Goal: Task Accomplishment & Management: Use online tool/utility

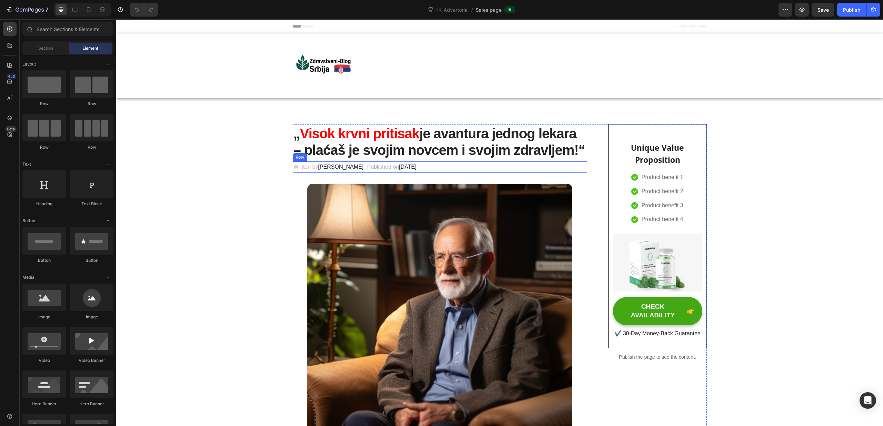
click at [453, 166] on div "Written by Dr.Marcus Text block Published on February 28, 2023 Text block Row" at bounding box center [440, 167] width 295 height 11
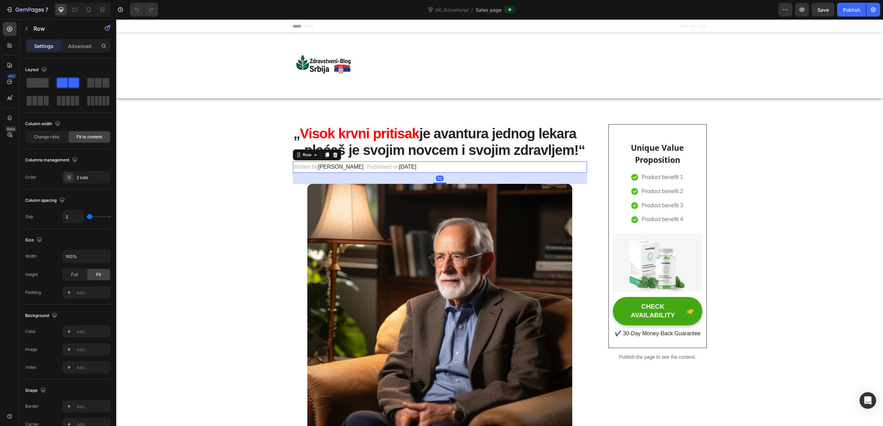
click at [431, 168] on div "Written by Dr.Marcus Text block Published on February 28, 2023 Text block Row 32" at bounding box center [440, 167] width 295 height 11
click at [336, 168] on span "Dr.Marcus" at bounding box center [341, 167] width 46 height 6
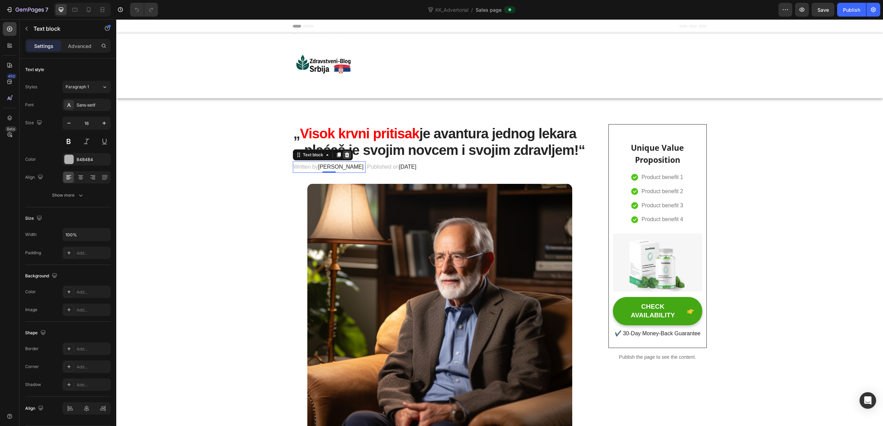
click at [345, 156] on icon at bounding box center [347, 155] width 6 height 6
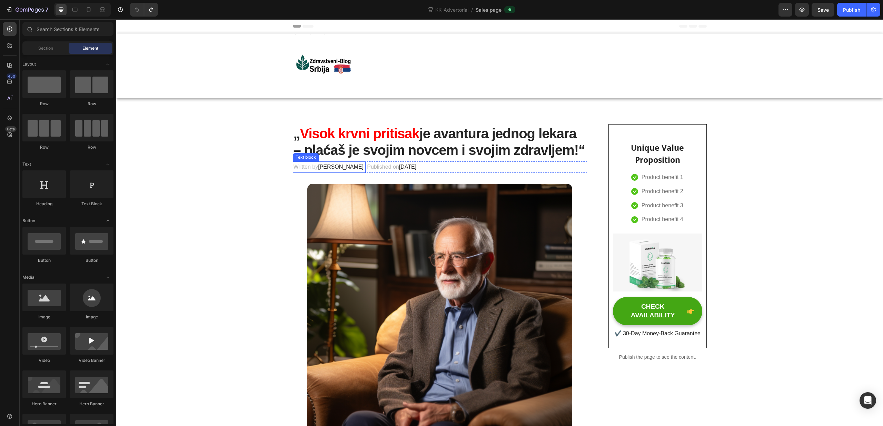
click at [339, 169] on span "Dr.Marcus" at bounding box center [341, 167] width 46 height 6
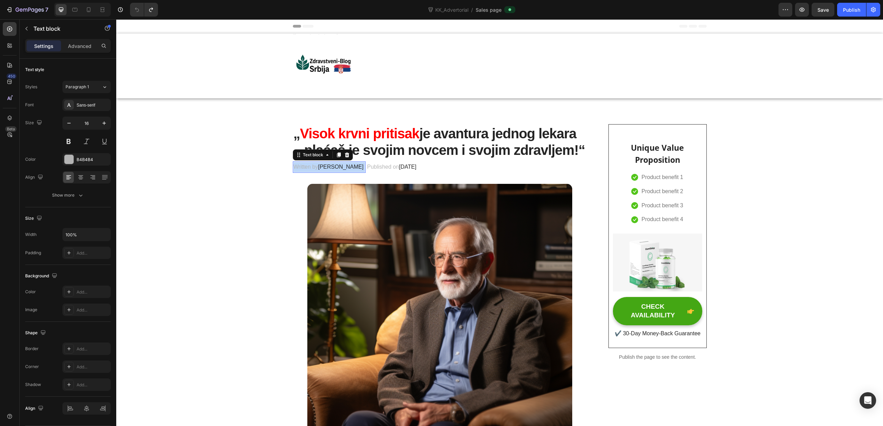
click at [339, 169] on span "Dr.Marcus" at bounding box center [341, 167] width 46 height 6
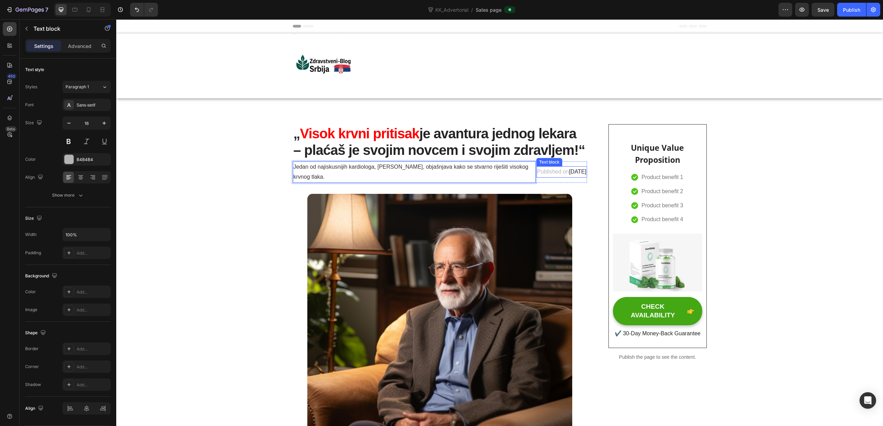
click at [537, 175] on p "Published on February 28, 2023" at bounding box center [561, 172] width 49 height 10
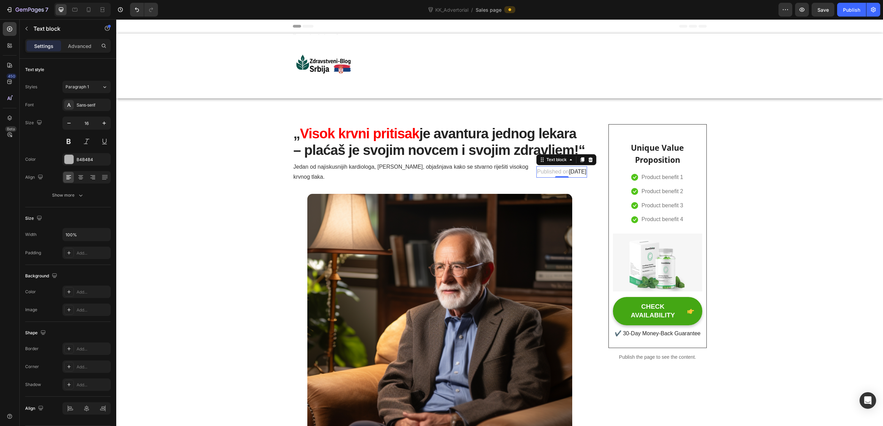
click at [537, 173] on p "Published on February 28, 2023" at bounding box center [561, 172] width 49 height 10
click at [556, 181] on div "Publishe on February 28, 2023 Text block 0" at bounding box center [564, 172] width 48 height 21
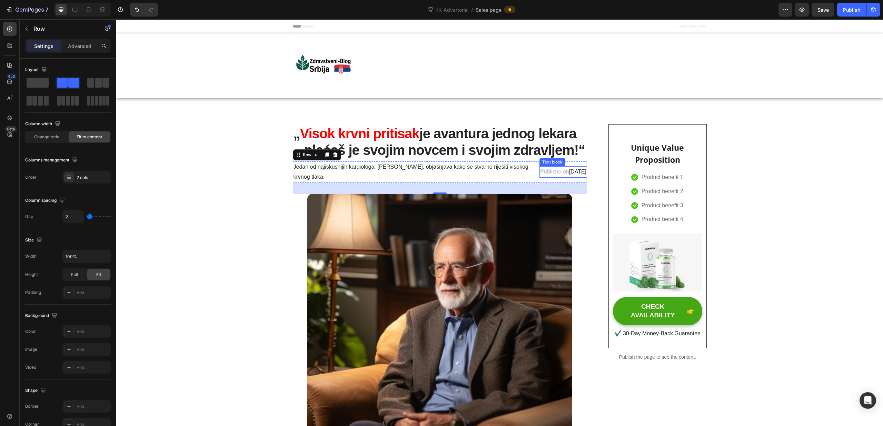
click at [540, 165] on div "Text block" at bounding box center [553, 162] width 26 height 8
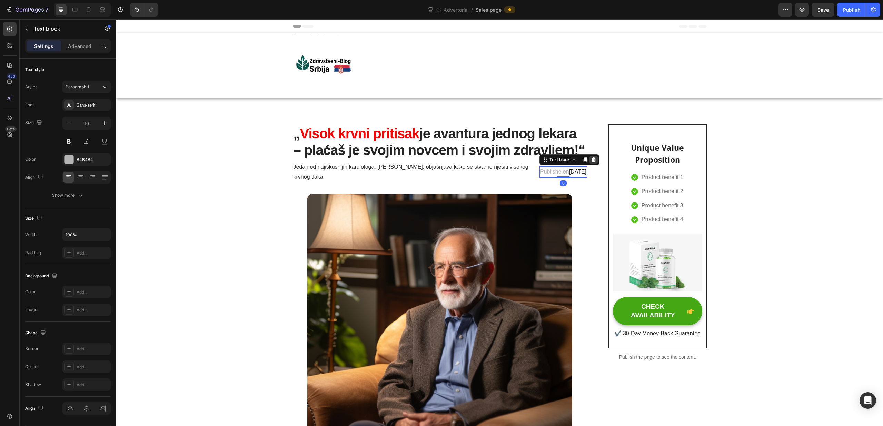
click at [591, 161] on icon at bounding box center [594, 160] width 6 height 6
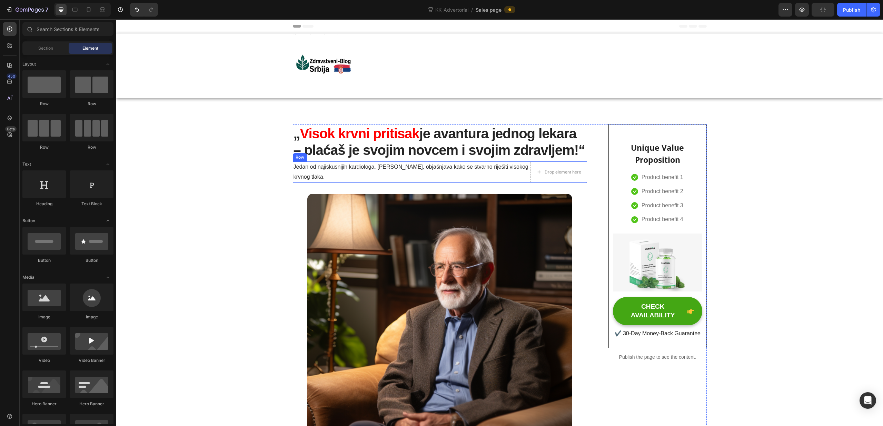
click at [530, 162] on div "Jedan od najiskusnijih kardiologa, dr. Max Schäfer, objašnjava kako se stvarno …" at bounding box center [440, 172] width 295 height 21
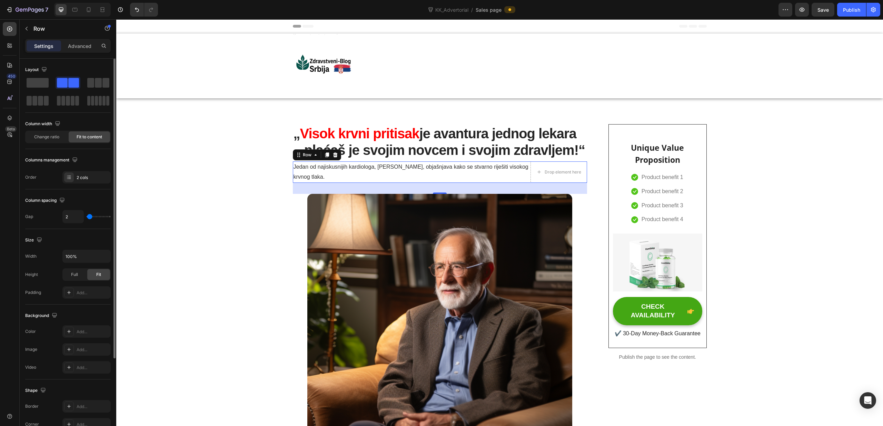
type input "0"
click at [86, 218] on div "0" at bounding box center [86, 216] width 48 height 13
click at [87, 179] on div "2 cols" at bounding box center [93, 178] width 32 height 6
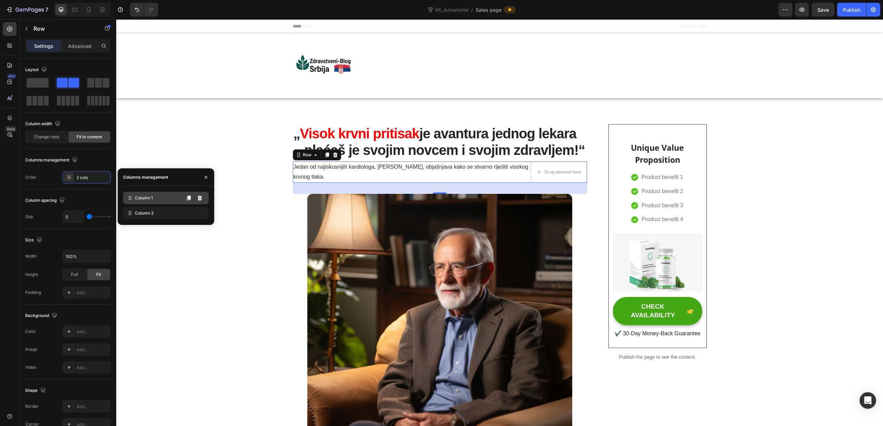
click at [138, 199] on span "Column 1" at bounding box center [144, 198] width 18 height 6
click at [198, 213] on icon at bounding box center [200, 213] width 4 height 5
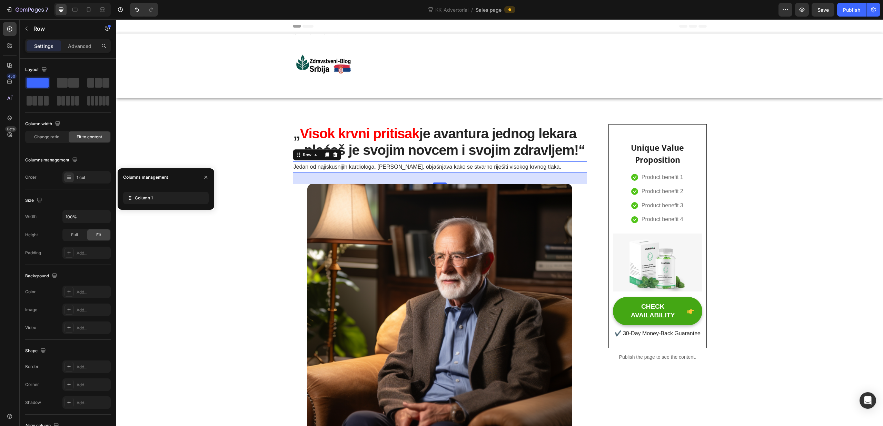
click at [563, 165] on div "Jedan od najiskusnijih kardiologa, dr. Max Schäfer, objašnjava kako se stvarno …" at bounding box center [440, 167] width 295 height 11
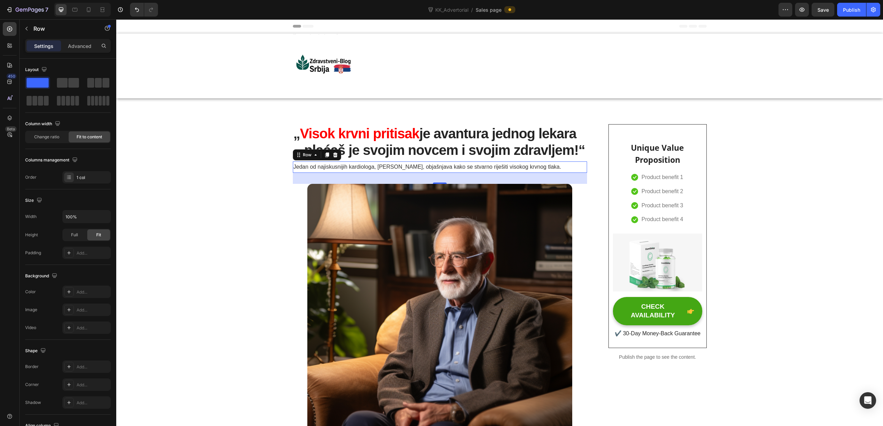
click at [558, 166] on div "Jedan od najiskusnijih kardiologa, dr. Max Schäfer, objašnjava kako se stvarno …" at bounding box center [440, 167] width 295 height 11
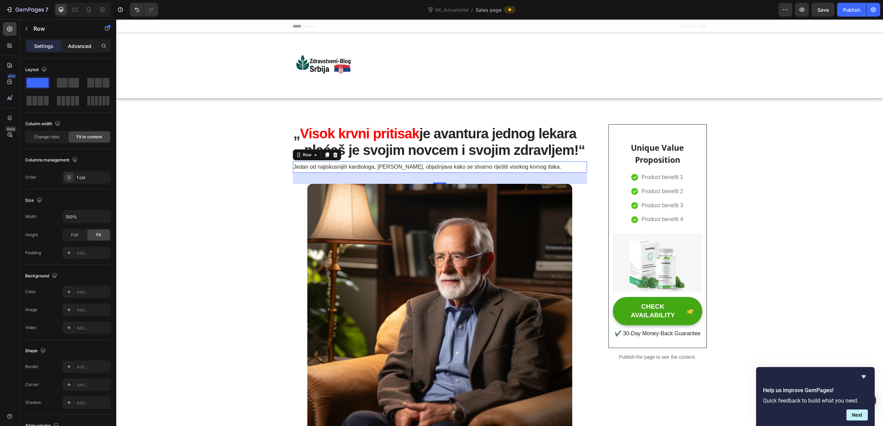
click at [78, 48] on p "Advanced" at bounding box center [79, 45] width 23 height 7
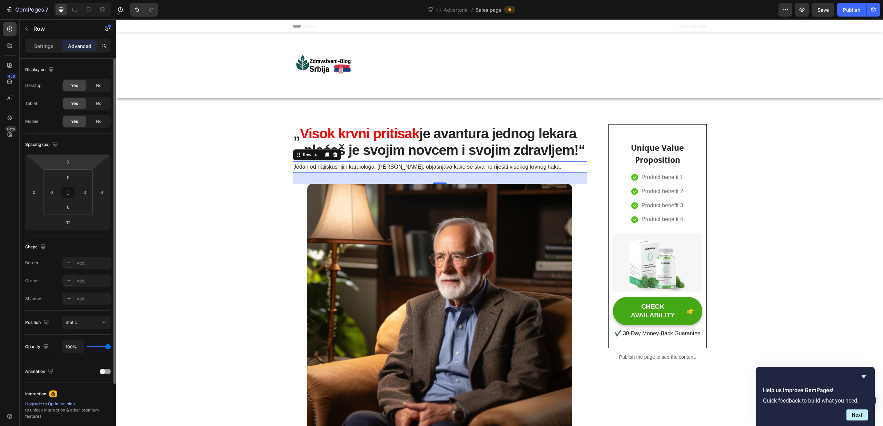
click at [47, 49] on div "Settings" at bounding box center [44, 45] width 35 height 11
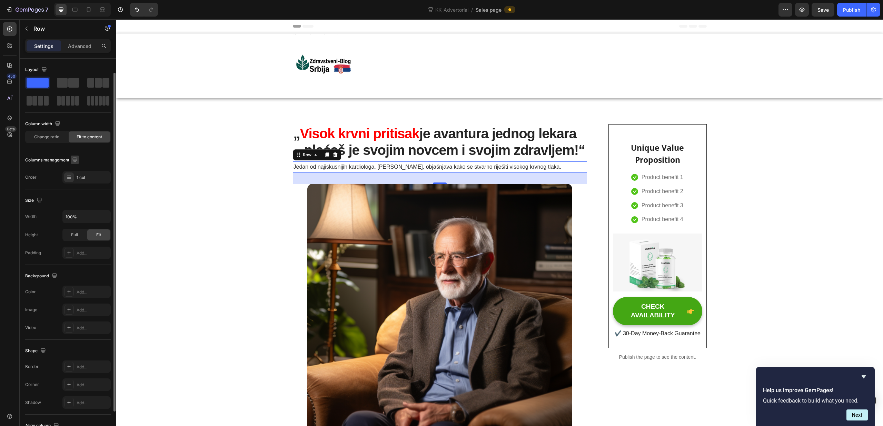
scroll to position [55, 0]
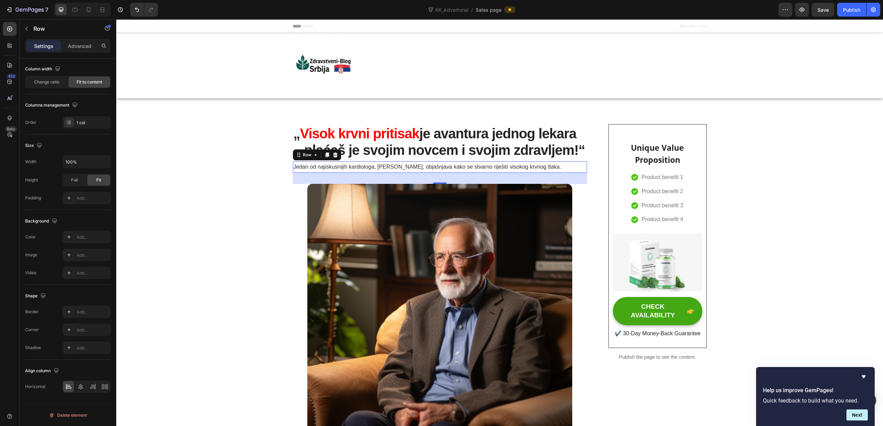
click at [564, 169] on div "Jedan od najiskusnijih kardiologa, dr. Max Schäfer, objašnjava kako se stvarno …" at bounding box center [440, 167] width 295 height 11
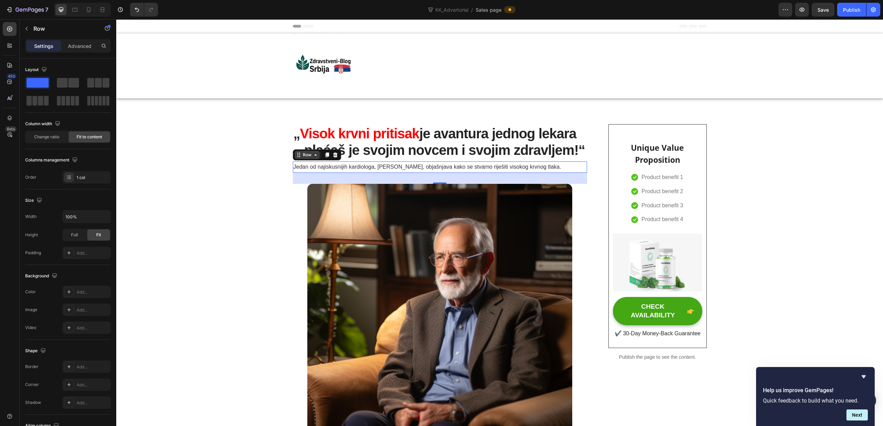
click at [307, 156] on div "Row" at bounding box center [307, 155] width 11 height 6
click at [312, 167] on span "Jedan od najiskusnijih kardiologa, dr. Max Schäfer, objašnjava kako se stvarno …" at bounding box center [428, 167] width 268 height 6
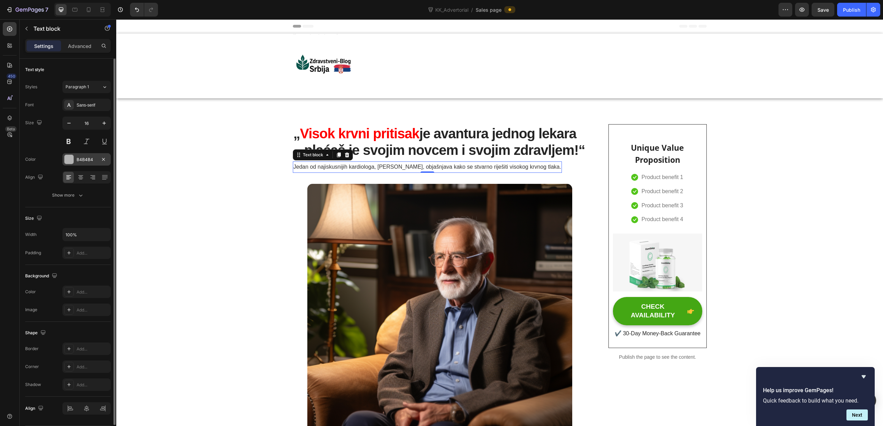
click at [66, 161] on div at bounding box center [69, 159] width 9 height 9
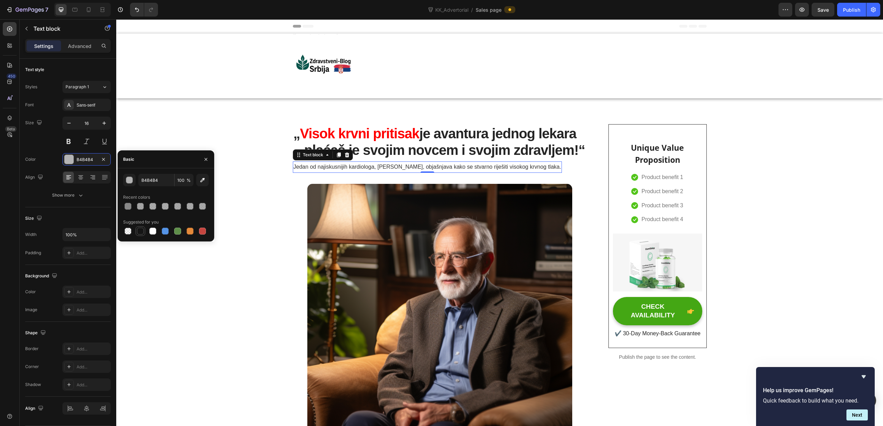
click at [139, 229] on div at bounding box center [140, 231] width 7 height 7
type input "151515"
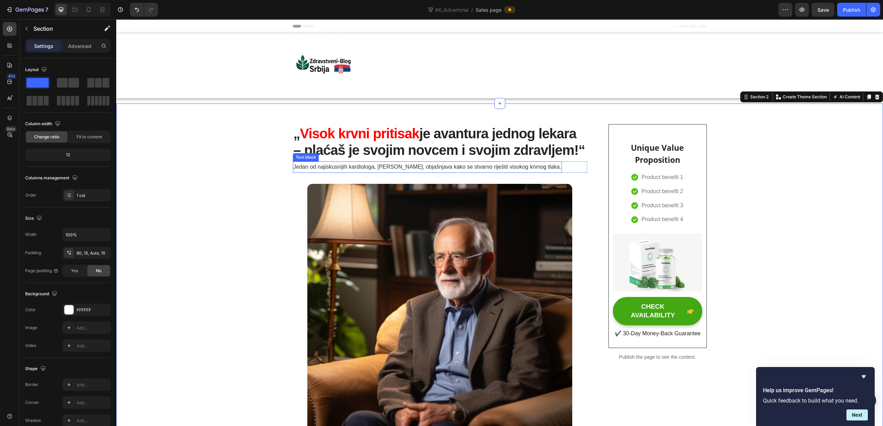
click at [354, 166] on span "Jedan od najiskusnijih kardiologa, dr. Max Schäfer, objašnjava kako se stvarno …" at bounding box center [428, 167] width 268 height 6
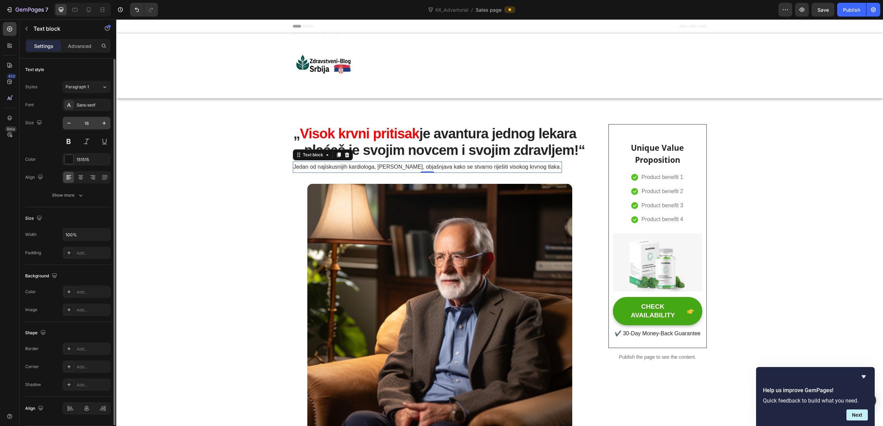
scroll to position [0, 0]
click at [100, 105] on div "Sans-serif" at bounding box center [93, 105] width 32 height 6
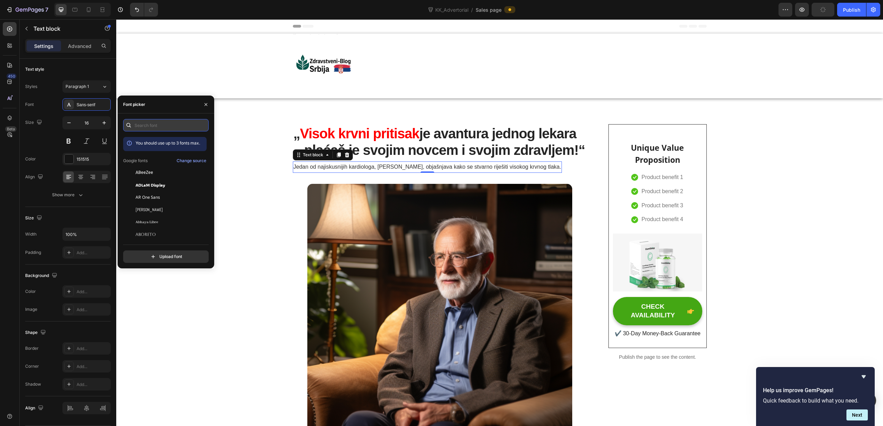
click at [154, 124] on input "text" at bounding box center [166, 125] width 86 height 12
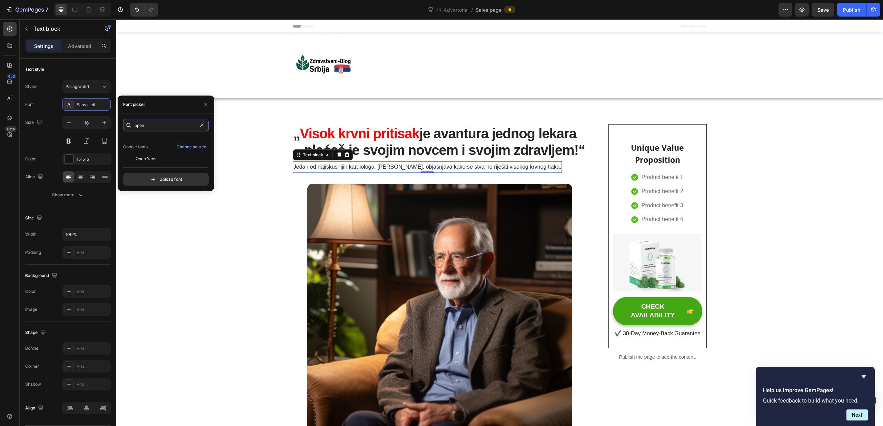
scroll to position [17, 0]
type input "open"
click at [156, 156] on span "Open Sans" at bounding box center [146, 156] width 21 height 6
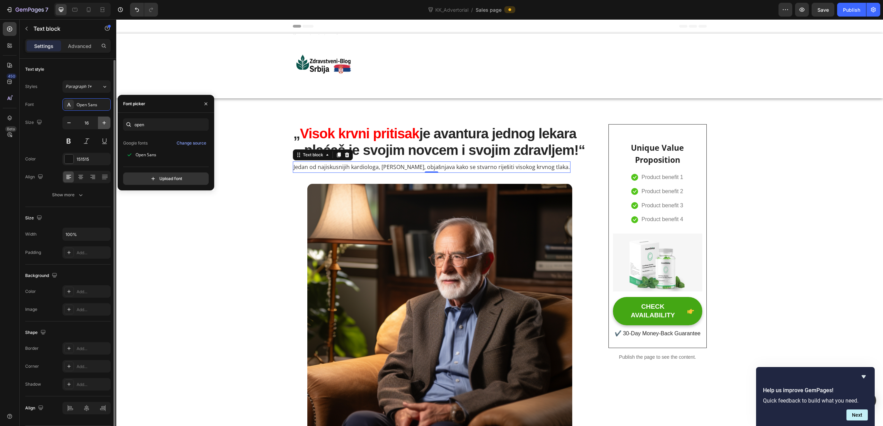
scroll to position [1, 0]
click at [70, 140] on button at bounding box center [68, 140] width 12 height 12
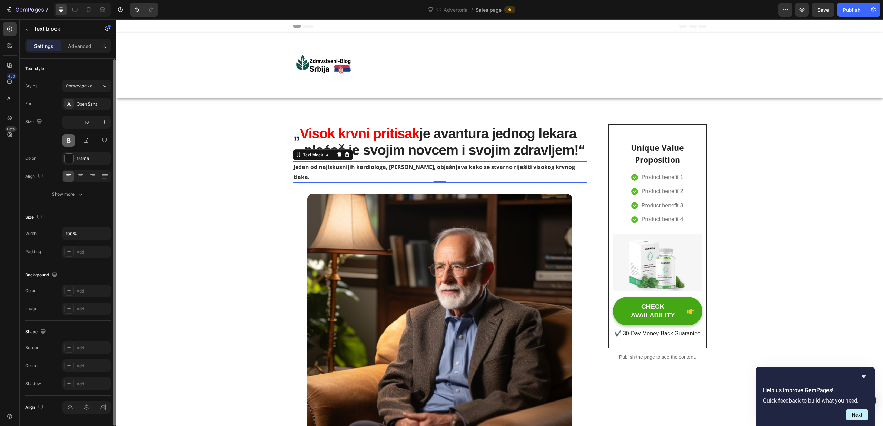
click at [70, 139] on button at bounding box center [68, 140] width 12 height 12
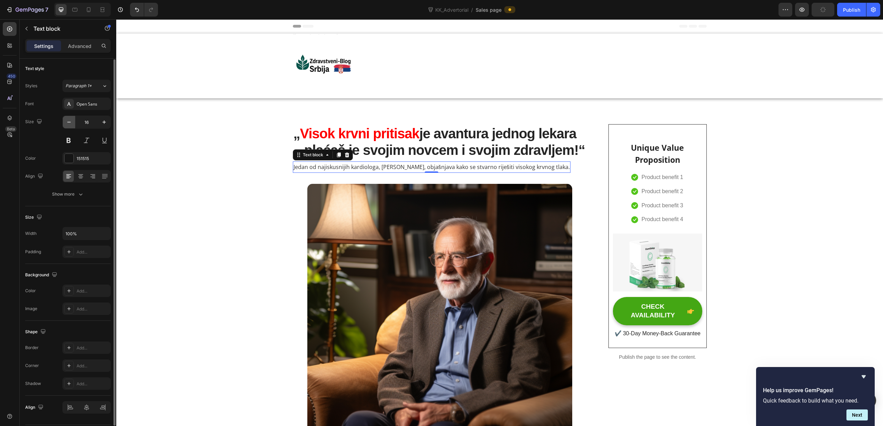
click at [69, 123] on icon "button" at bounding box center [69, 122] width 7 height 7
type input "14"
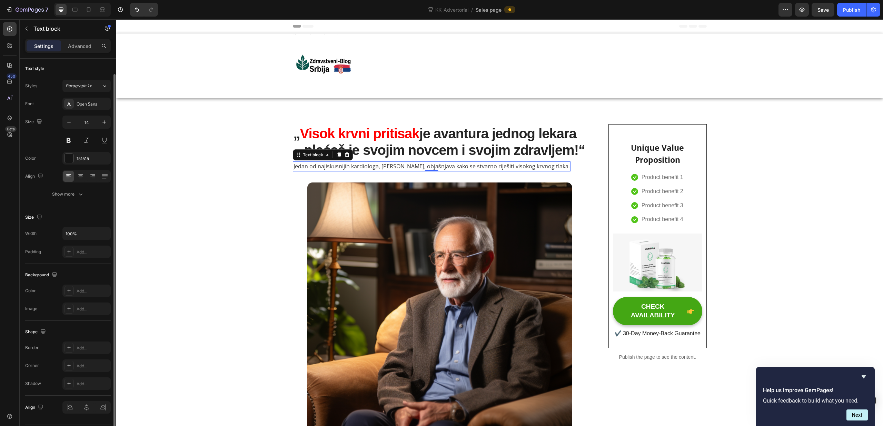
scroll to position [22, 0]
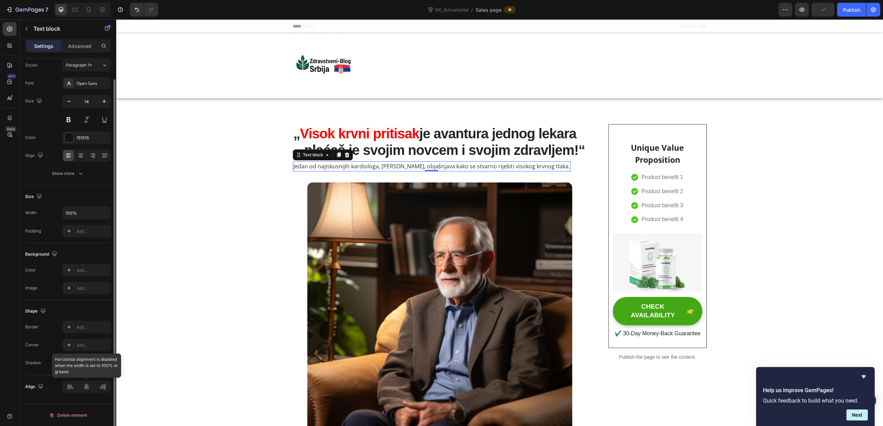
click at [70, 386] on div at bounding box center [86, 387] width 48 height 12
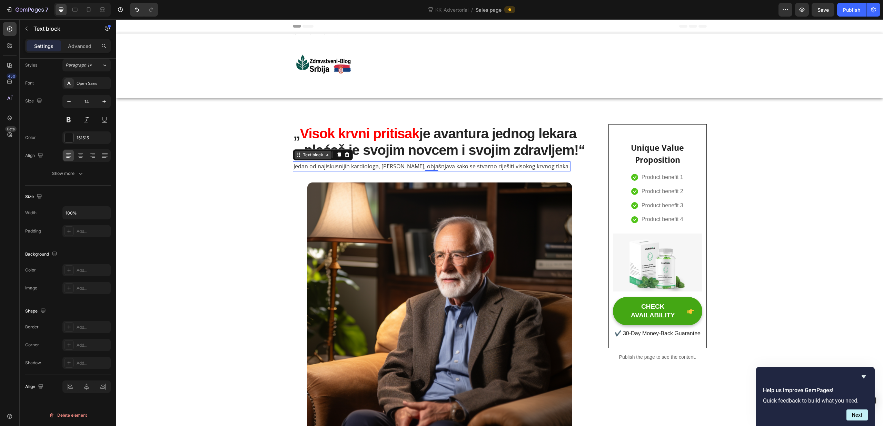
click at [328, 156] on icon at bounding box center [328, 155] width 6 height 6
click at [313, 156] on div "Text block" at bounding box center [313, 155] width 23 height 6
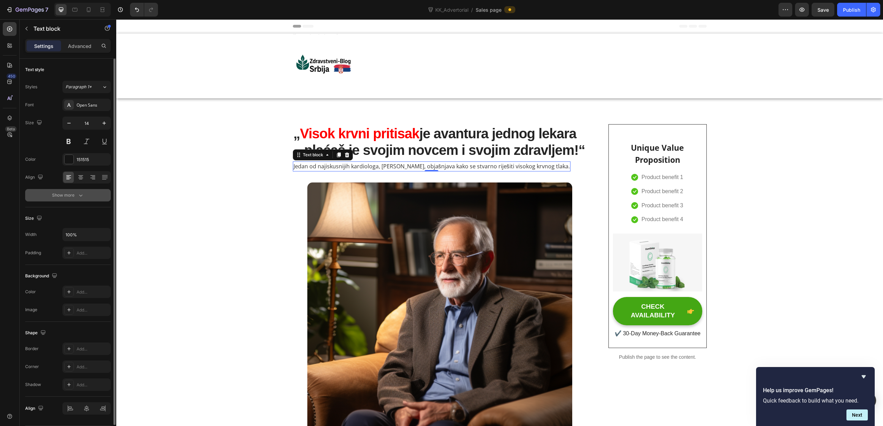
click at [79, 198] on icon "button" at bounding box center [80, 195] width 7 height 7
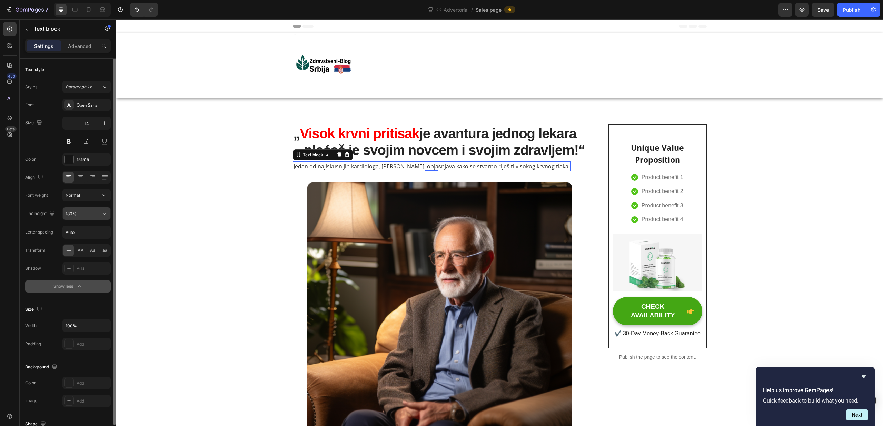
click at [85, 213] on input "180%" at bounding box center [87, 213] width 48 height 12
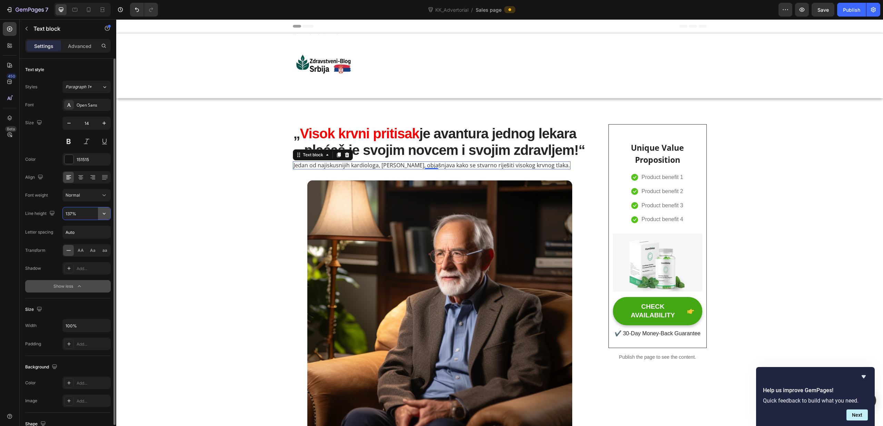
click at [108, 216] on button "button" at bounding box center [104, 213] width 12 height 12
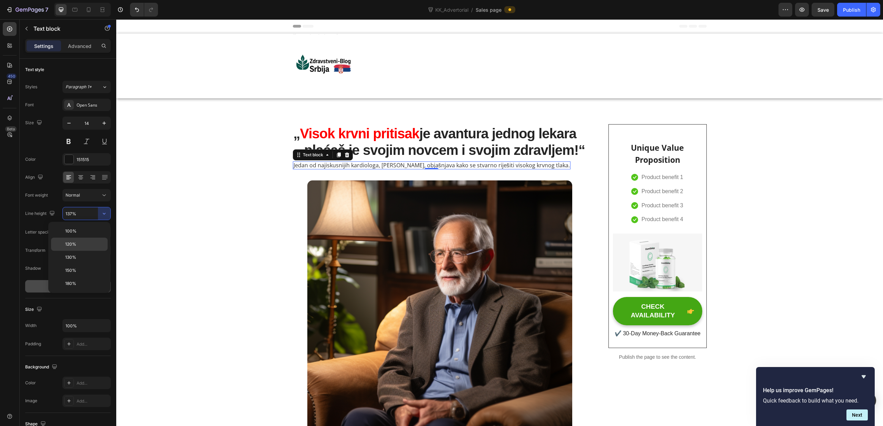
click at [91, 244] on p "120%" at bounding box center [84, 244] width 39 height 6
type input "120%"
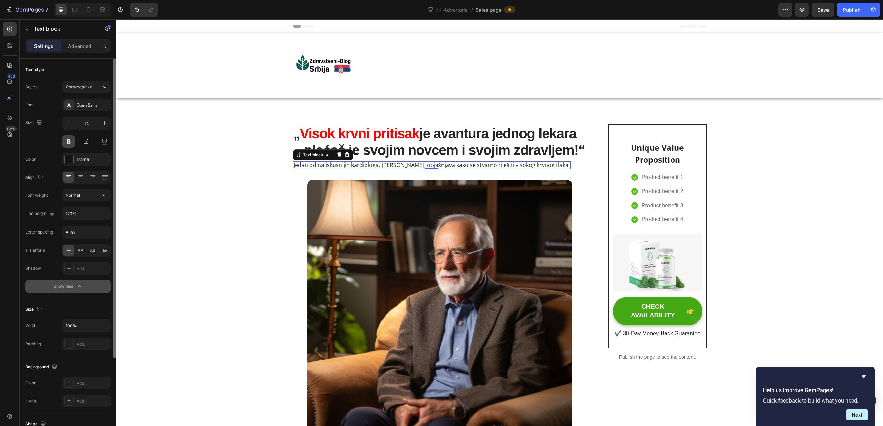
click at [71, 144] on button at bounding box center [68, 141] width 12 height 12
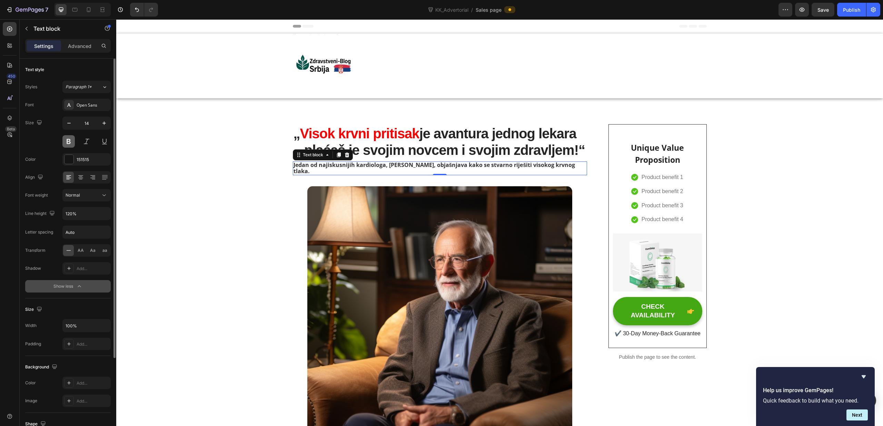
click at [71, 144] on button at bounding box center [68, 141] width 12 height 12
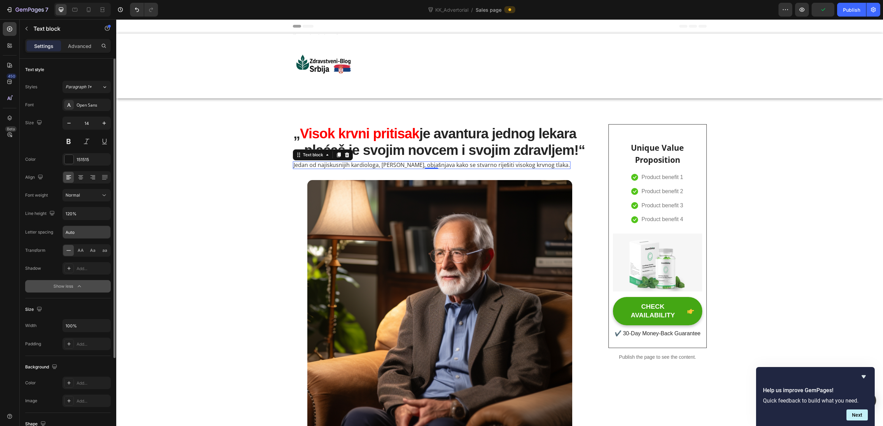
click at [85, 234] on input "Auto" at bounding box center [87, 232] width 48 height 12
click at [96, 196] on div "Normal" at bounding box center [83, 195] width 35 height 6
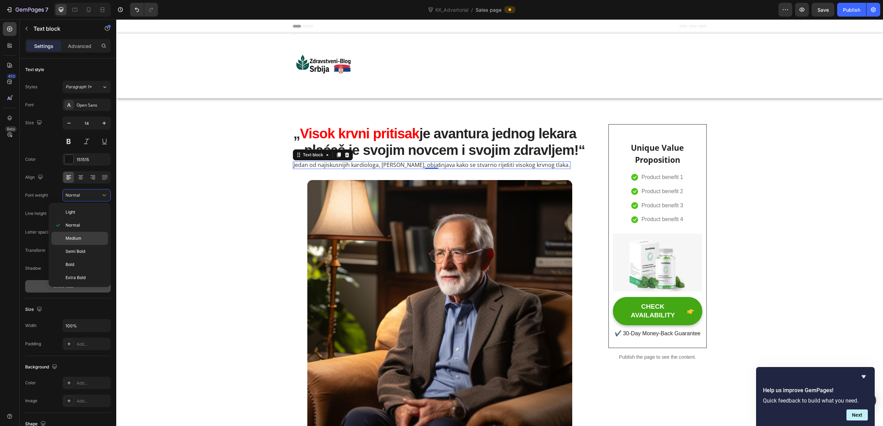
click at [90, 241] on p "Medium" at bounding box center [85, 238] width 39 height 6
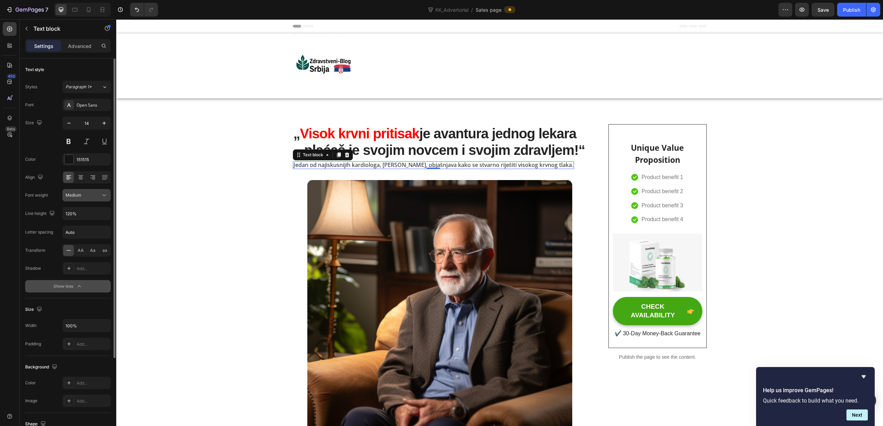
click at [92, 197] on div "Medium" at bounding box center [83, 195] width 35 height 6
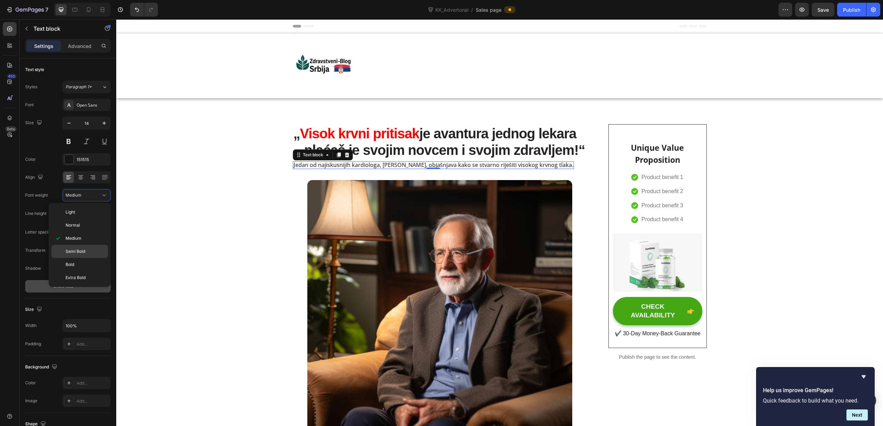
click at [88, 250] on p "Semi Bold" at bounding box center [85, 251] width 39 height 6
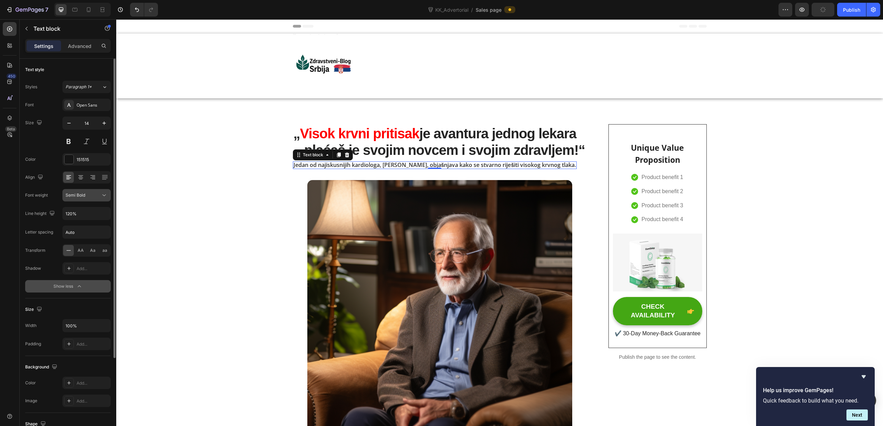
click at [91, 199] on button "Semi Bold" at bounding box center [86, 195] width 48 height 12
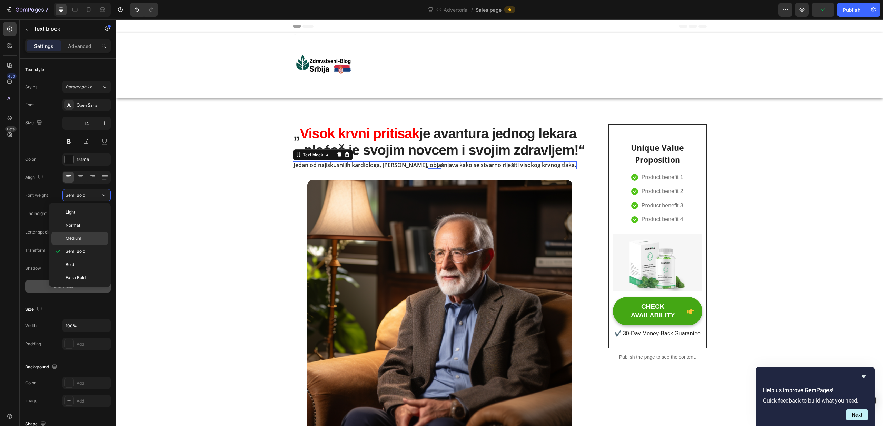
click at [85, 241] on p "Medium" at bounding box center [85, 238] width 39 height 6
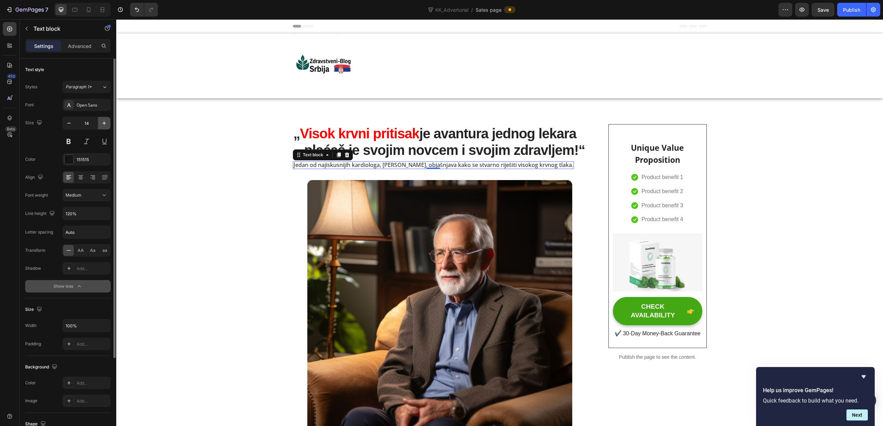
click at [106, 124] on icon "button" at bounding box center [104, 123] width 7 height 7
click at [105, 124] on icon "button" at bounding box center [104, 123] width 7 height 7
type input "16"
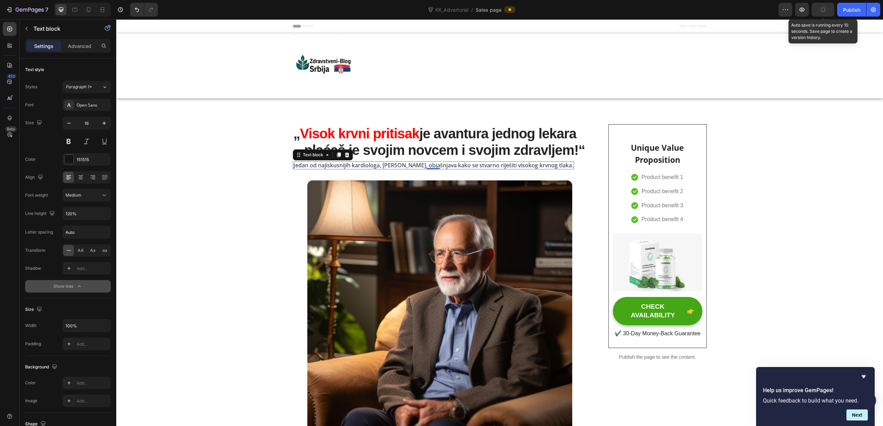
click at [822, 11] on icon "button" at bounding box center [823, 10] width 6 height 6
click at [852, 13] on button "Publish" at bounding box center [852, 10] width 29 height 14
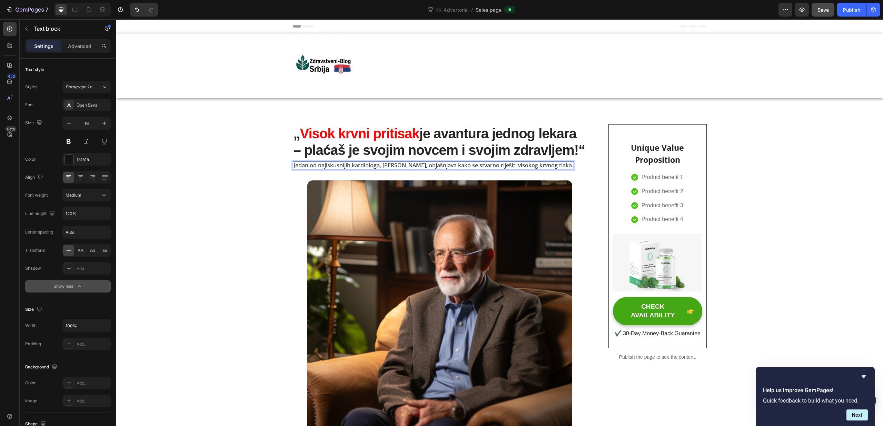
click at [561, 166] on span "Jedan od najiskusnijih kardiologa, dr. Max Schäfer, objašnjava kako se stvarno …" at bounding box center [434, 166] width 280 height 8
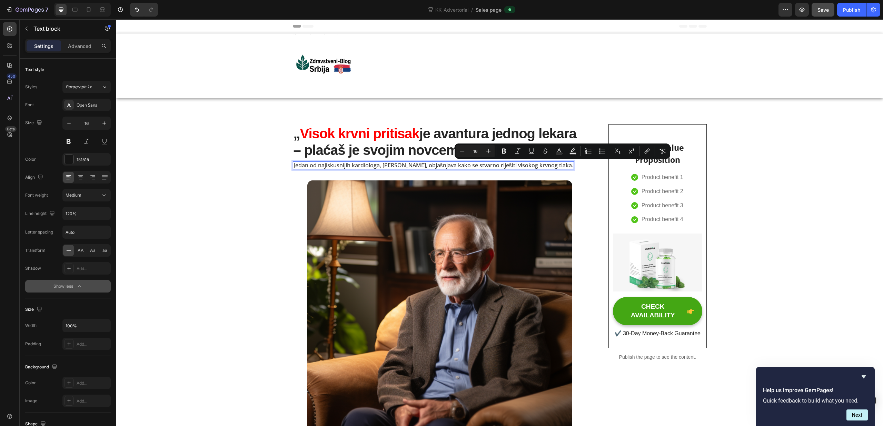
drag, startPoint x: 570, startPoint y: 167, endPoint x: 556, endPoint y: 167, distance: 13.8
click at [556, 167] on span "Jedan od najiskusnijih kardiologa, dr. Max Schäfer, objašnjava kako se stvarno …" at bounding box center [434, 166] width 280 height 8
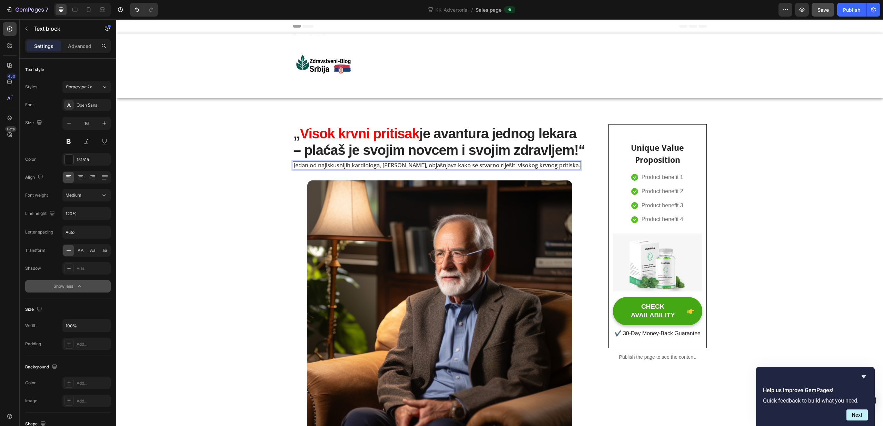
click at [407, 167] on span "Jedan od najiskusnijih kardiologa, dr. Max Schäfer, objašnjava kako se stvarno …" at bounding box center [437, 166] width 287 height 8
click at [504, 166] on span "Jedan od najiskusnijih kardiologa, dr. Max Schäfer, objašnjava kako se stvarno …" at bounding box center [437, 166] width 287 height 8
click at [850, 10] on div "Publish" at bounding box center [851, 9] width 17 height 7
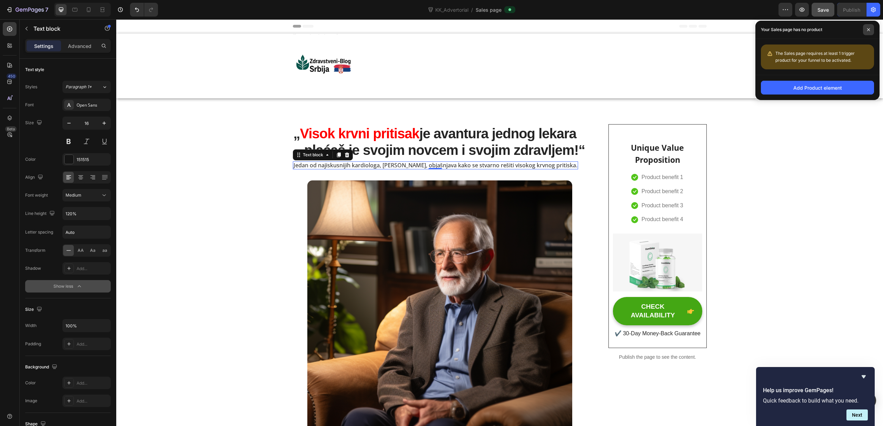
click at [870, 32] on span at bounding box center [868, 29] width 11 height 11
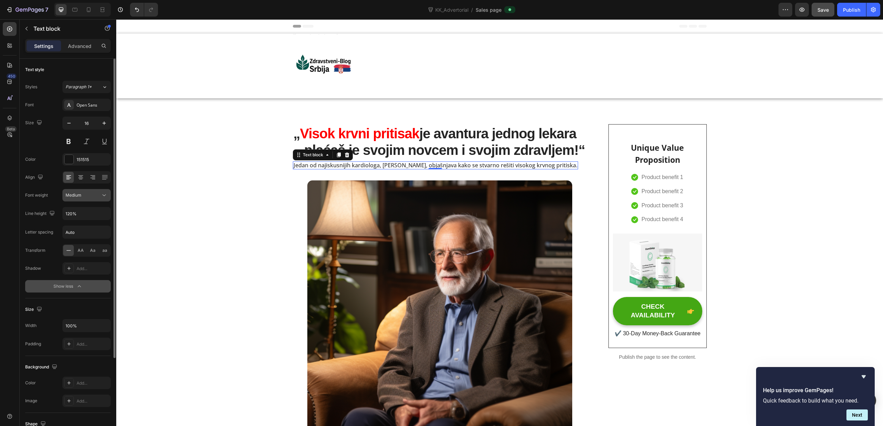
click at [101, 196] on icon at bounding box center [104, 195] width 7 height 7
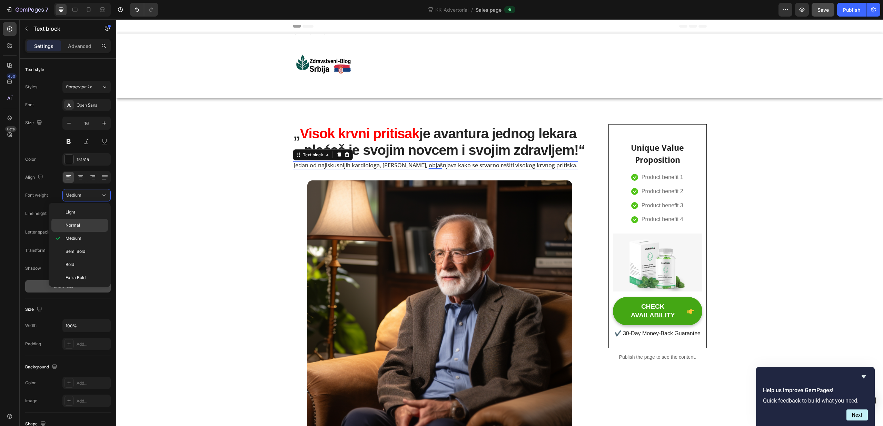
click at [99, 227] on p "Normal" at bounding box center [85, 225] width 39 height 6
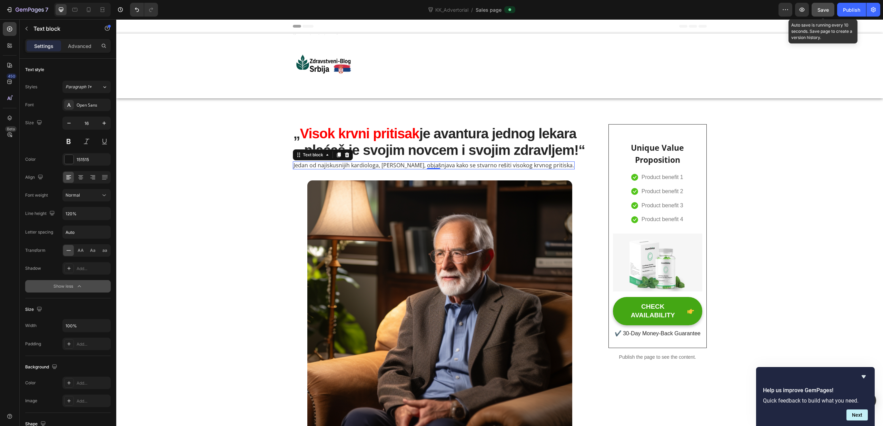
click at [829, 14] on button "Save" at bounding box center [823, 10] width 23 height 14
click at [849, 12] on div "Publish" at bounding box center [851, 9] width 17 height 7
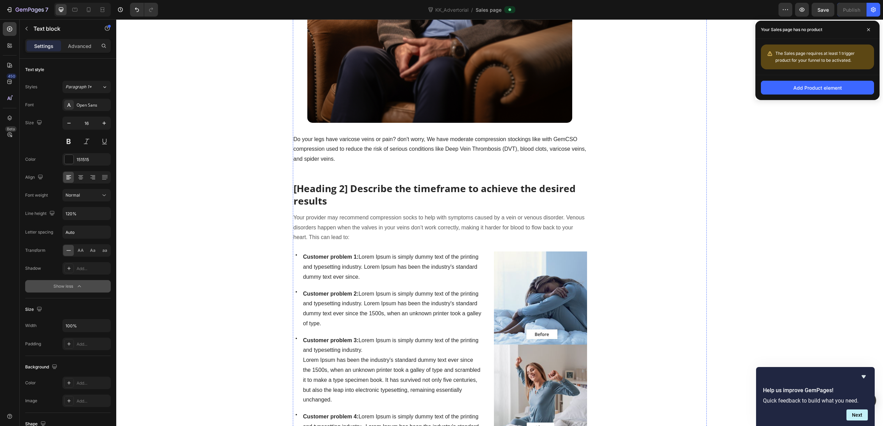
scroll to position [364, 0]
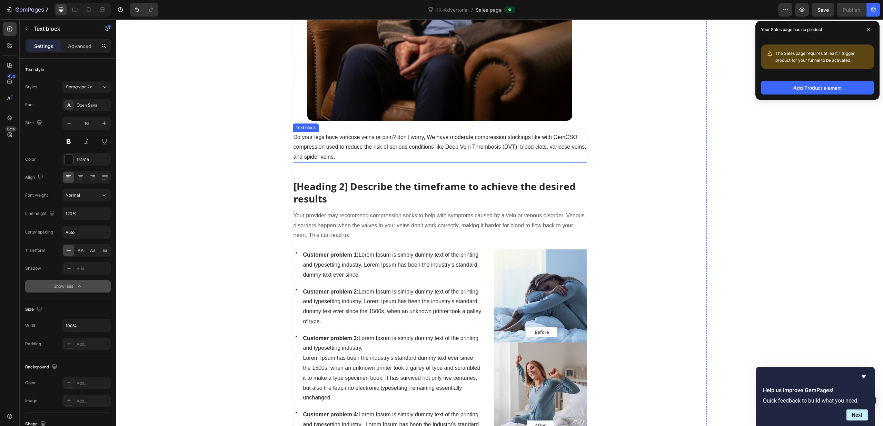
click at [361, 145] on p "Do your legs have varicose veins or pain? don't worry, We have moderate compres…" at bounding box center [440, 148] width 293 height 30
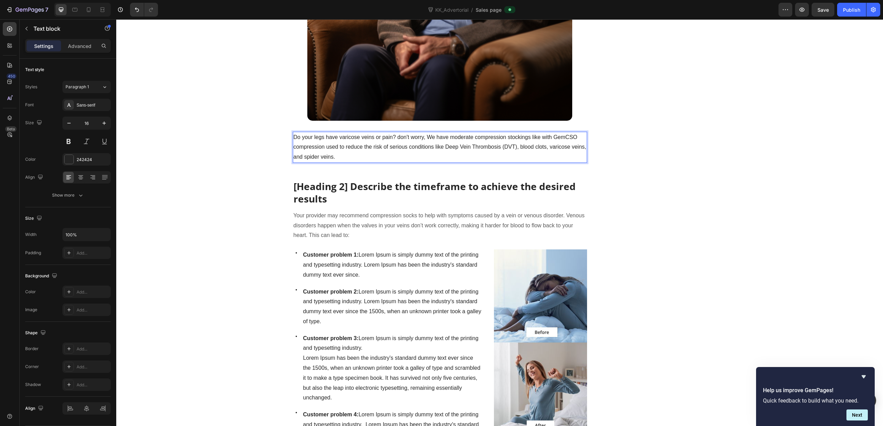
click at [358, 156] on p "Do your legs have varicose veins or pain? don't worry, We have moderate compres…" at bounding box center [440, 148] width 293 height 30
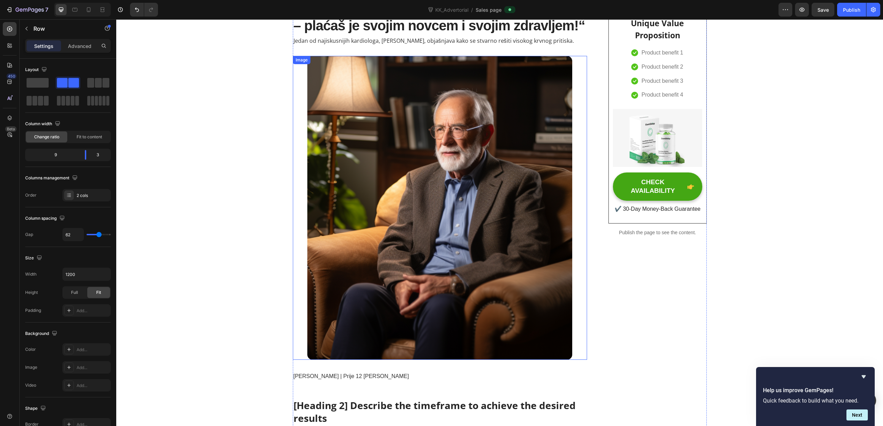
scroll to position [241, 0]
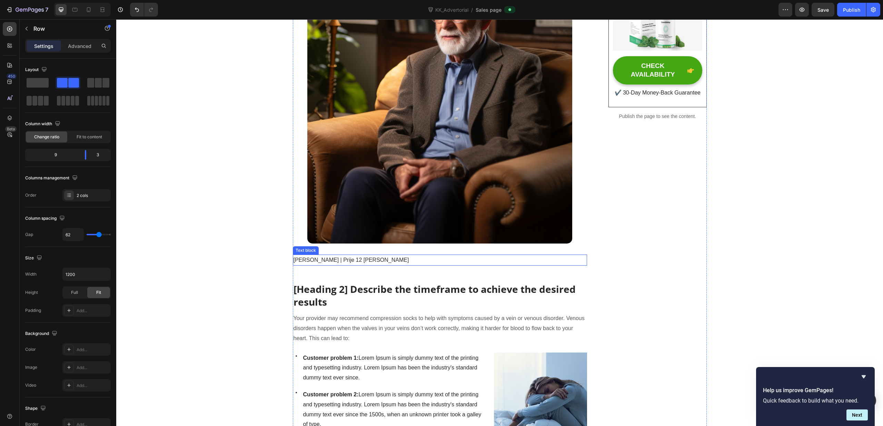
click at [344, 259] on span "Dr. Max Schäfer | Prije 12 dana" at bounding box center [352, 260] width 116 height 6
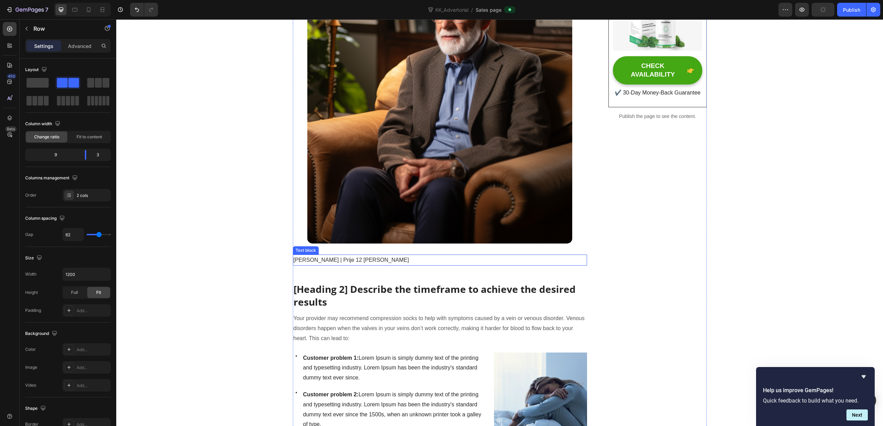
click at [411, 260] on p "Dr. Max Schäfer | Prije 12 dana" at bounding box center [440, 260] width 293 height 10
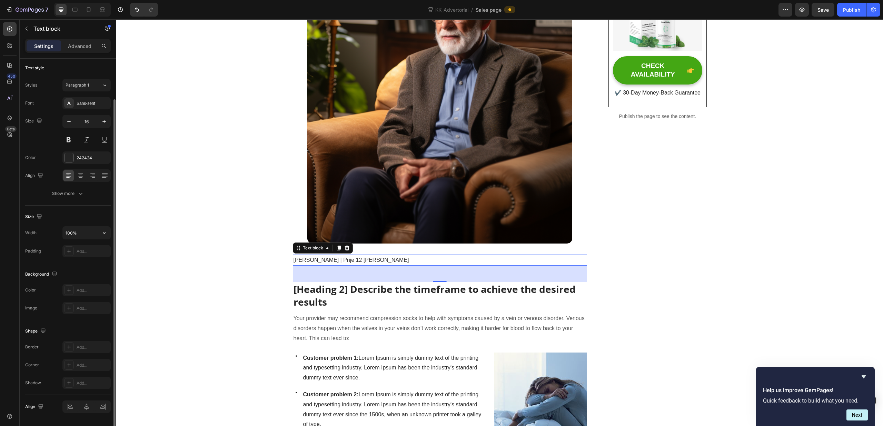
scroll to position [22, 0]
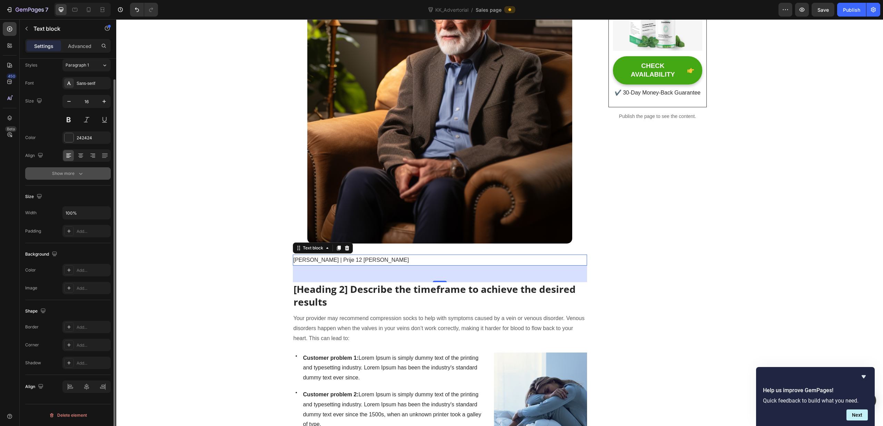
click at [88, 177] on button "Show more" at bounding box center [68, 173] width 86 height 12
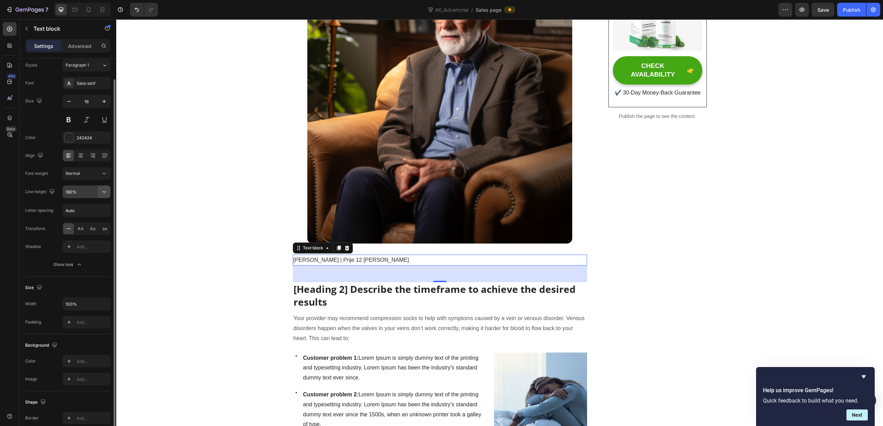
click at [104, 193] on icon "button" at bounding box center [104, 191] width 7 height 7
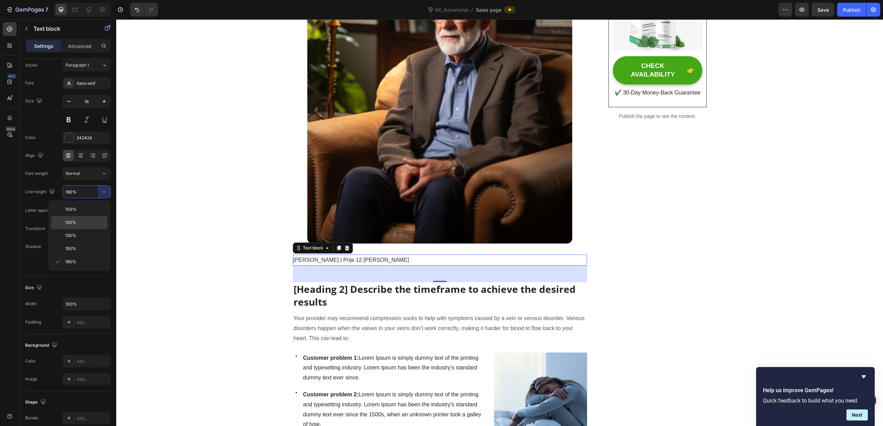
click at [81, 219] on div "120%" at bounding box center [79, 222] width 57 height 13
type input "120%"
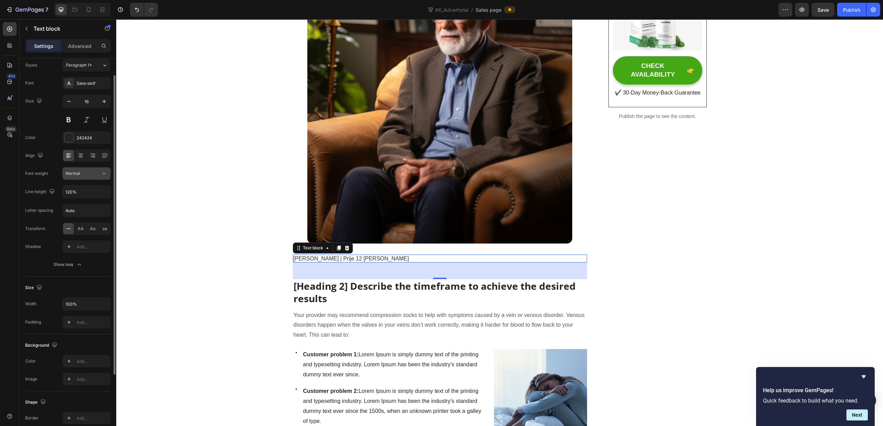
click at [84, 175] on div "Normal" at bounding box center [83, 173] width 35 height 6
click at [83, 202] on p "Light" at bounding box center [84, 201] width 37 height 6
click at [81, 176] on div "Light" at bounding box center [83, 175] width 35 height 6
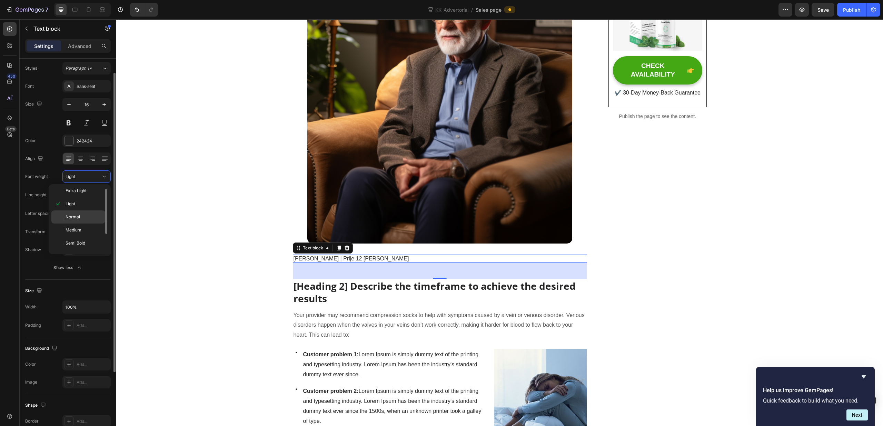
click at [82, 218] on p "Normal" at bounding box center [84, 217] width 37 height 6
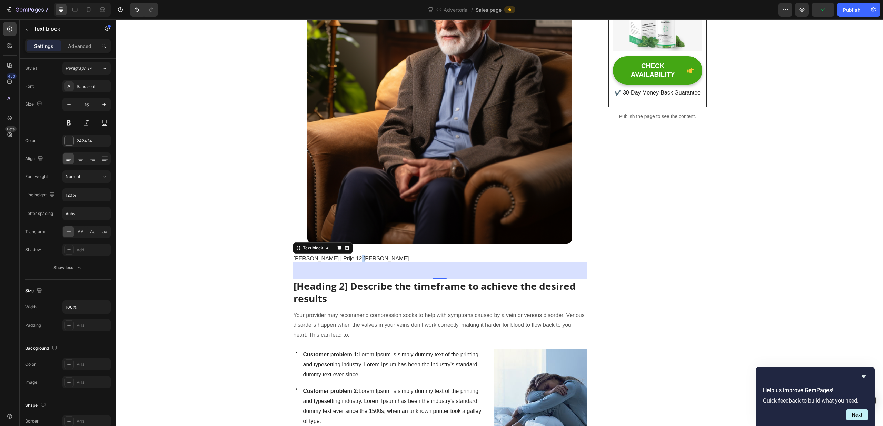
click at [350, 260] on span "Dr. Max Schäfer | Prije 12 dana" at bounding box center [352, 259] width 116 height 6
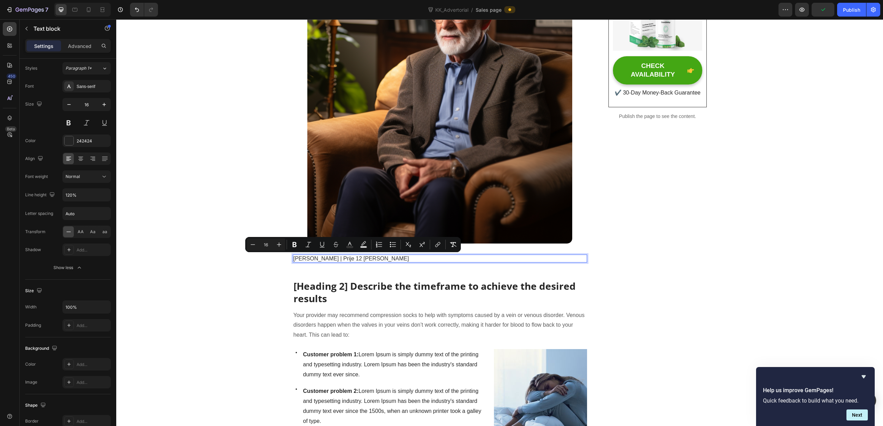
click at [346, 260] on span "Dr. Max Schäfer | Prije 12 dana" at bounding box center [352, 259] width 116 height 6
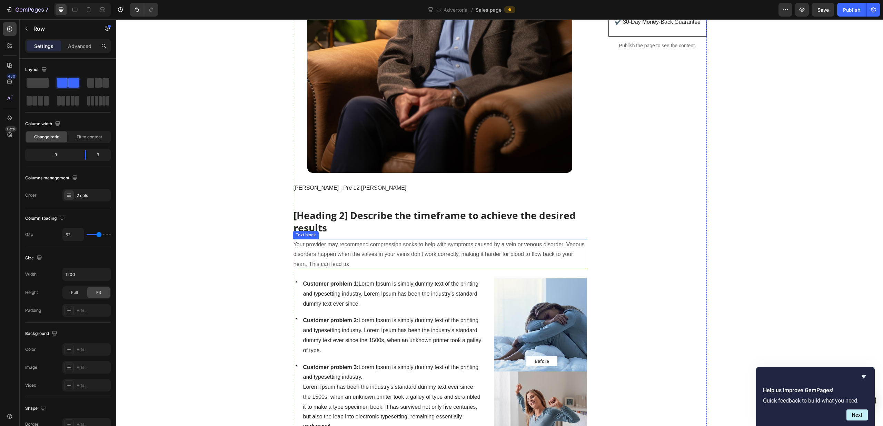
scroll to position [304, 0]
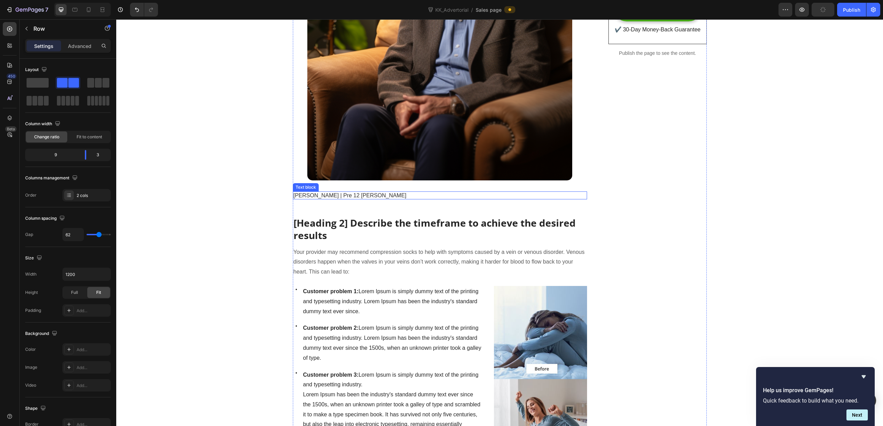
click at [364, 196] on span "[PERSON_NAME] | Pre 12 [PERSON_NAME]" at bounding box center [350, 196] width 113 height 6
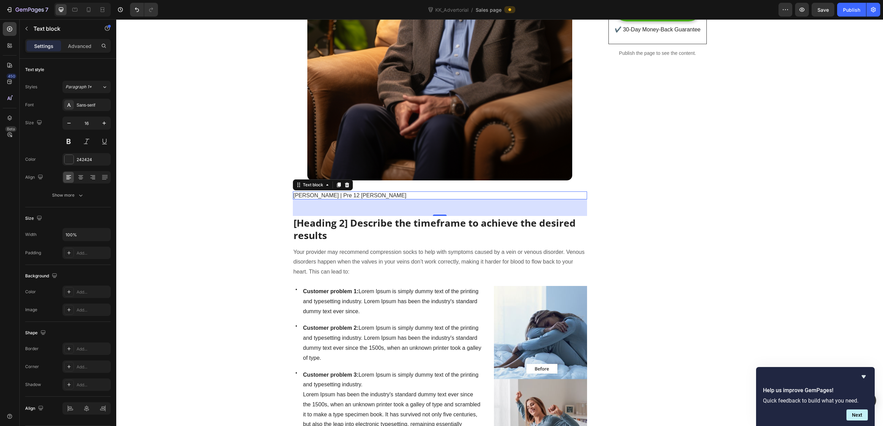
click at [414, 209] on div "48" at bounding box center [440, 207] width 295 height 17
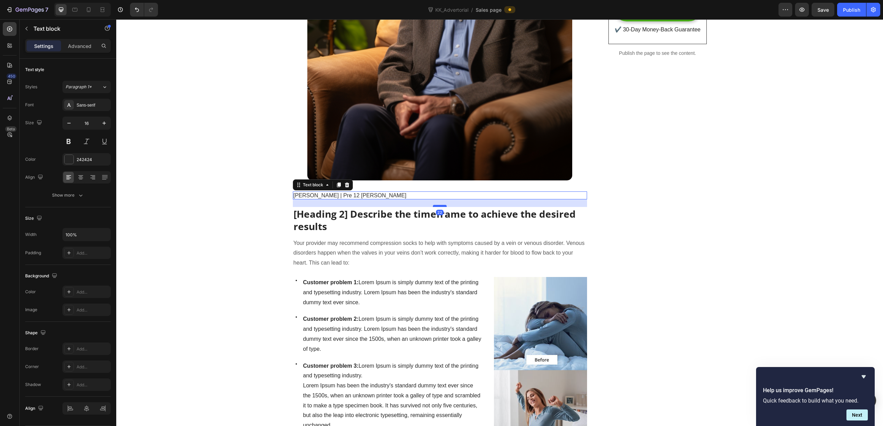
drag, startPoint x: 440, startPoint y: 215, endPoint x: 440, endPoint y: 206, distance: 9.0
click at [440, 206] on div at bounding box center [440, 206] width 14 height 2
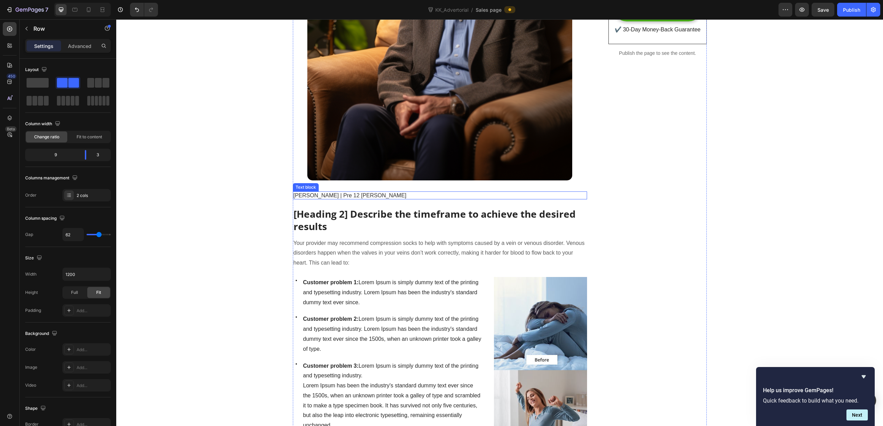
click at [432, 198] on p "[PERSON_NAME] | Pre 12 [PERSON_NAME]" at bounding box center [440, 195] width 293 height 7
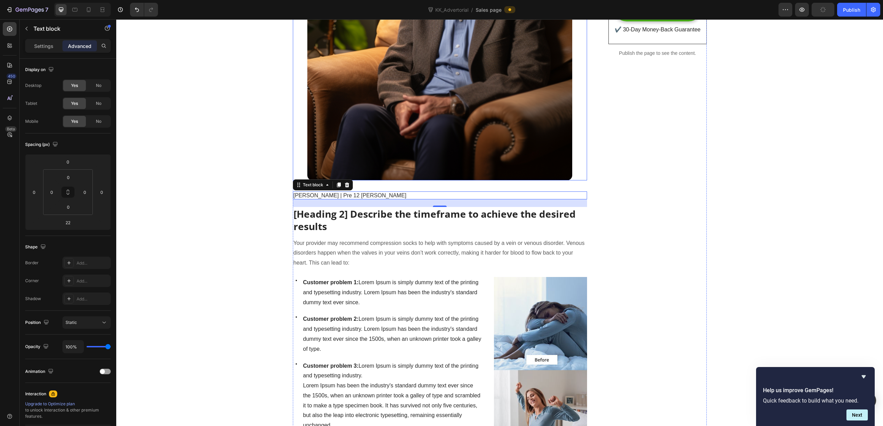
click at [397, 171] on img at bounding box center [439, 28] width 265 height 304
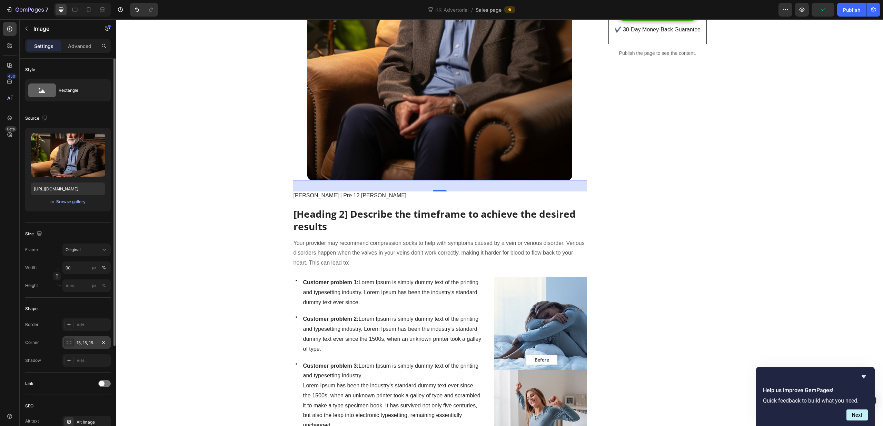
click at [99, 346] on div at bounding box center [103, 343] width 8 height 8
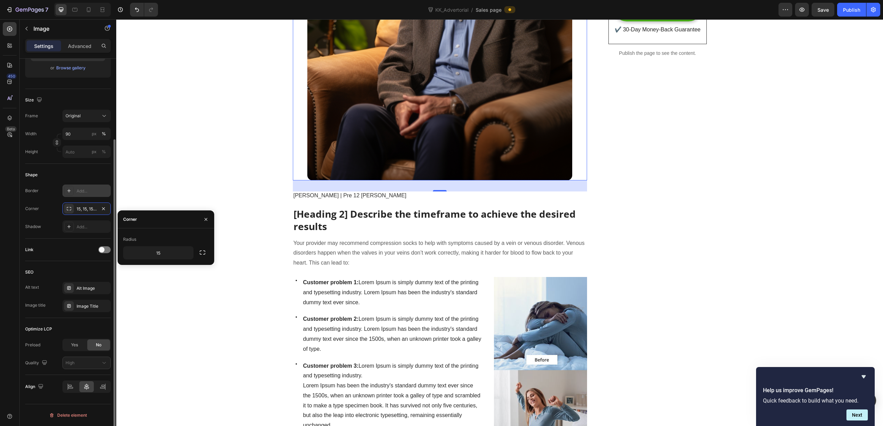
scroll to position [0, 0]
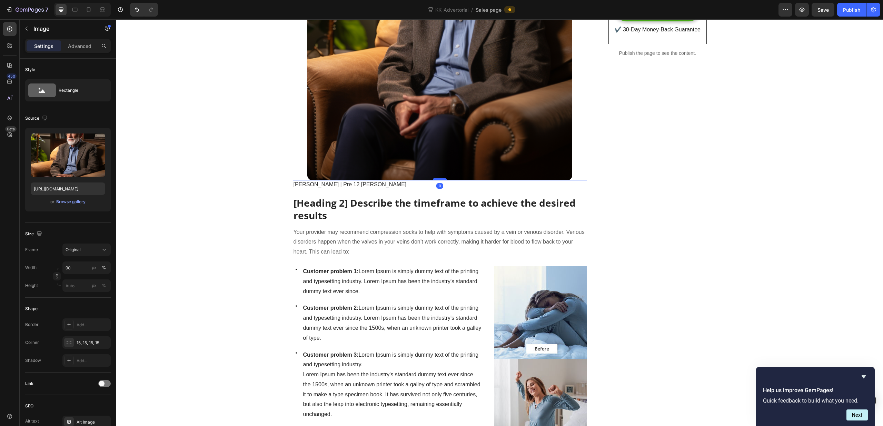
drag, startPoint x: 442, startPoint y: 190, endPoint x: 445, endPoint y: 179, distance: 11.8
click at [445, 179] on div at bounding box center [440, 179] width 14 height 2
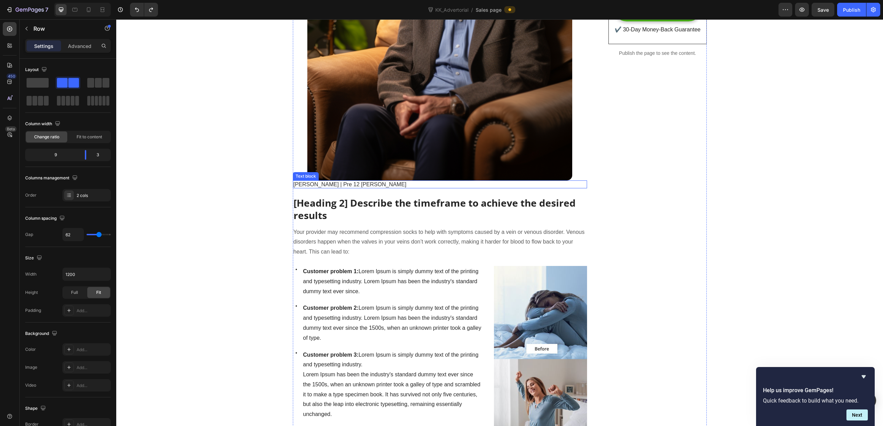
click at [416, 186] on p "[PERSON_NAME] | Pre 12 [PERSON_NAME]" at bounding box center [440, 184] width 293 height 7
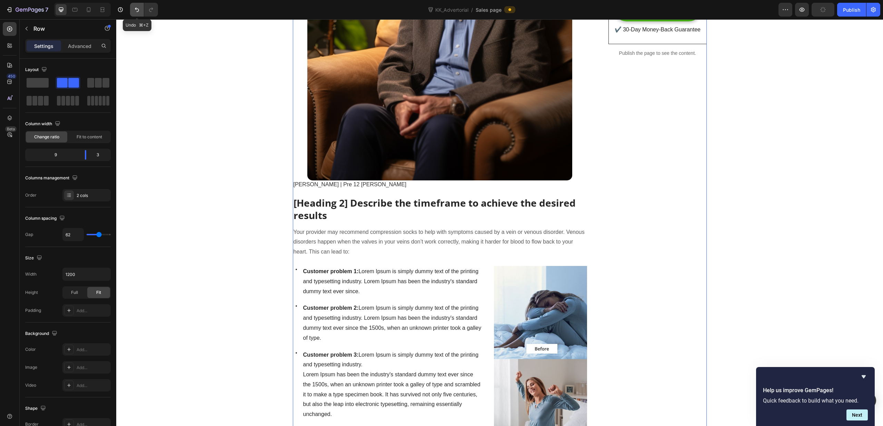
click at [139, 11] on icon "Undo/Redo" at bounding box center [137, 9] width 7 height 7
click at [136, 9] on icon "Undo/Redo" at bounding box center [137, 10] width 4 height 4
click at [359, 187] on span "[PERSON_NAME] | Pre 12 [PERSON_NAME]" at bounding box center [350, 185] width 113 height 6
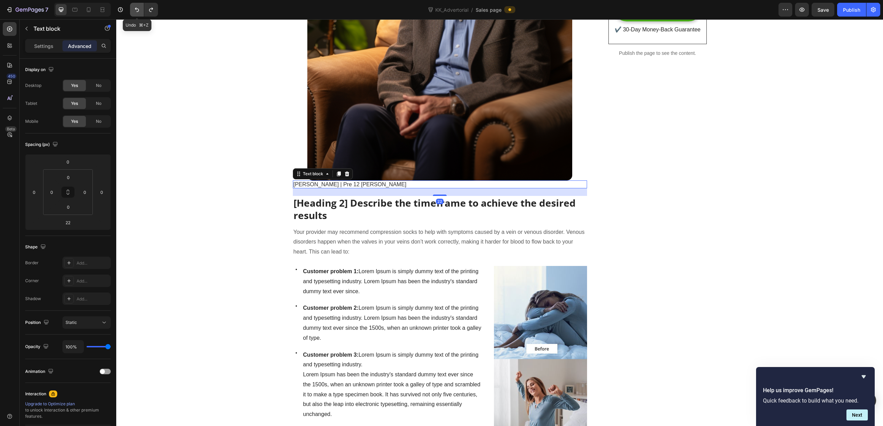
click at [133, 10] on button "Undo/Redo" at bounding box center [137, 10] width 14 height 14
click at [134, 9] on icon "Undo/Redo" at bounding box center [137, 9] width 7 height 7
click at [136, 11] on icon "Undo/Redo" at bounding box center [137, 9] width 7 height 7
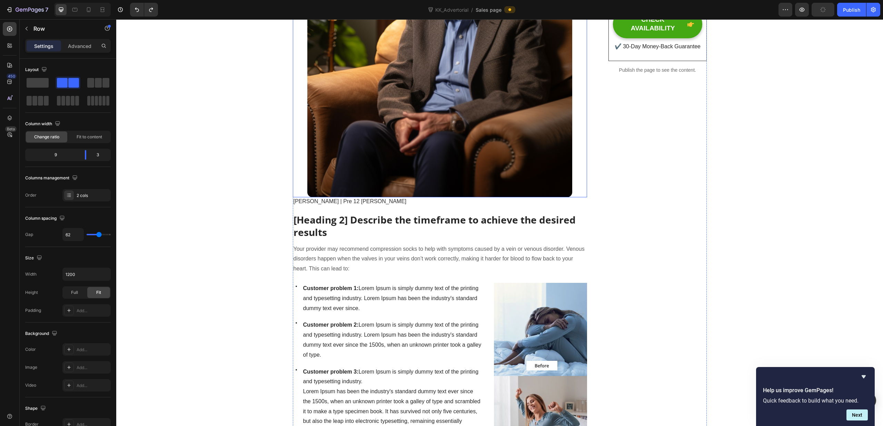
scroll to position [285, 0]
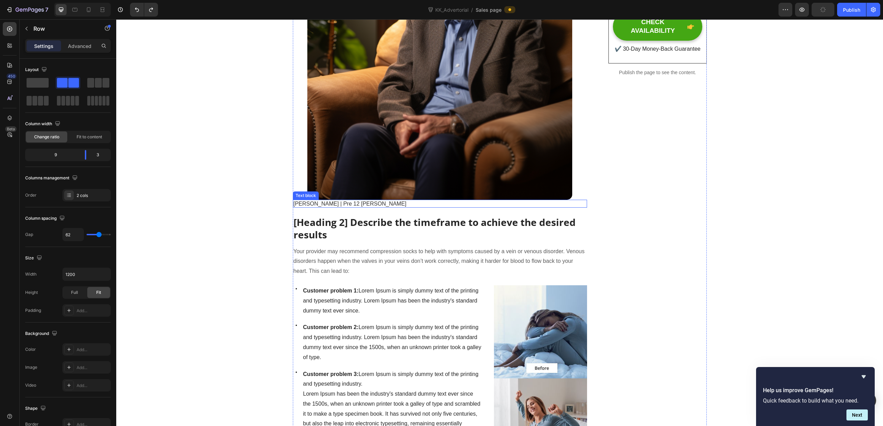
click at [369, 205] on p "[PERSON_NAME] | Pre 12 [PERSON_NAME]" at bounding box center [440, 204] width 293 height 7
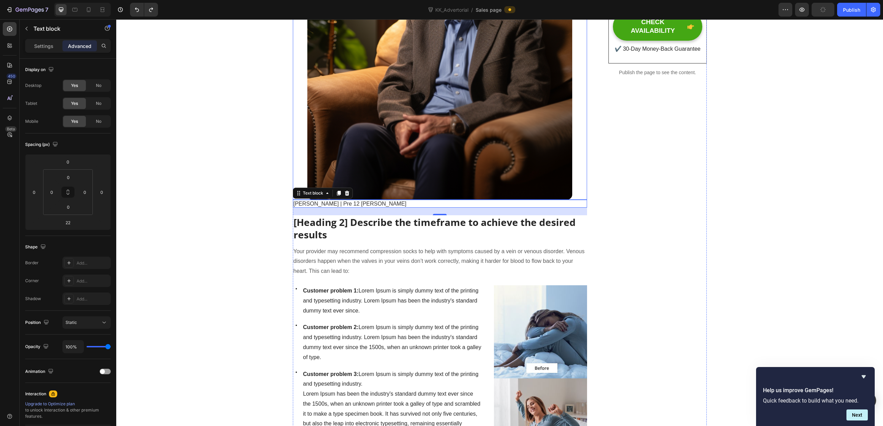
click at [443, 192] on img at bounding box center [439, 48] width 265 height 304
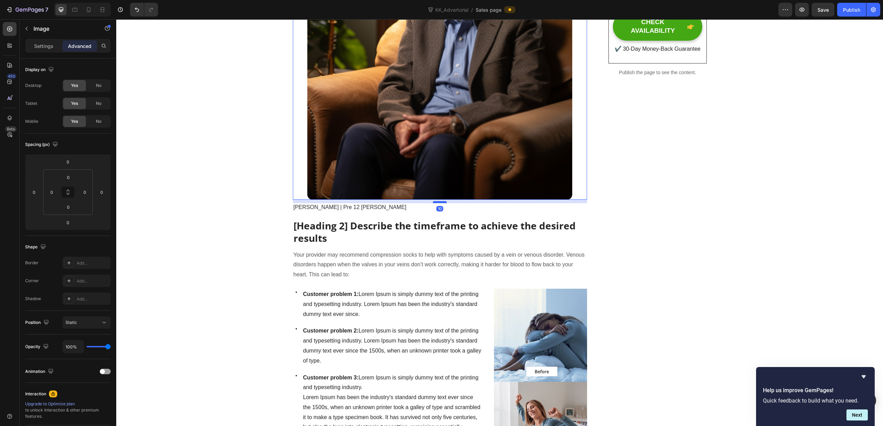
drag, startPoint x: 438, startPoint y: 199, endPoint x: 439, endPoint y: 202, distance: 3.7
click at [439, 202] on div at bounding box center [440, 202] width 14 height 2
type input "10"
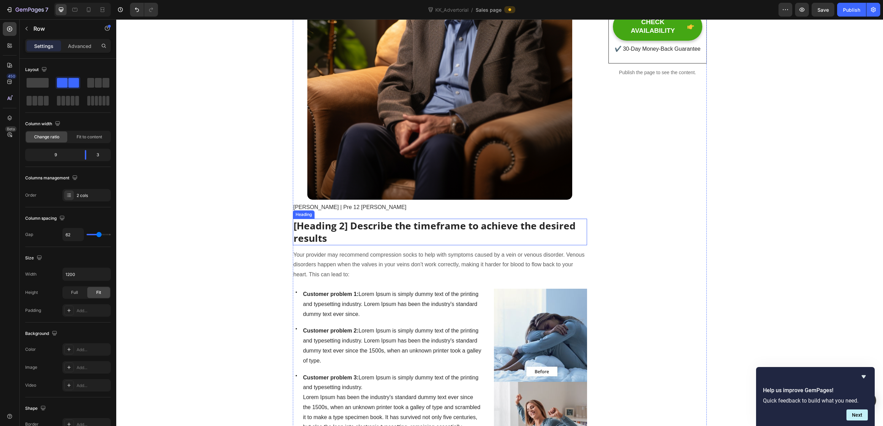
click at [328, 238] on p "[Heading 2] Describe the timeframe to achieve the desired results" at bounding box center [440, 231] width 293 height 25
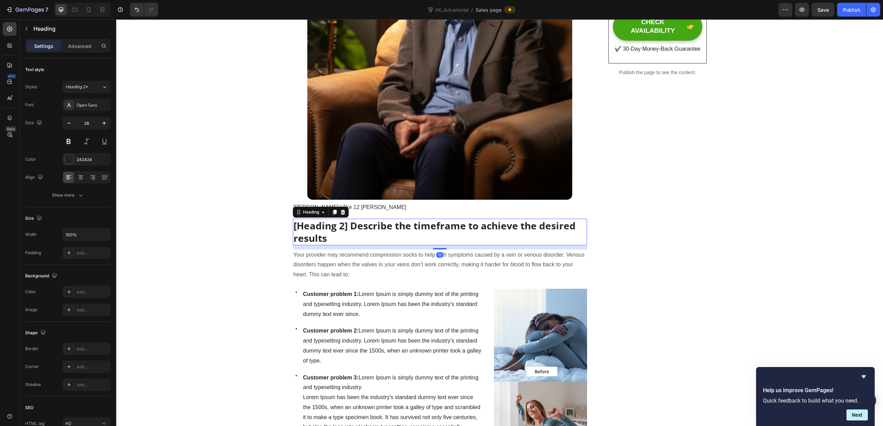
click at [344, 238] on p "[Heading 2] Describe the timeframe to achieve the desired results" at bounding box center [440, 231] width 293 height 25
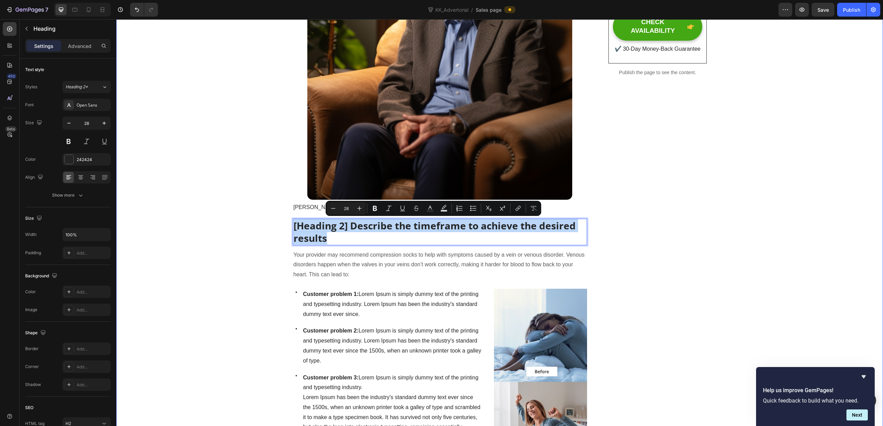
drag, startPoint x: 336, startPoint y: 240, endPoint x: 291, endPoint y: 222, distance: 48.2
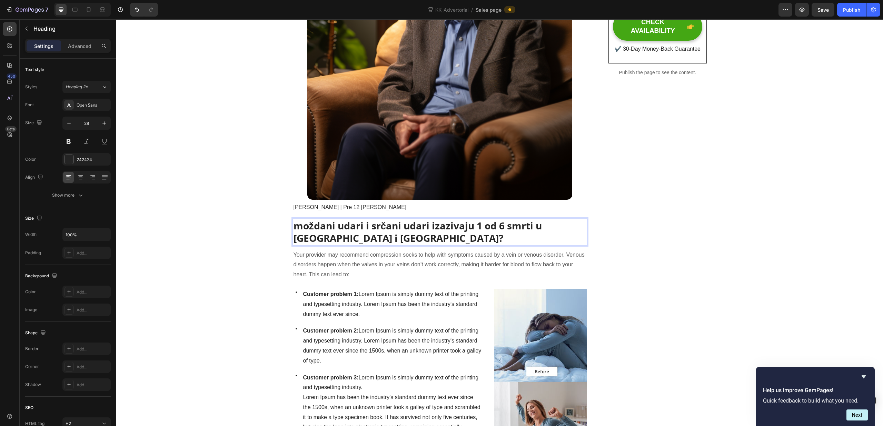
click at [295, 225] on p "moždani udari i srčani udari izazivaju 1 od 6 smrti u Nemačkoj i Austriji?" at bounding box center [440, 231] width 293 height 25
click at [392, 239] on p "Moždani udari i srčani udari izazivaju 1 od 6 smrti u Nemačkoj i Austriji?" at bounding box center [440, 231] width 293 height 25
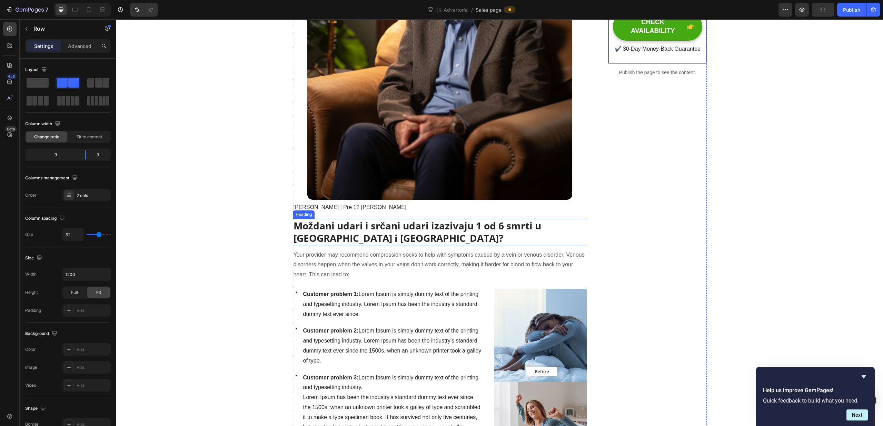
click at [567, 232] on p "Moždani udari i srčani udari izazivaju 1 od 6 smrti u Nemačkoj i Austriji?" at bounding box center [440, 231] width 293 height 25
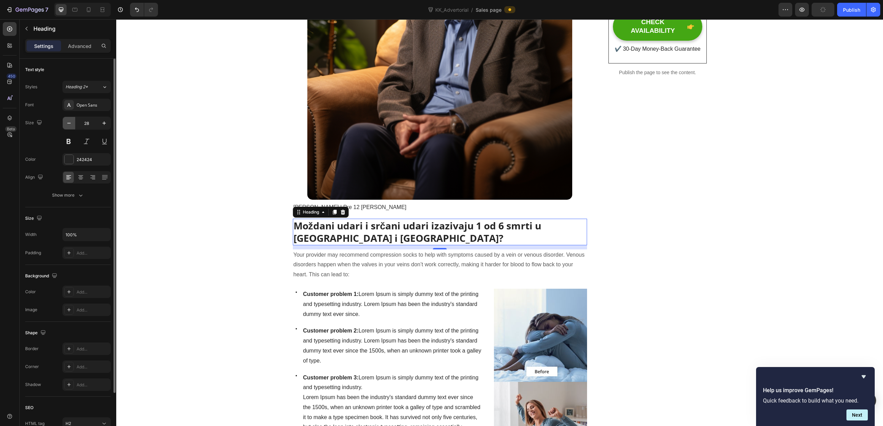
click at [69, 125] on icon "button" at bounding box center [69, 123] width 7 height 7
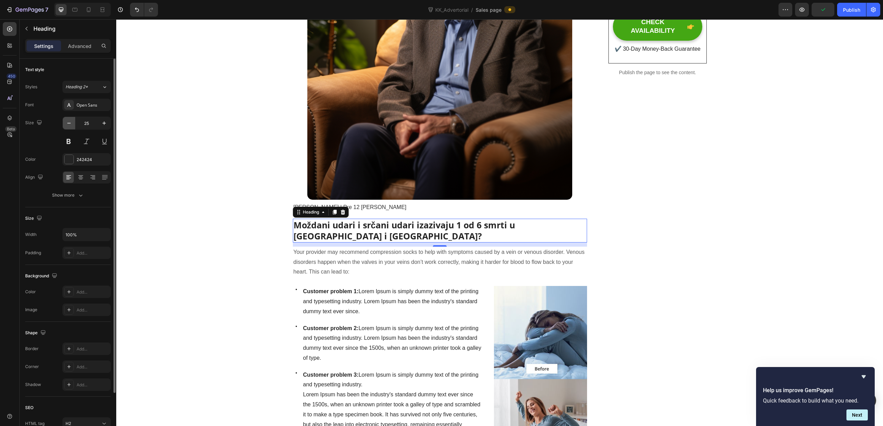
click at [69, 125] on icon "button" at bounding box center [69, 123] width 7 height 7
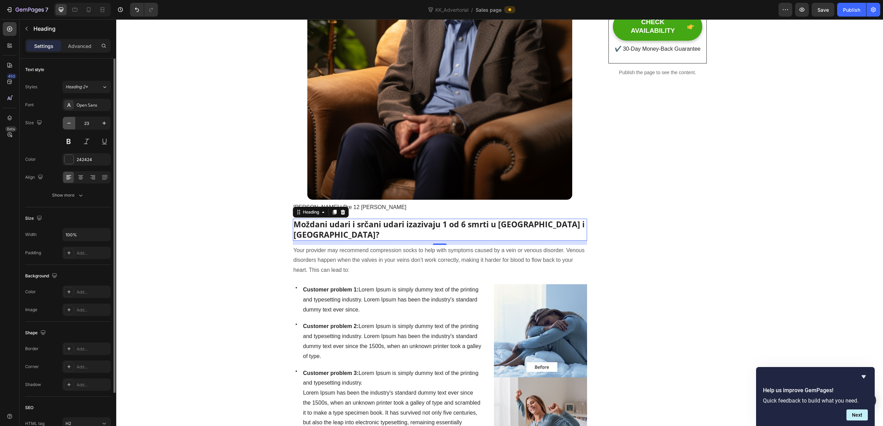
click at [69, 124] on icon "button" at bounding box center [69, 123] width 7 height 7
type input "22"
click at [69, 143] on button at bounding box center [68, 141] width 12 height 12
click at [71, 162] on div at bounding box center [69, 159] width 9 height 9
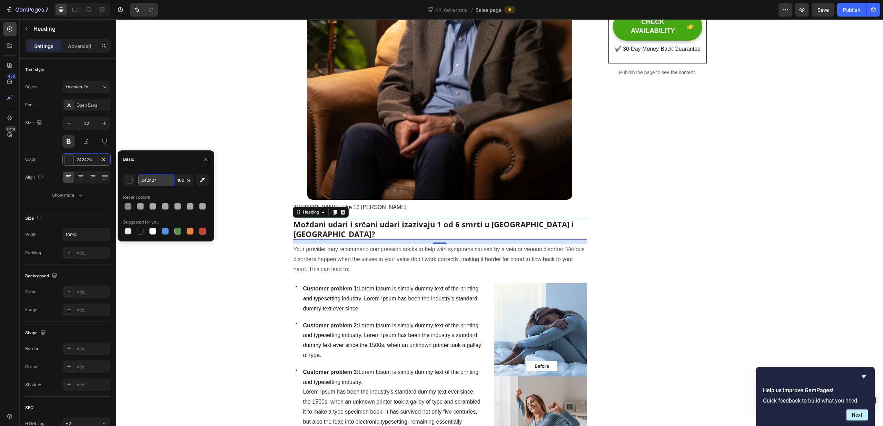
click at [166, 182] on input "242424" at bounding box center [156, 180] width 36 height 12
paste input "rgb(48, 48, 48)"
paste input "#303030"
drag, startPoint x: 144, startPoint y: 181, endPoint x: 206, endPoint y: 184, distance: 61.9
click at [138, 181] on div "#303030 100 %" at bounding box center [166, 180] width 86 height 12
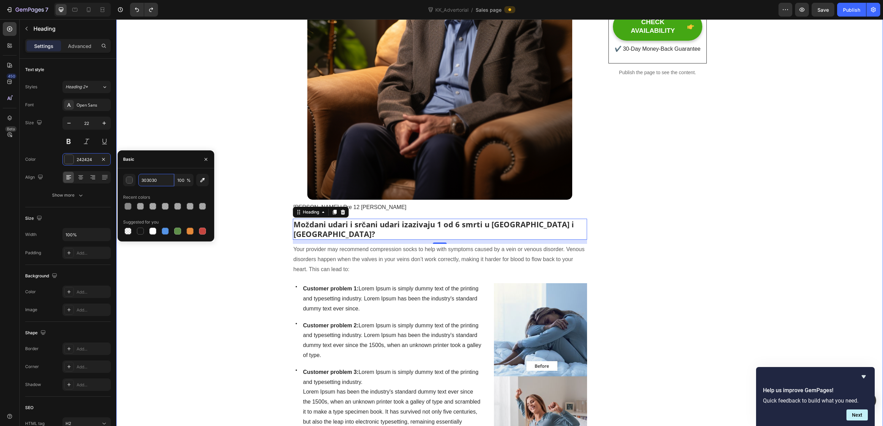
type input "303030"
click at [127, 207] on div at bounding box center [128, 206] width 7 height 7
drag, startPoint x: 162, startPoint y: 179, endPoint x: 132, endPoint y: 177, distance: 29.7
click at [131, 177] on div "303030 100 %" at bounding box center [166, 180] width 86 height 12
drag, startPoint x: 203, startPoint y: 158, endPoint x: 88, endPoint y: 139, distance: 116.8
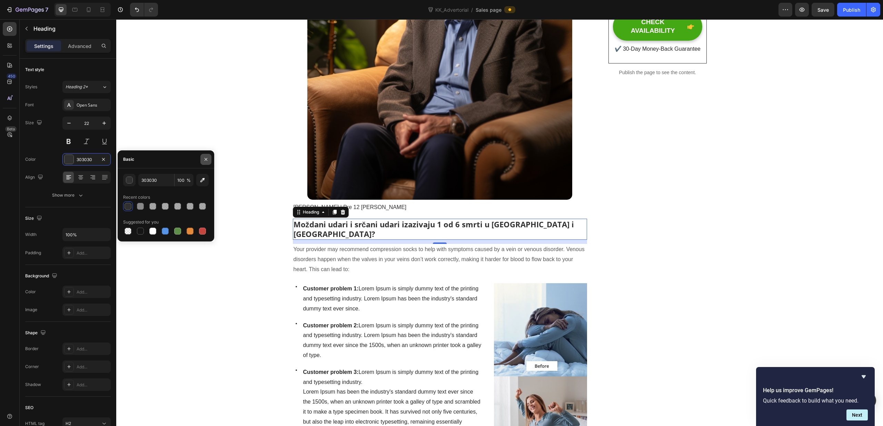
click at [203, 158] on icon "button" at bounding box center [206, 160] width 6 height 6
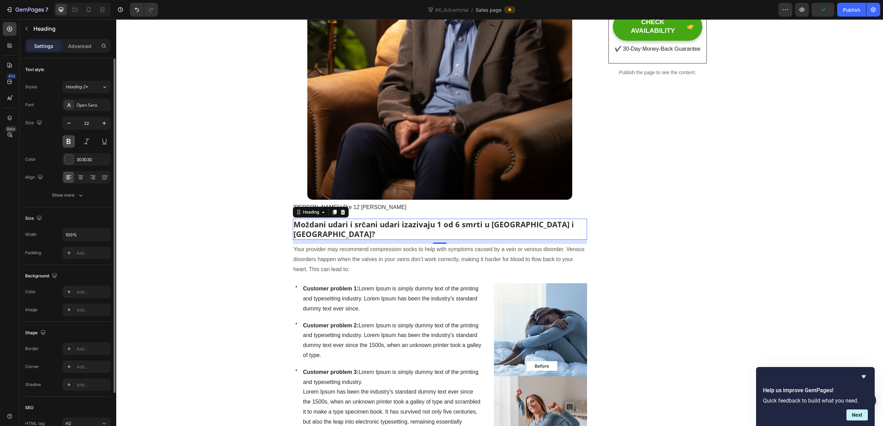
click at [70, 143] on button at bounding box center [68, 141] width 12 height 12
click at [313, 245] on p "Your provider may recommend compression socks to help with symptoms caused by a…" at bounding box center [440, 260] width 293 height 30
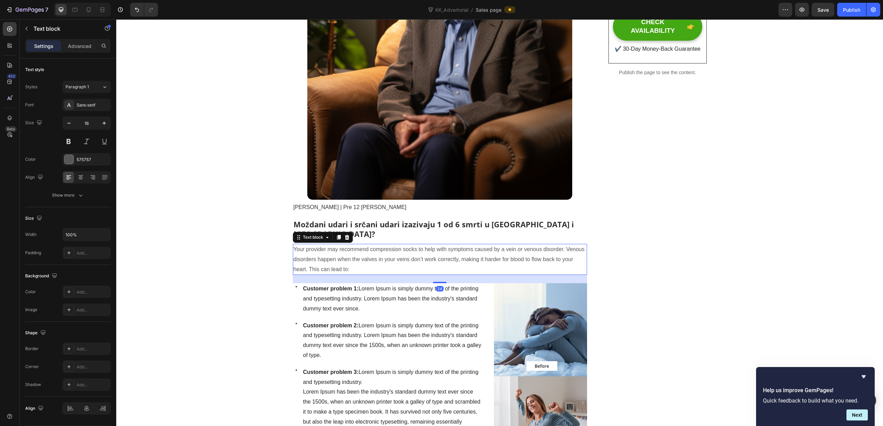
click at [383, 257] on p "Your provider may recommend compression socks to help with symptoms caused by a…" at bounding box center [440, 260] width 293 height 30
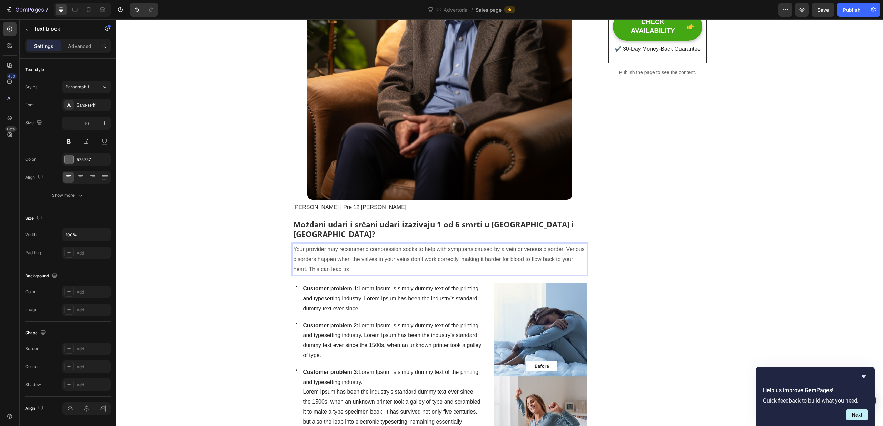
click at [383, 257] on p "Your provider may recommend compression socks to help with symptoms caused by a…" at bounding box center [440, 260] width 293 height 30
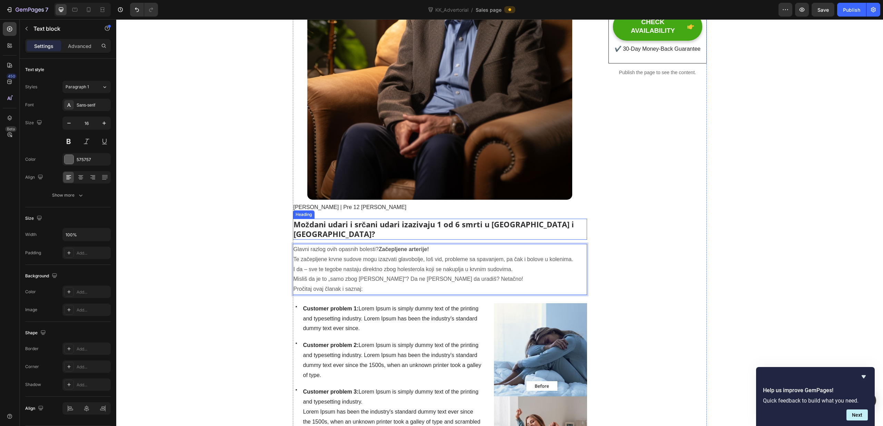
click at [565, 226] on p "Moždani udari i srčani udari izazivaju 1 od 6 smrti u Nemačkoj i Austriji?" at bounding box center [440, 229] width 293 height 20
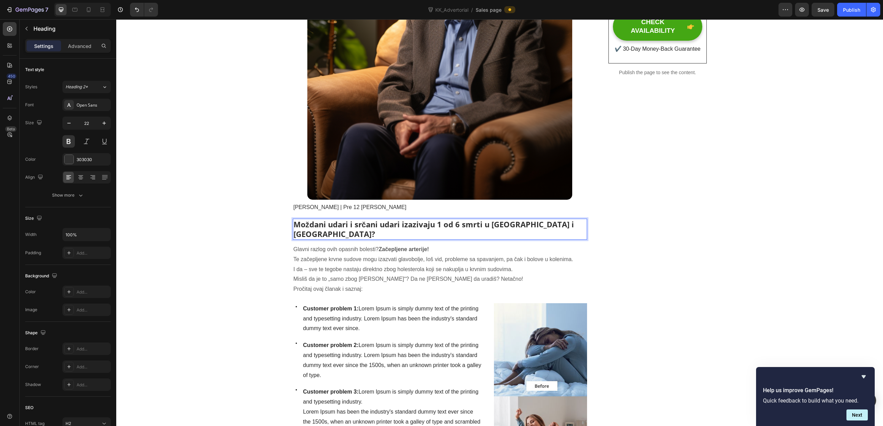
click at [568, 225] on p "Moždani udari i srčani udari izazivaju 1 od 6 smrti u Nemačkoj i Austriji?" at bounding box center [440, 229] width 293 height 20
click at [437, 245] on p "Glavni razlog ovih opasnih bolesti? Začepljene arterije! Te začepljene krvne su…" at bounding box center [440, 270] width 293 height 50
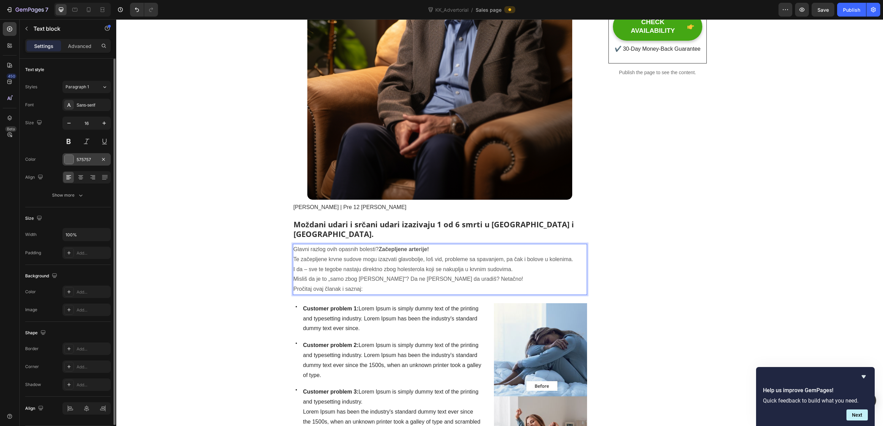
click at [71, 161] on div at bounding box center [69, 159] width 9 height 9
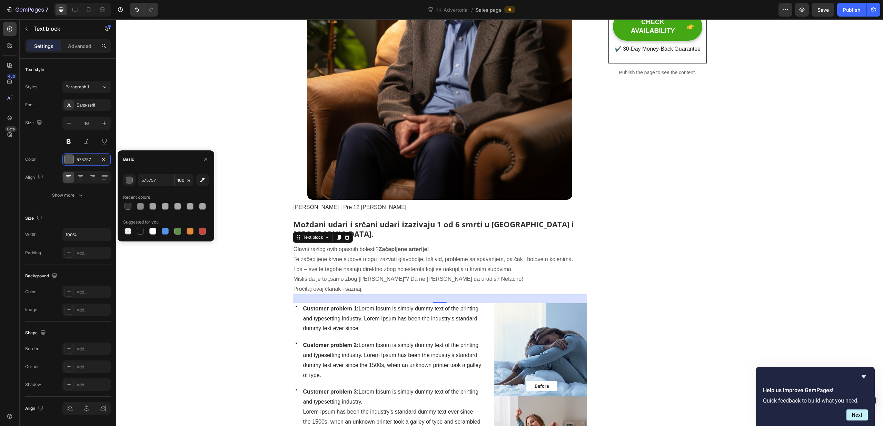
drag, startPoint x: 141, startPoint y: 230, endPoint x: 145, endPoint y: 225, distance: 6.2
click at [141, 230] on div at bounding box center [140, 231] width 7 height 7
drag, startPoint x: 159, startPoint y: 182, endPoint x: 129, endPoint y: 178, distance: 30.3
click at [129, 178] on div "151515 100 %" at bounding box center [166, 180] width 86 height 12
type input "303030"
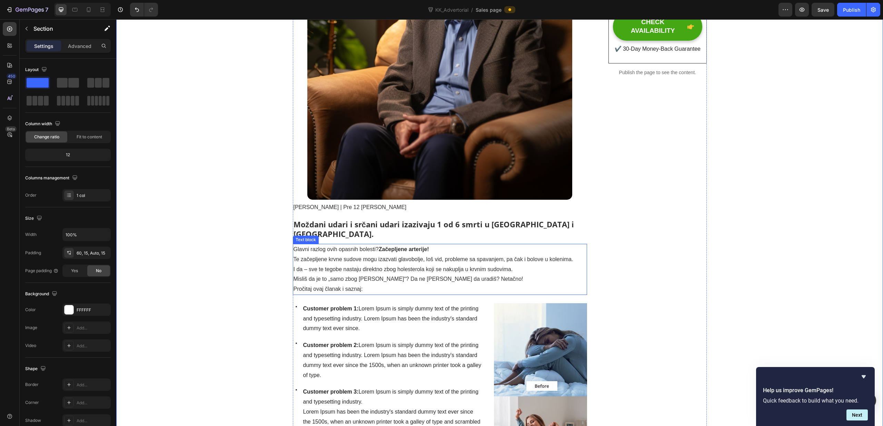
click at [361, 266] on p "Glavni razlog ovih opasnih bolesti? Začepljene arterije! Te začepljene krvne su…" at bounding box center [440, 270] width 293 height 50
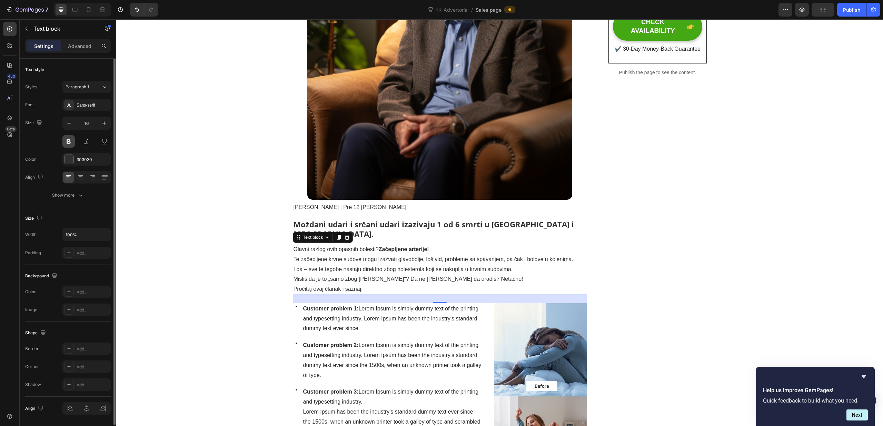
click at [70, 141] on button at bounding box center [68, 141] width 12 height 12
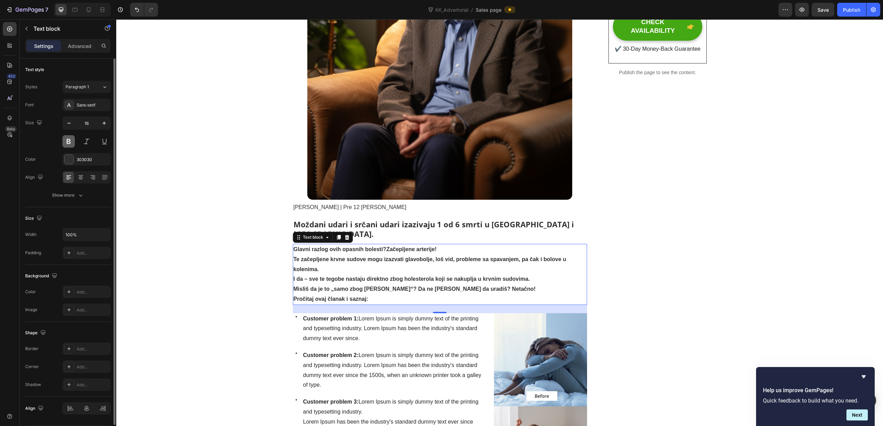
click at [71, 141] on button at bounding box center [68, 141] width 12 height 12
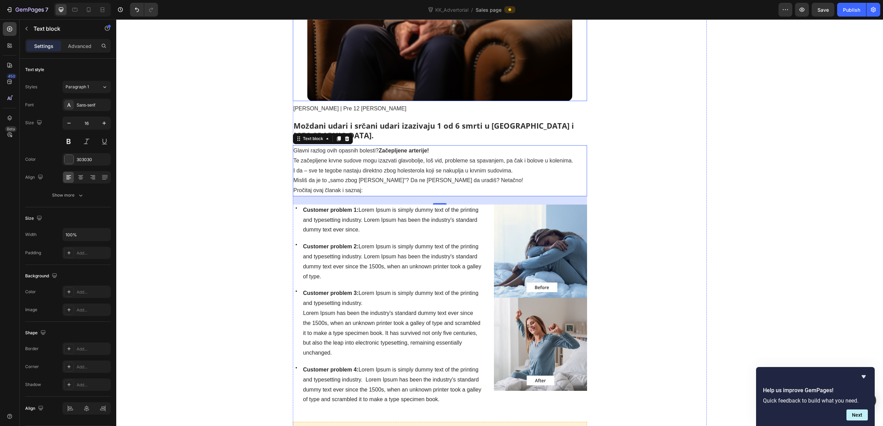
scroll to position [363, 0]
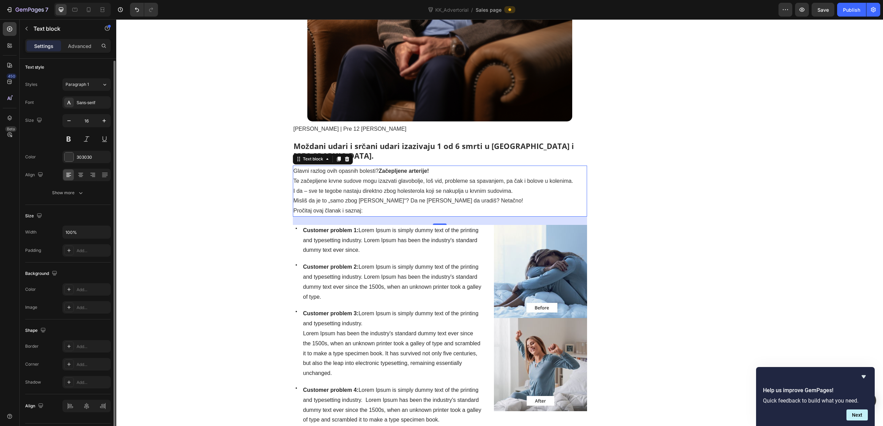
click at [72, 201] on div "Text style Styles Paragraph 1 Font Sans-serif Size 16 Color 303030 Align Show m…" at bounding box center [68, 130] width 86 height 149
click at [82, 197] on button "Show more" at bounding box center [68, 192] width 86 height 12
click at [105, 212] on icon "button" at bounding box center [104, 210] width 7 height 7
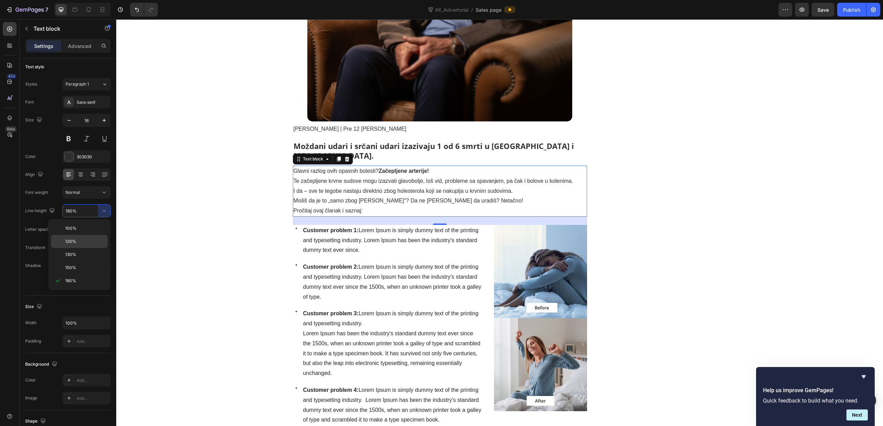
click at [85, 239] on p "120%" at bounding box center [84, 241] width 39 height 6
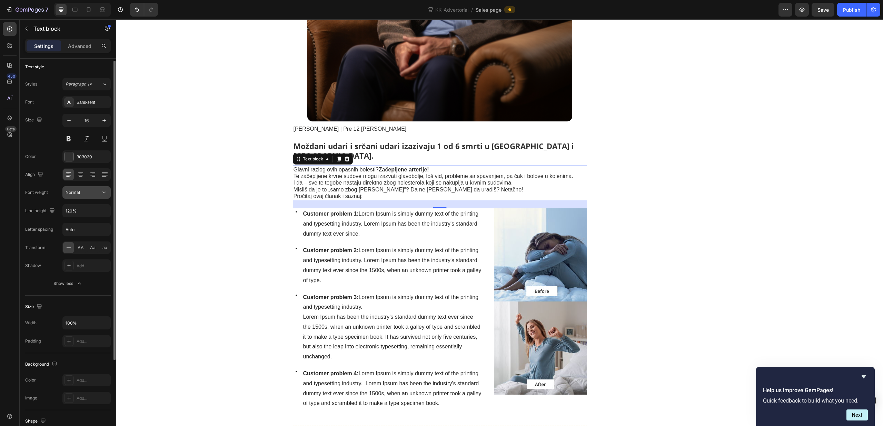
click at [103, 195] on icon at bounding box center [104, 192] width 7 height 7
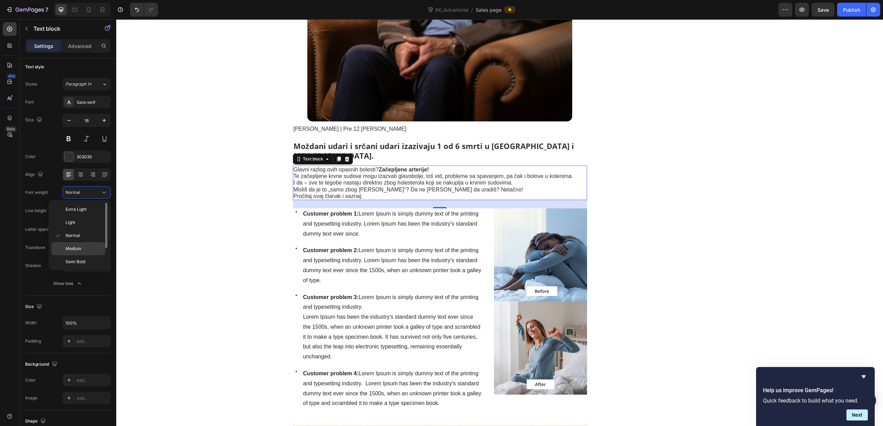
click at [86, 245] on div "Medium" at bounding box center [78, 248] width 54 height 13
click at [102, 208] on icon "button" at bounding box center [104, 210] width 7 height 7
click at [85, 266] on p "150%" at bounding box center [84, 268] width 39 height 6
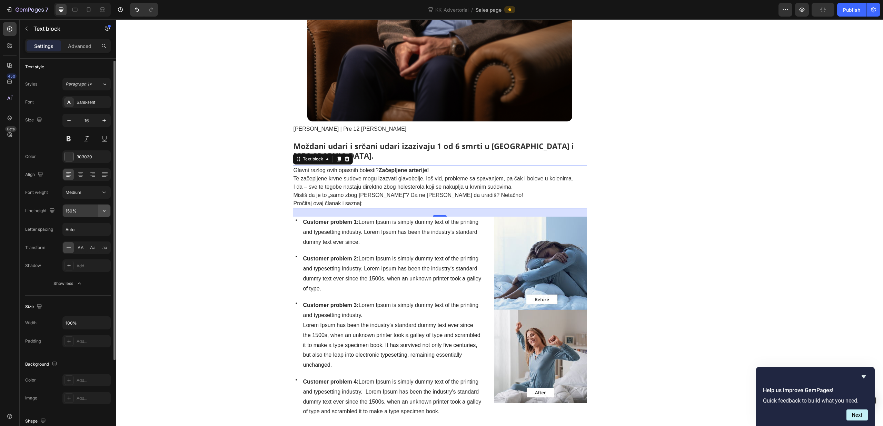
click at [104, 211] on icon "button" at bounding box center [104, 211] width 3 height 2
click at [86, 280] on p "180%" at bounding box center [84, 281] width 39 height 6
type input "180%"
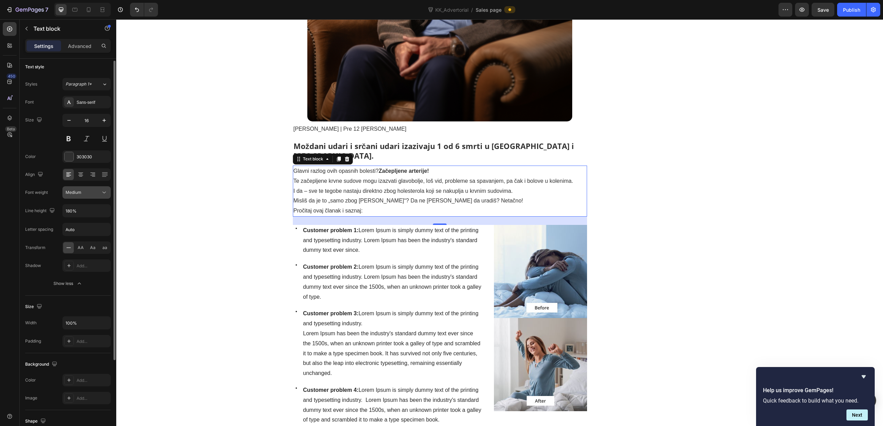
click at [98, 189] on div "Medium" at bounding box center [83, 192] width 35 height 6
click at [91, 260] on p "Semi Bold" at bounding box center [84, 262] width 37 height 6
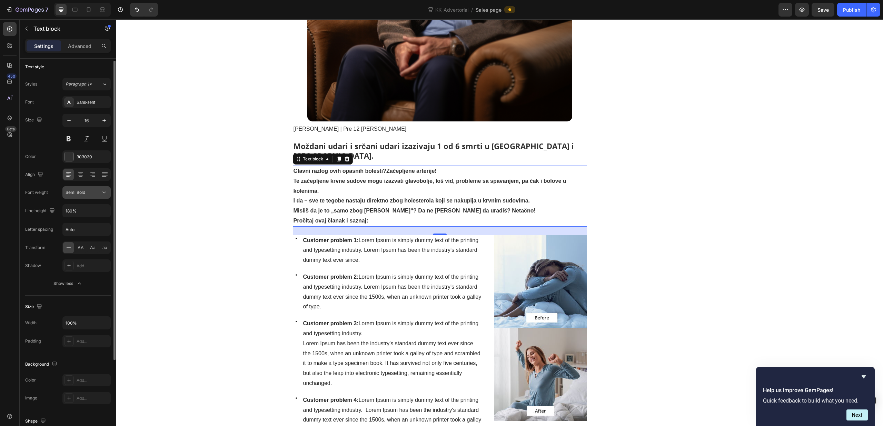
click at [100, 194] on div "Semi Bold" at bounding box center [83, 192] width 35 height 6
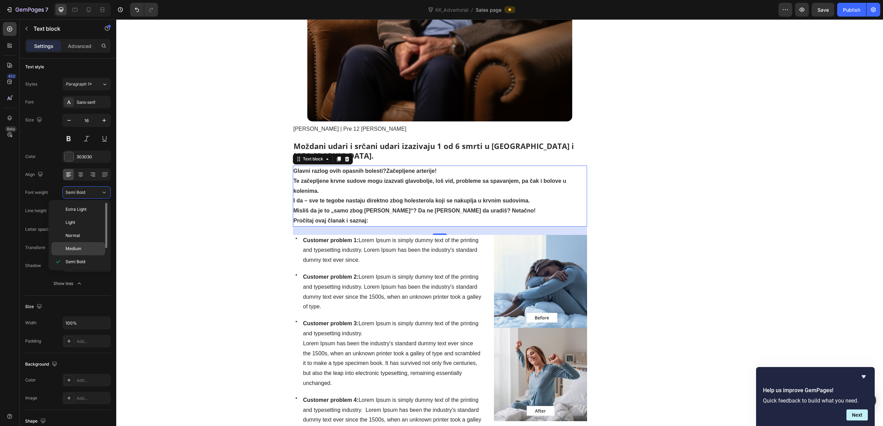
click at [89, 248] on p "Medium" at bounding box center [84, 249] width 37 height 6
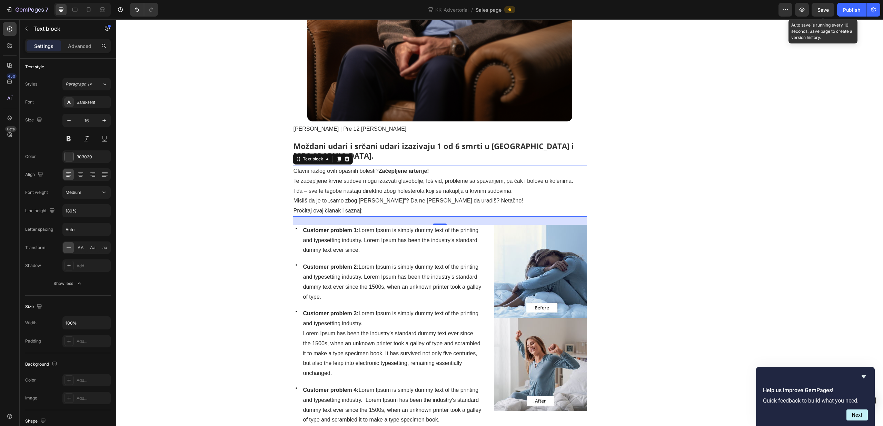
click at [828, 6] on div "Save" at bounding box center [823, 9] width 11 height 7
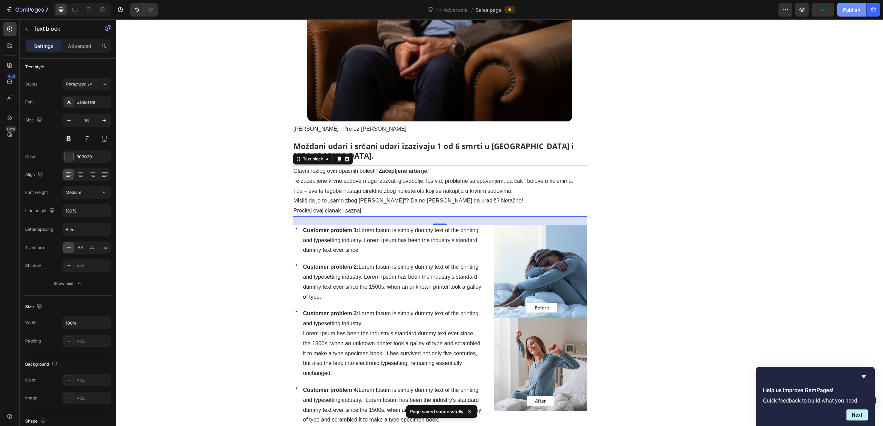
click at [851, 12] on div "Publish" at bounding box center [851, 9] width 17 height 7
click at [491, 225] on div "Icon Customer problem 1: Lorem Ipsum is simply dummy text of the printing and t…" at bounding box center [440, 325] width 295 height 201
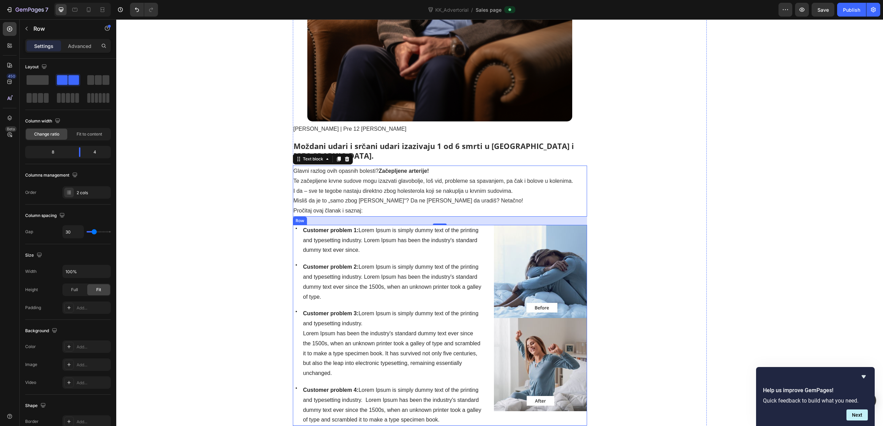
scroll to position [0, 0]
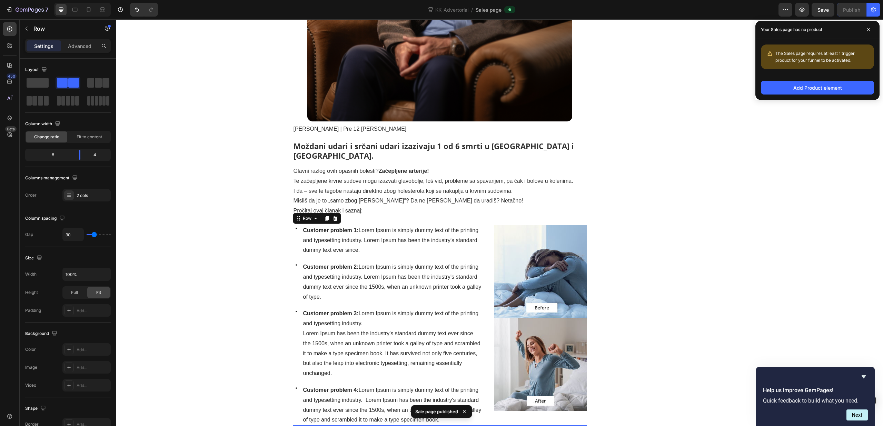
click at [489, 225] on div "Icon Customer problem 1: Lorem Ipsum is simply dummy text of the printing and t…" at bounding box center [440, 325] width 295 height 201
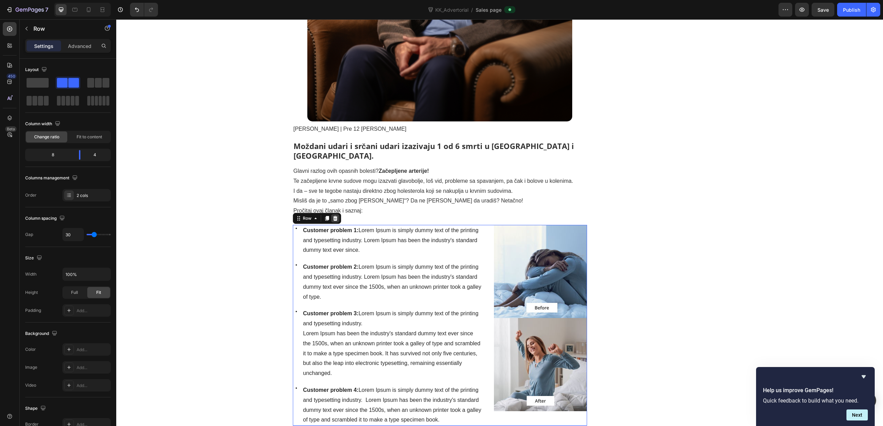
click at [337, 216] on icon at bounding box center [336, 219] width 6 height 6
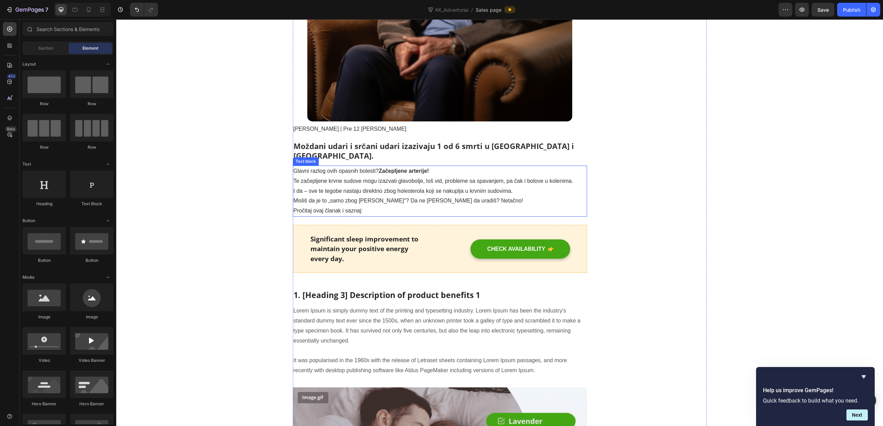
click at [423, 168] on strong "Začepljene arterije!" at bounding box center [404, 171] width 50 height 6
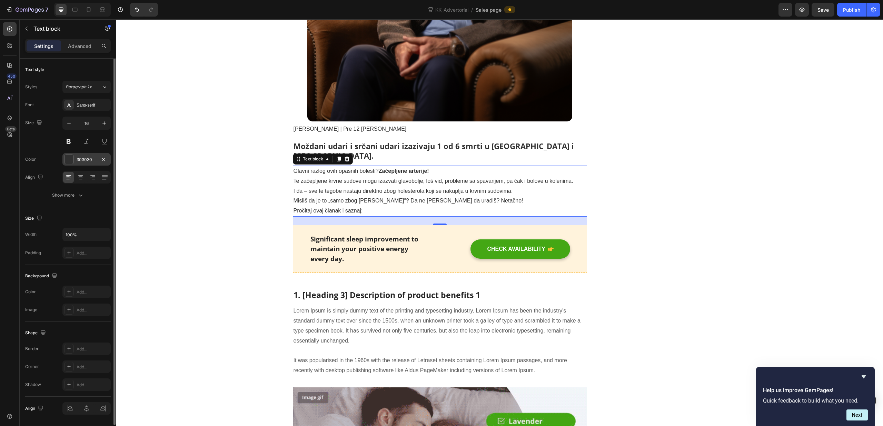
click at [90, 157] on div "303030" at bounding box center [87, 160] width 20 height 6
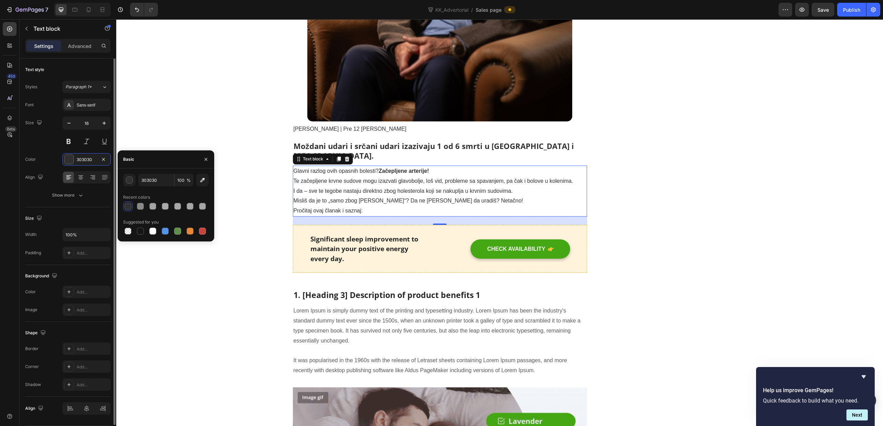
click at [58, 153] on div "Font Sans-serif Size 16 Color 303030 Align Show more" at bounding box center [68, 150] width 86 height 103
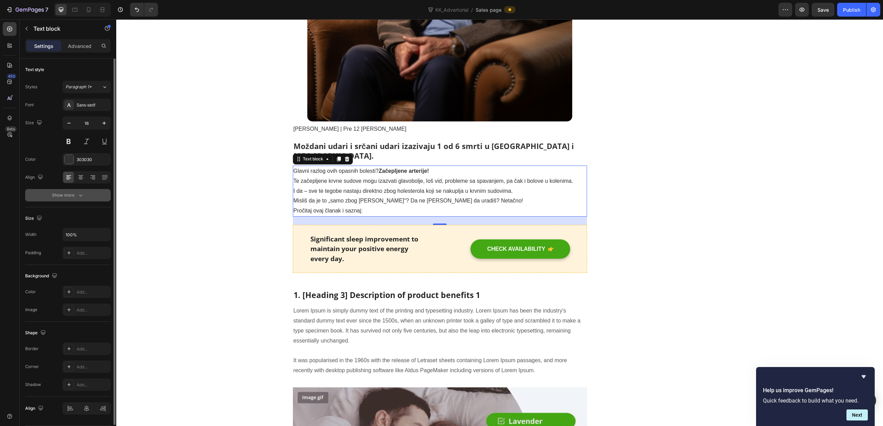
click at [77, 196] on icon "button" at bounding box center [80, 195] width 7 height 7
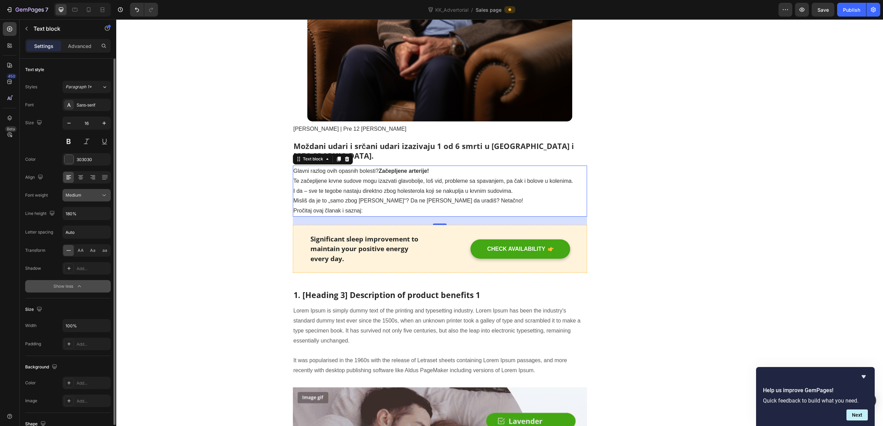
click at [86, 201] on button "Medium" at bounding box center [86, 195] width 48 height 12
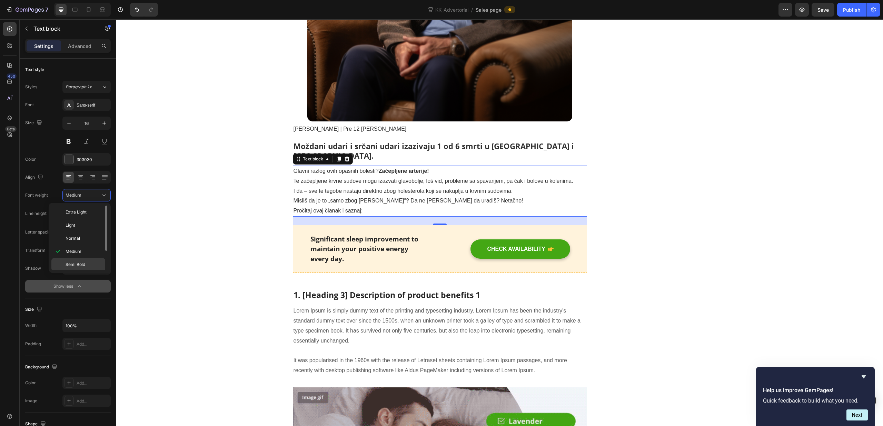
click at [92, 262] on p "Semi Bold" at bounding box center [84, 265] width 37 height 6
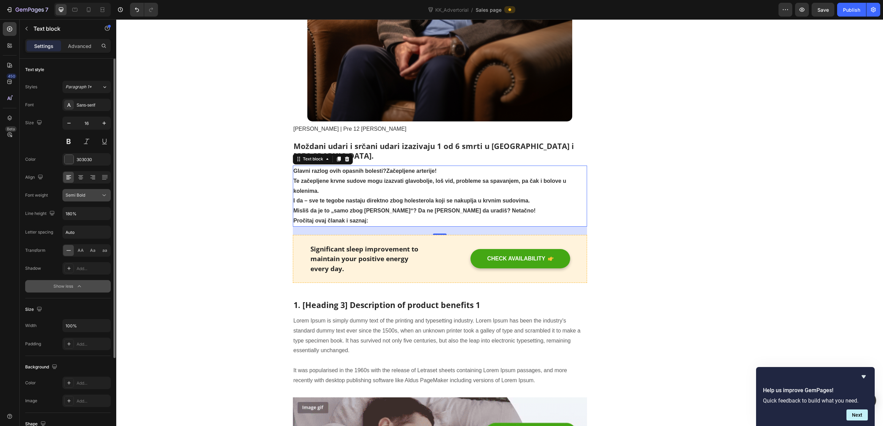
click at [80, 195] on span "Semi Bold" at bounding box center [76, 195] width 20 height 5
drag, startPoint x: 83, startPoint y: 250, endPoint x: 89, endPoint y: 200, distance: 50.8
click at [83, 250] on p "Medium" at bounding box center [84, 251] width 37 height 6
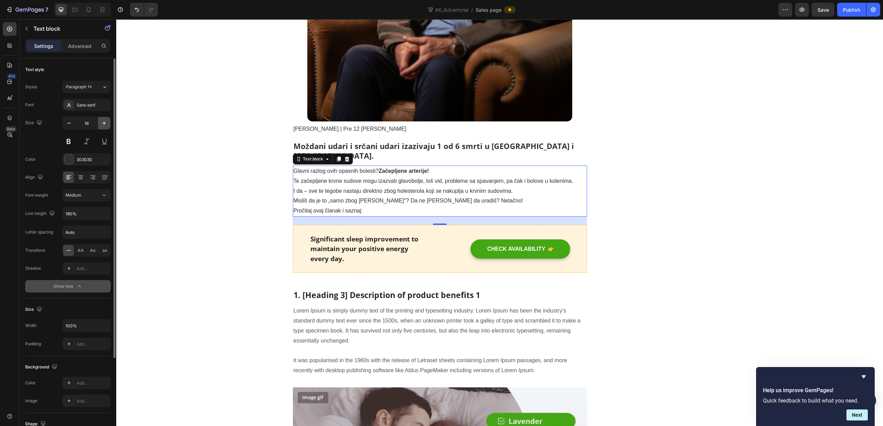
click at [104, 126] on icon "button" at bounding box center [104, 123] width 7 height 7
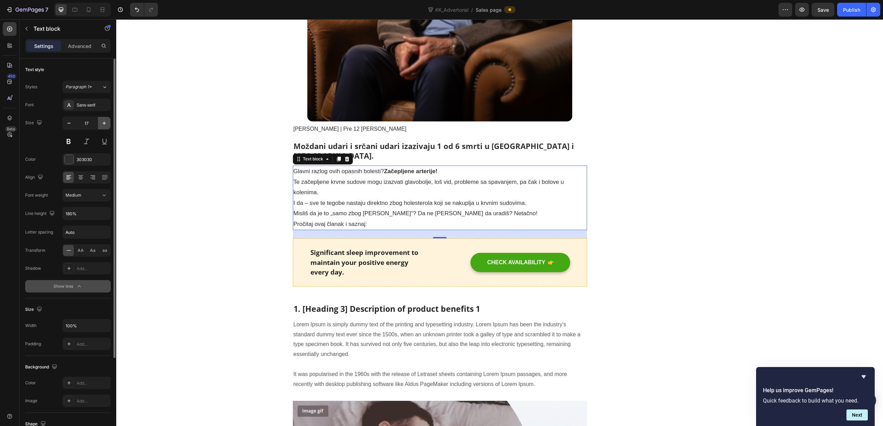
type input "18"
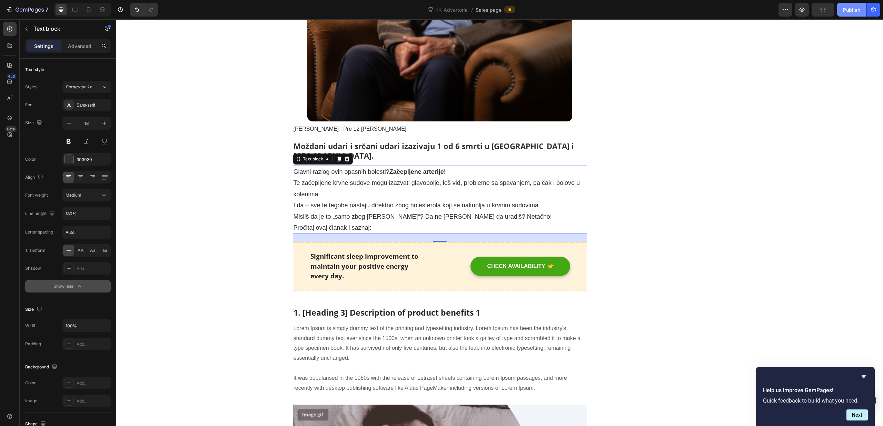
click at [847, 11] on div "Publish" at bounding box center [851, 9] width 17 height 7
click at [444, 144] on p "Moždani udari i srčani udari izazivaju 1 od 6 smrti u [GEOGRAPHIC_DATA] i [GEOG…" at bounding box center [440, 151] width 293 height 20
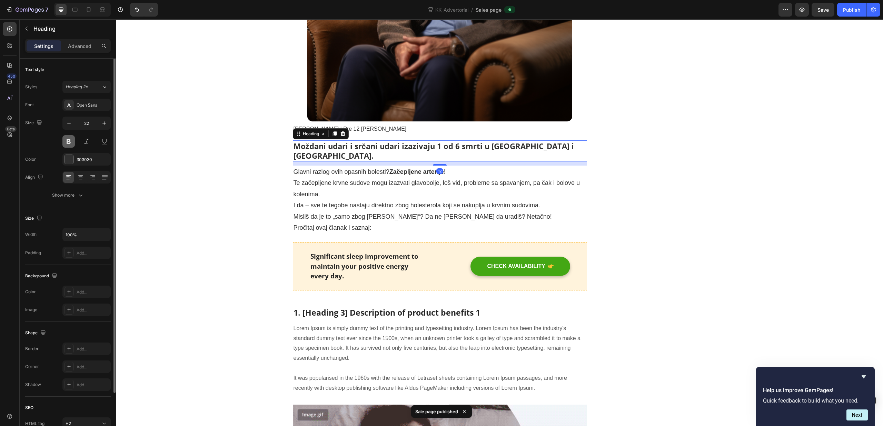
click at [67, 145] on button at bounding box center [68, 141] width 12 height 12
click at [71, 142] on button at bounding box center [68, 141] width 12 height 12
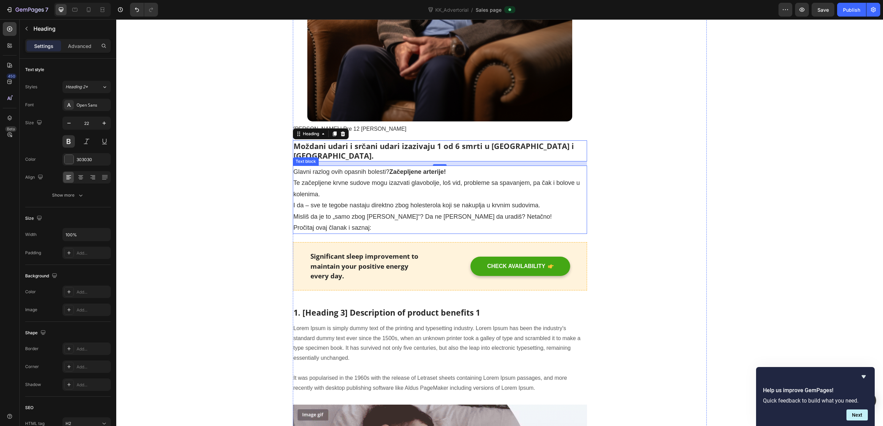
click at [481, 179] on p "Glavni razlog ovih opasnih bolesti? Začepljene arterije! Te začepljene krvne su…" at bounding box center [440, 199] width 293 height 67
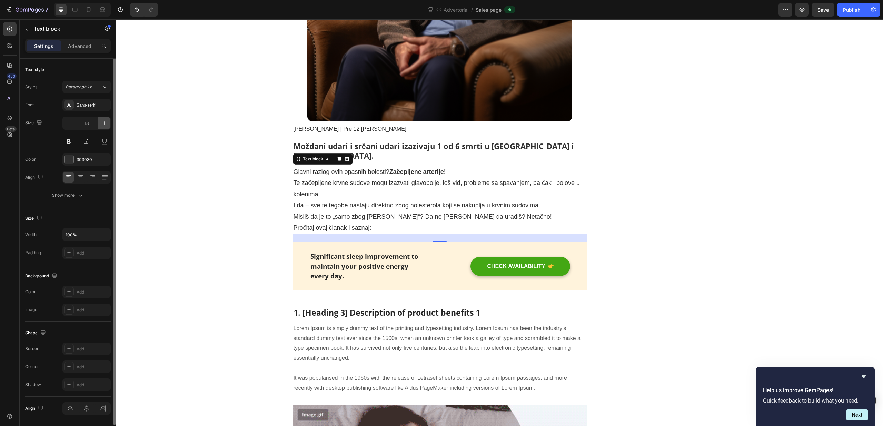
click at [103, 124] on icon "button" at bounding box center [104, 123] width 7 height 7
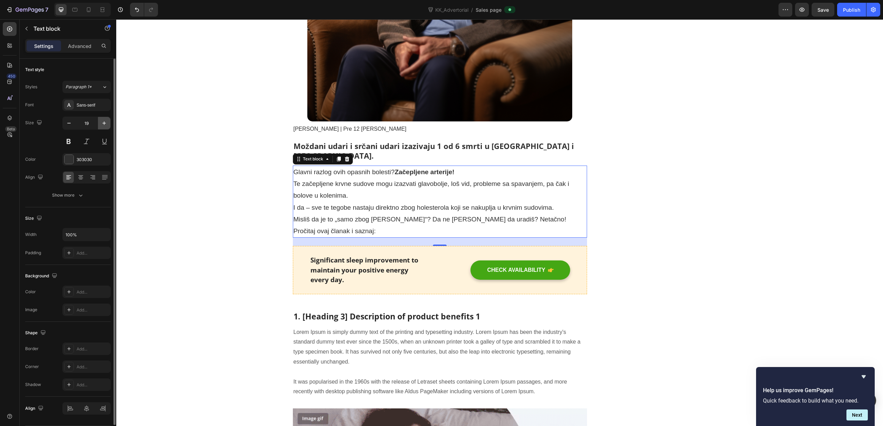
click at [105, 125] on icon "button" at bounding box center [104, 123] width 7 height 7
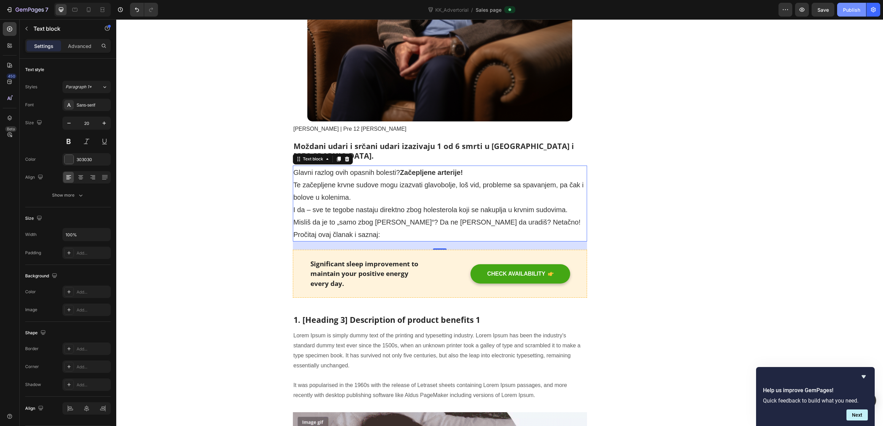
click at [858, 11] on div "Publish" at bounding box center [851, 9] width 17 height 7
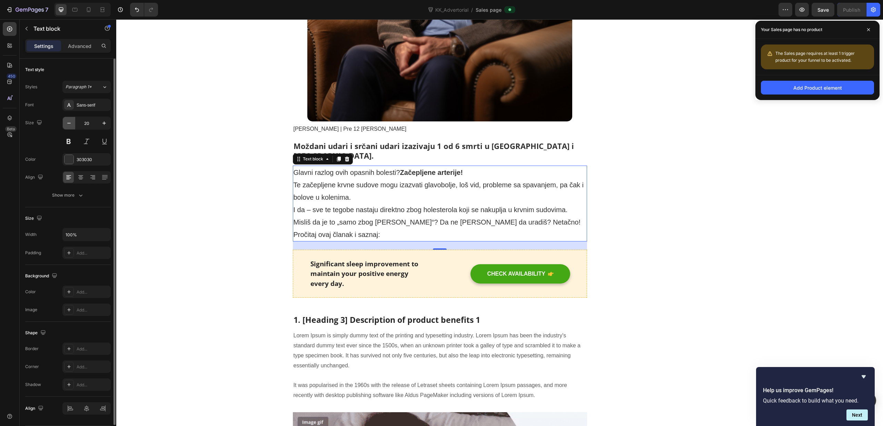
click at [69, 124] on icon "button" at bounding box center [69, 123] width 7 height 7
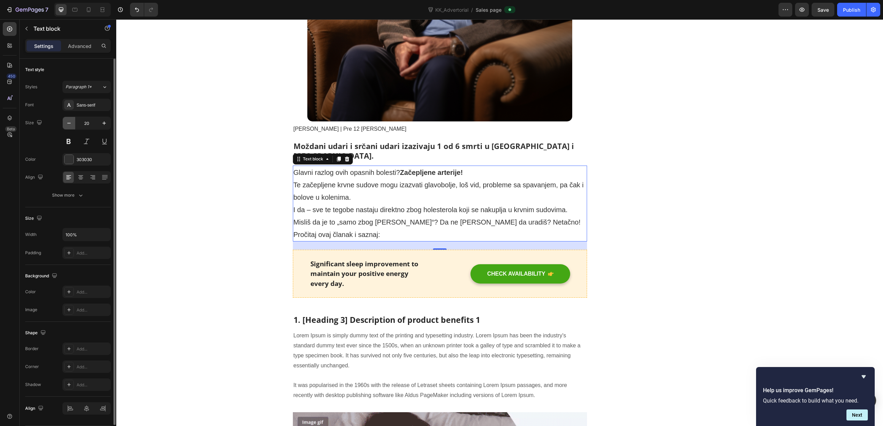
type input "19"
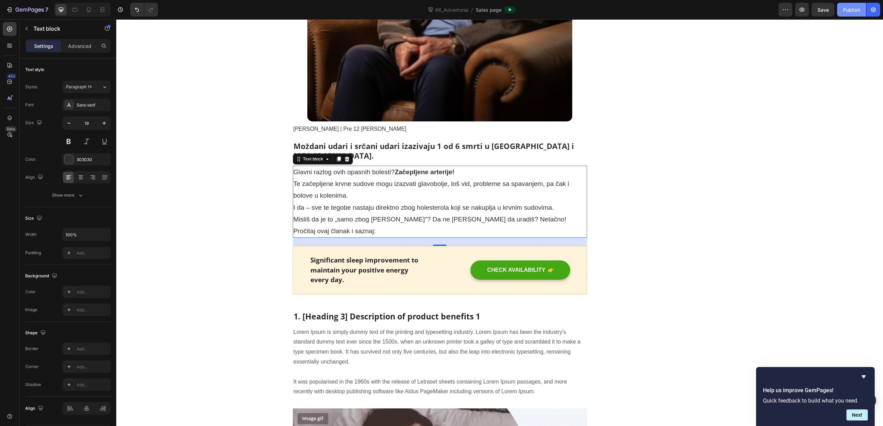
drag, startPoint x: 846, startPoint y: 13, endPoint x: 729, endPoint y: 21, distance: 116.9
click at [846, 13] on button "Publish" at bounding box center [852, 10] width 29 height 14
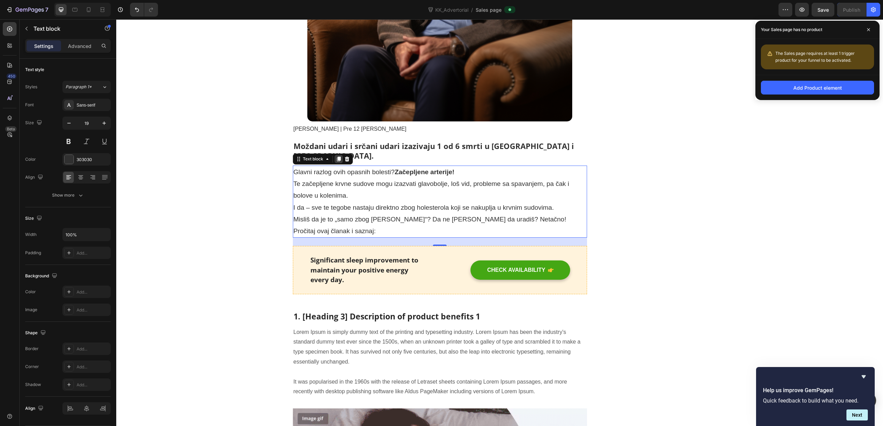
click at [339, 157] on icon at bounding box center [339, 159] width 4 height 5
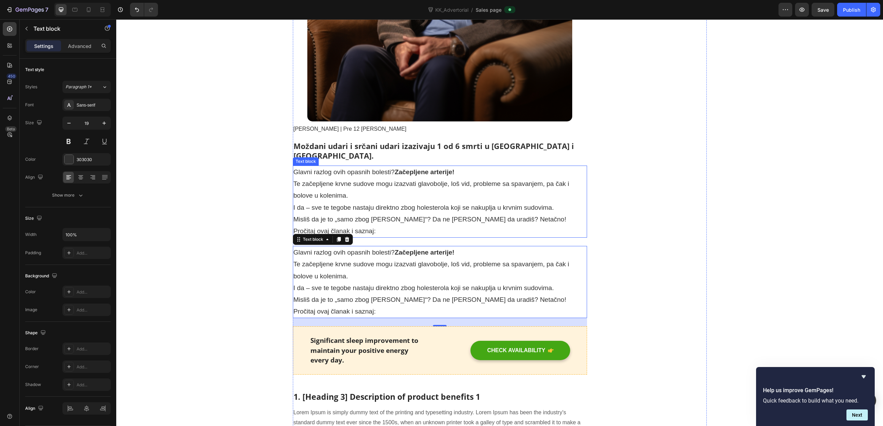
scroll to position [367, 0]
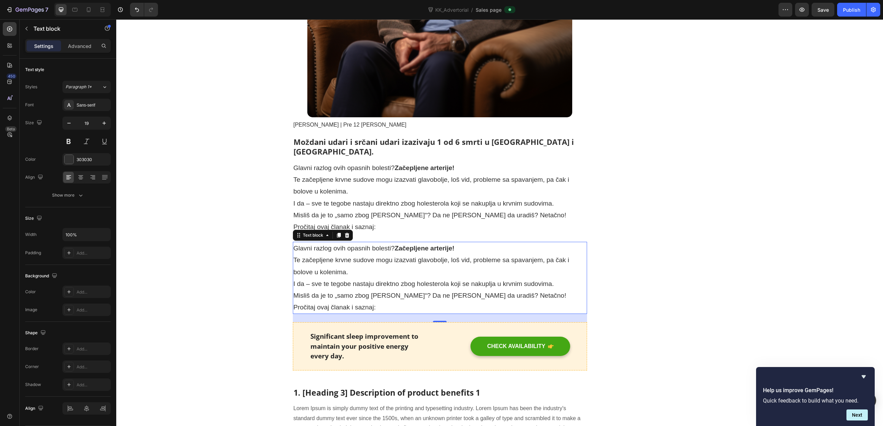
click at [412, 258] on p "Glavni razlog ovih opasnih bolesti? Začepljene arterije! Te začepljene krvne su…" at bounding box center [440, 278] width 293 height 71
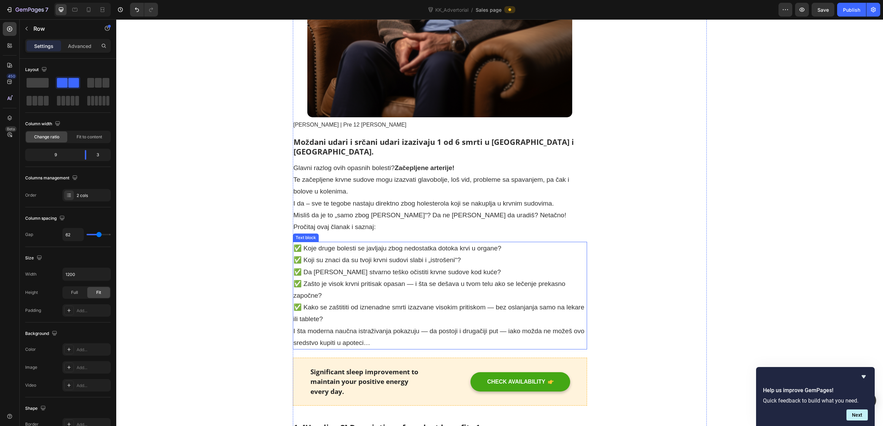
click at [493, 243] on p "✅ Koje druge bolesti se javljaju zbog nedostatka dotoka krvi u organe?" at bounding box center [440, 249] width 293 height 12
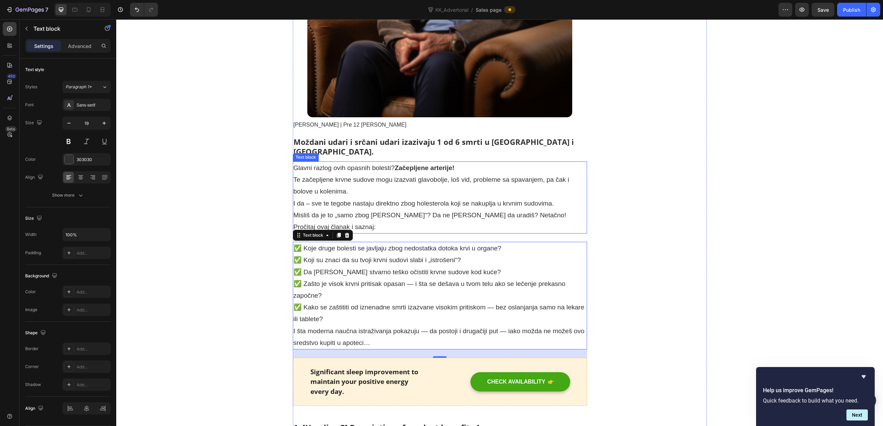
click at [411, 208] on p "Glavni razlog ovih opasnih bolesti? Začepljene arterije! Te začepljene krvne su…" at bounding box center [440, 197] width 293 height 71
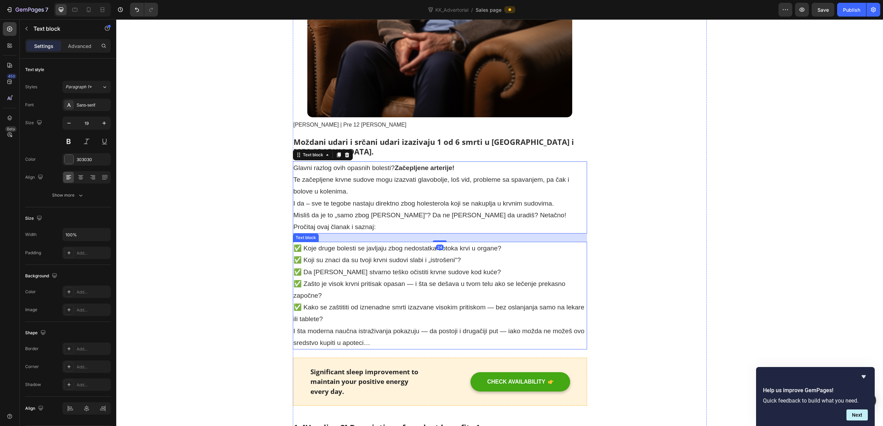
click at [512, 266] on p "✅ Da [PERSON_NAME] stvarno teško očistiti krvne sudove kod kuće?" at bounding box center [440, 272] width 293 height 12
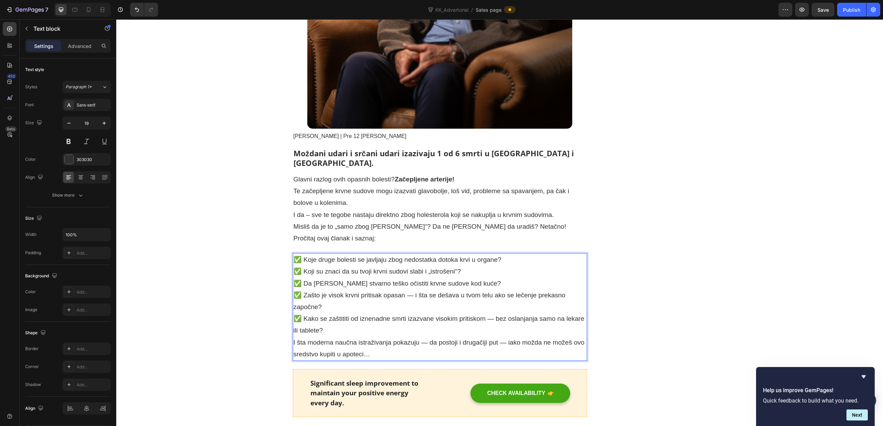
scroll to position [331, 0]
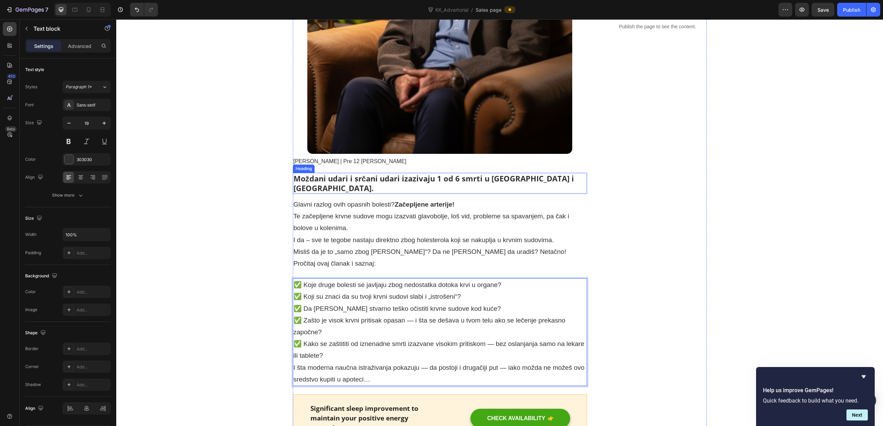
click at [503, 181] on p "Moždani udari i srčani udari izazivaju 1 od 6 smrti u [GEOGRAPHIC_DATA] i [GEOG…" at bounding box center [440, 184] width 293 height 20
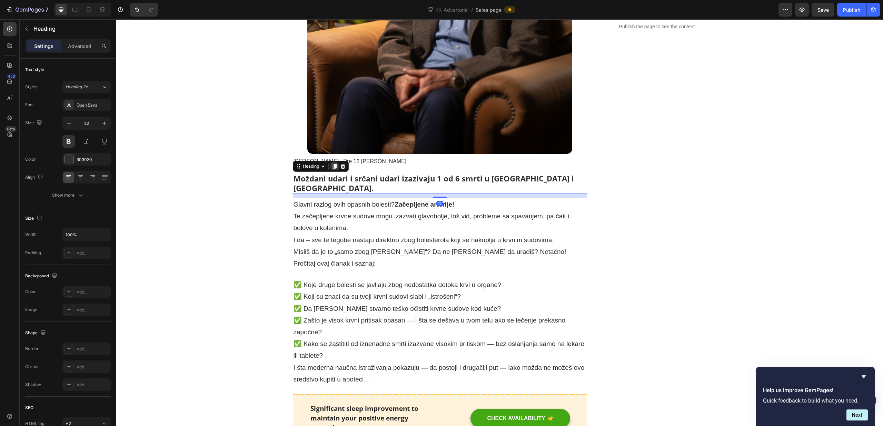
click at [335, 166] on icon at bounding box center [335, 166] width 4 height 5
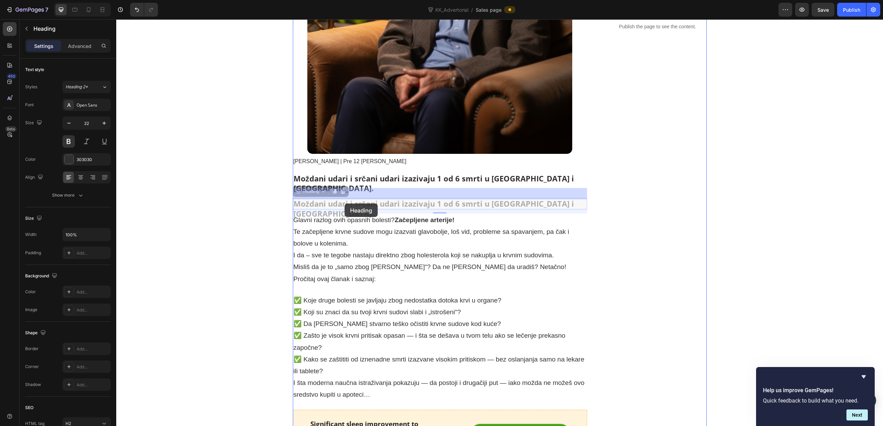
drag, startPoint x: 318, startPoint y: 184, endPoint x: 454, endPoint y: 206, distance: 137.8
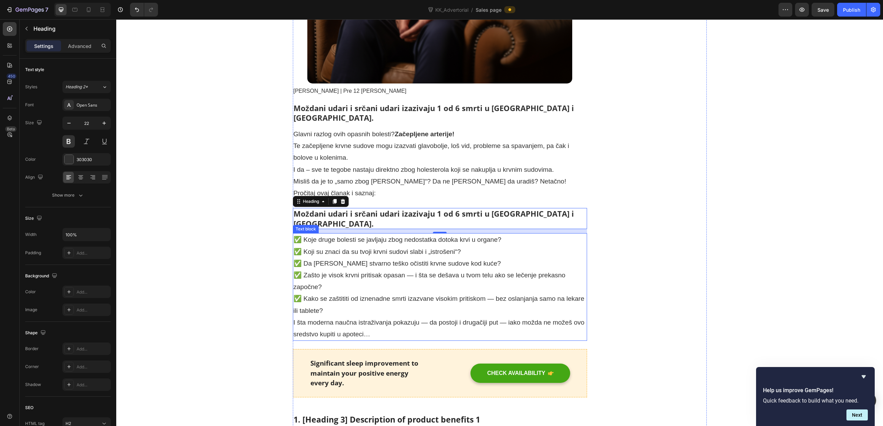
scroll to position [402, 0]
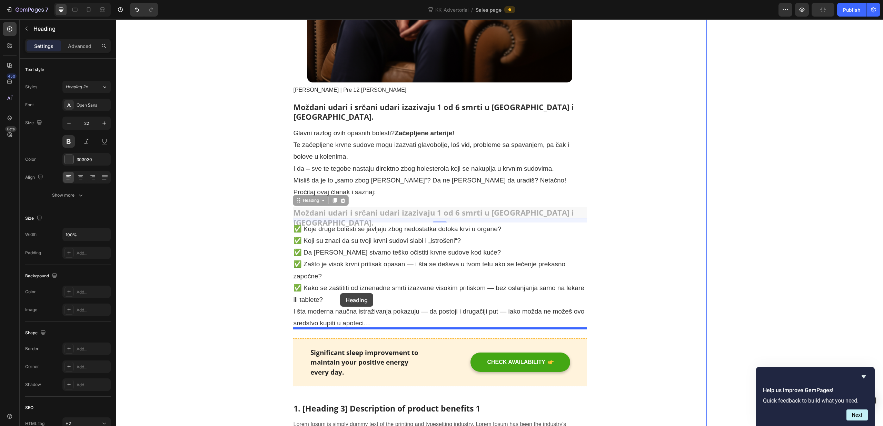
drag, startPoint x: 322, startPoint y: 191, endPoint x: 342, endPoint y: 289, distance: 99.8
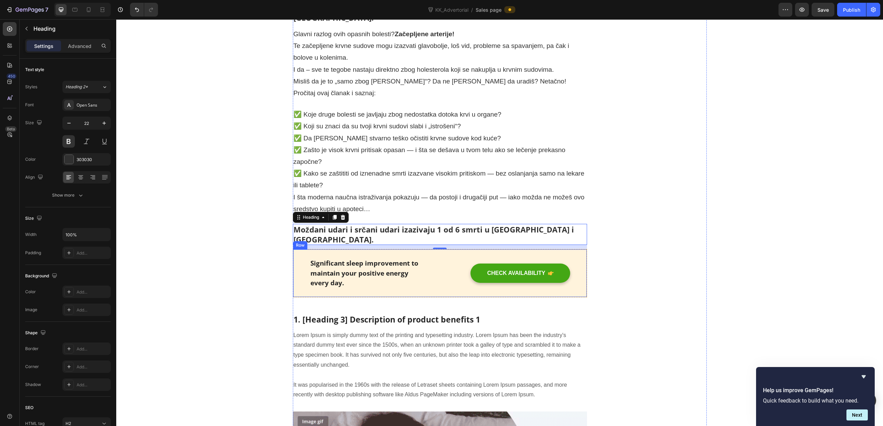
scroll to position [505, 0]
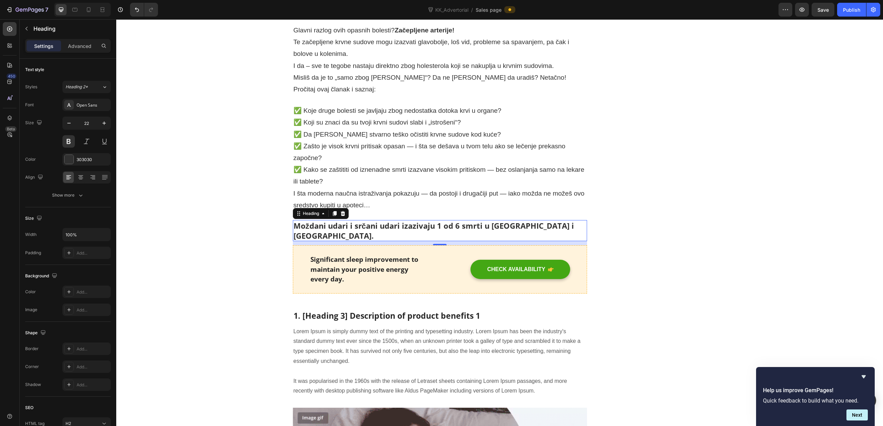
click at [569, 220] on h2 "Moždani udari i srčani udari izazivaju 1 od 6 smrti u [GEOGRAPHIC_DATA] i [GEOG…" at bounding box center [440, 230] width 295 height 21
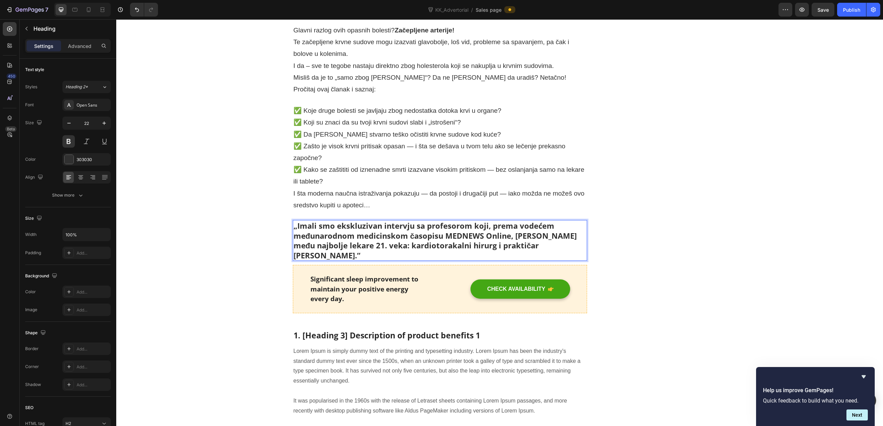
click at [578, 228] on p "„Imali smo ekskluzivan intervju sa profesorom koji, prema vodećem međunarodnom …" at bounding box center [440, 240] width 293 height 39
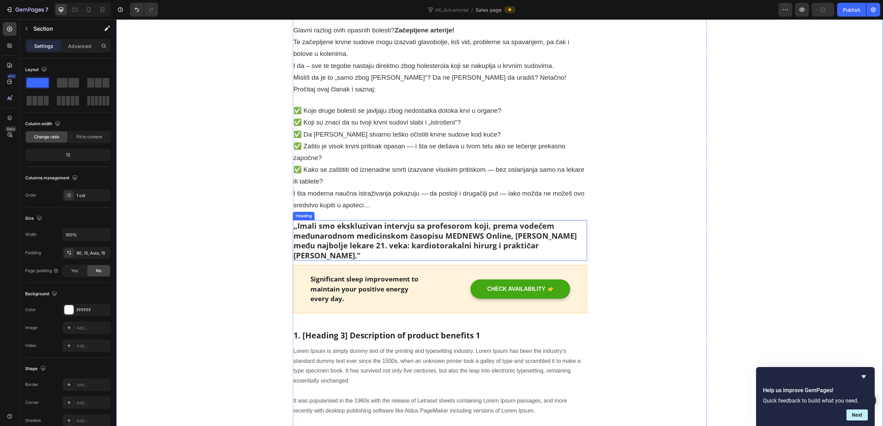
click at [333, 221] on strong "„Imali smo ekskluzivan intervju sa profesorom koji, prema vodećem međunarodnom …" at bounding box center [436, 241] width 284 height 40
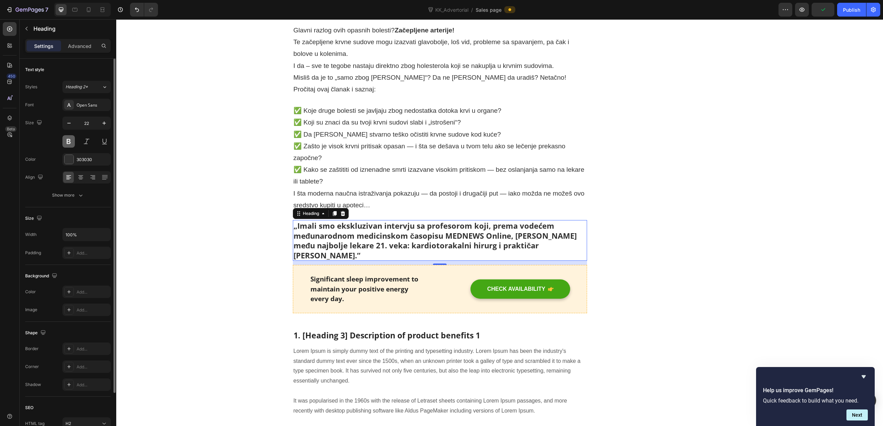
click at [70, 141] on button at bounding box center [68, 141] width 12 height 12
click at [70, 142] on button at bounding box center [68, 141] width 12 height 12
click at [105, 125] on icon "button" at bounding box center [104, 123] width 7 height 7
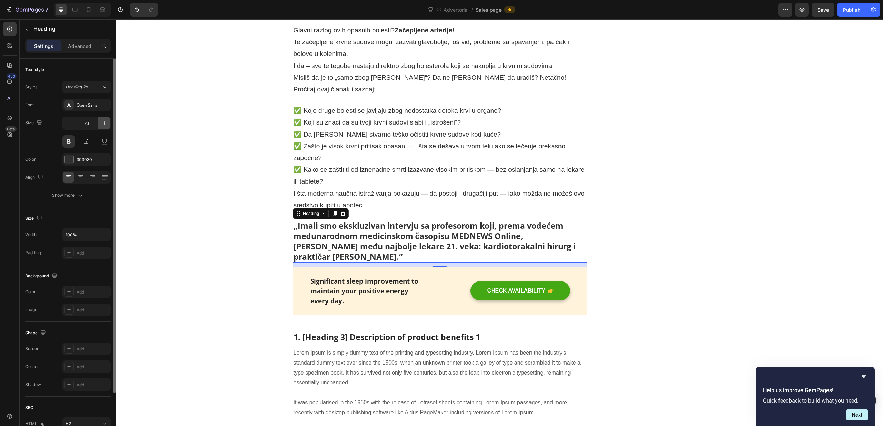
click at [105, 125] on icon "button" at bounding box center [104, 123] width 7 height 7
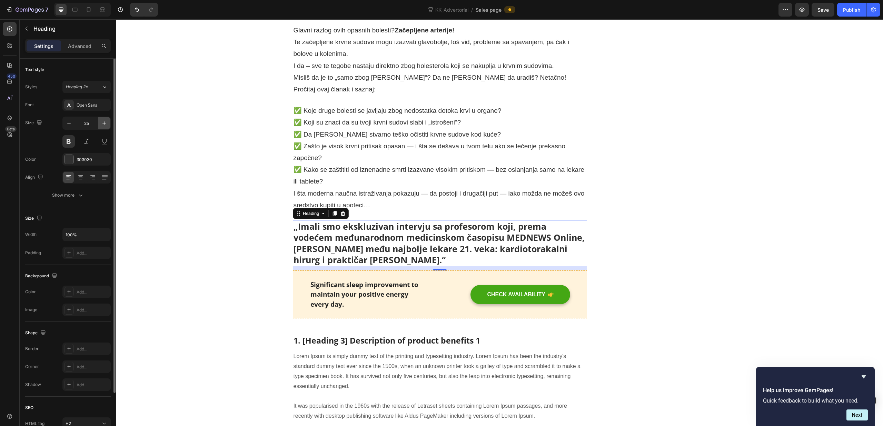
click at [105, 125] on icon "button" at bounding box center [104, 123] width 7 height 7
type input "26"
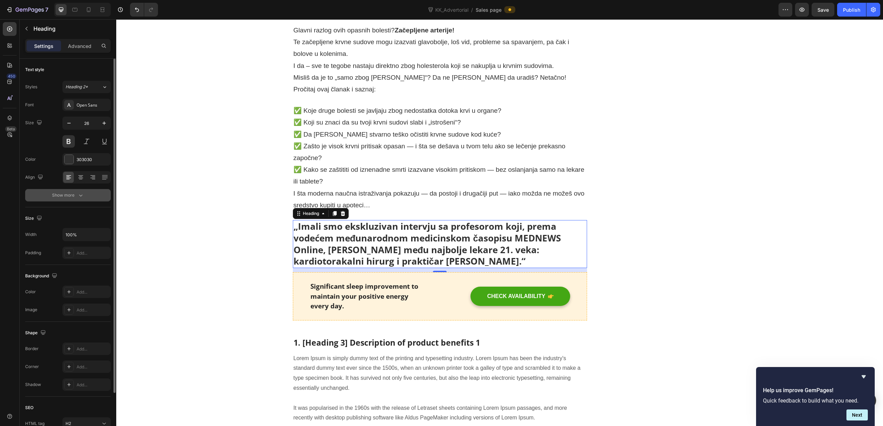
click at [78, 199] on button "Show more" at bounding box center [68, 195] width 86 height 12
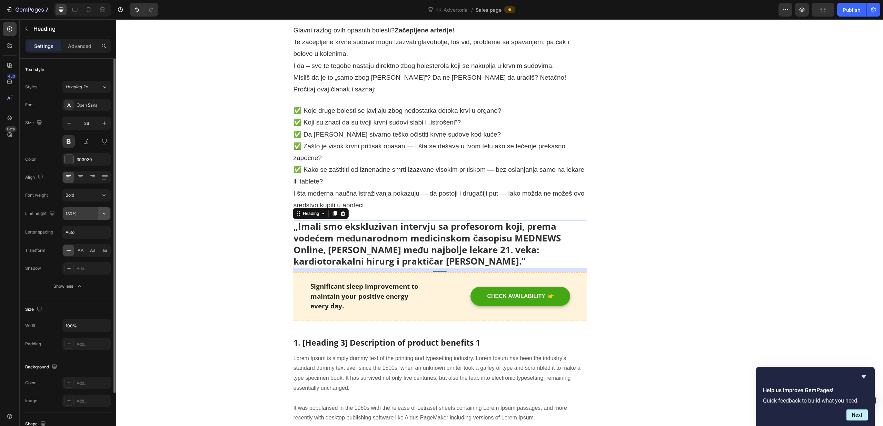
click at [106, 214] on icon "button" at bounding box center [104, 213] width 7 height 7
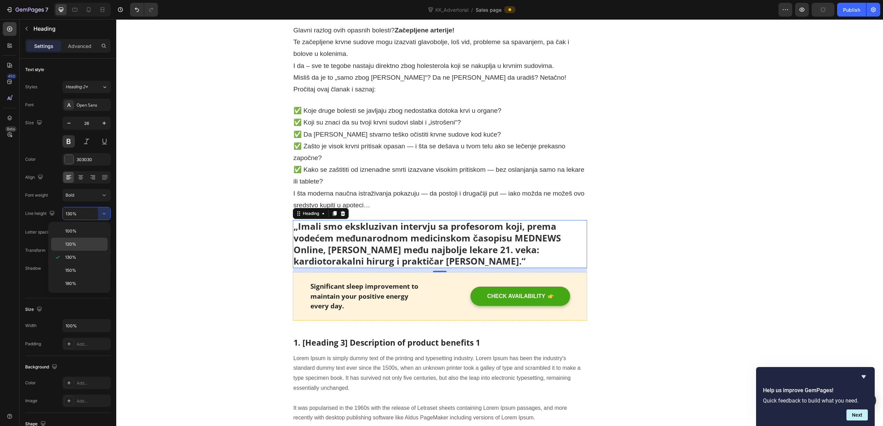
click at [86, 246] on p "120%" at bounding box center [84, 244] width 39 height 6
type input "120%"
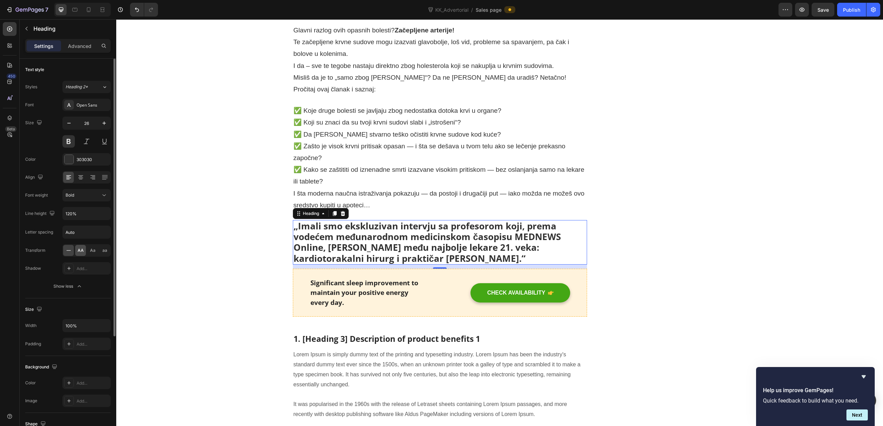
scroll to position [1, 0]
click at [101, 194] on icon at bounding box center [104, 194] width 7 height 7
click at [92, 275] on p "Extra Bold" at bounding box center [85, 277] width 39 height 6
click at [856, 13] on div "Publish" at bounding box center [851, 9] width 17 height 7
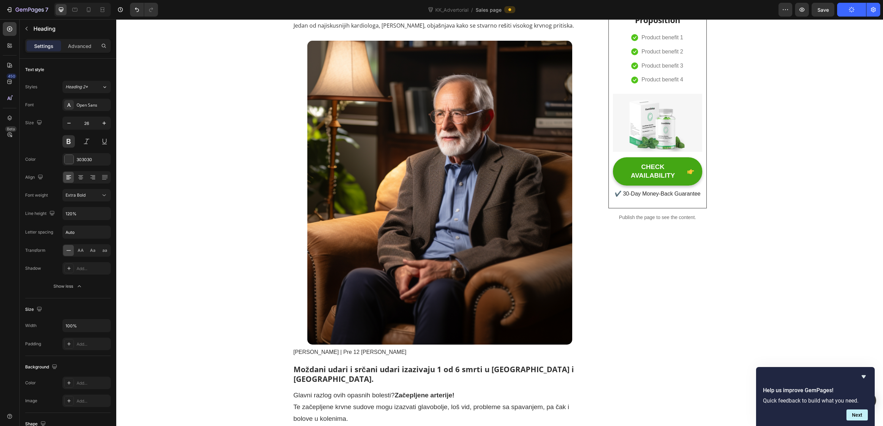
scroll to position [143, 0]
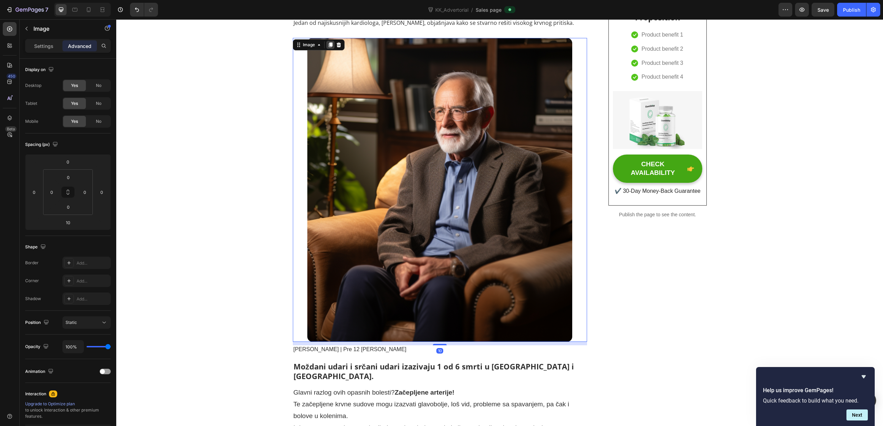
click at [329, 47] on icon at bounding box center [331, 44] width 4 height 5
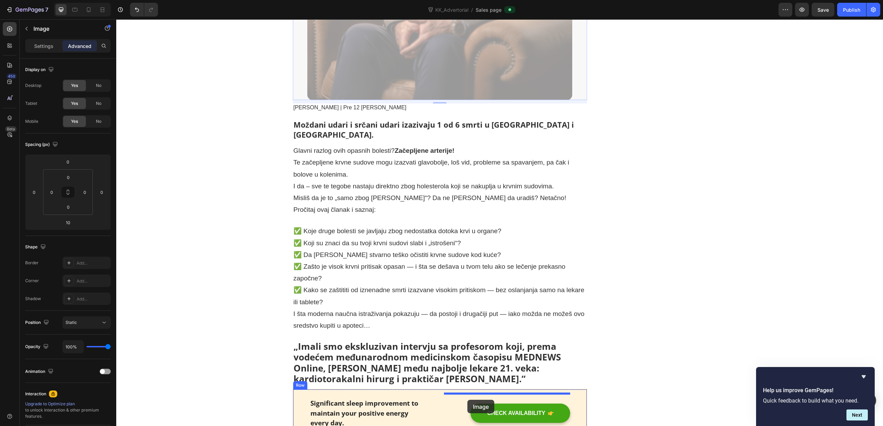
scroll to position [702, 0]
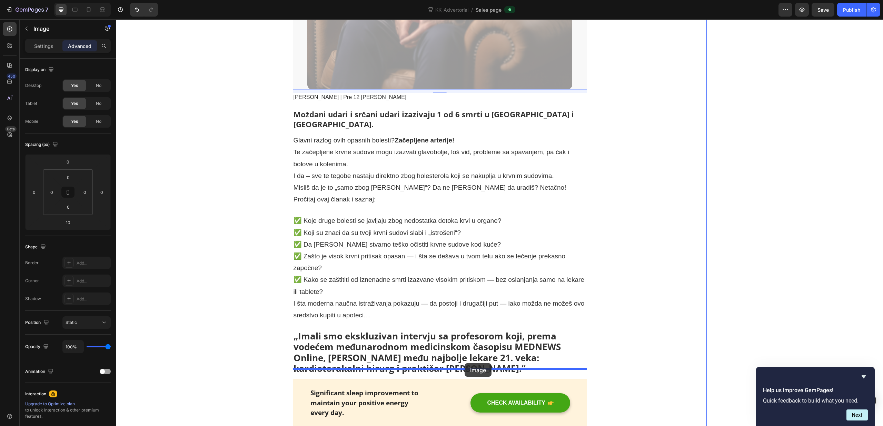
drag, startPoint x: 481, startPoint y: 76, endPoint x: 467, endPoint y: 363, distance: 287.2
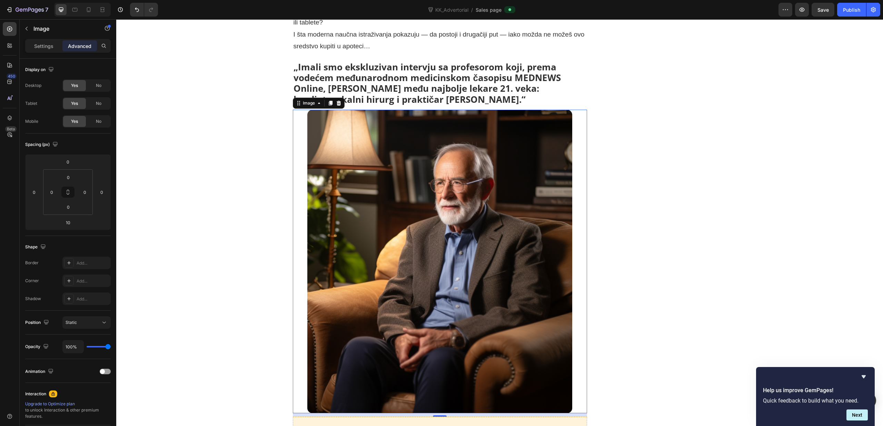
scroll to position [666, 0]
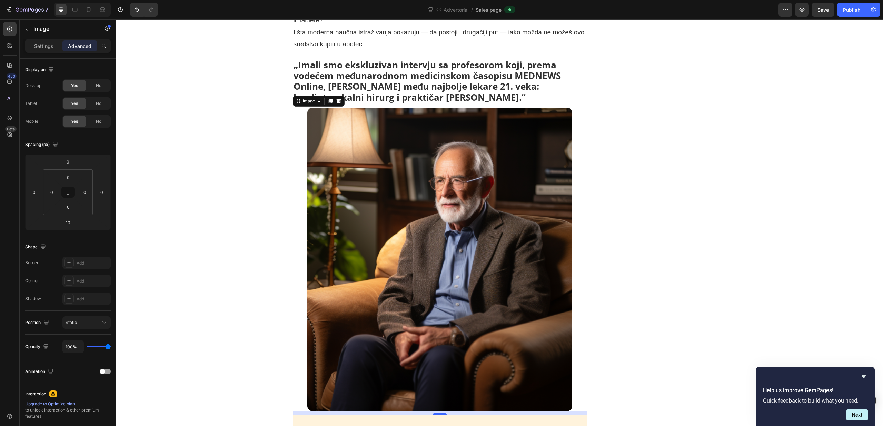
click at [494, 299] on img at bounding box center [439, 260] width 265 height 304
click at [313, 98] on div "Image" at bounding box center [309, 101] width 15 height 6
click at [311, 98] on div "Image" at bounding box center [309, 101] width 15 height 6
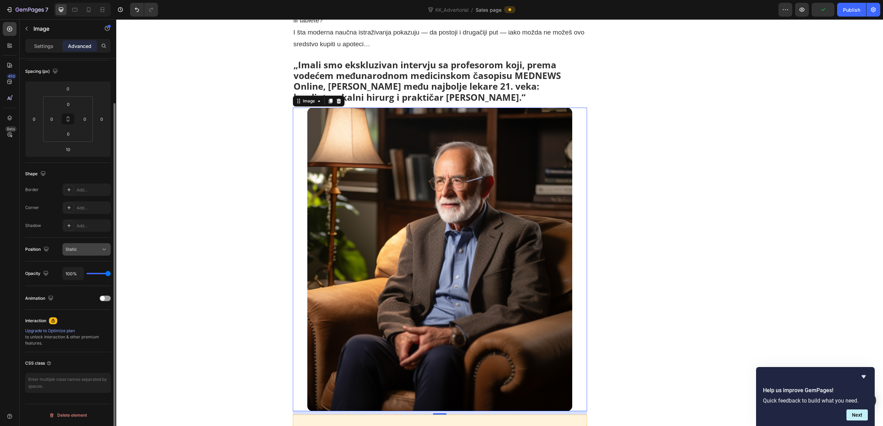
scroll to position [0, 0]
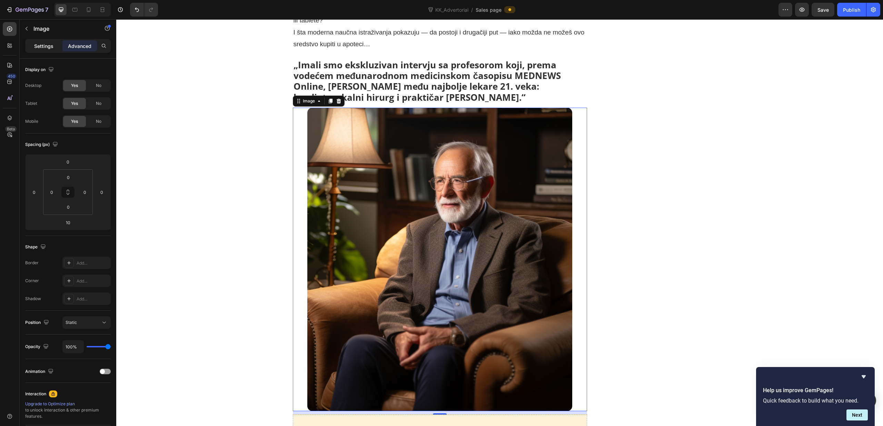
click at [47, 50] on div "Settings" at bounding box center [44, 45] width 35 height 11
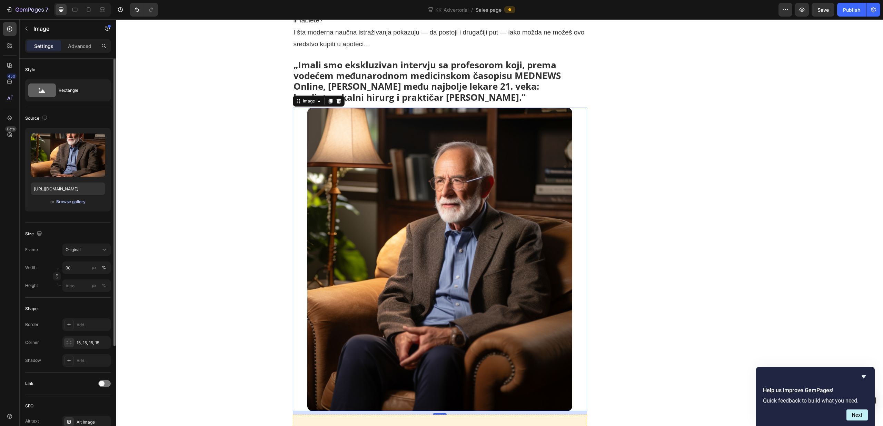
click at [75, 203] on div "Browse gallery" at bounding box center [70, 202] width 29 height 6
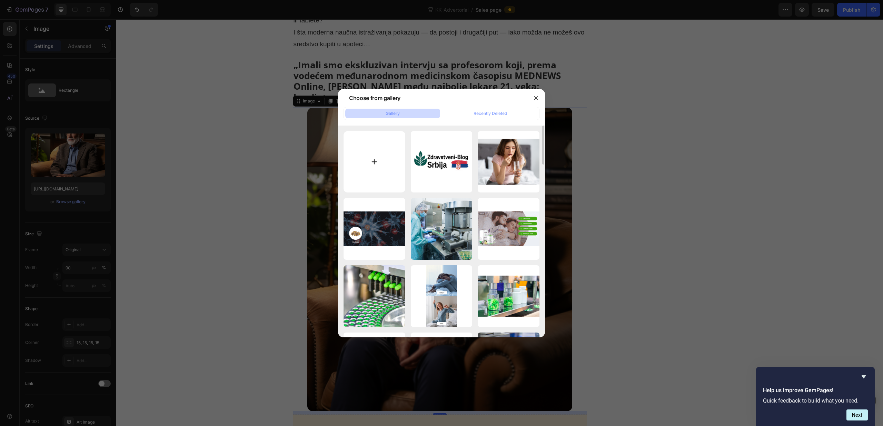
click at [378, 157] on input "file" at bounding box center [375, 162] width 62 height 62
type input "C:\fakepath\Profa2.png"
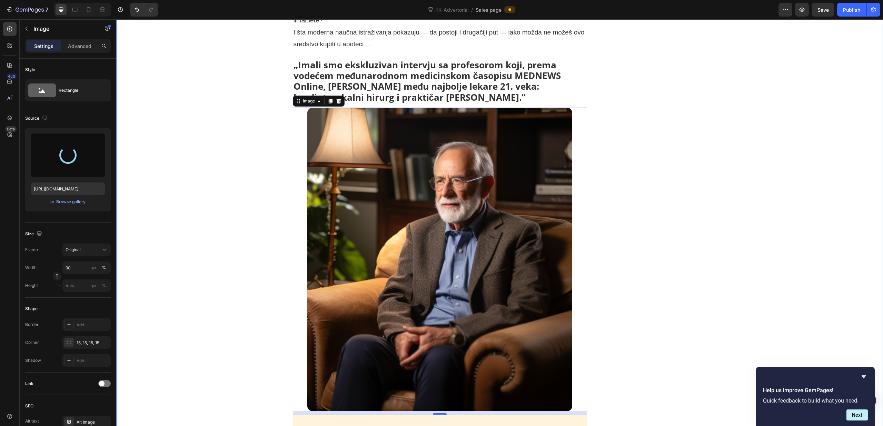
type input "[URL][DOMAIN_NAME]"
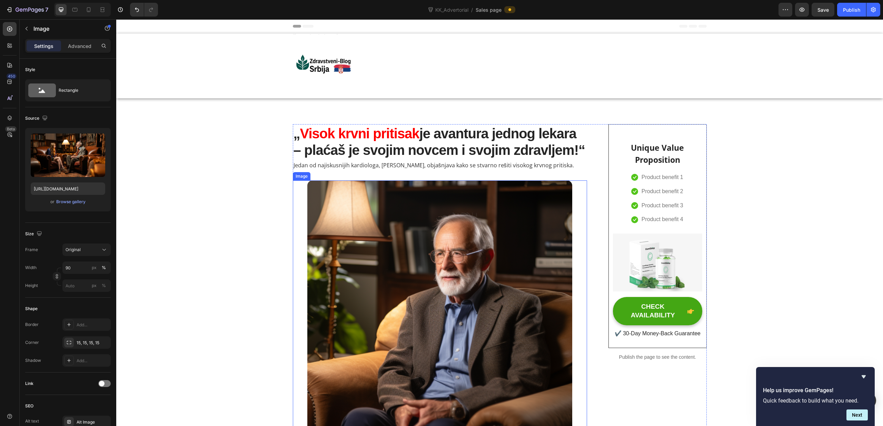
scroll to position [0, 0]
click at [455, 205] on img at bounding box center [439, 332] width 265 height 304
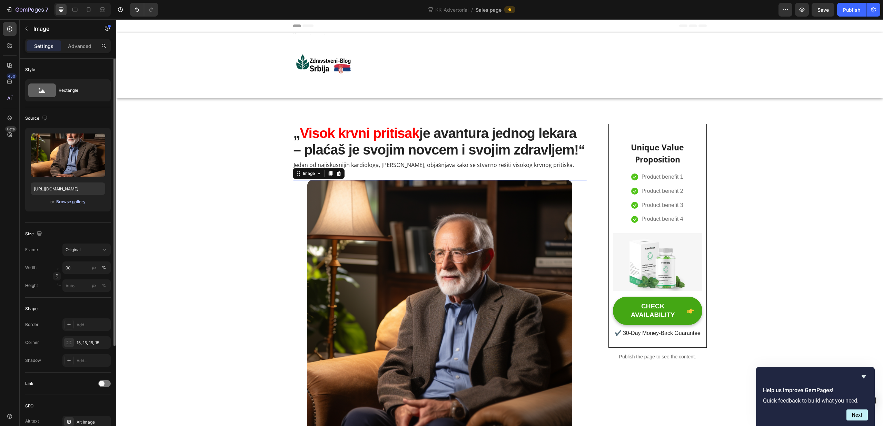
click at [69, 203] on div "Browse gallery" at bounding box center [70, 202] width 29 height 6
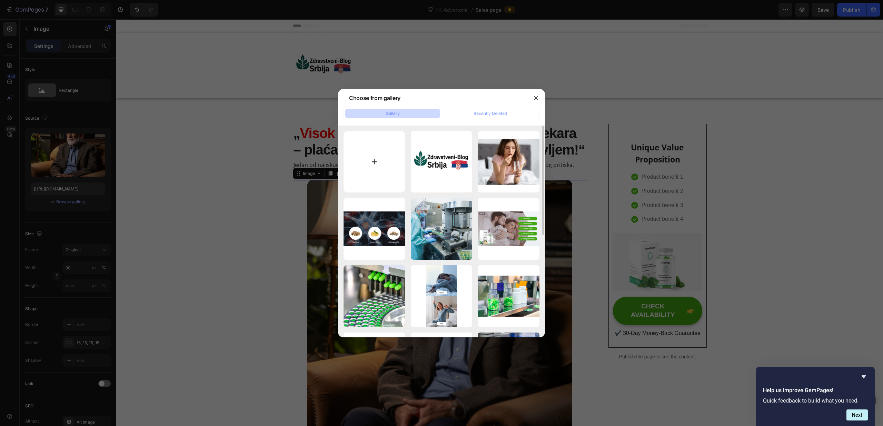
click at [377, 156] on input "file" at bounding box center [375, 162] width 62 height 62
type input "C:\fakepath\Profa1.png"
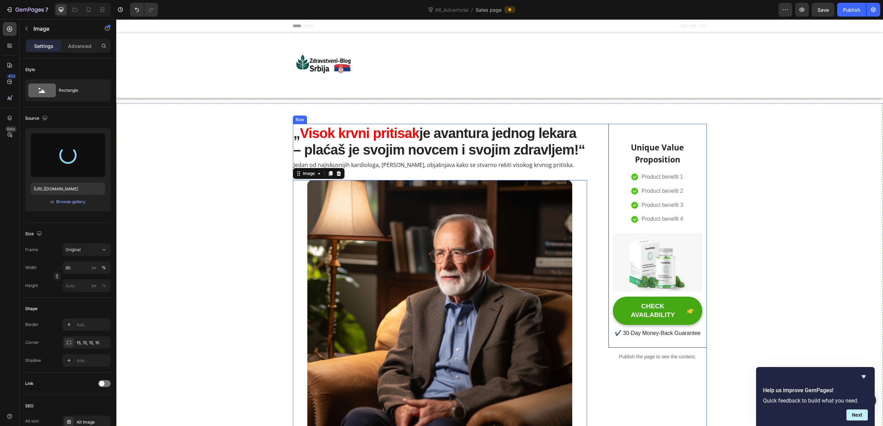
type input "[URL][DOMAIN_NAME]"
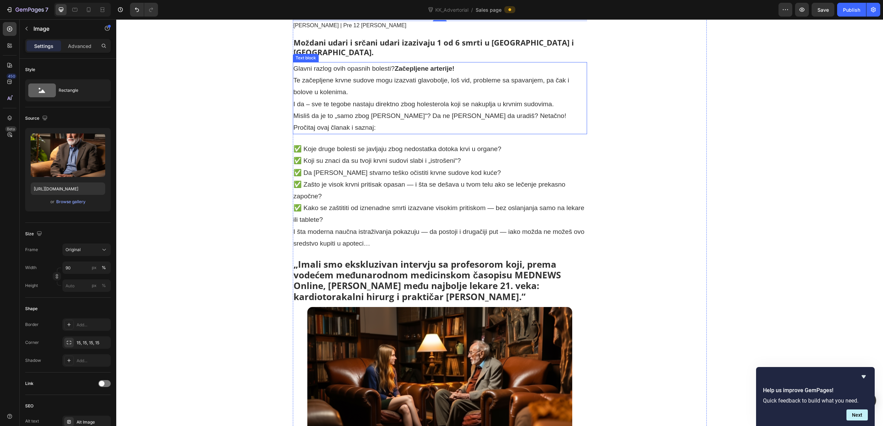
scroll to position [467, 0]
click at [384, 94] on p "Glavni razlog ovih opasnih bolesti? Začepljene arterije! Te začepljene krvne su…" at bounding box center [440, 97] width 293 height 71
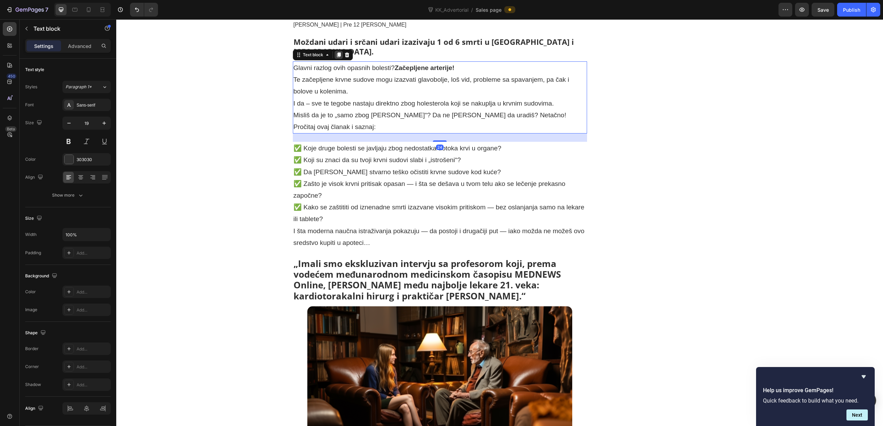
click at [338, 52] on icon at bounding box center [339, 54] width 4 height 5
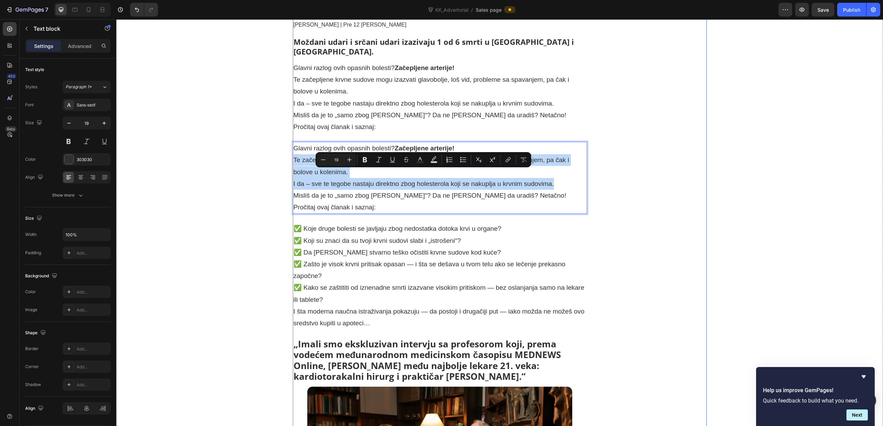
drag, startPoint x: 576, startPoint y: 161, endPoint x: 592, endPoint y: 178, distance: 23.2
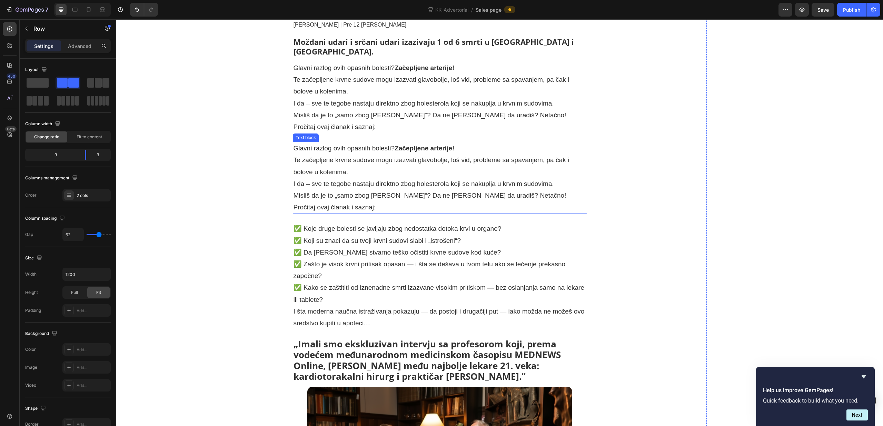
click at [574, 160] on p "Glavni razlog ovih opasnih bolesti? Začepljene arterije! Te začepljene krvne su…" at bounding box center [440, 178] width 293 height 71
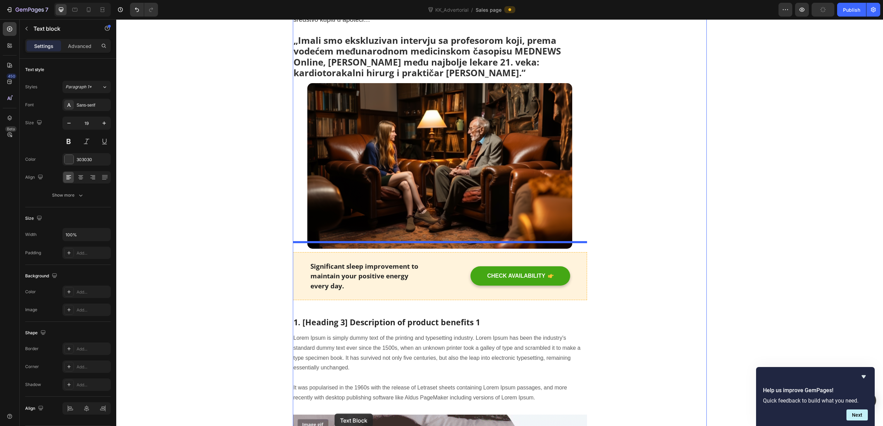
scroll to position [783, 0]
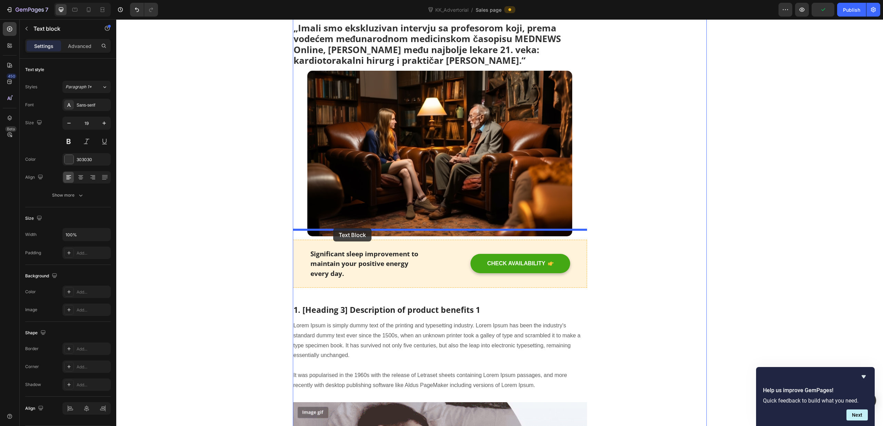
drag, startPoint x: 299, startPoint y: 126, endPoint x: 339, endPoint y: 228, distance: 110.2
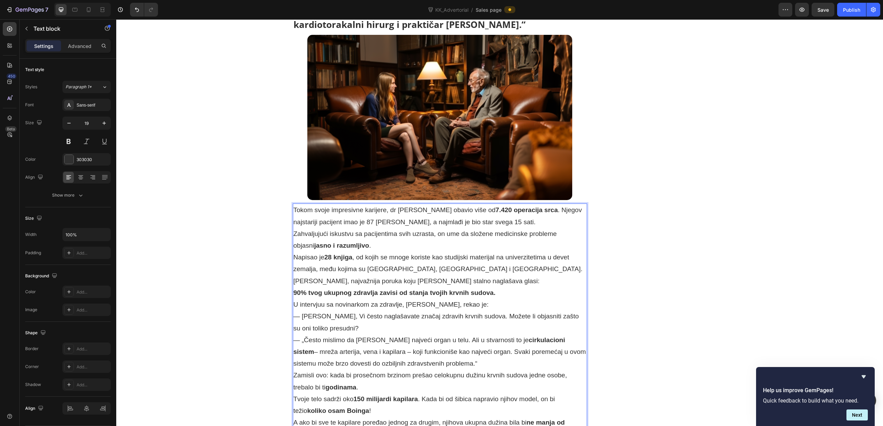
scroll to position [748, 0]
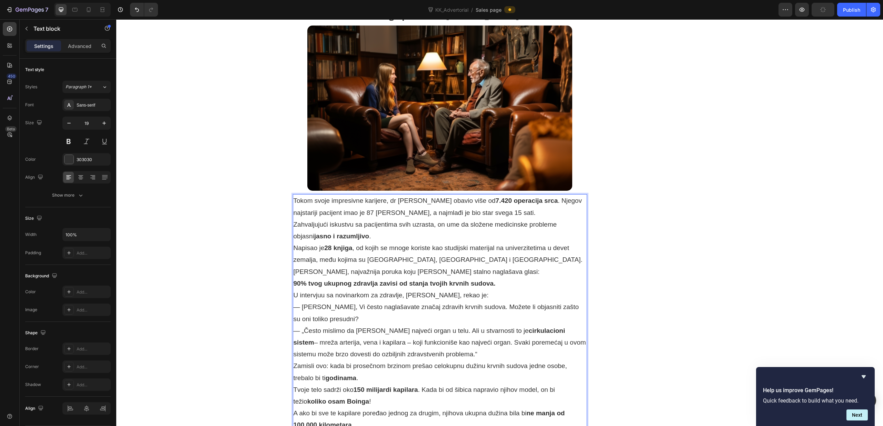
click at [429, 195] on p "Tokom svoje impresivne karijere, dr Šefer je obavio više od 7.420 operacija src…" at bounding box center [440, 206] width 293 height 23
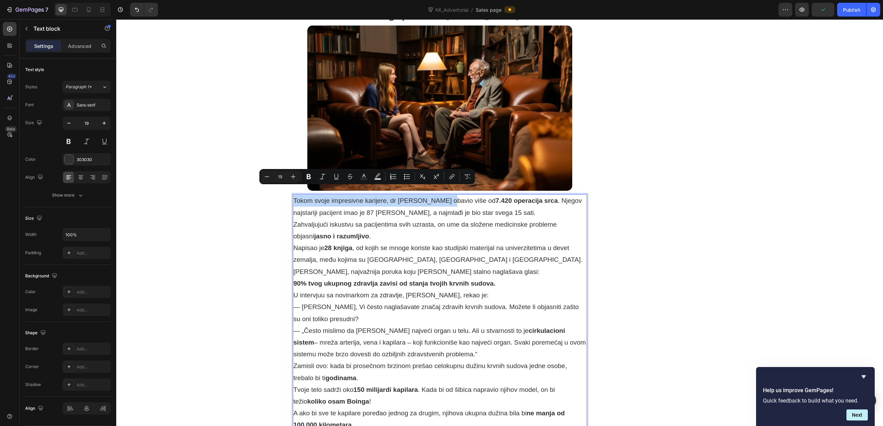
drag, startPoint x: 442, startPoint y: 193, endPoint x: 287, endPoint y: 195, distance: 154.6
click at [293, 195] on div "Tokom svoje impresivne karijere, dr Šefer je obavio više od 7.420 operacija src…" at bounding box center [440, 312] width 295 height 237
click at [308, 175] on icon "Editor contextual toolbar" at bounding box center [308, 176] width 7 height 7
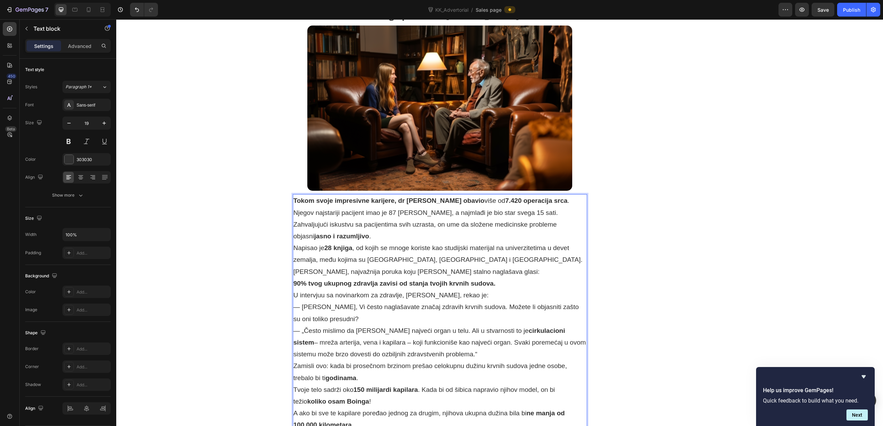
click at [452, 197] on strong "Tokom svoje impresivne karijere, dr [PERSON_NAME] obavio" at bounding box center [389, 200] width 191 height 7
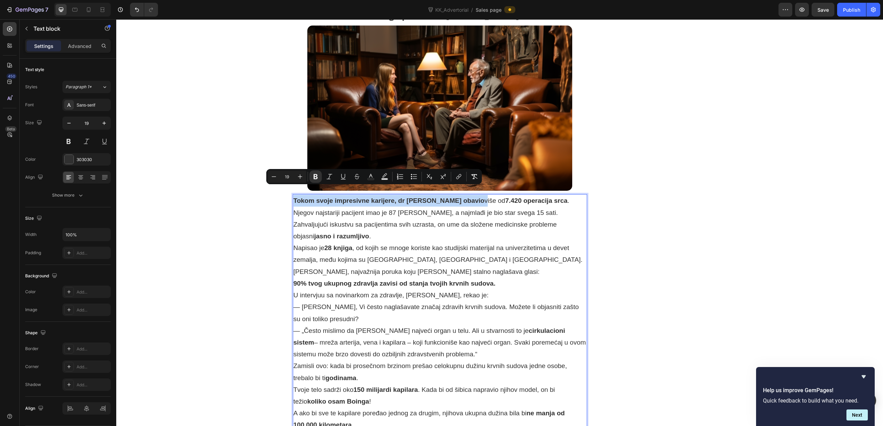
drag, startPoint x: 453, startPoint y: 193, endPoint x: 295, endPoint y: 194, distance: 157.7
click at [296, 195] on p "Tokom svoje impresivne karijere, dr Šefer je obavio više od 7.420 operacija src…" at bounding box center [440, 206] width 293 height 23
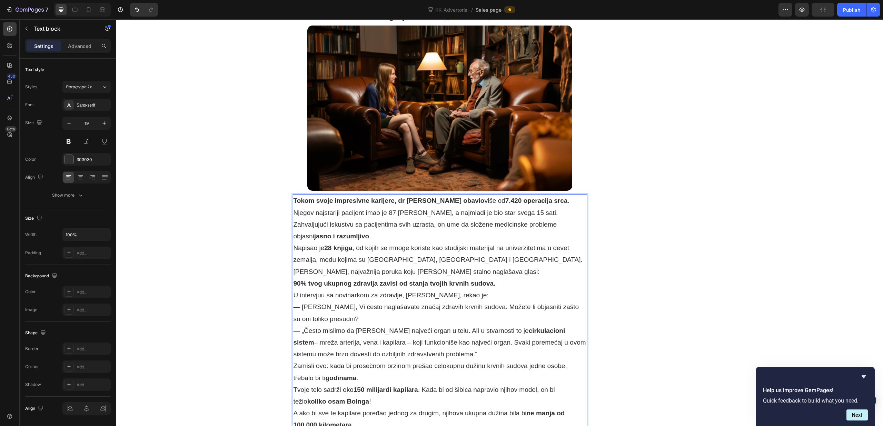
click at [474, 242] on p "Napisao je 28 knjiga , od kojih se mnoge koriste kao studijski materijal na uni…" at bounding box center [440, 253] width 293 height 23
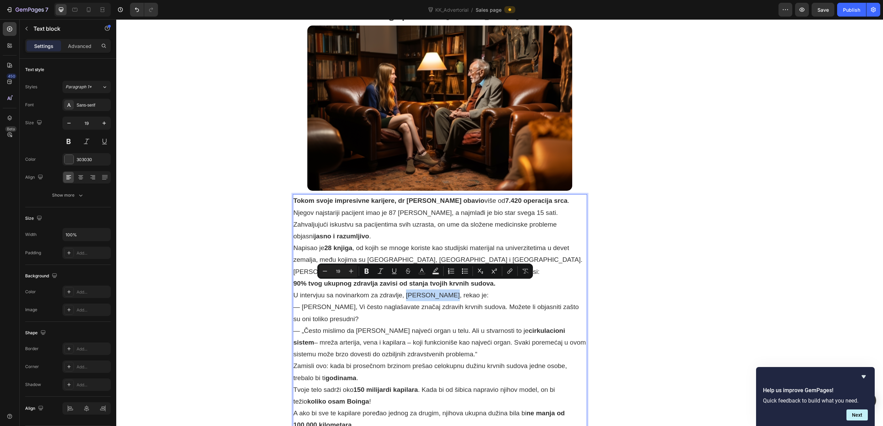
drag, startPoint x: 406, startPoint y: 287, endPoint x: 444, endPoint y: 286, distance: 37.6
click at [444, 290] on p "U intervjuu sa novinarkom za zdravlje, Stefani Majer, rekao je:" at bounding box center [440, 296] width 293 height 12
drag, startPoint x: 365, startPoint y: 272, endPoint x: 370, endPoint y: 272, distance: 4.9
click at [365, 272] on icon "Editor contextual toolbar" at bounding box center [367, 271] width 4 height 5
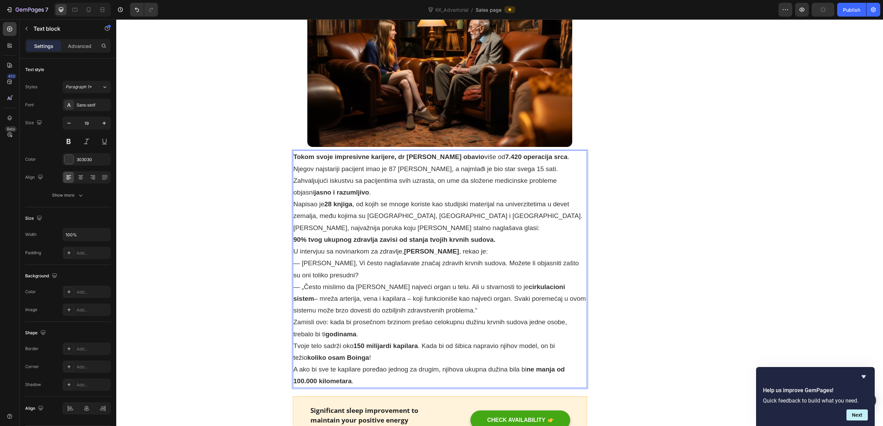
scroll to position [792, 0]
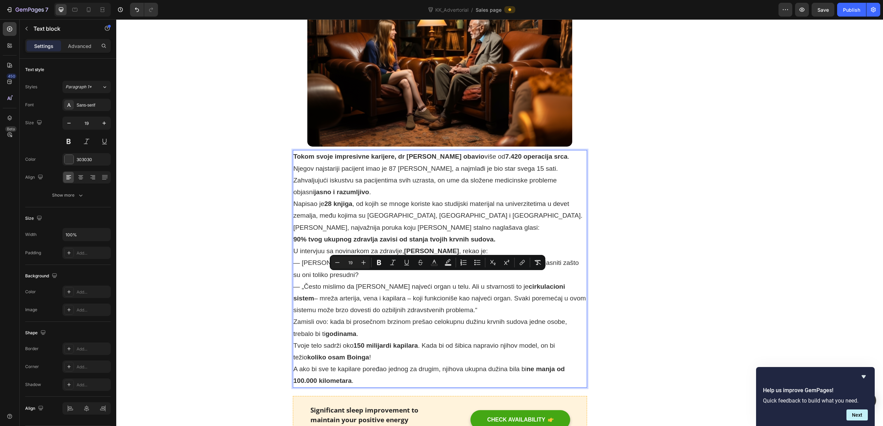
drag, startPoint x: 302, startPoint y: 278, endPoint x: 439, endPoint y: 297, distance: 138.4
click at [439, 297] on p "— „Često mislimo da je koža najveći organ u telu. Ali u stvarnosti to je cirkul…" at bounding box center [440, 299] width 293 height 36
click at [373, 263] on button "Bold" at bounding box center [379, 262] width 12 height 12
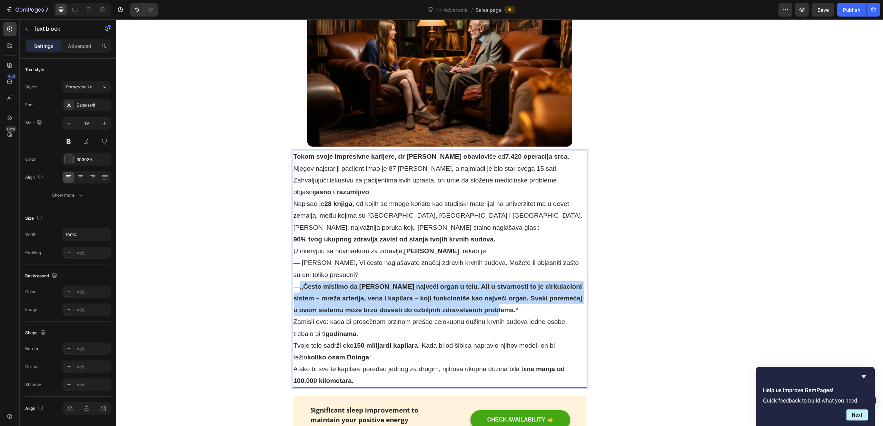
drag, startPoint x: 494, startPoint y: 301, endPoint x: 302, endPoint y: 278, distance: 194.0
click at [302, 281] on p "— „Često mislimo da je koža najveći organ u telu. Ali u stvarnosti to je cirkul…" at bounding box center [440, 299] width 293 height 36
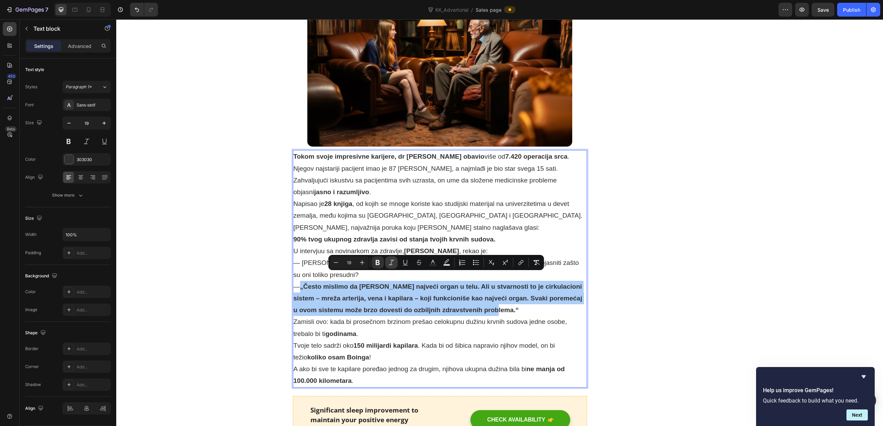
click at [394, 264] on icon "Editor contextual toolbar" at bounding box center [391, 262] width 7 height 7
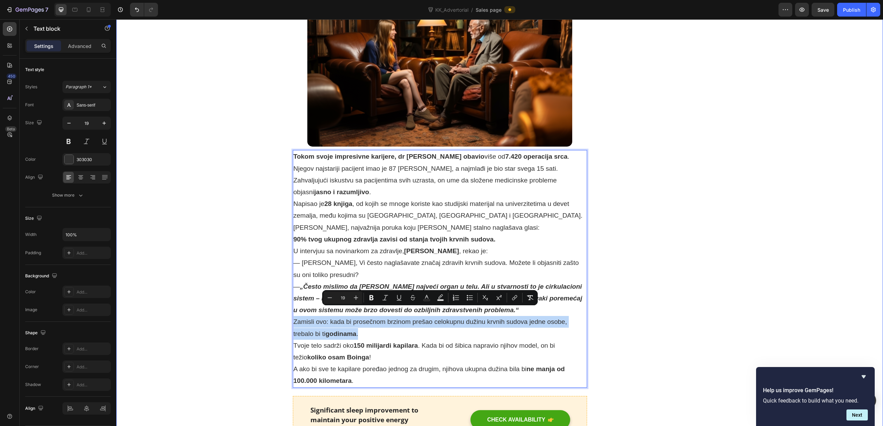
drag, startPoint x: 362, startPoint y: 326, endPoint x: 292, endPoint y: 314, distance: 70.6
click at [374, 299] on icon "Editor contextual toolbar" at bounding box center [371, 297] width 7 height 7
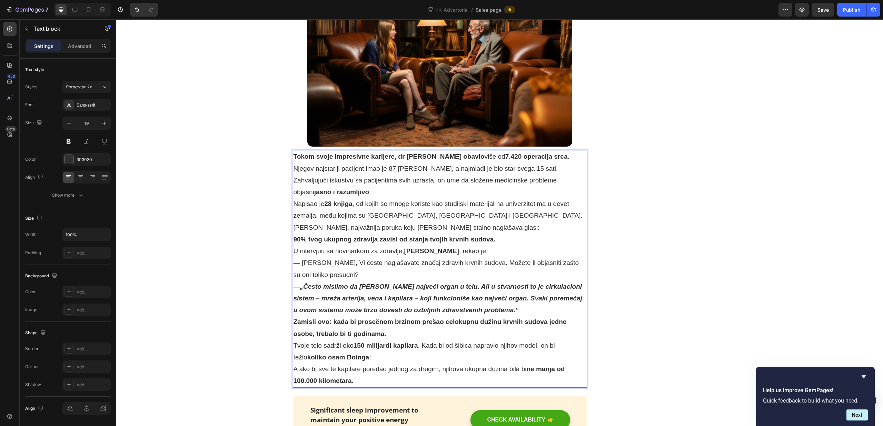
click at [384, 299] on strong "„Često mislimo da [PERSON_NAME] najveći organ u telu. Ali u stvarnosti to je ci…" at bounding box center [438, 298] width 289 height 31
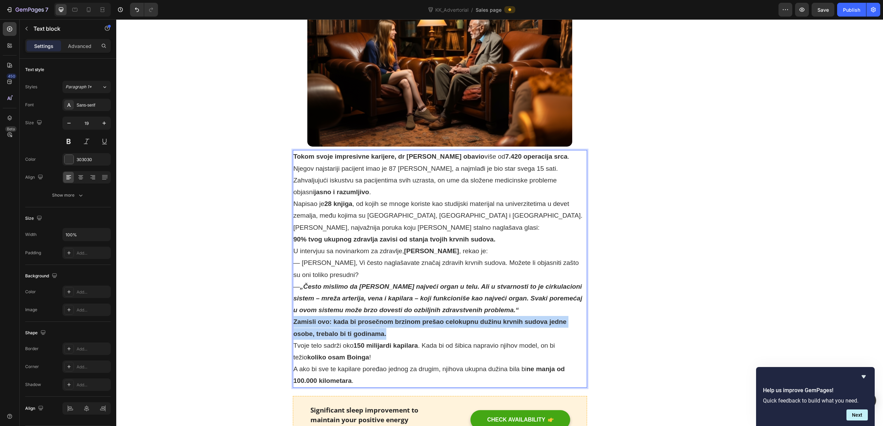
drag, startPoint x: 387, startPoint y: 324, endPoint x: 294, endPoint y: 314, distance: 93.4
click at [294, 316] on p "Zamisli ovo: kada bi prosečnom brzinom prešao celokupnu dužinu krvnih sudova je…" at bounding box center [440, 327] width 293 height 23
click at [395, 322] on p "Zamisli ovo: kada bi prosečnom brzinom prešao celokupnu dužinu krvnih sudova je…" at bounding box center [440, 327] width 293 height 23
drag, startPoint x: 389, startPoint y: 326, endPoint x: 297, endPoint y: 314, distance: 92.9
click at [296, 316] on p "Zamisli ovo: kada bi prosečnom brzinom prešao celokupnu dužinu krvnih sudova je…" at bounding box center [440, 327] width 293 height 23
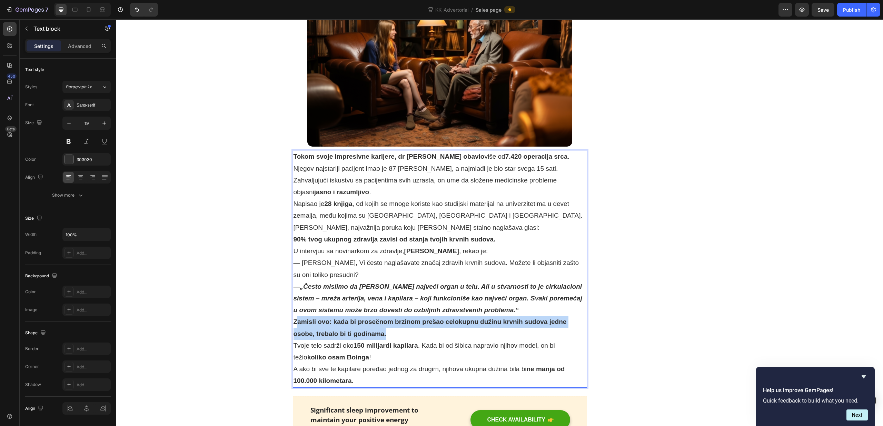
click at [338, 318] on strong "Zamisli ovo: kada bi prosečnom brzinom prešao celokupnu dužinu krvnih sudova je…" at bounding box center [430, 327] width 273 height 19
drag, startPoint x: 295, startPoint y: 312, endPoint x: 386, endPoint y: 325, distance: 91.7
click at [396, 322] on p "Zamisli ovo: kada bi prosečnom brzinom prešao celokupnu dužinu krvnih sudova je…" at bounding box center [440, 327] width 293 height 23
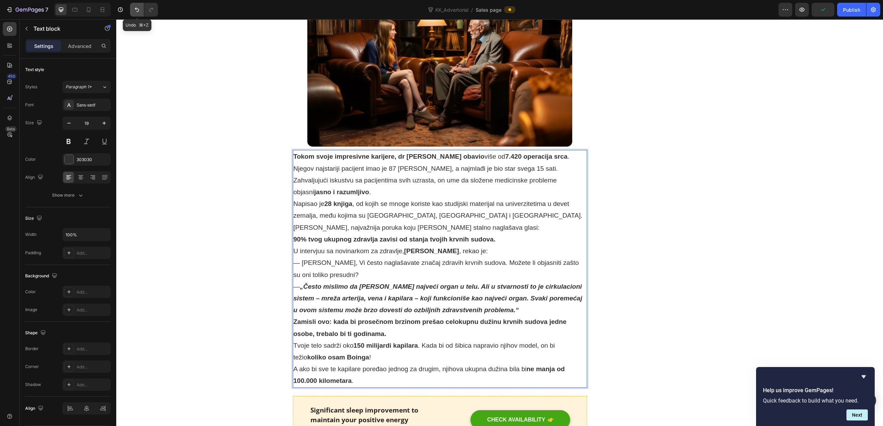
click at [134, 11] on icon "Undo/Redo" at bounding box center [137, 9] width 7 height 7
drag, startPoint x: 388, startPoint y: 325, endPoint x: 341, endPoint y: 324, distance: 47.3
click at [341, 324] on p "Zamisli ovo: kada bi prosečnom brzinom prešao celokupnu dužinu krvnih sudova je…" at bounding box center [440, 327] width 293 height 23
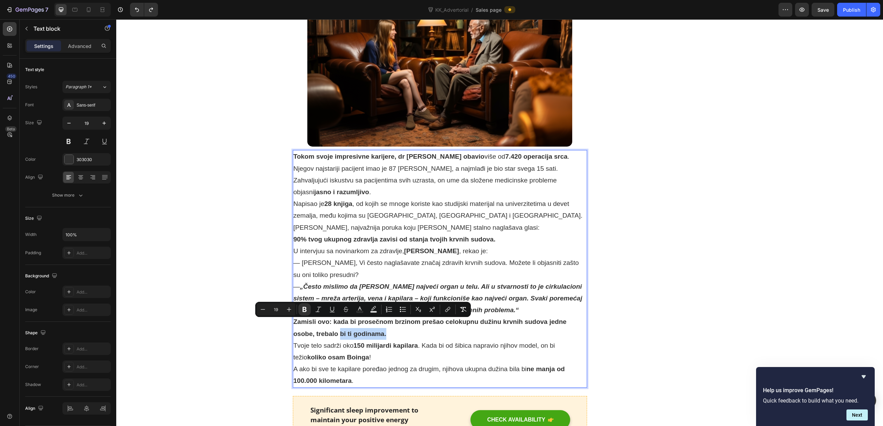
click at [341, 324] on strong "Zamisli ovo: kada bi prosečnom brzinom prešao celokupnu dužinu krvnih sudova je…" at bounding box center [430, 327] width 273 height 19
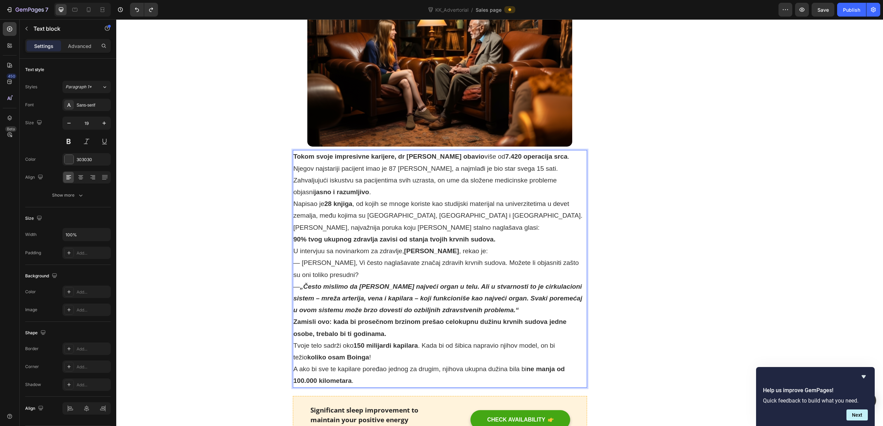
click at [298, 318] on strong "Zamisli ovo: kada bi prosečnom brzinom prešao celokupnu dužinu krvnih sudova je…" at bounding box center [430, 327] width 273 height 19
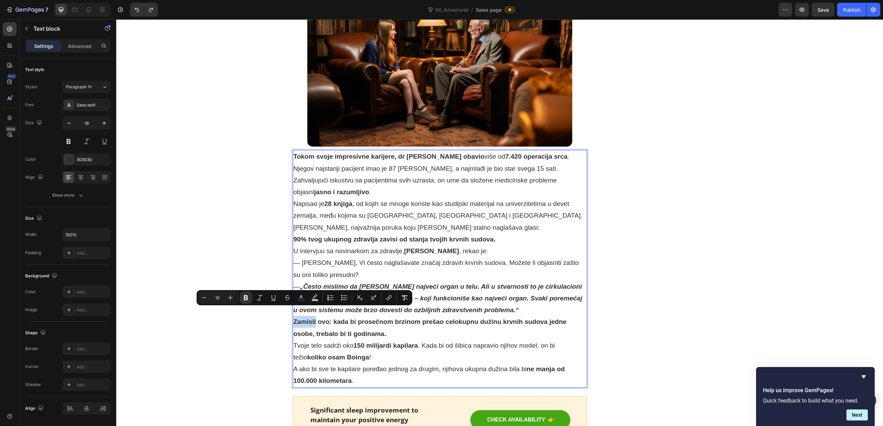
click at [296, 318] on strong "Zamisli ovo: kada bi prosečnom brzinom prešao celokupnu dužinu krvnih sudova je…" at bounding box center [430, 327] width 273 height 19
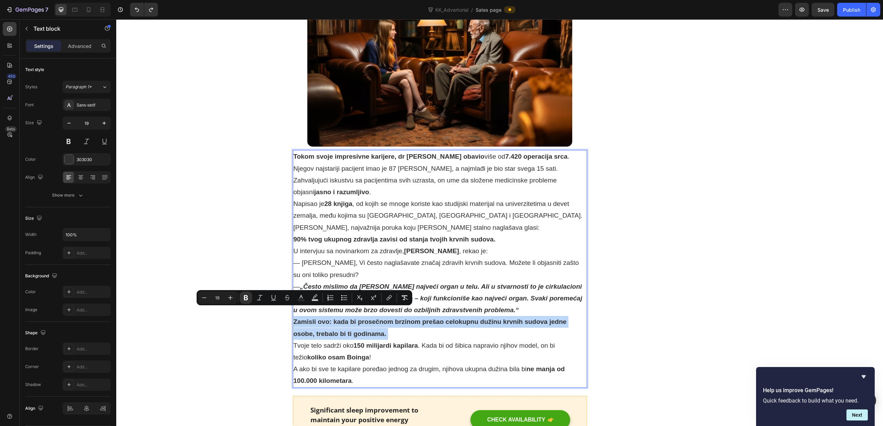
click at [386, 325] on strong "Zamisli ovo: kada bi prosečnom brzinom prešao celokupnu dužinu krvnih sudova je…" at bounding box center [430, 327] width 273 height 19
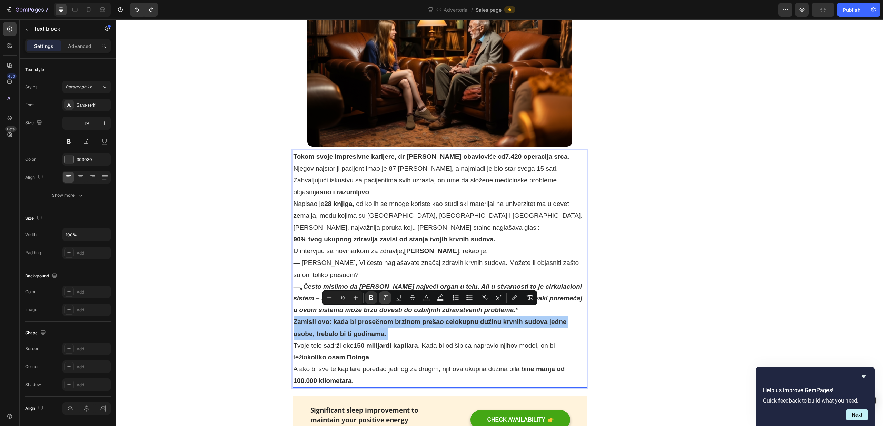
click at [384, 298] on icon "Editor contextual toolbar" at bounding box center [385, 297] width 7 height 7
click at [411, 320] on p "Zamisli ovo: kada bi prosečnom brzinom prešao celokupnu dužinu krvnih sudova je…" at bounding box center [440, 327] width 293 height 23
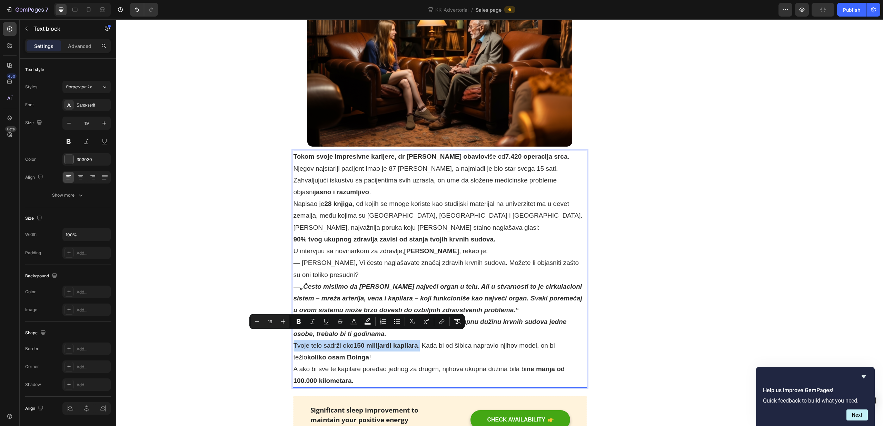
drag, startPoint x: 422, startPoint y: 337, endPoint x: 293, endPoint y: 336, distance: 128.7
click at [293, 336] on div "Tokom svoje impresivne karijere, dr Šefer je obavio više od 7.420 operacija src…" at bounding box center [440, 268] width 295 height 237
click at [295, 322] on button "Bold" at bounding box center [299, 321] width 12 height 12
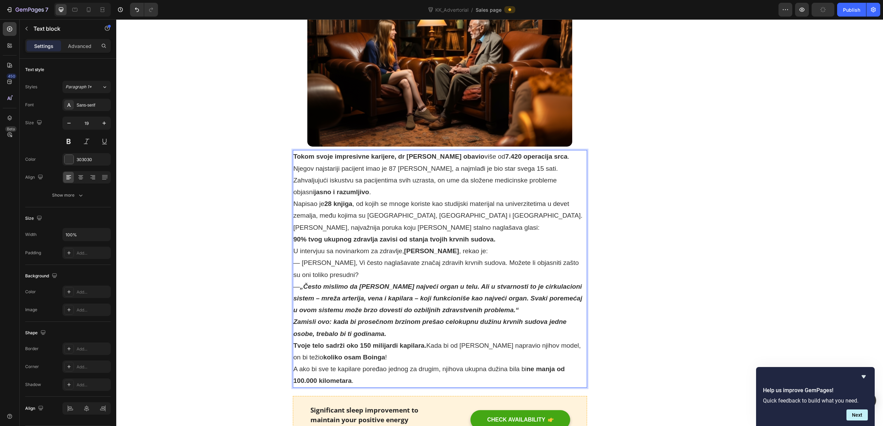
click at [397, 326] on p "Zamisli ovo: kada bi prosečnom brzinom prešao celokupnu dužinu krvnih sudova je…" at bounding box center [440, 327] width 293 height 23
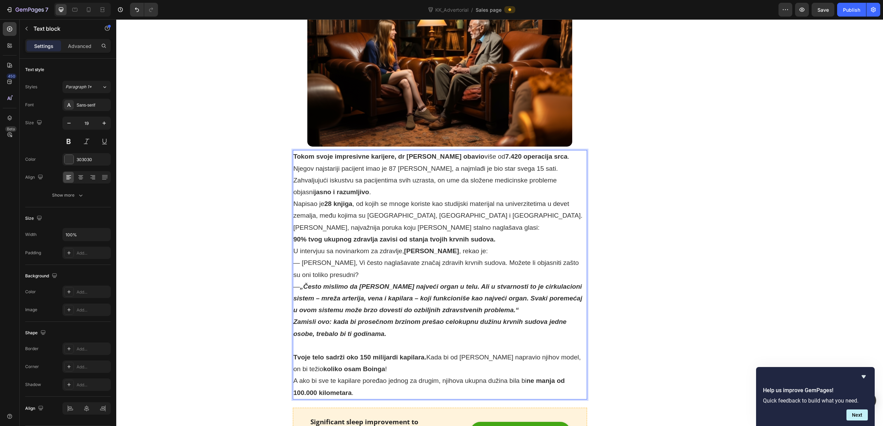
click at [363, 362] on p "Tvoje telo sadrži oko 150 milijardi kapilara. Kada bi od šibica napravio njihov…" at bounding box center [440, 363] width 293 height 23
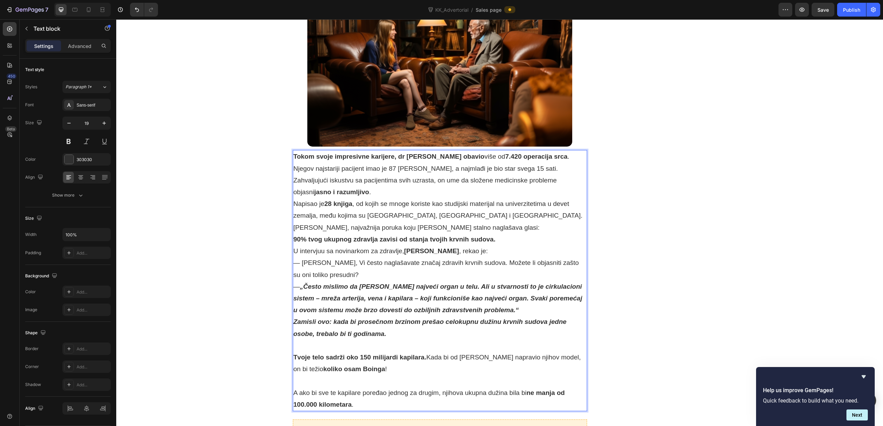
click at [455, 207] on p "Napisao je 28 knjiga , od kojih se mnoge koriste kao studijski materijal na uni…" at bounding box center [440, 209] width 293 height 23
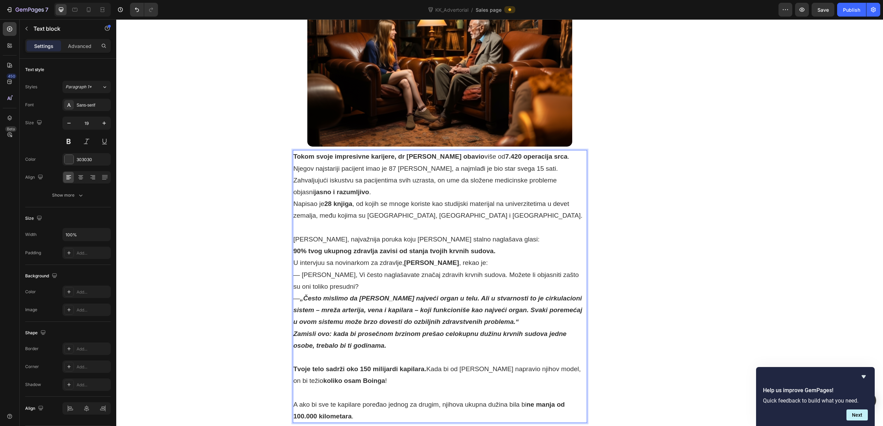
click at [498, 245] on p "90% tvog ukupnog zdravlja zavisi od stanja tvojih krvnih sudova." at bounding box center [440, 251] width 293 height 12
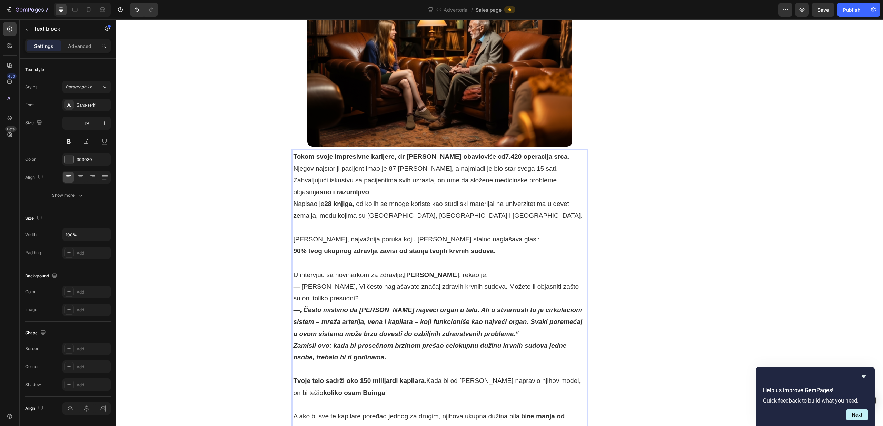
click at [322, 222] on p "Rich Text Editor. Editing area: main" at bounding box center [440, 228] width 293 height 12
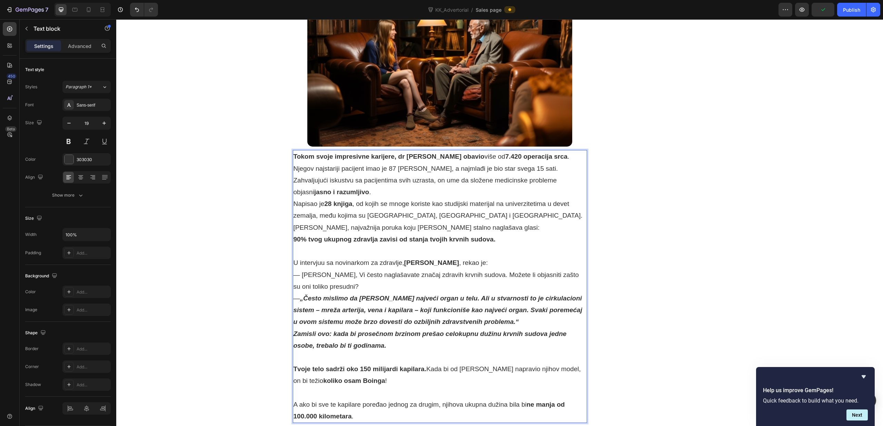
click at [545, 151] on p "Tokom svoje impresivne karijere, dr Šefer je obavio više od 7.420 operacija src…" at bounding box center [440, 162] width 293 height 23
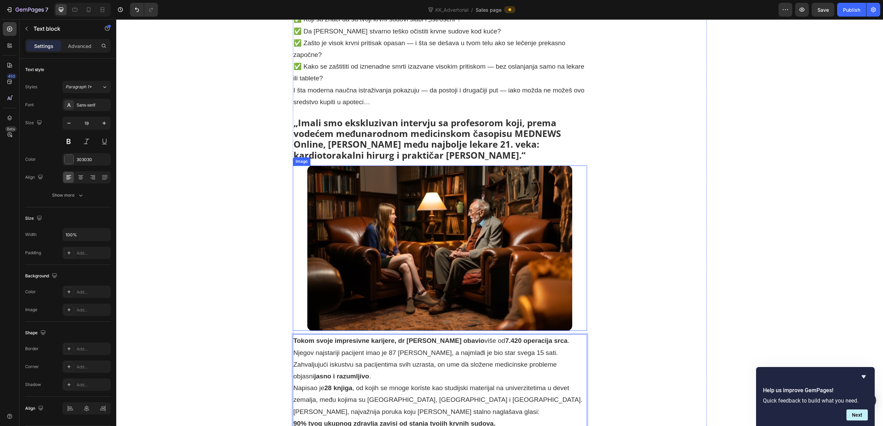
click at [488, 175] on img at bounding box center [439, 249] width 265 height 166
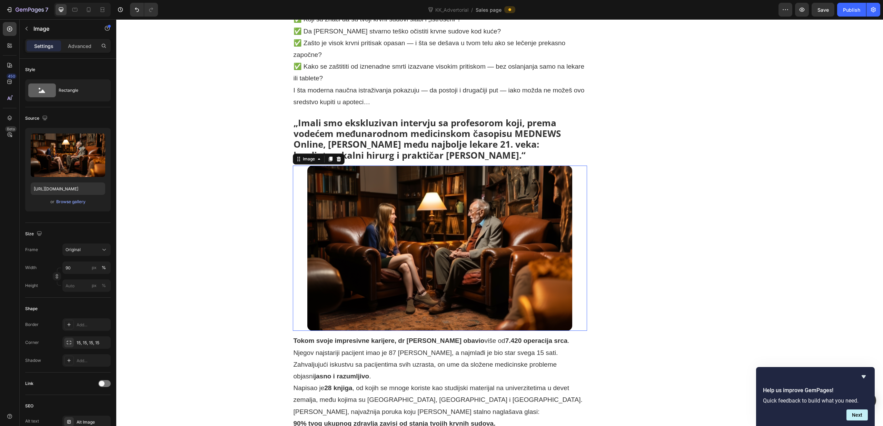
scroll to position [610, 0]
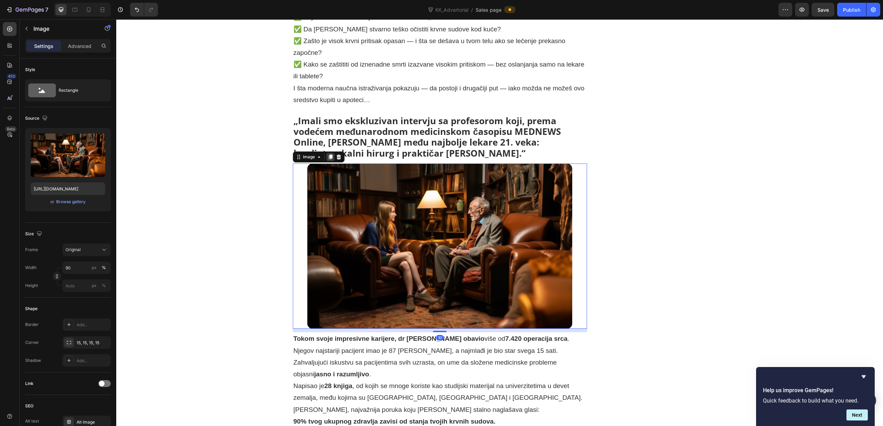
click at [328, 154] on icon at bounding box center [331, 157] width 6 height 6
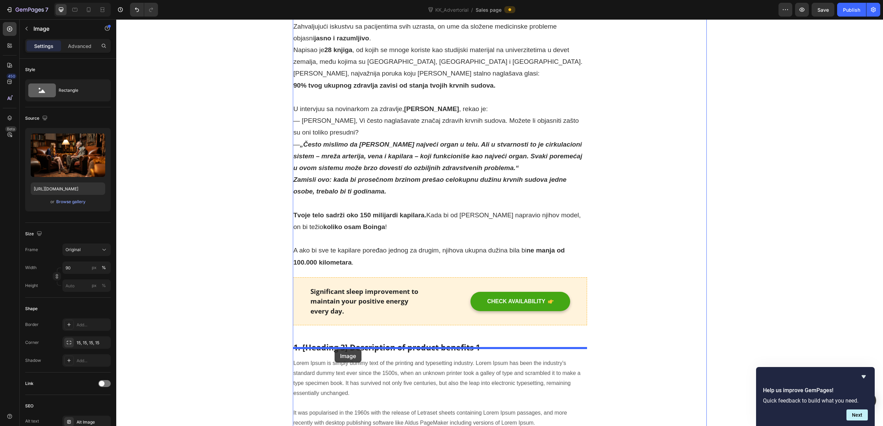
scroll to position [1125, 0]
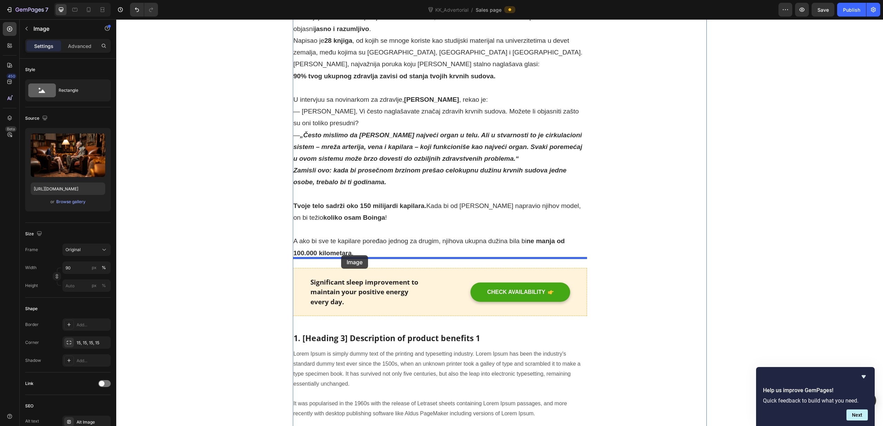
drag, startPoint x: 299, startPoint y: 36, endPoint x: 341, endPoint y: 255, distance: 223.3
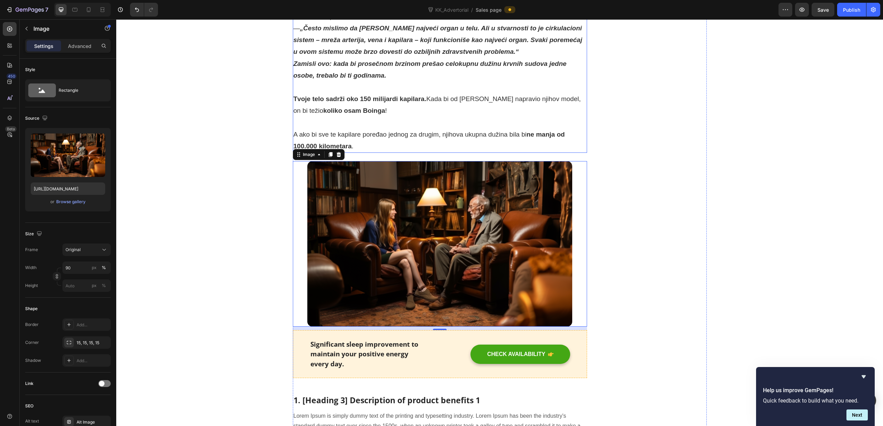
scroll to position [1066, 0]
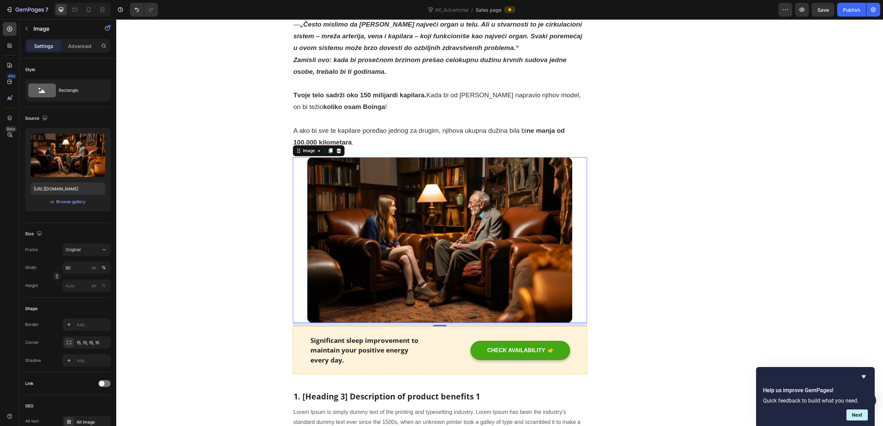
click at [373, 188] on img at bounding box center [439, 240] width 265 height 166
click at [67, 202] on div "Browse gallery" at bounding box center [70, 202] width 29 height 6
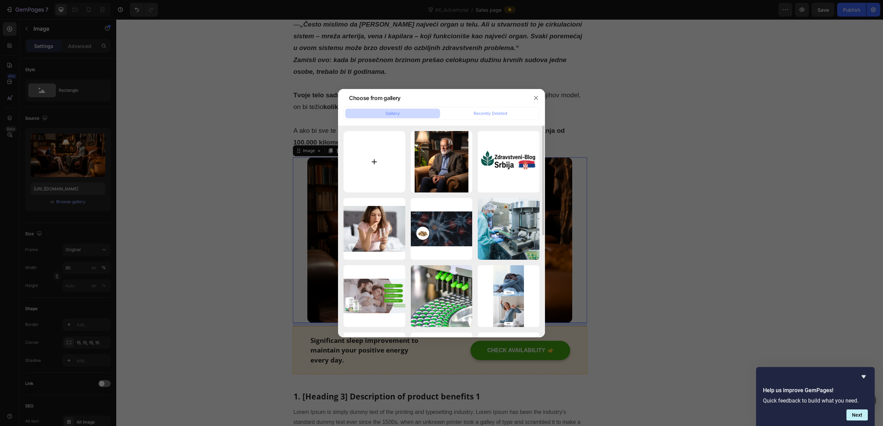
click at [368, 167] on input "file" at bounding box center [375, 162] width 62 height 62
type input "C:\fakepath\Profa3.png"
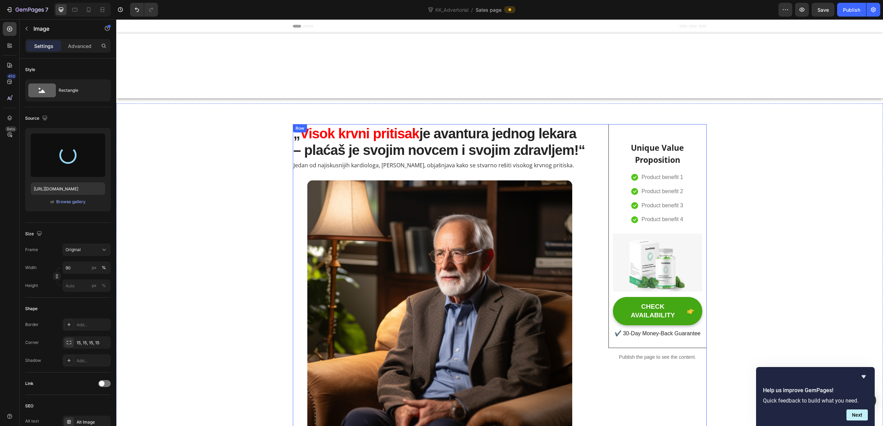
scroll to position [1066, 0]
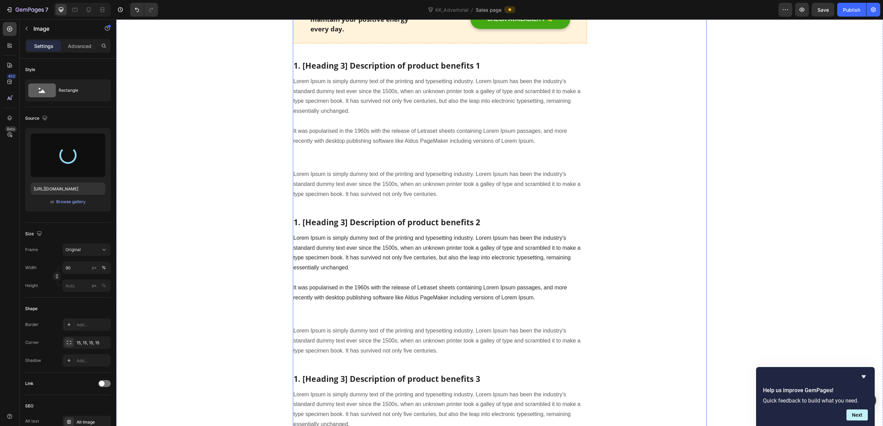
type input "[URL][DOMAIN_NAME]"
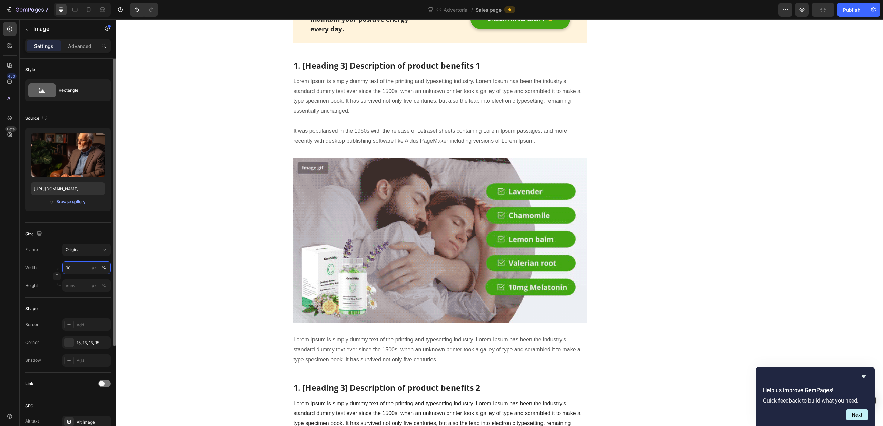
drag, startPoint x: 77, startPoint y: 271, endPoint x: 69, endPoint y: 270, distance: 7.6
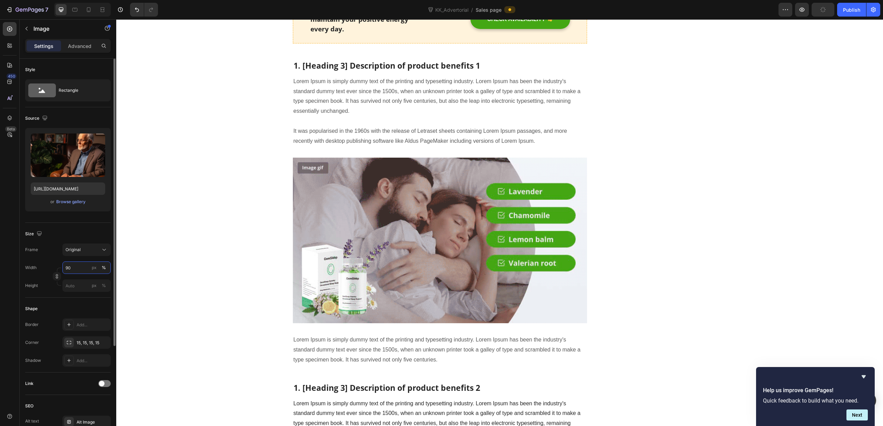
click at [69, 270] on input "90" at bounding box center [86, 268] width 48 height 12
type input "100"
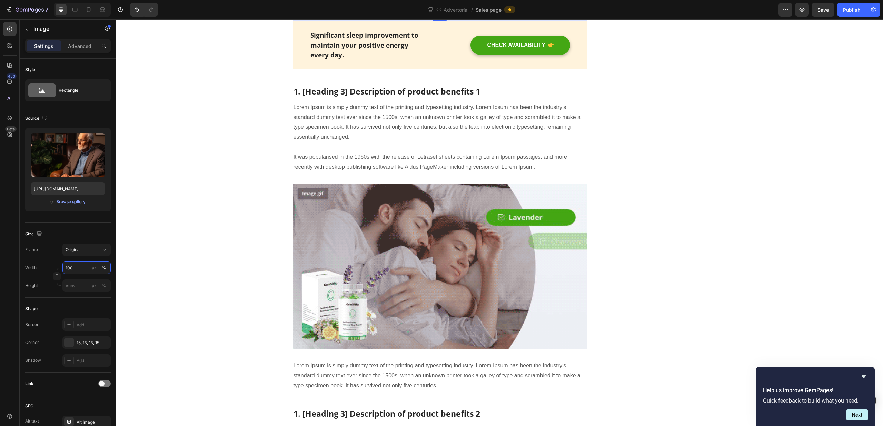
scroll to position [1036, 0]
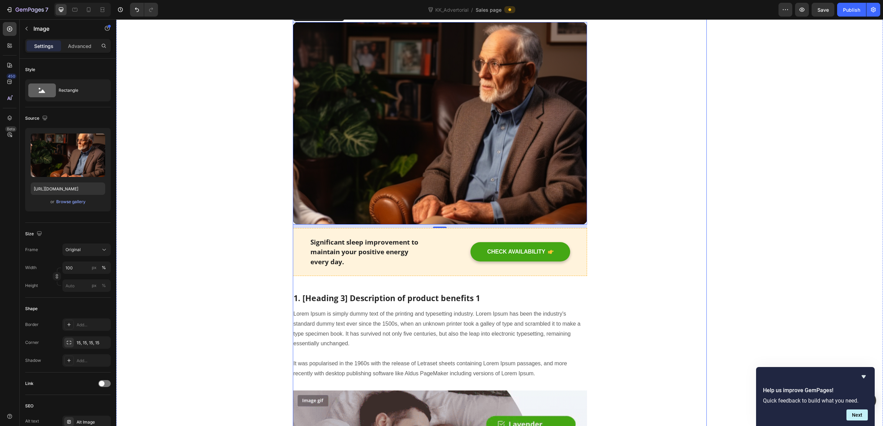
click at [617, 187] on div "Unique Value Proposition Heading Icon Product benefit 1 Text block Icon Product…" at bounding box center [658, 416] width 98 height 2657
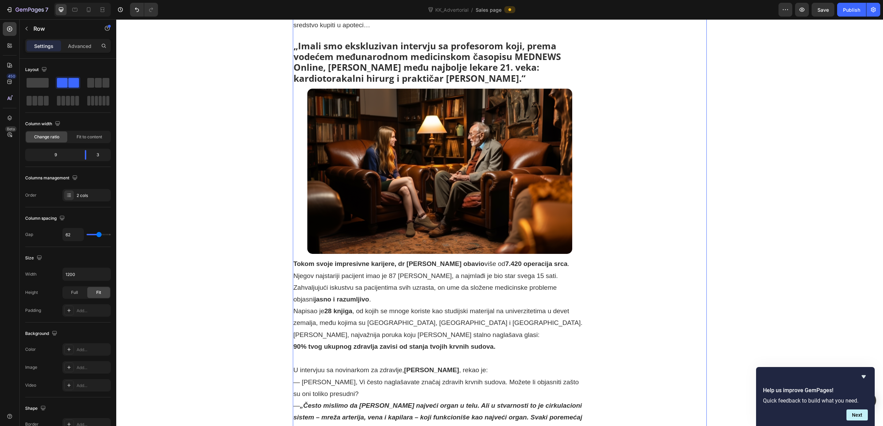
scroll to position [594, 0]
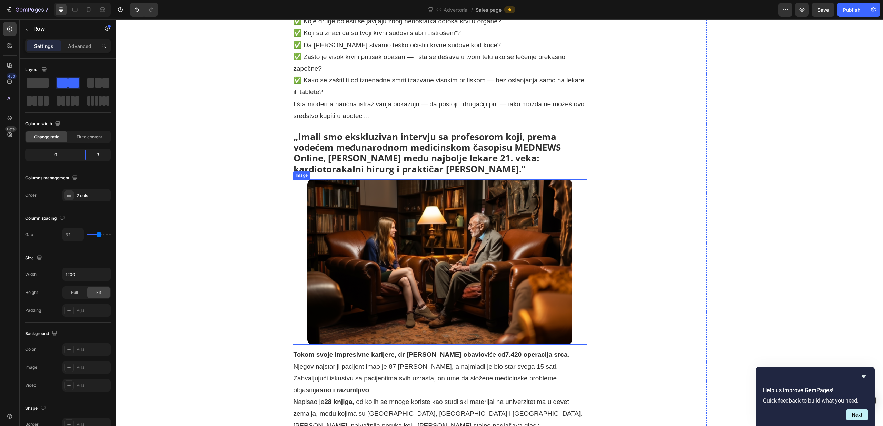
click at [508, 228] on img at bounding box center [439, 262] width 265 height 166
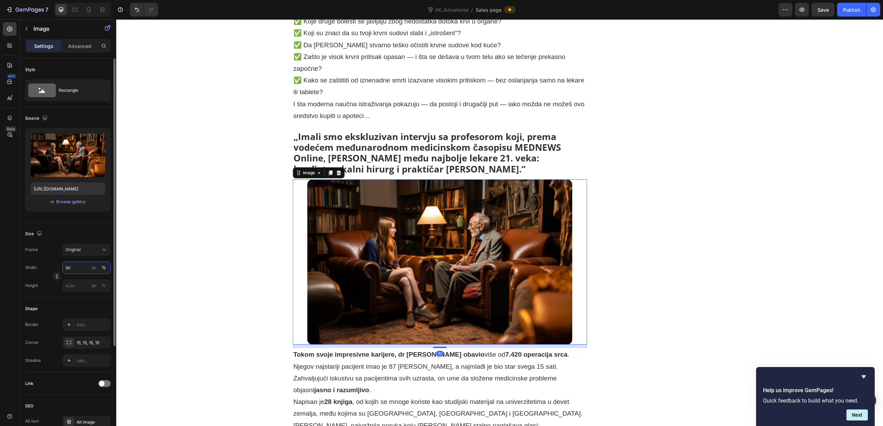
click at [78, 268] on input "90" at bounding box center [86, 268] width 48 height 12
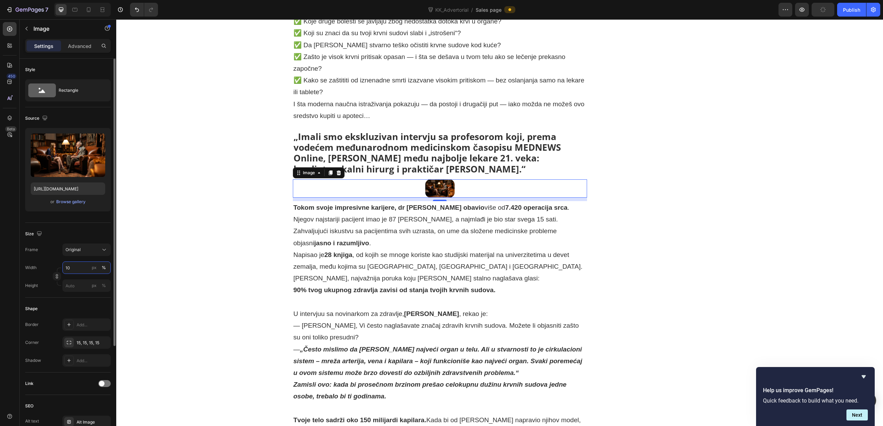
type input "100"
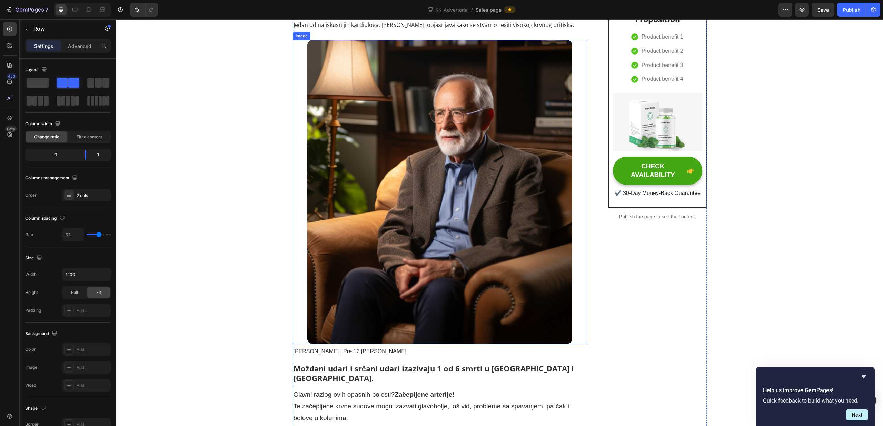
scroll to position [144, 0]
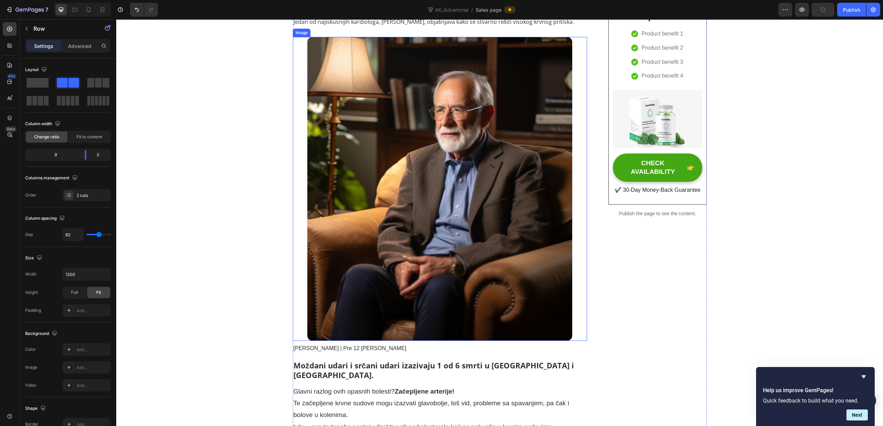
click at [585, 189] on div at bounding box center [440, 189] width 295 height 304
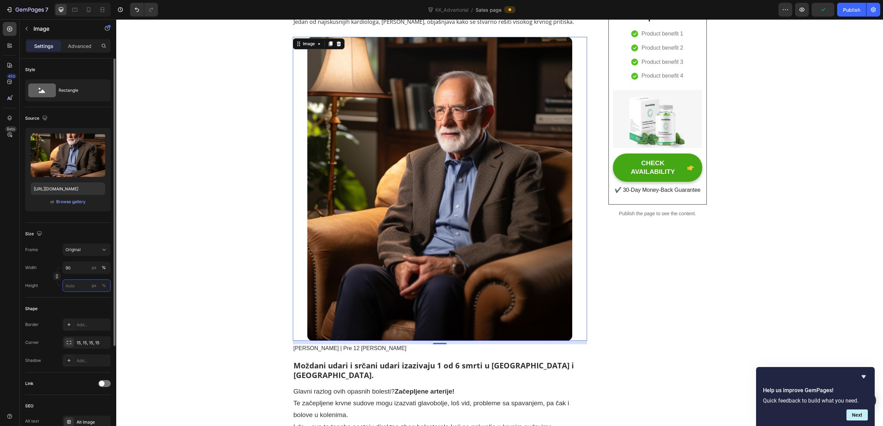
click at [78, 287] on input "px %" at bounding box center [86, 286] width 48 height 12
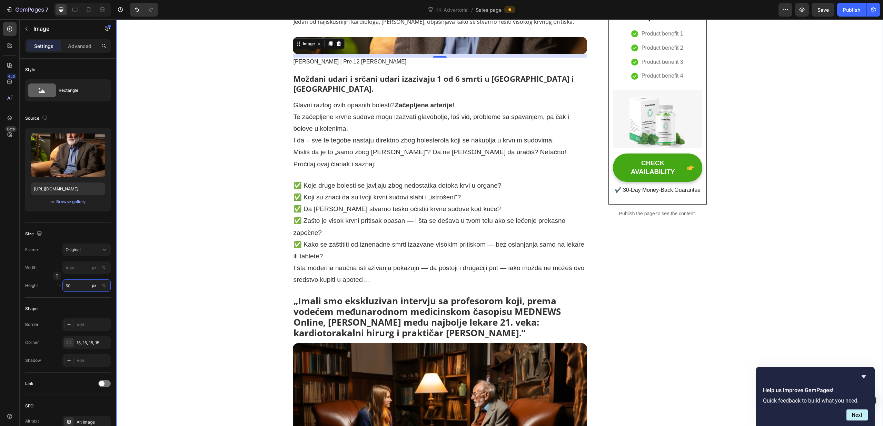
type input "5"
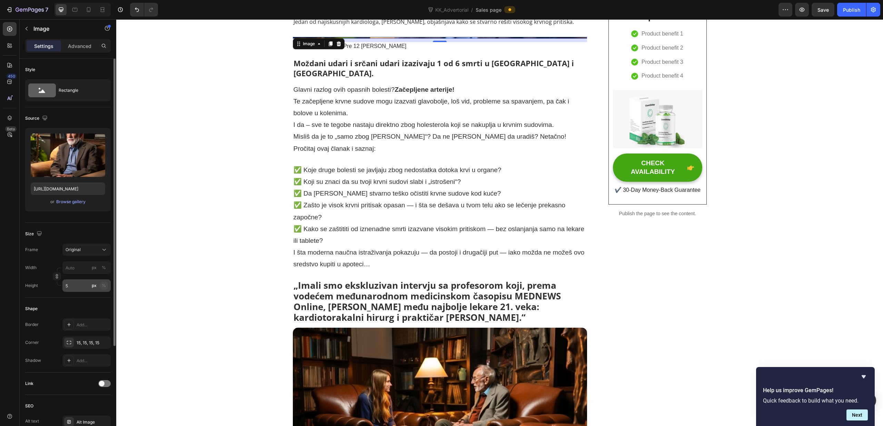
click at [105, 286] on div "%" at bounding box center [104, 286] width 4 height 6
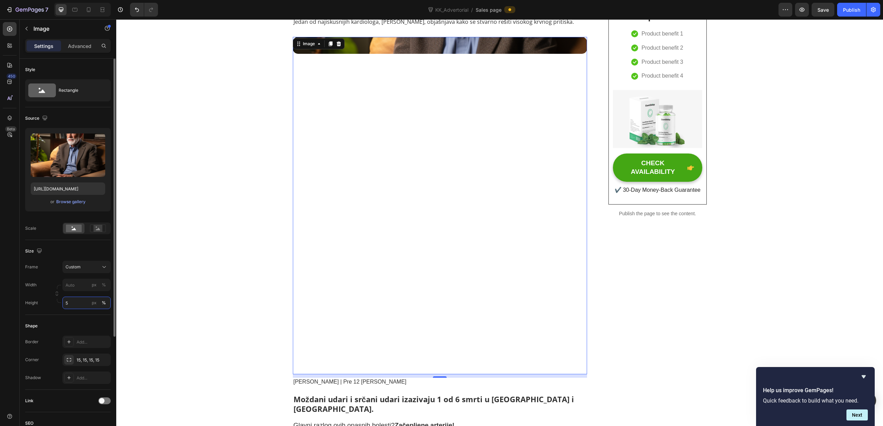
click at [78, 304] on input "5" at bounding box center [86, 303] width 48 height 12
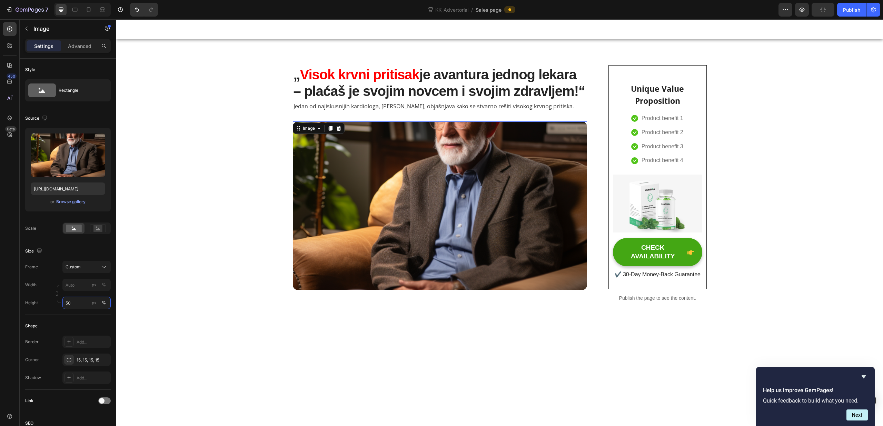
scroll to position [60, 0]
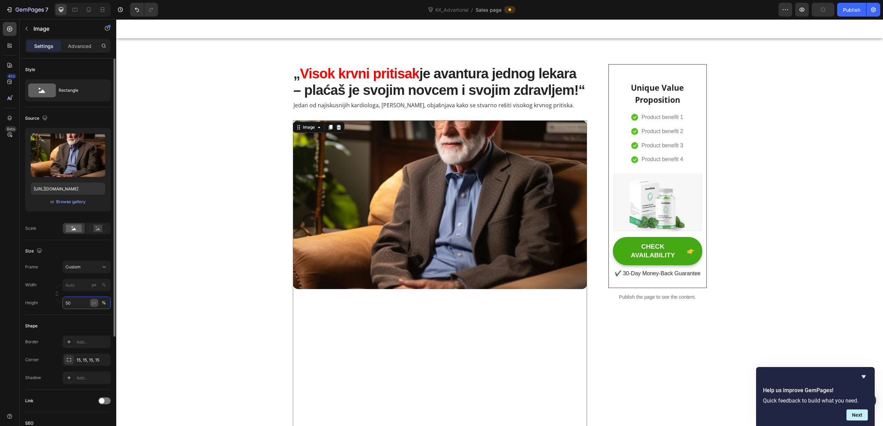
type input "5"
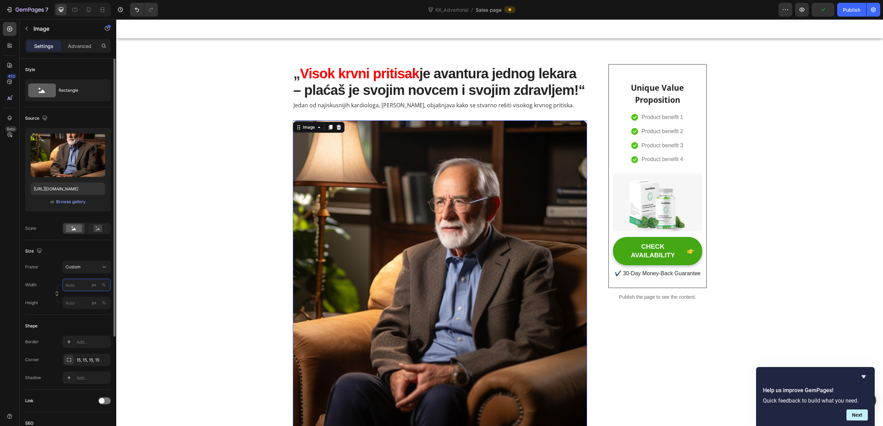
click at [80, 287] on div "Width px % Height px %" at bounding box center [68, 294] width 86 height 30
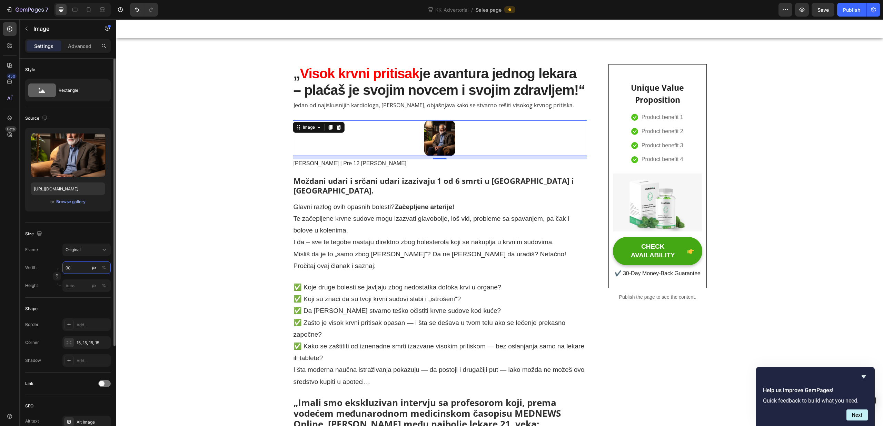
drag, startPoint x: 76, startPoint y: 268, endPoint x: 62, endPoint y: 267, distance: 13.5
click at [63, 267] on input "90" at bounding box center [86, 268] width 48 height 12
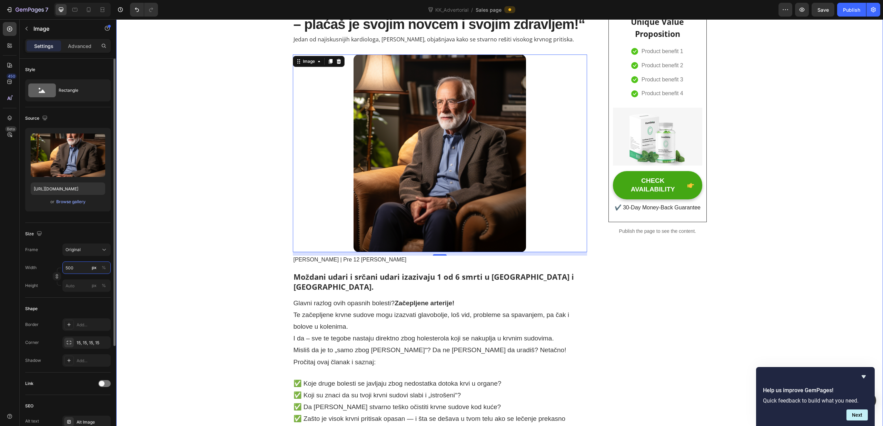
scroll to position [118, 0]
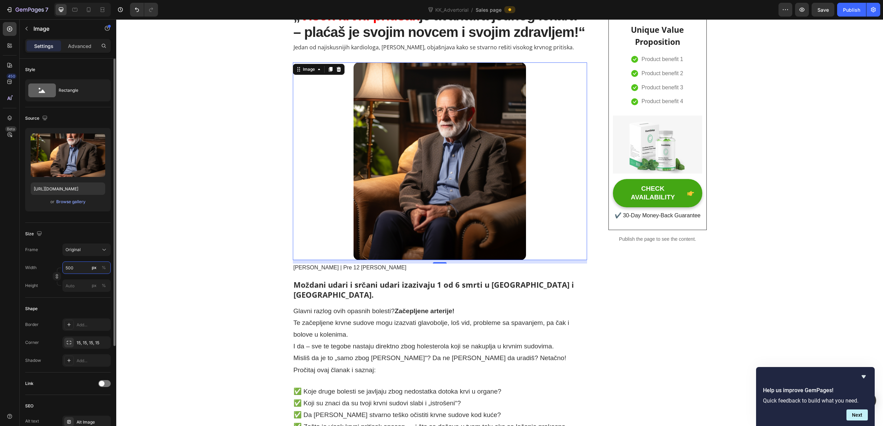
drag, startPoint x: 75, startPoint y: 268, endPoint x: 48, endPoint y: 266, distance: 27.0
click at [48, 266] on div "Width 500 px %" at bounding box center [68, 268] width 86 height 12
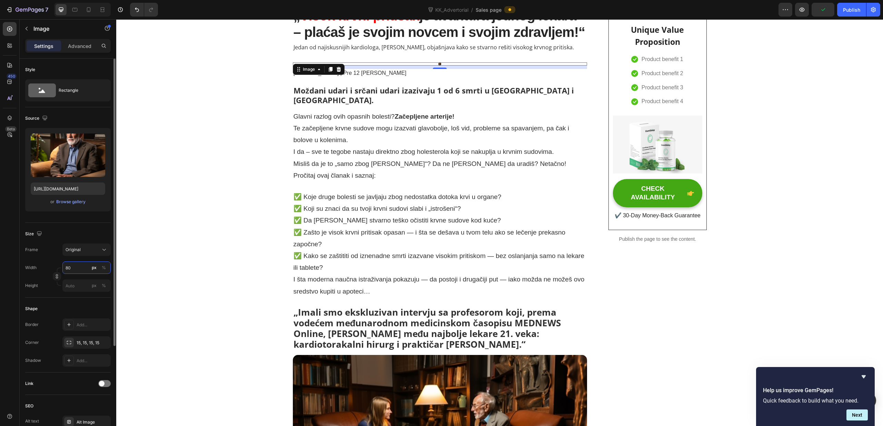
type input "8"
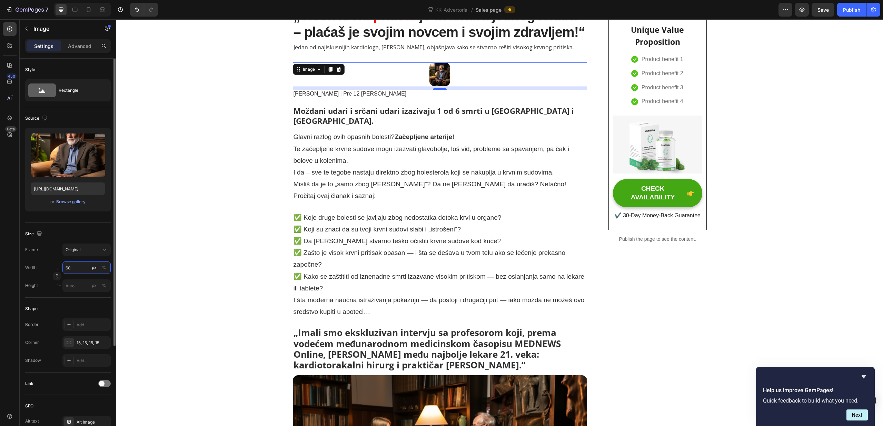
click at [79, 267] on input "60" at bounding box center [86, 268] width 48 height 12
type input "60"
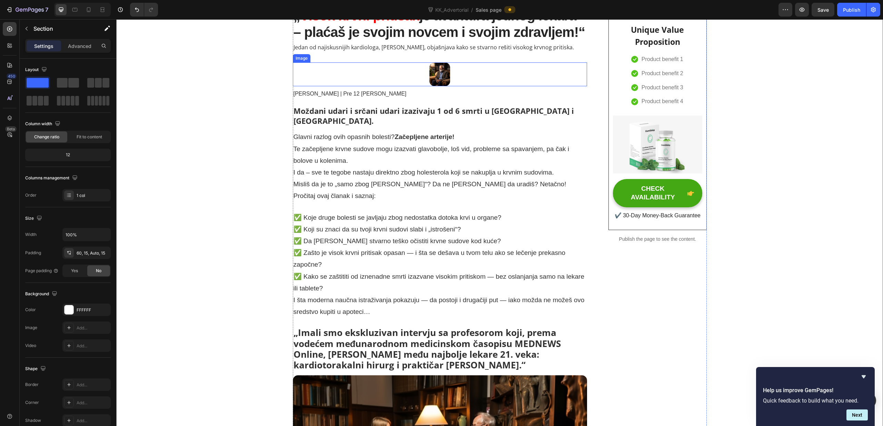
click at [444, 80] on img at bounding box center [440, 74] width 21 height 24
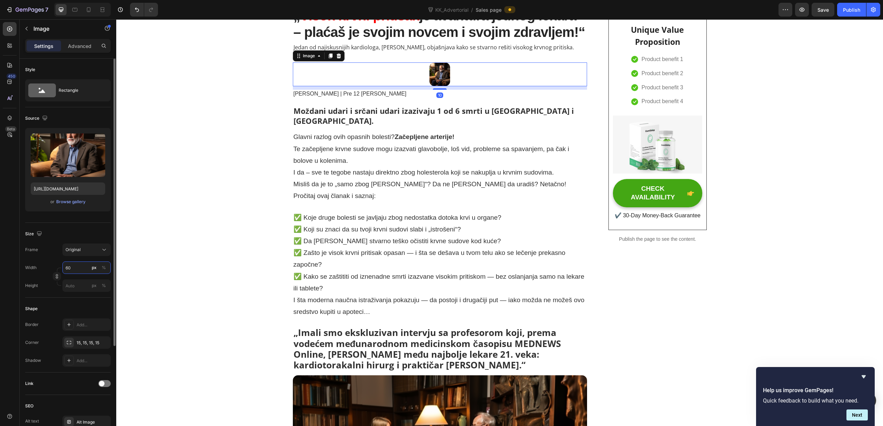
click at [72, 272] on input "60" at bounding box center [86, 268] width 48 height 12
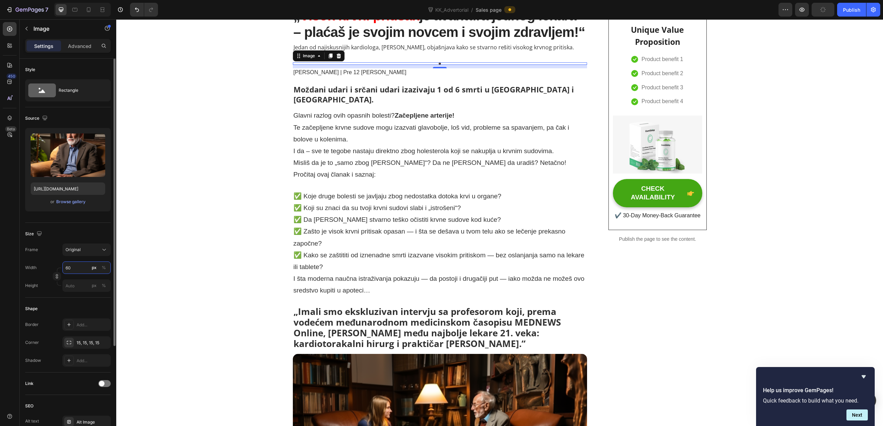
type input "600"
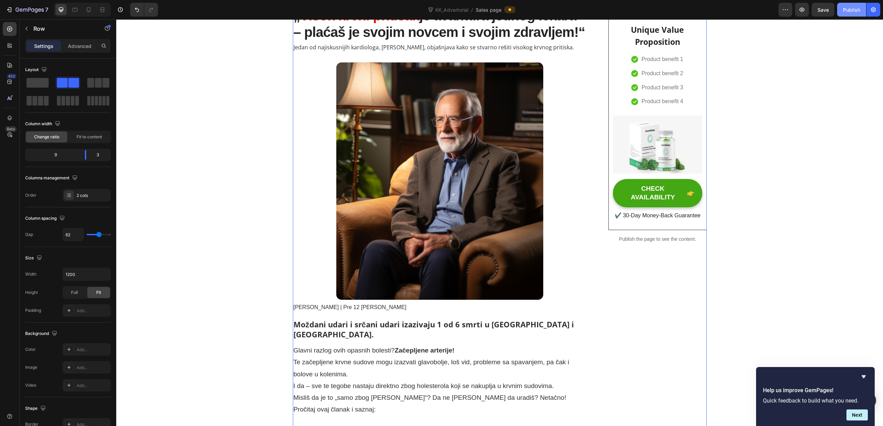
click at [854, 6] on div "Publish" at bounding box center [851, 9] width 17 height 7
click at [520, 220] on img at bounding box center [439, 180] width 207 height 237
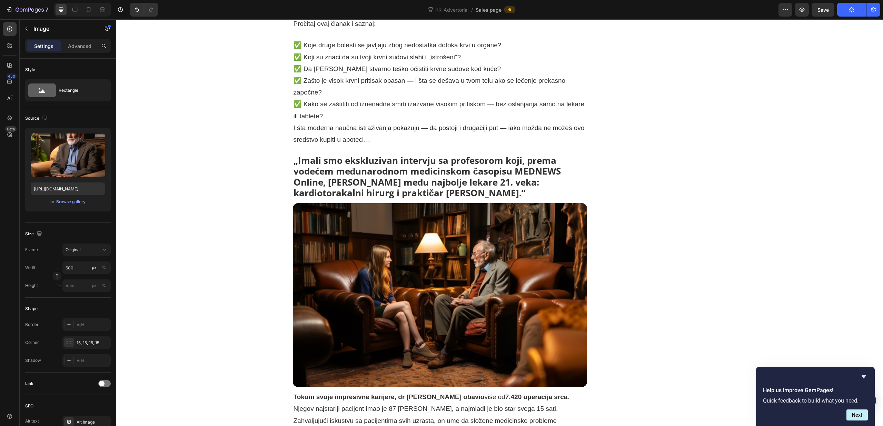
scroll to position [612, 0]
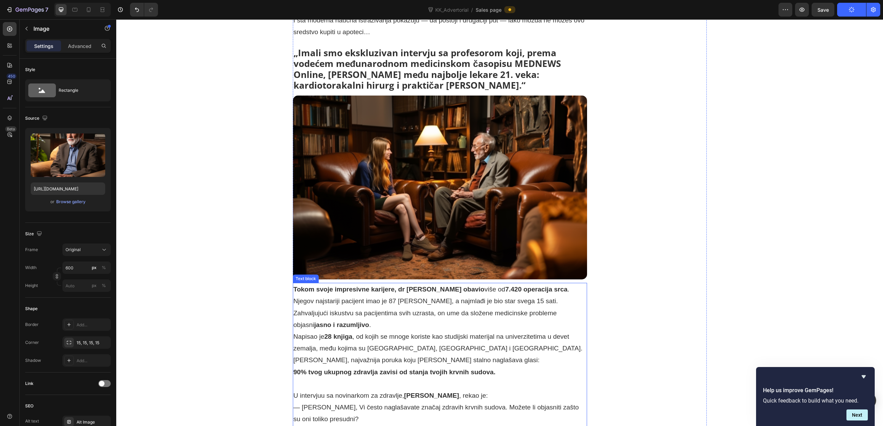
click at [421, 286] on strong "Tokom svoje impresivne karijere, dr [PERSON_NAME] obavio" at bounding box center [389, 289] width 191 height 7
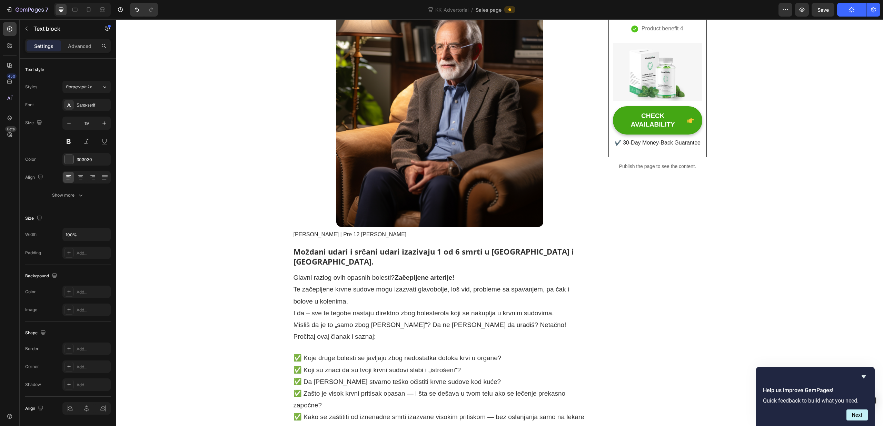
scroll to position [0, 0]
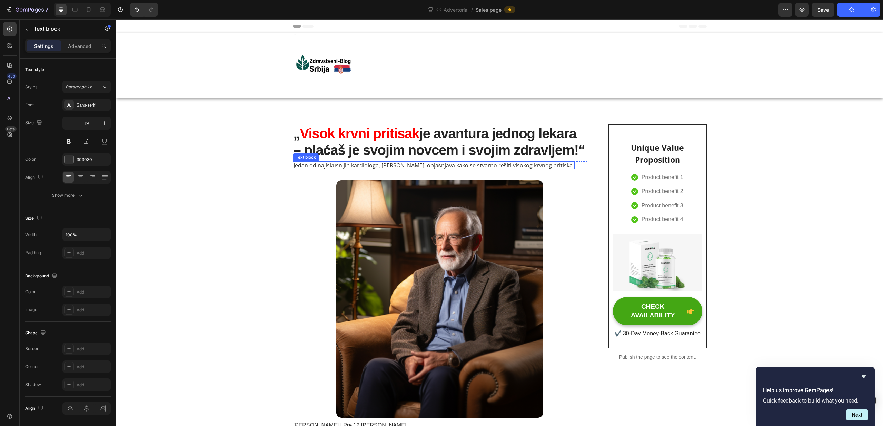
click at [413, 167] on span "Jedan od najiskusnijih kardiologa, [PERSON_NAME], objašnjava kako se stvarno re…" at bounding box center [434, 166] width 281 height 8
click at [419, 166] on span "Jedan od najiskusnijih kardiologa, [PERSON_NAME], objašnjava kako se stvarno re…" at bounding box center [434, 166] width 281 height 8
click at [420, 166] on span "Jedan od najiskusnijih kardiologa, [PERSON_NAME], objašnjava kako se stvarno re…" at bounding box center [434, 166] width 281 height 8
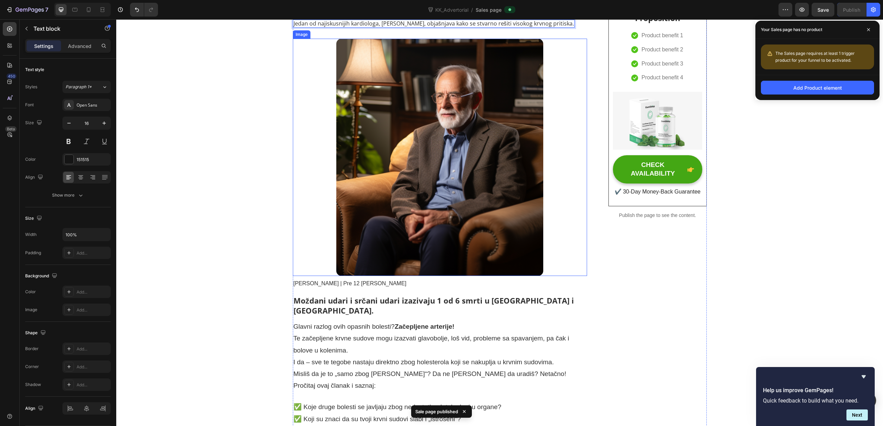
scroll to position [142, 0]
click at [330, 285] on span "[PERSON_NAME] | Pre 12 [PERSON_NAME]" at bounding box center [350, 283] width 113 height 6
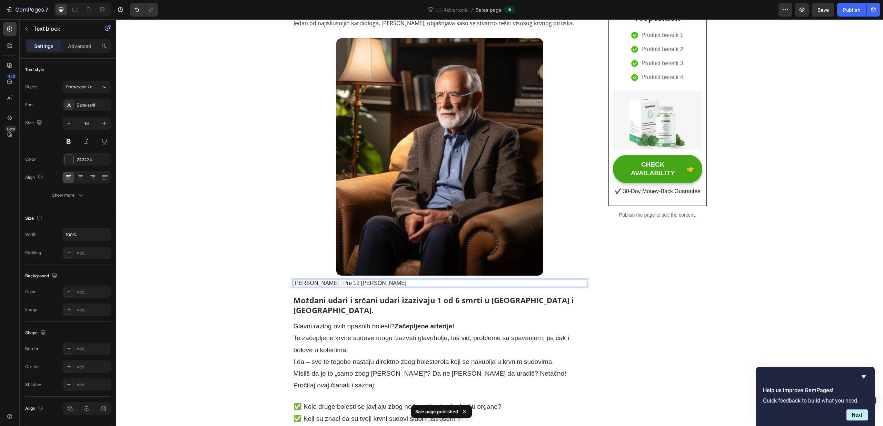
click at [334, 283] on span "[PERSON_NAME] | Pre 12 [PERSON_NAME]" at bounding box center [350, 283] width 113 height 6
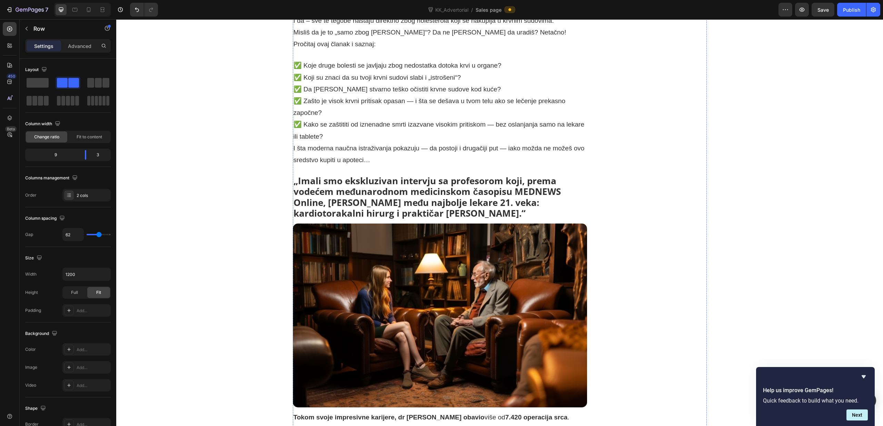
scroll to position [605, 0]
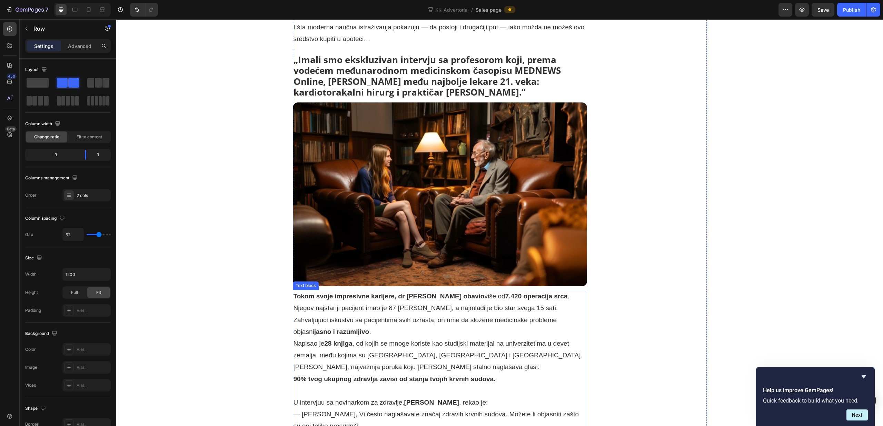
click at [553, 291] on p "Tokom svoje impresivne karijere, dr [PERSON_NAME] obavio više od 7.420 operacij…" at bounding box center [440, 297] width 293 height 12
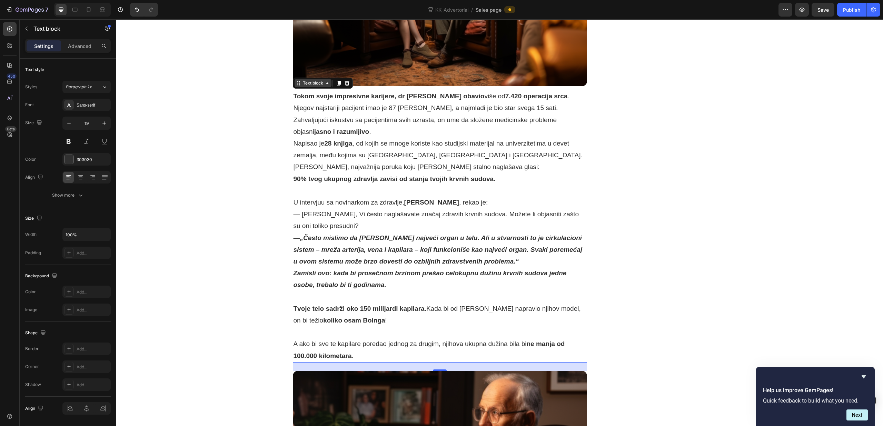
scroll to position [809, 0]
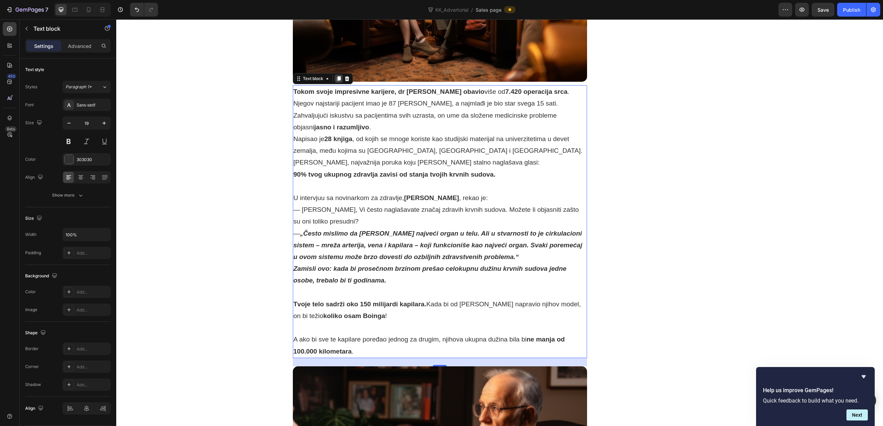
click at [339, 76] on icon at bounding box center [339, 78] width 4 height 5
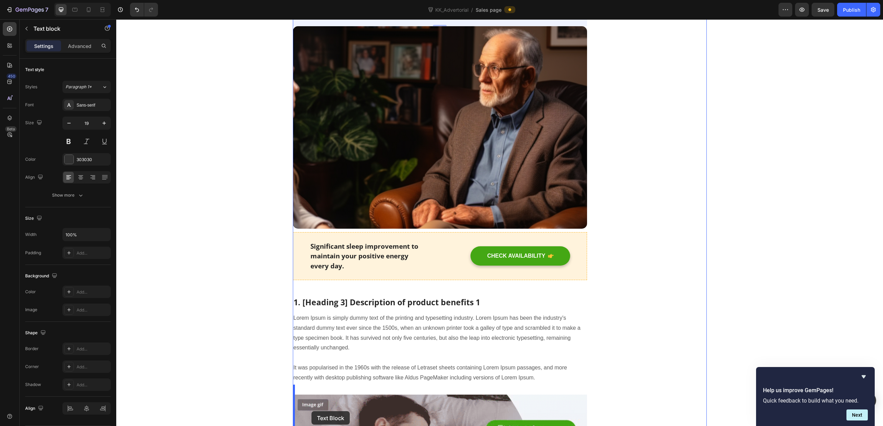
scroll to position [1432, 0]
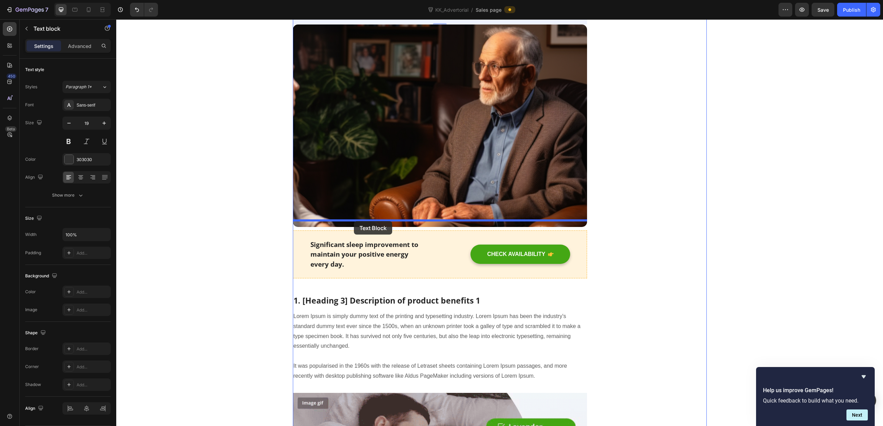
drag, startPoint x: 298, startPoint y: 57, endPoint x: 354, endPoint y: 221, distance: 173.8
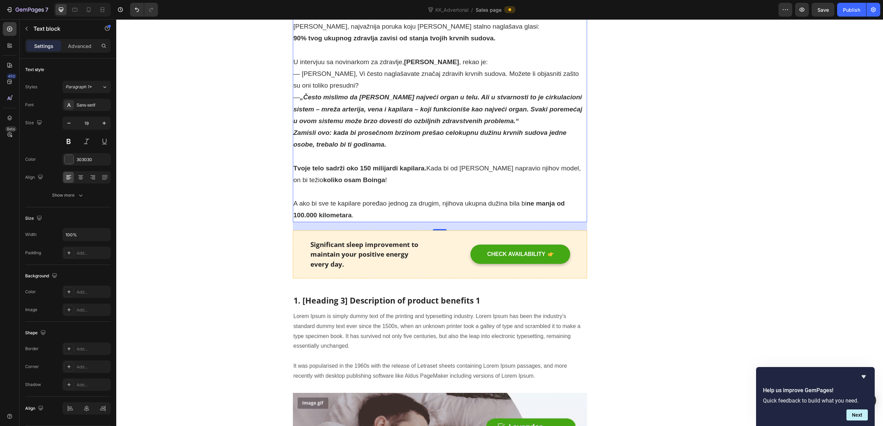
scroll to position [1151, 0]
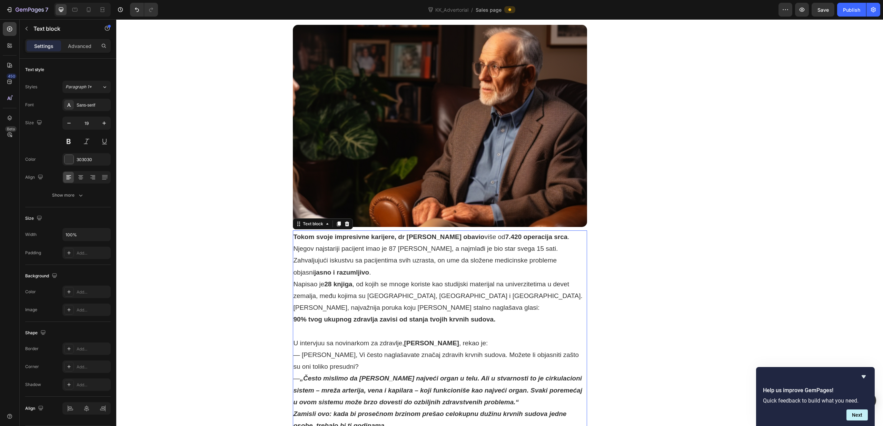
click at [395, 255] on p "Zahvaljujući iskustvu sa pacijentima svih uzrasta, on ume da složene medicinske…" at bounding box center [440, 266] width 293 height 23
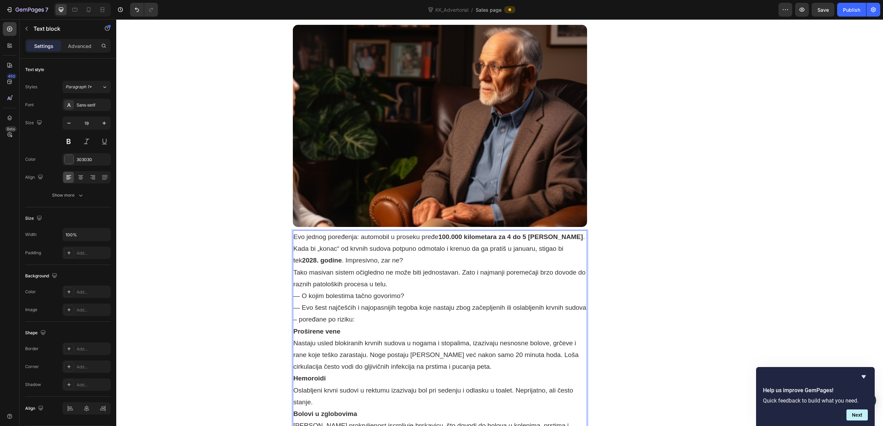
scroll to position [1305, 0]
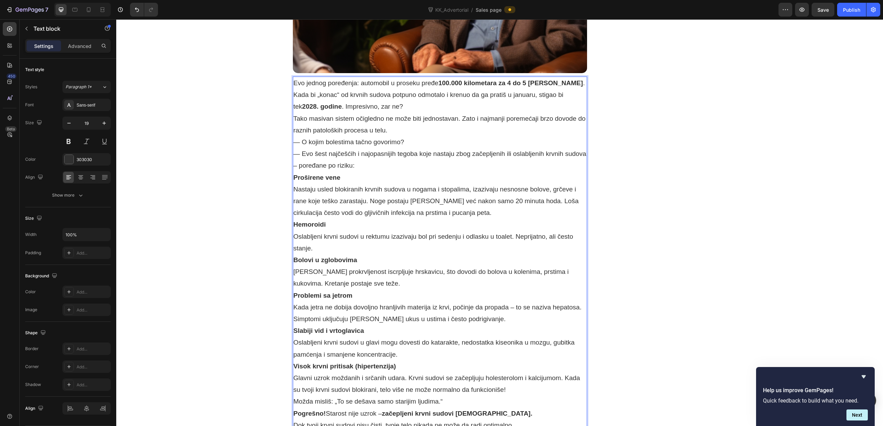
click at [296, 77] on p "Evo jednog poređenja: automobil u proseku pređe 100.000 kilometara za 4 do 5 [P…" at bounding box center [440, 83] width 293 height 12
click at [277, 89] on div "„ Visok krvni pritisak je avantura jednog lekara – plaćaš je svojim novcem i sv…" at bounding box center [499, 388] width 757 height 3138
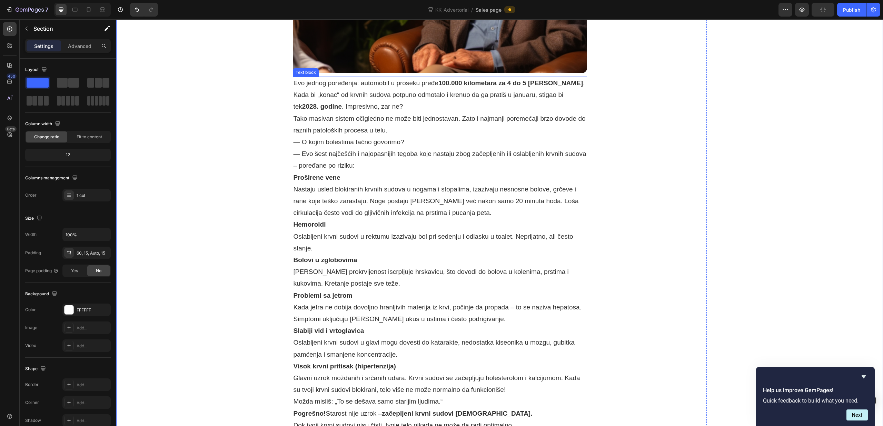
click at [564, 77] on p "Evo jednog poređenja: automobil u proseku pređe 100.000 kilometara za 4 do 5 [P…" at bounding box center [440, 83] width 293 height 12
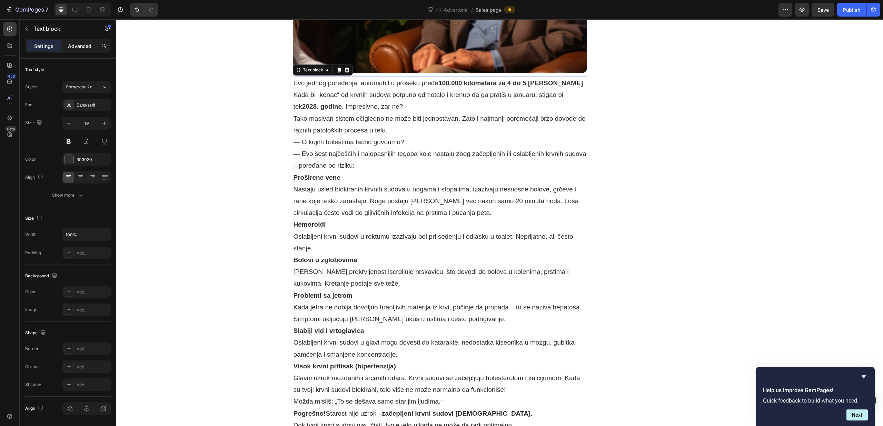
click at [85, 50] on div "Advanced" at bounding box center [79, 45] width 35 height 11
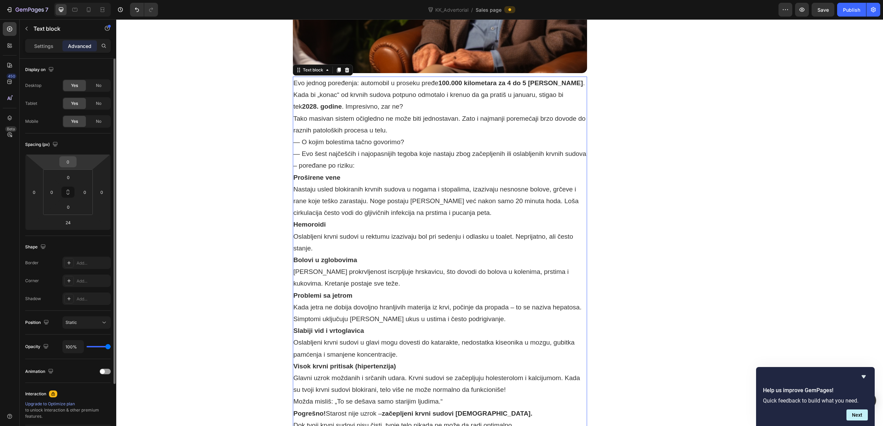
click at [70, 162] on input "0" at bounding box center [68, 162] width 14 height 10
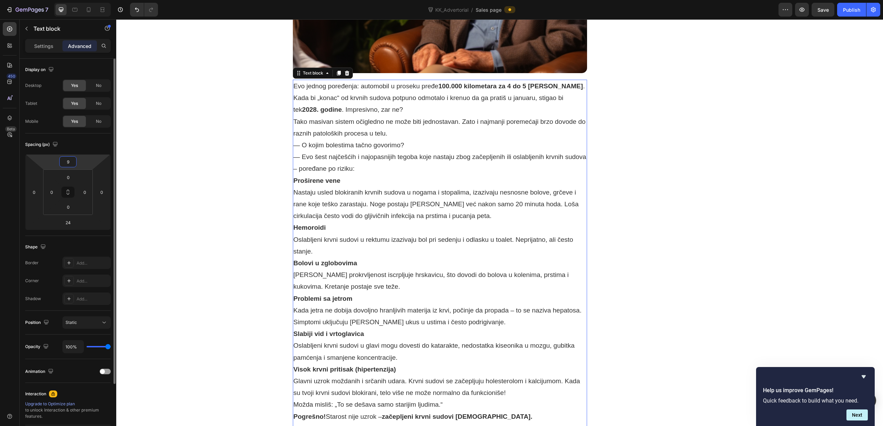
type input "10"
click at [606, 140] on div "„ Visok krvni pritisak je avantura jednog lekara – plaćaš je svojim novcem i sv…" at bounding box center [500, 389] width 414 height 3141
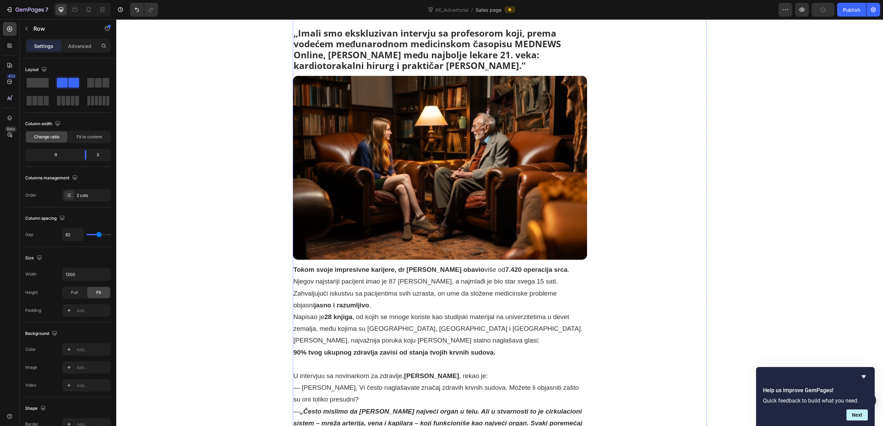
scroll to position [612, 0]
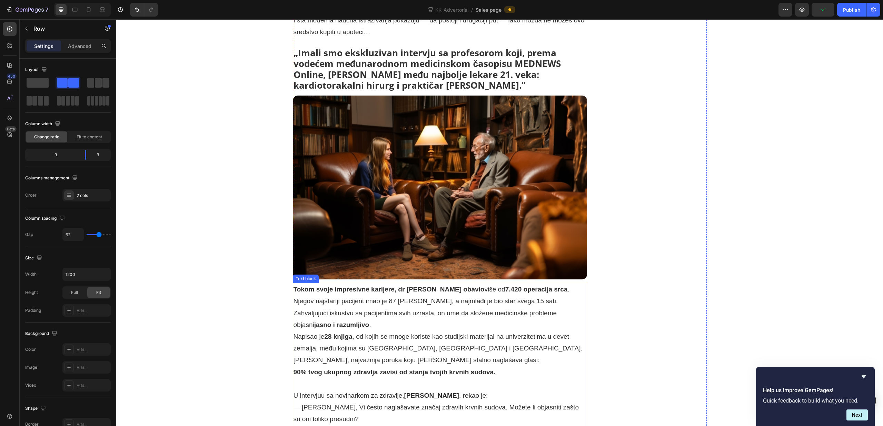
click at [578, 284] on p "Tokom svoje impresivne karijere, dr [PERSON_NAME] obavio više od 7.420 operacij…" at bounding box center [440, 290] width 293 height 12
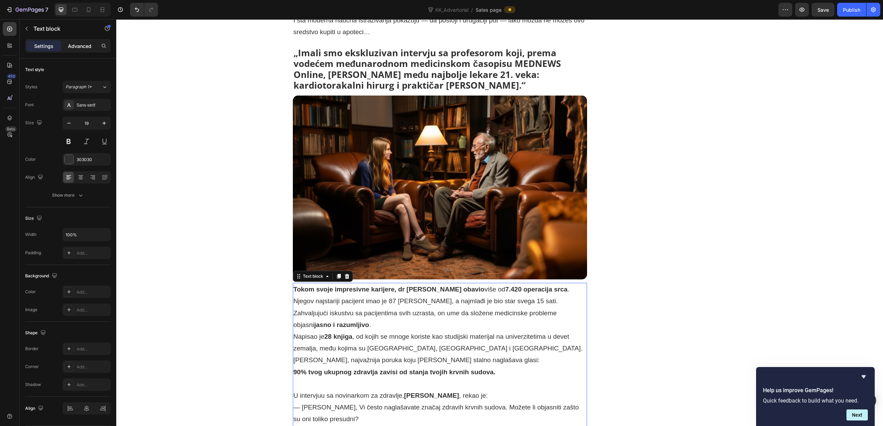
click at [78, 50] on div "Advanced" at bounding box center [79, 45] width 35 height 11
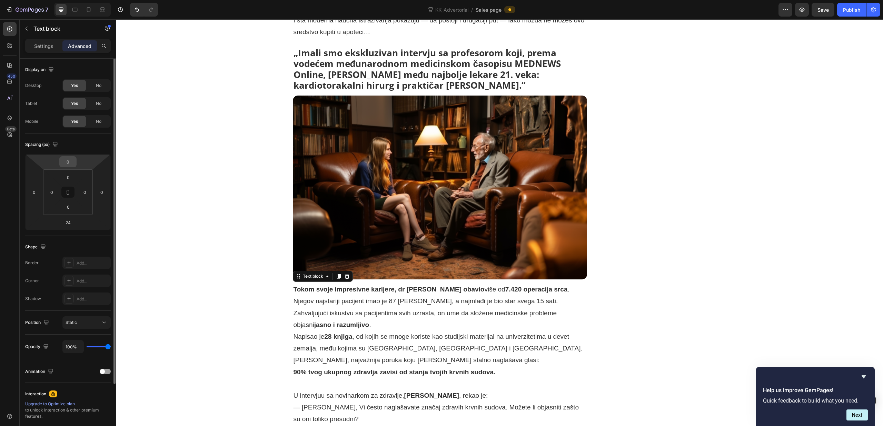
click at [68, 160] on input "0" at bounding box center [68, 162] width 14 height 10
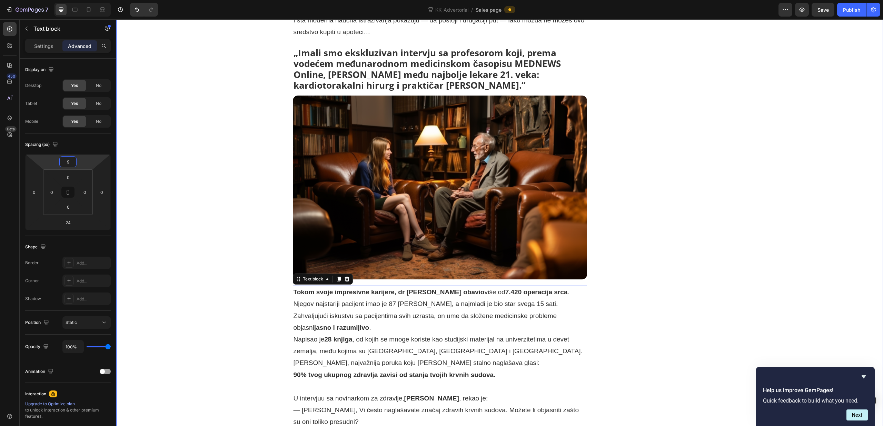
type input "10"
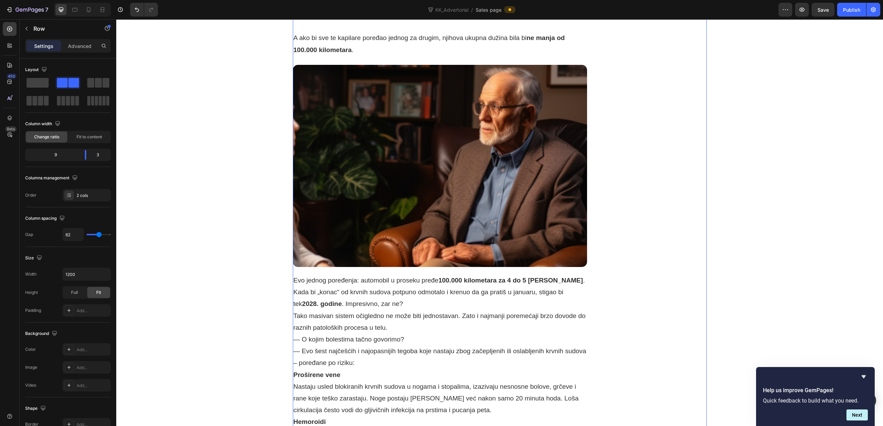
scroll to position [1164, 0]
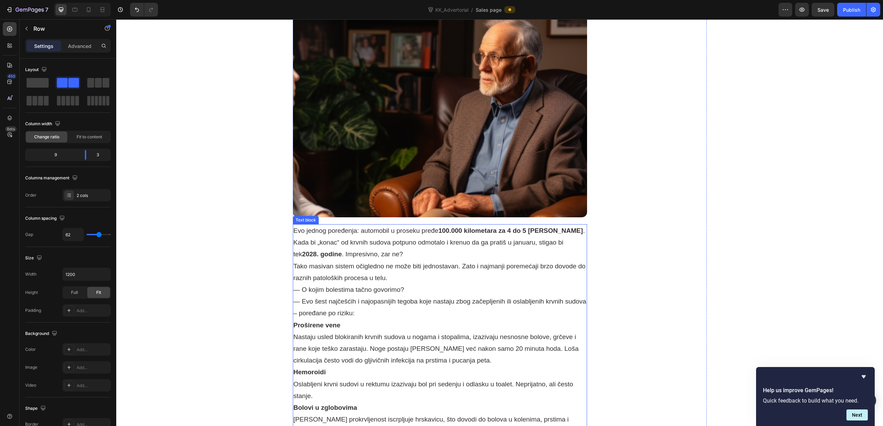
click at [400, 242] on p "Kada bi „konac“ od krvnih sudova potpuno odmotalo i krenuo da ga pratiš u janua…" at bounding box center [440, 248] width 293 height 23
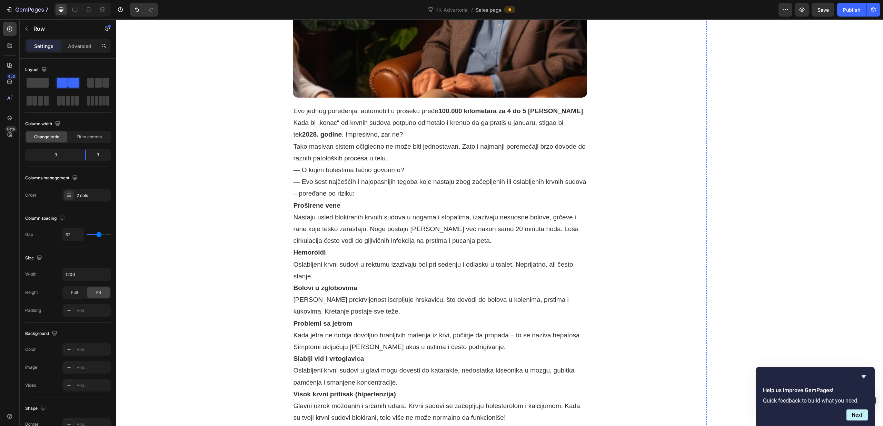
scroll to position [1283, 0]
click at [405, 129] on p "Kada bi „konac“ od krvnih sudova potpuno odmotalo i krenuo da ga pratiš u janua…" at bounding box center [440, 128] width 293 height 23
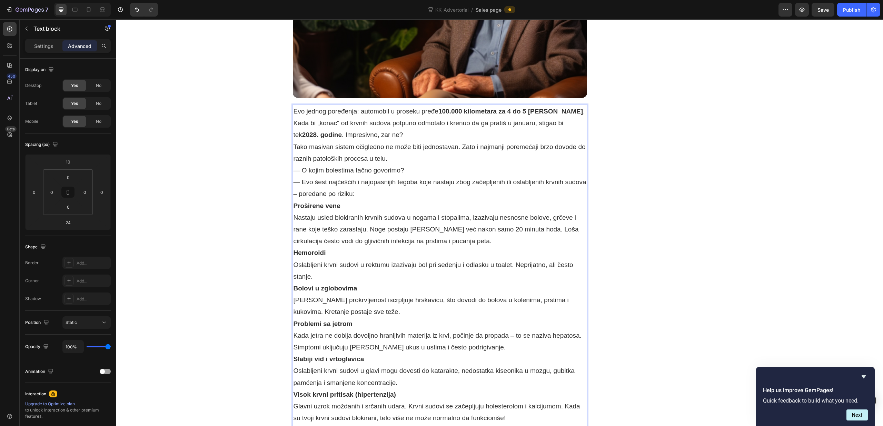
click at [401, 126] on p "Kada bi „konac“ od krvnih sudova potpuno odmotalo i krenuo da ga pratiš u janua…" at bounding box center [440, 128] width 293 height 23
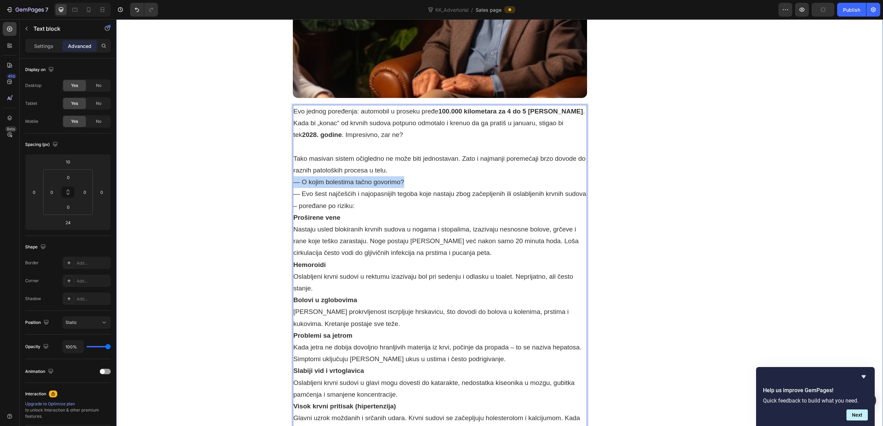
drag, startPoint x: 409, startPoint y: 174, endPoint x: 292, endPoint y: 176, distance: 116.7
click at [292, 176] on div "„ Visok krvni pritisak je avantura jednog lekara – plaćaš je svojim novcem i sv…" at bounding box center [499, 419] width 757 height 3157
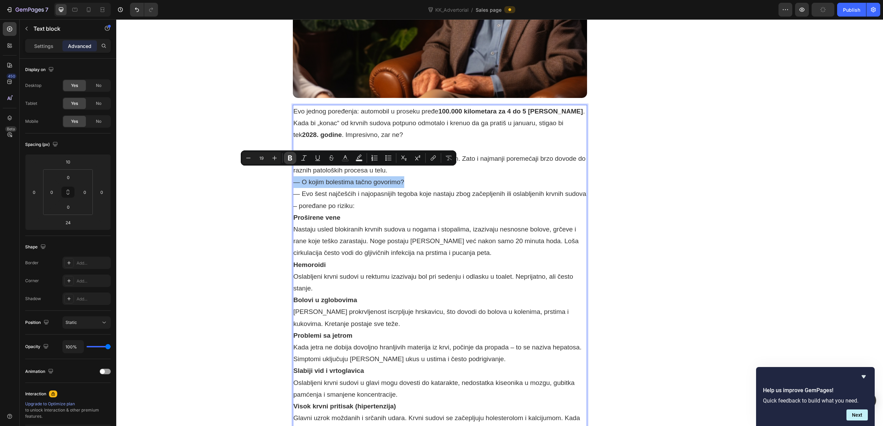
click at [291, 158] on icon "Editor contextual toolbar" at bounding box center [290, 158] width 4 height 5
click at [275, 158] on icon "Editor contextual toolbar" at bounding box center [275, 158] width 4 height 4
type input "20"
click at [470, 176] on p "— O kojim bolestima tačno govorimo?" at bounding box center [440, 182] width 293 height 12
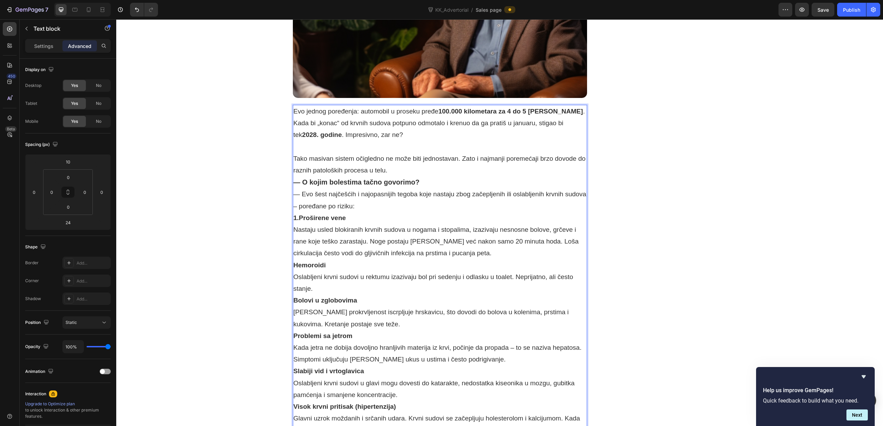
click at [365, 212] on p "1.Proširene vene Nastaju usled blokiranih krvnih sudova u nogama i stopalima, i…" at bounding box center [440, 235] width 293 height 47
click at [361, 197] on p "— Evo šest najčešćih i najopasnijih tegoba koje nastaju zbog začepljenih ili os…" at bounding box center [440, 199] width 293 height 23
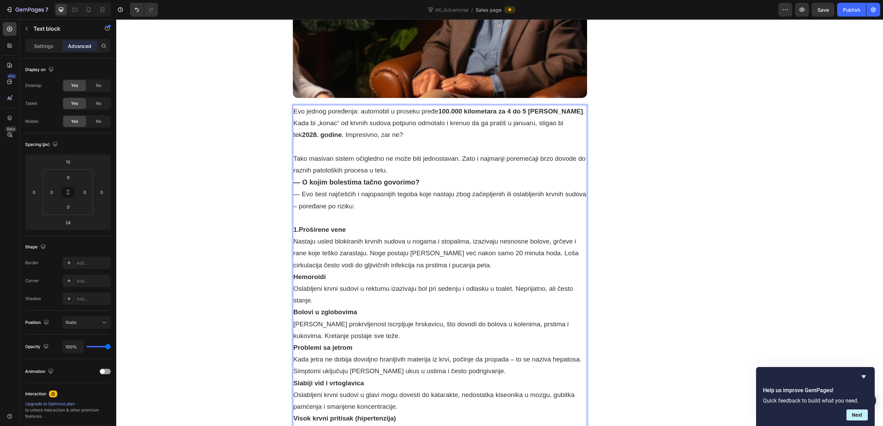
click at [313, 153] on p "Tako masivan sistem očigledno ne može biti jednostavan. Zato i najmanji poremeć…" at bounding box center [440, 164] width 293 height 23
click at [307, 141] on p "Rich Text Editor. Editing area: main" at bounding box center [440, 147] width 293 height 12
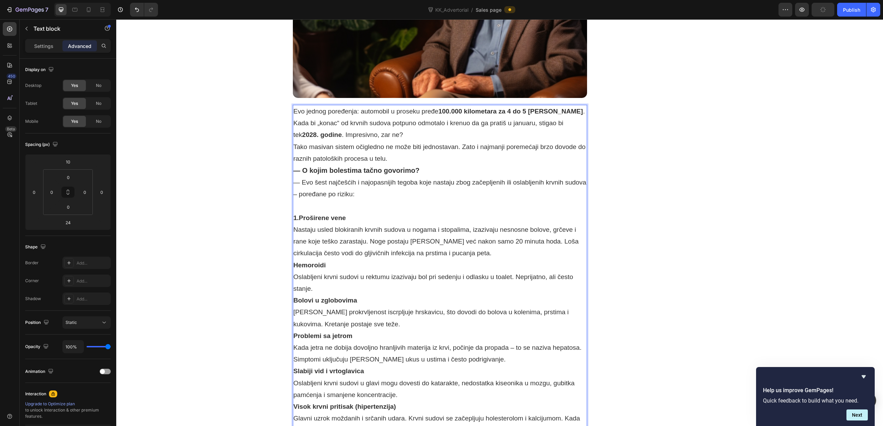
click at [403, 148] on p "Tako masivan sistem očigledno ne može biti jednostavan. Zato i najmanji poremeć…" at bounding box center [440, 152] width 293 height 23
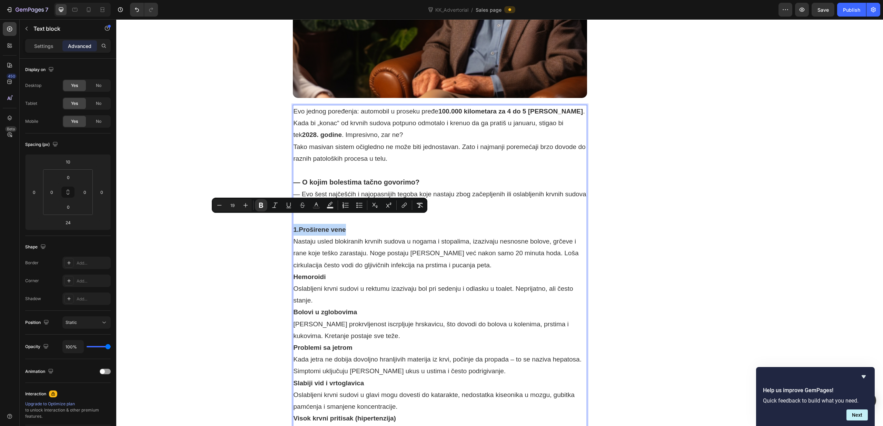
drag, startPoint x: 350, startPoint y: 222, endPoint x: 295, endPoint y: 220, distance: 54.9
click at [295, 224] on p "1.Proširene vene Nastaju usled blokiranih krvnih sudova u nogama i stopalima, i…" at bounding box center [440, 247] width 293 height 47
click at [245, 207] on icon "Editor contextual toolbar" at bounding box center [245, 205] width 7 height 7
type input "20"
click at [317, 207] on rect "Editor contextual toolbar" at bounding box center [316, 208] width 7 height 2
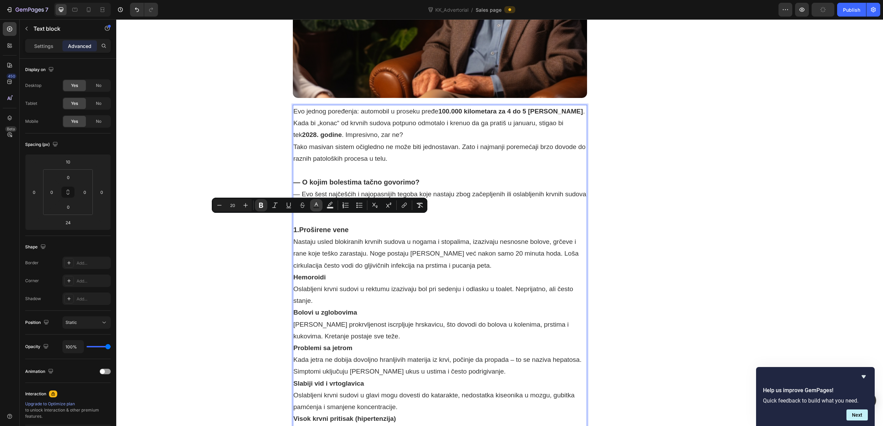
type input "303030"
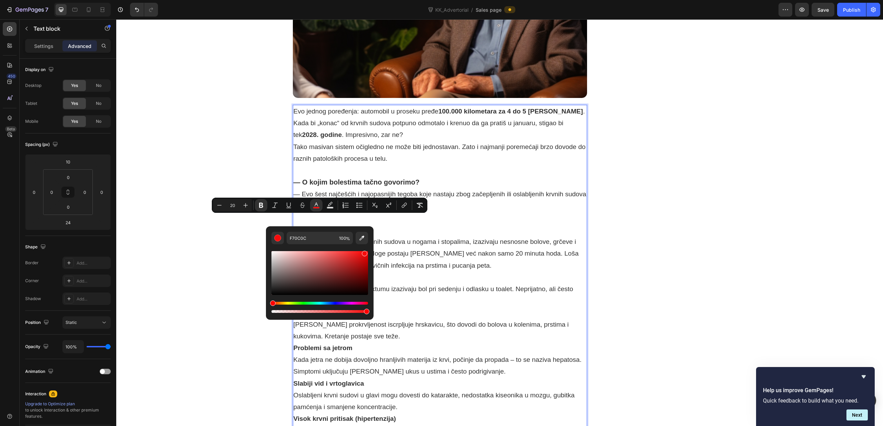
drag, startPoint x: 390, startPoint y: 307, endPoint x: 375, endPoint y: 251, distance: 58.4
drag, startPoint x: 365, startPoint y: 254, endPoint x: 373, endPoint y: 250, distance: 9.3
click at [373, 250] on div "F70C0C 100 %" at bounding box center [320, 270] width 108 height 88
type input "FF0000"
click at [451, 212] on p "Rich Text Editor. Editing area: main" at bounding box center [440, 218] width 293 height 12
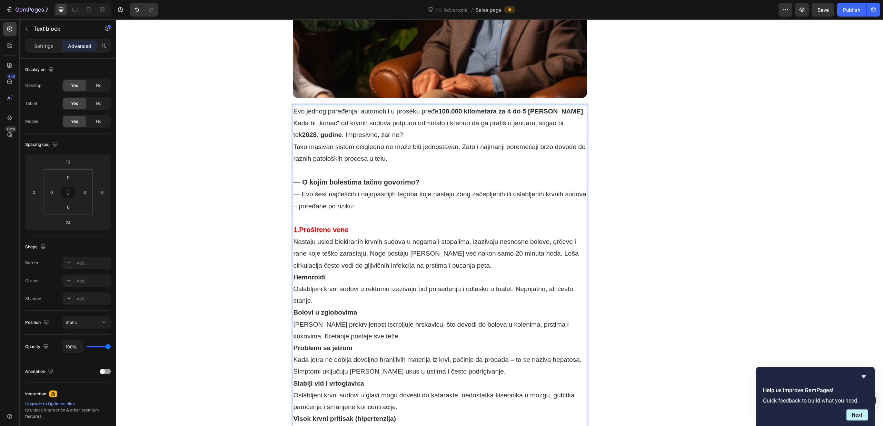
click at [349, 224] on p "1.Proširene vene Nastaju usled blokiranih krvnih sudova u nogama i stopalima, i…" at bounding box center [440, 248] width 293 height 48
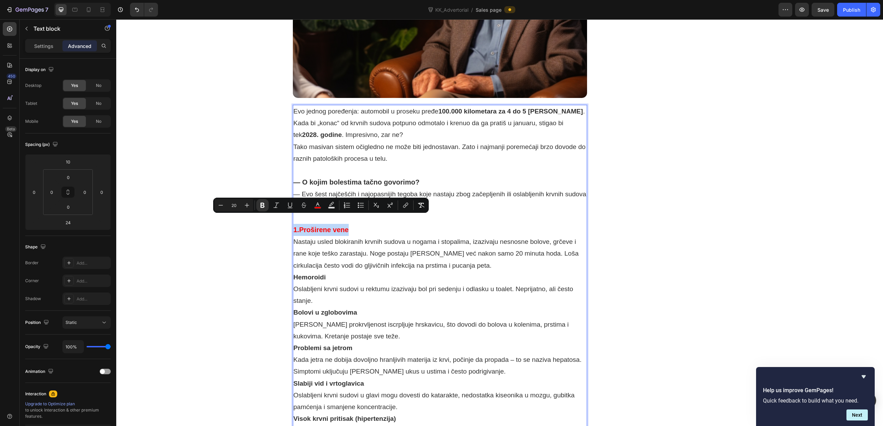
drag, startPoint x: 350, startPoint y: 221, endPoint x: 295, endPoint y: 222, distance: 54.9
click at [295, 224] on p "1.Proširene vene Nastaju usled blokiranih krvnih sudova u nogama i stopalima, i…" at bounding box center [440, 248] width 293 height 48
click at [319, 207] on rect "Editor contextual toolbar" at bounding box center [318, 208] width 7 height 2
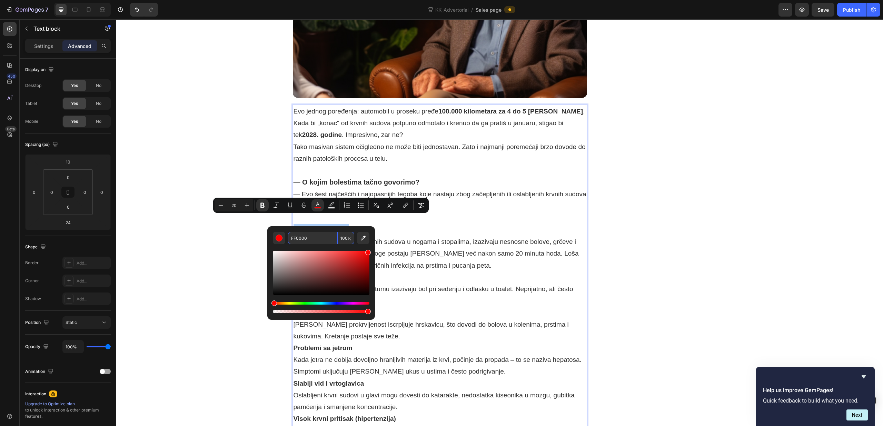
click at [319, 238] on input "FF0000" at bounding box center [313, 238] width 50 height 12
paste input "#D0021A"
type input "D0021A"
click at [383, 224] on p "1.Proširene vene Nastaju usled blokiranih krvnih sudova u nogama i stopalima, i…" at bounding box center [440, 248] width 293 height 48
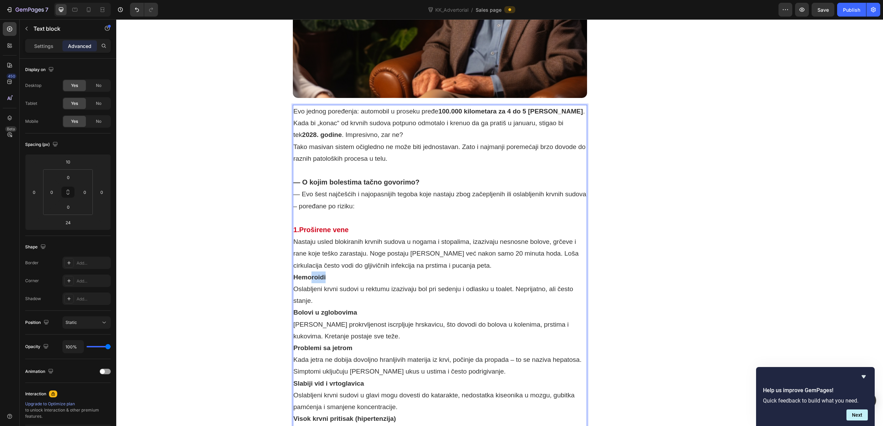
drag, startPoint x: 329, startPoint y: 268, endPoint x: 305, endPoint y: 270, distance: 23.9
click at [311, 272] on p "Hemoroidi Oslabljeni krvni sudovi u rektumu izazivaju bol pri sedenju i odlasku…" at bounding box center [440, 290] width 293 height 36
click at [296, 274] on strong "Hemoroidi" at bounding box center [310, 277] width 32 height 7
click at [298, 274] on strong "2Hemoroidi" at bounding box center [312, 277] width 36 height 7
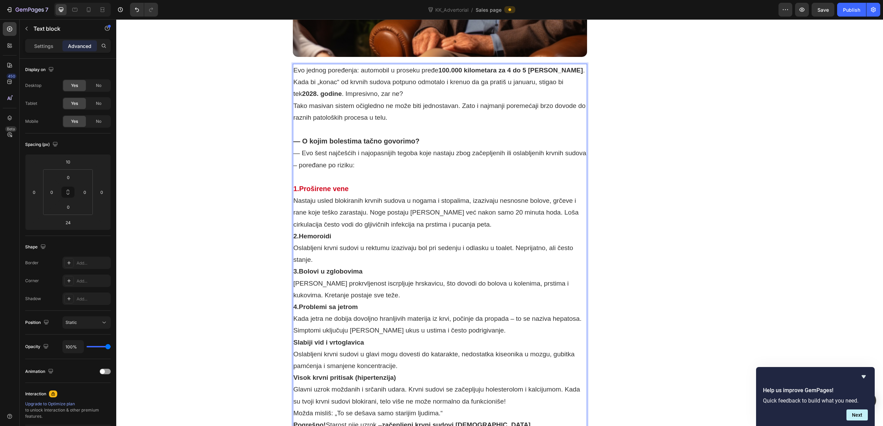
scroll to position [1325, 0]
click at [296, 374] on strong "Visok krvni pritisak (hipertenzija)" at bounding box center [345, 377] width 102 height 7
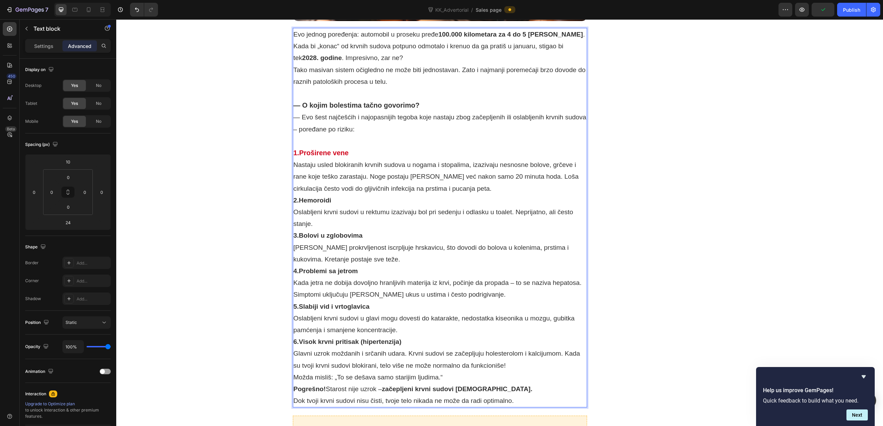
scroll to position [1377, 0]
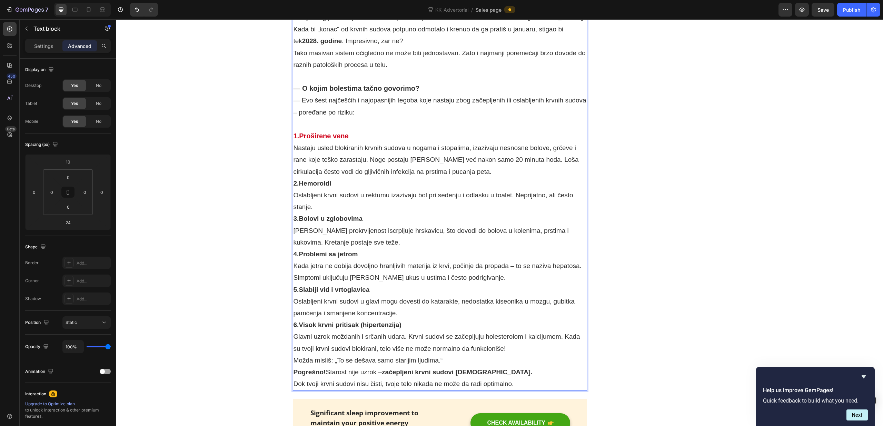
click at [385, 248] on p "4.Problemi sa jetrom Kada jetra ne dobija dovoljno hranljivih materija iz krvi,…" at bounding box center [440, 266] width 293 height 36
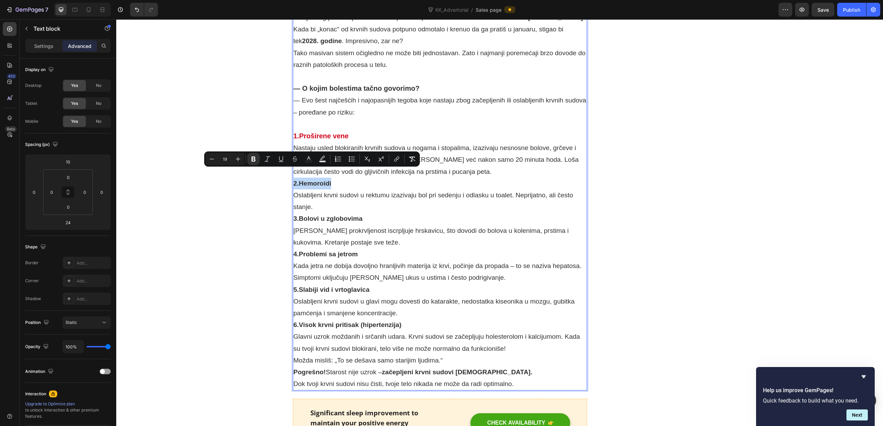
drag, startPoint x: 334, startPoint y: 173, endPoint x: 293, endPoint y: 175, distance: 41.1
click at [293, 175] on div "Evo jednog poređenja: automobil u proseku pređe 100.000 kilometara za 4 do 5 [P…" at bounding box center [440, 201] width 295 height 380
click at [309, 160] on icon "Editor contextual toolbar" at bounding box center [308, 159] width 7 height 7
type input "303030"
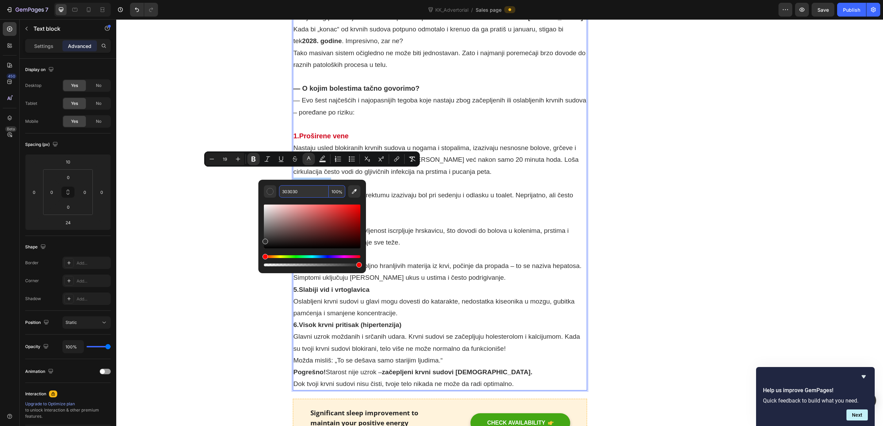
click at [307, 195] on input "303030" at bounding box center [304, 191] width 50 height 12
paste input "#D0021A"
type input "D0021A"
click at [236, 158] on icon "Editor contextual toolbar" at bounding box center [238, 159] width 7 height 7
type input "20"
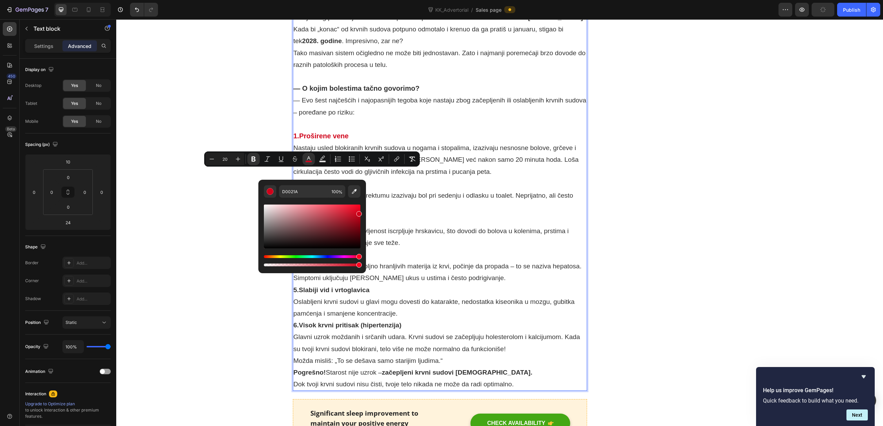
click at [357, 178] on p "2.Hemoroidi Oslabljeni krvni sudovi u rektumu izazivaju bol pri sedenju i odlas…" at bounding box center [440, 196] width 293 height 36
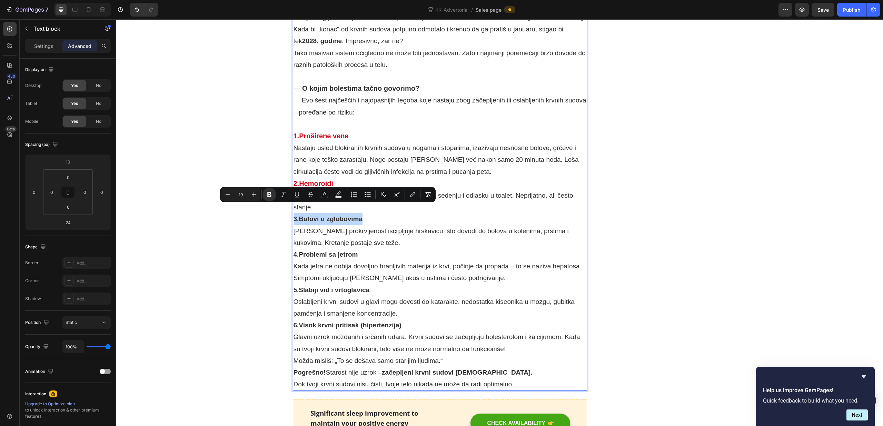
drag, startPoint x: 364, startPoint y: 211, endPoint x: 295, endPoint y: 212, distance: 68.7
click at [295, 213] on p "3.Bolovi u zglobovima [PERSON_NAME] prokrvljenost iscrpljuje hrskavicu, što dov…" at bounding box center [440, 231] width 293 height 36
click at [254, 196] on icon "Editor contextual toolbar" at bounding box center [254, 195] width 4 height 4
type input "20"
click at [325, 196] on rect "Editor contextual toolbar" at bounding box center [325, 197] width 7 height 2
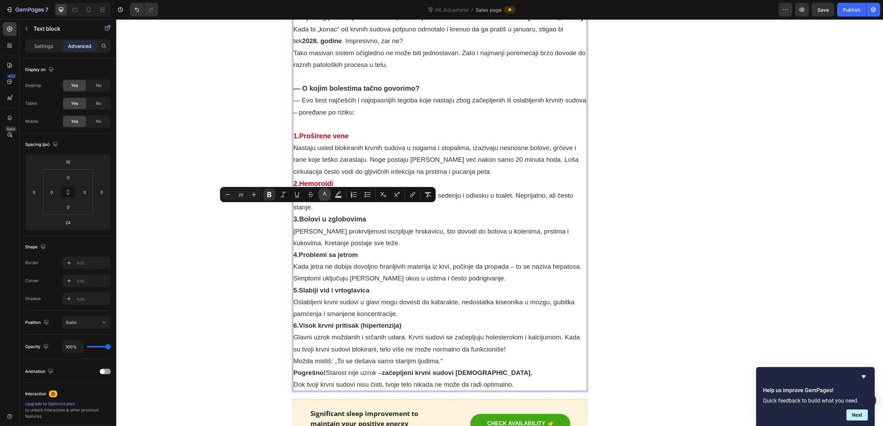
type input "303030"
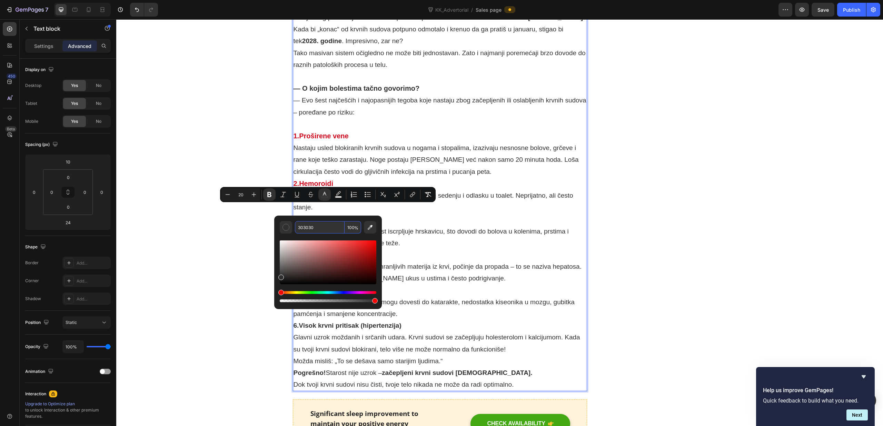
click at [329, 230] on input "303030" at bounding box center [320, 227] width 50 height 12
paste input "#D0021A"
type input "D0021A"
click at [376, 213] on p "3.Bolovi u zglobovima [PERSON_NAME] prokrvljenost iscrpljuje hrskavicu, što dov…" at bounding box center [440, 231] width 293 height 36
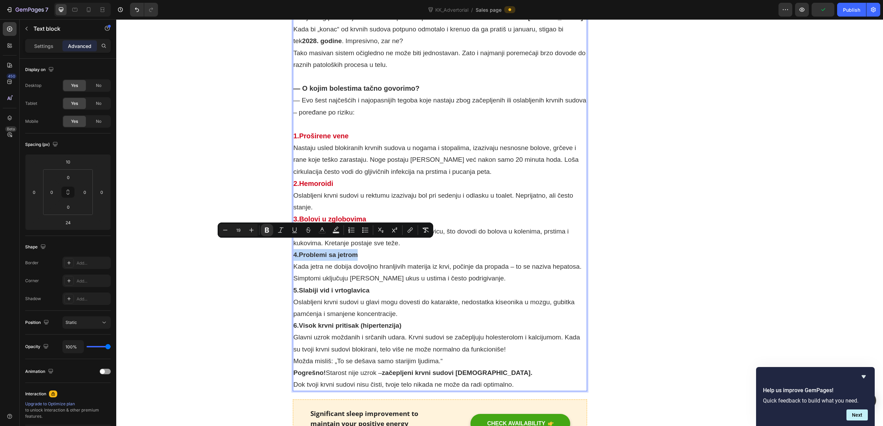
drag, startPoint x: 359, startPoint y: 246, endPoint x: 293, endPoint y: 248, distance: 66.0
click at [294, 249] on p "4.Problemi sa jetrom Kada jetra ne dobija dovoljno hranljivih materija iz krvi,…" at bounding box center [440, 267] width 293 height 36
click at [322, 230] on icon "Editor contextual toolbar" at bounding box center [322, 230] width 7 height 7
type input "303030"
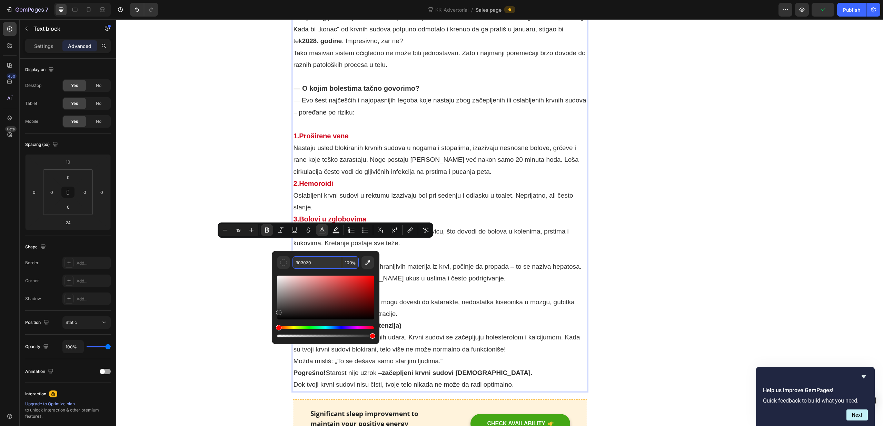
click at [325, 265] on input "303030" at bounding box center [318, 262] width 50 height 12
paste input "#D0021A"
type input "D0021A"
click at [386, 249] on p "4.Problemi sa jetrom Kada jetra ne dobija dovoljno hranljivih materija iz krvi,…" at bounding box center [440, 267] width 293 height 36
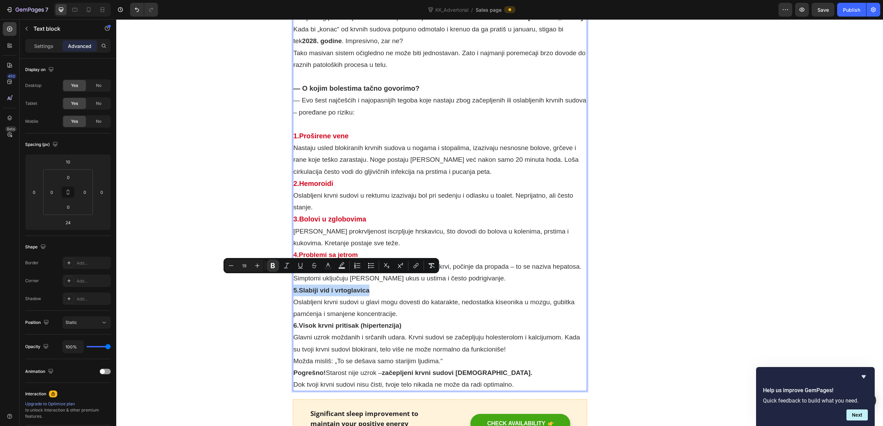
drag, startPoint x: 370, startPoint y: 280, endPoint x: 295, endPoint y: 284, distance: 75.3
click at [295, 285] on p "5.Slabiji vid i vrtoglavica Oslabljeni krvni sudovi u glavi mogu dovesti do kat…" at bounding box center [440, 303] width 293 height 36
click at [326, 266] on icon "Editor contextual toolbar" at bounding box center [328, 265] width 7 height 7
type input "303030"
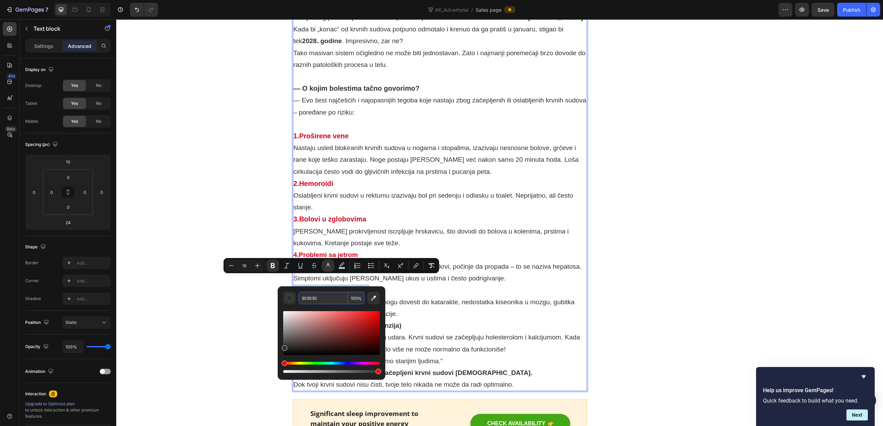
click at [330, 302] on input "303030" at bounding box center [324, 298] width 50 height 12
paste input "#D0021A"
type input "D0021A"
click at [377, 285] on p "5.Slabiji vid i vrtoglavica Oslabljeni krvni sudovi u glavi mogu dovesti do kat…" at bounding box center [440, 303] width 293 height 36
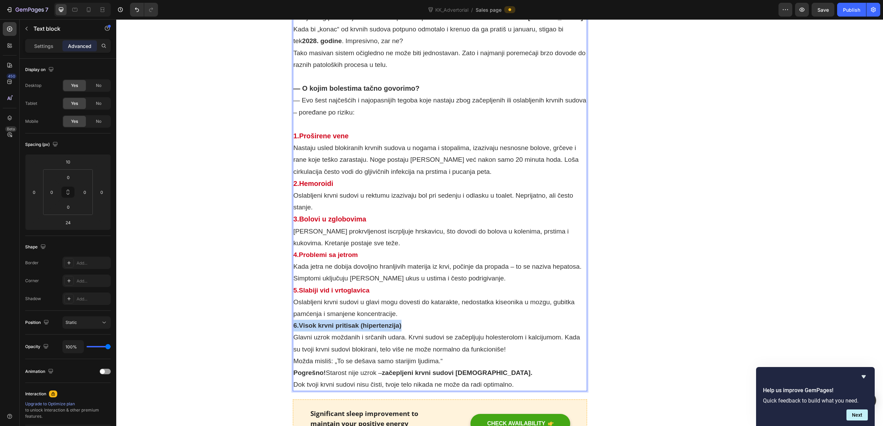
drag, startPoint x: 402, startPoint y: 316, endPoint x: 293, endPoint y: 315, distance: 108.4
click at [294, 320] on p "6.Visok krvni pritisak (hipertenzija) Glavni uzrok moždanih i srčanih udara. Kr…" at bounding box center [440, 338] width 293 height 36
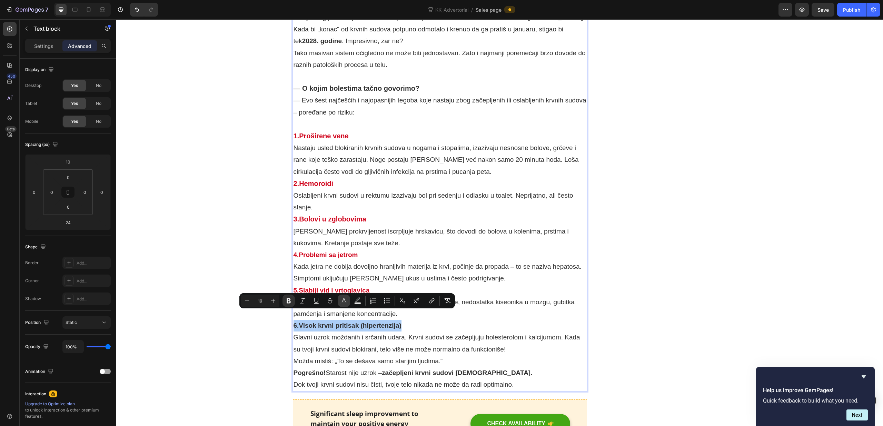
click at [346, 303] on icon "Editor contextual toolbar" at bounding box center [344, 300] width 7 height 7
type input "303030"
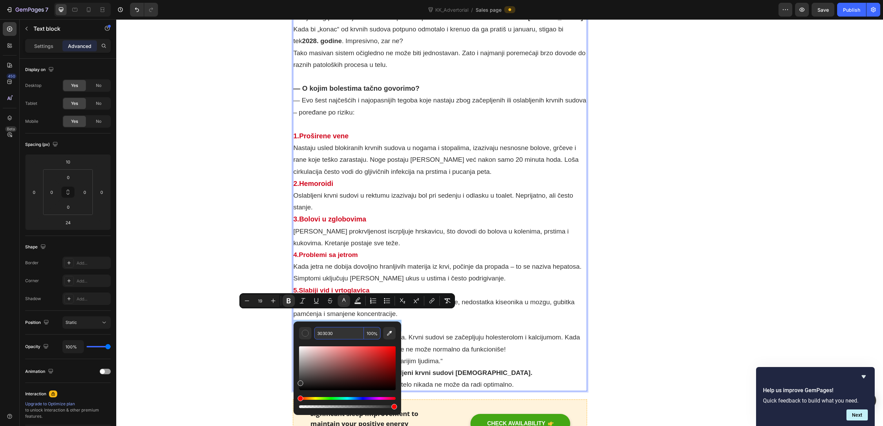
click at [342, 336] on input "303030" at bounding box center [339, 333] width 50 height 12
paste input "#D0021A"
type input "D0021A"
click at [418, 320] on p "6.Visok krvni pritisak (hipertenzija) Glavni uzrok moždanih i srčanih udara. Kr…" at bounding box center [440, 338] width 293 height 36
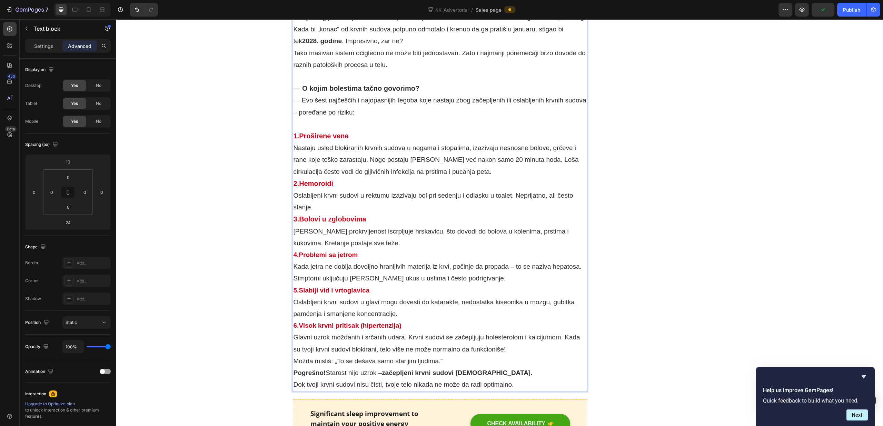
click at [511, 340] on p "6.Visok krvni pritisak (hipertenzija) Glavni uzrok moždanih i srčanih udara. Kr…" at bounding box center [440, 338] width 293 height 36
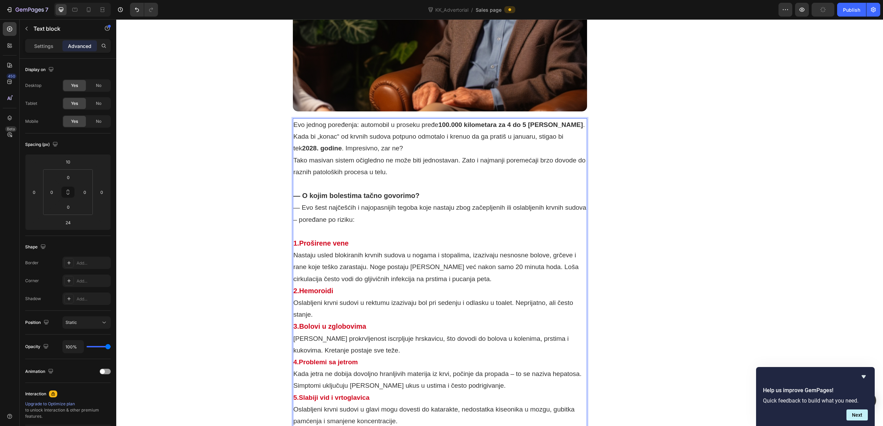
scroll to position [1269, 0]
click at [555, 120] on p "Evo jednog poređenja: automobil u proseku pređe 100.000 kilometara za 4 do 5 [P…" at bounding box center [440, 126] width 293 height 12
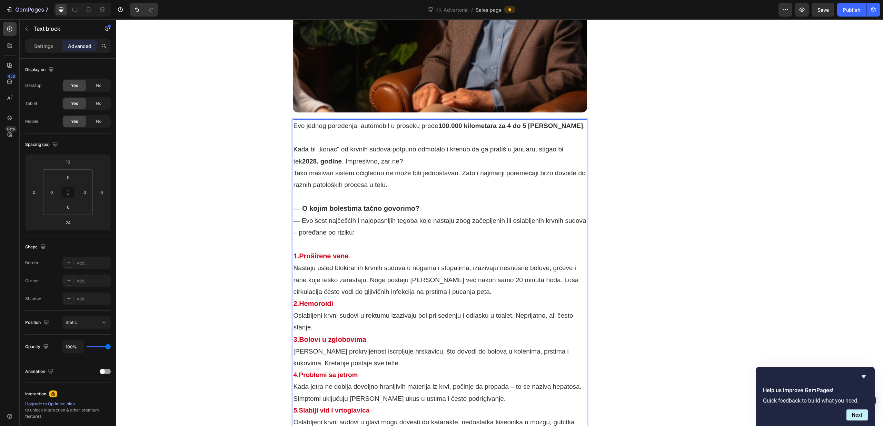
click at [435, 203] on p "— O kojim bolestima tačno govorimo?" at bounding box center [440, 209] width 293 height 12
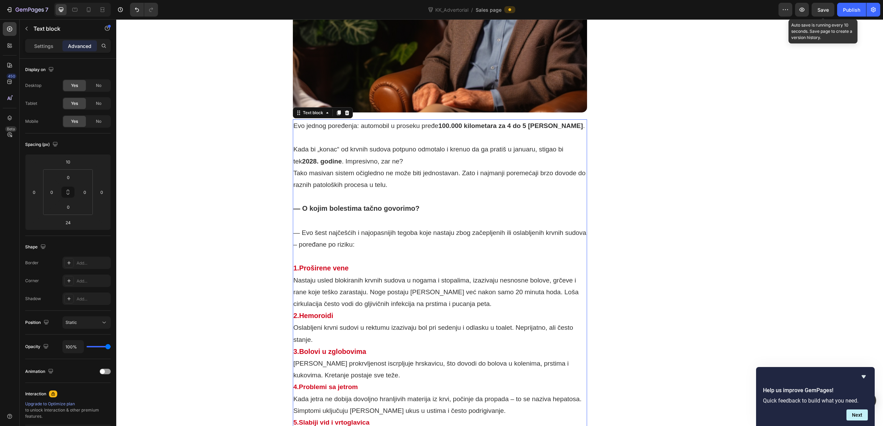
drag, startPoint x: 823, startPoint y: 14, endPoint x: 817, endPoint y: 18, distance: 7.0
click at [823, 14] on button "Save" at bounding box center [823, 10] width 23 height 14
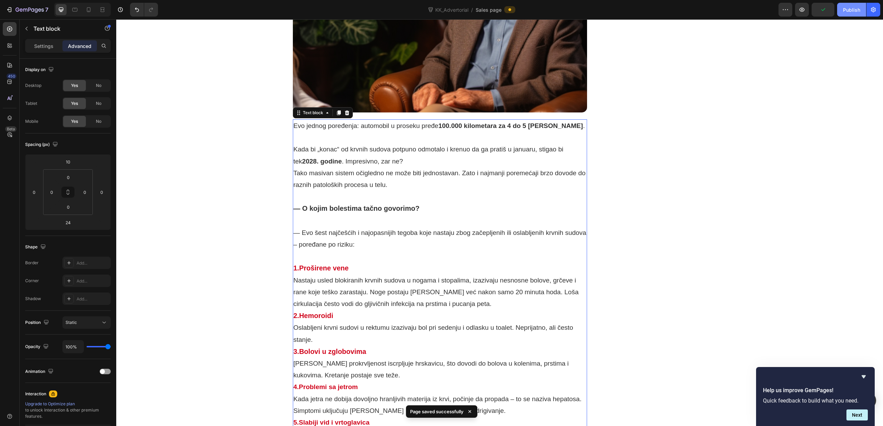
click at [857, 15] on button "Publish" at bounding box center [852, 10] width 29 height 14
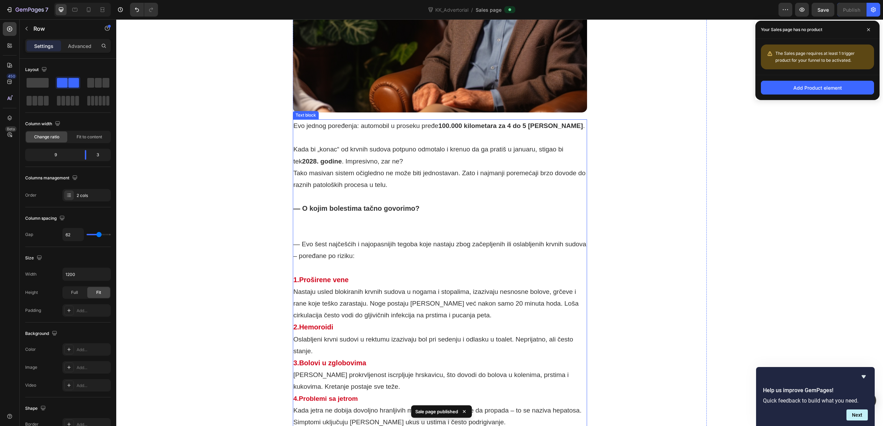
click at [307, 112] on div "Text block" at bounding box center [305, 115] width 23 height 6
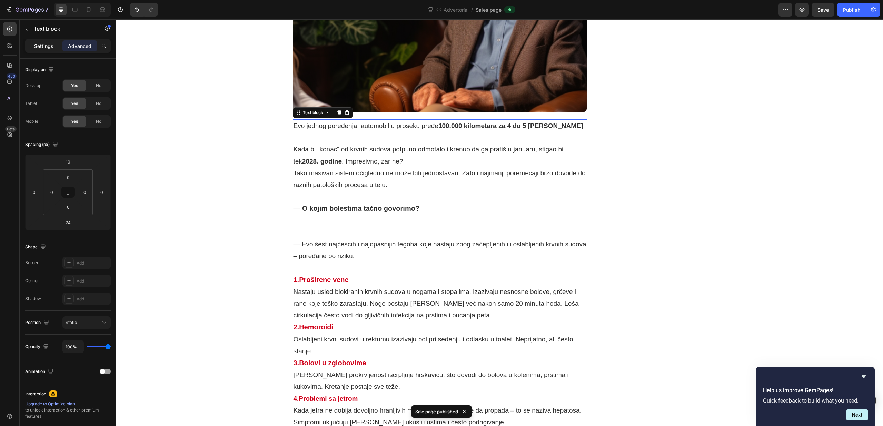
click at [36, 47] on p "Settings" at bounding box center [43, 45] width 19 height 7
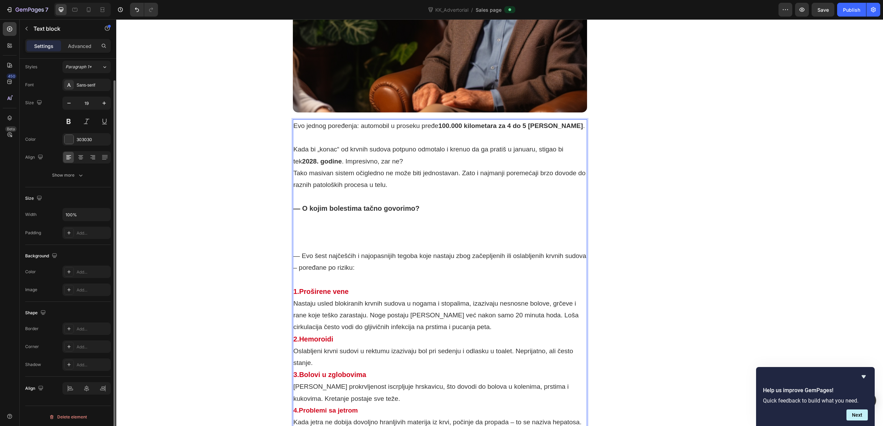
scroll to position [22, 0]
click at [68, 177] on div "Show more" at bounding box center [68, 173] width 32 height 7
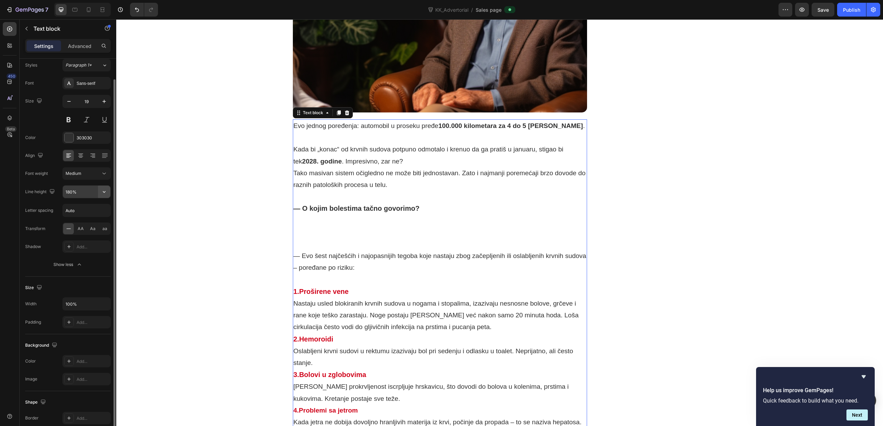
click at [104, 193] on icon "button" at bounding box center [104, 191] width 7 height 7
click at [81, 233] on p "130%" at bounding box center [84, 236] width 39 height 6
type input "130%"
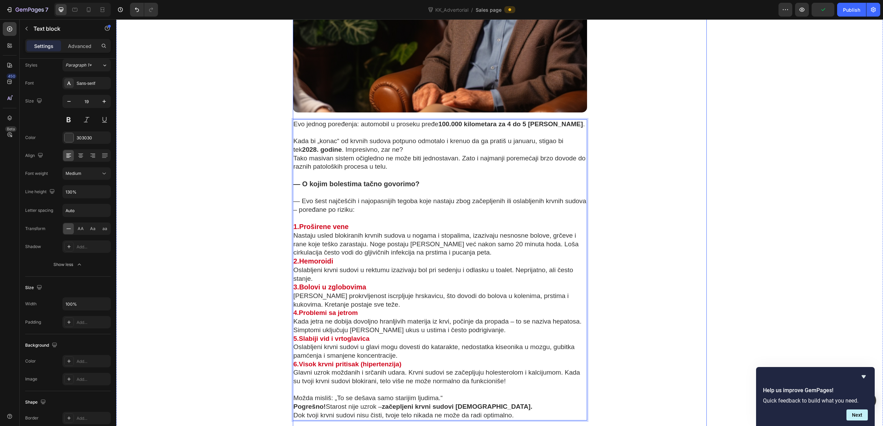
click at [620, 182] on div "Unique Value Proposition Heading Icon Product benefit 1 Text block Icon Product…" at bounding box center [658, 400] width 98 height 3090
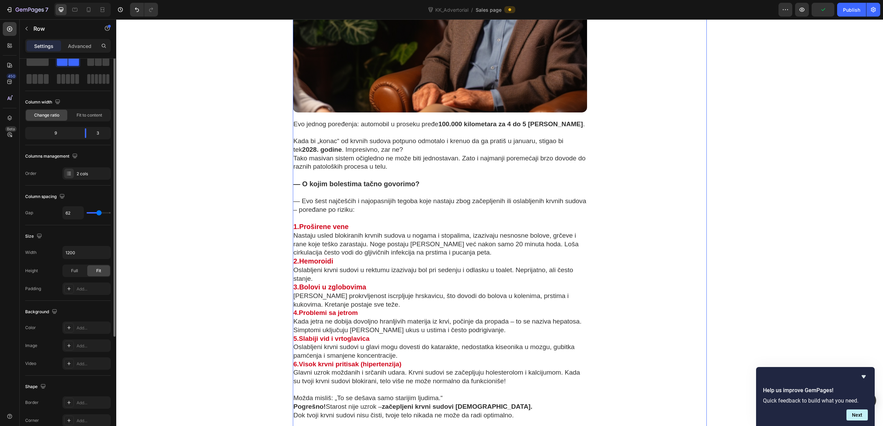
scroll to position [0, 0]
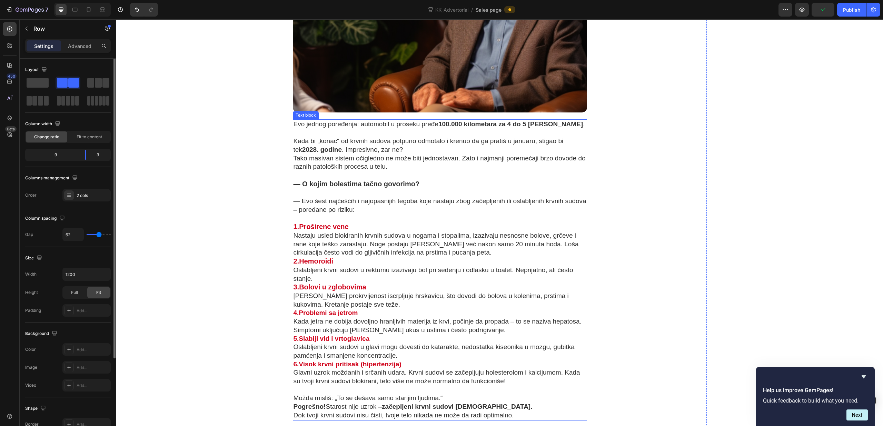
click at [544, 180] on p "— O kojim bolestima tačno govorimo?" at bounding box center [440, 188] width 293 height 17
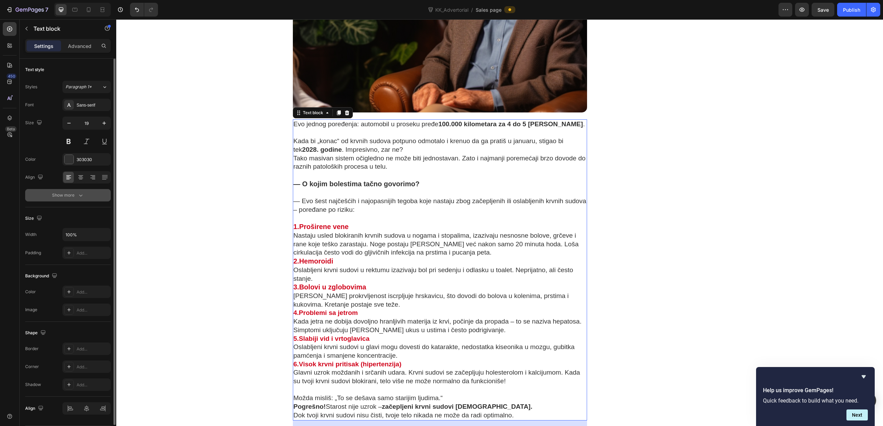
click at [62, 193] on div "Show more" at bounding box center [68, 195] width 32 height 7
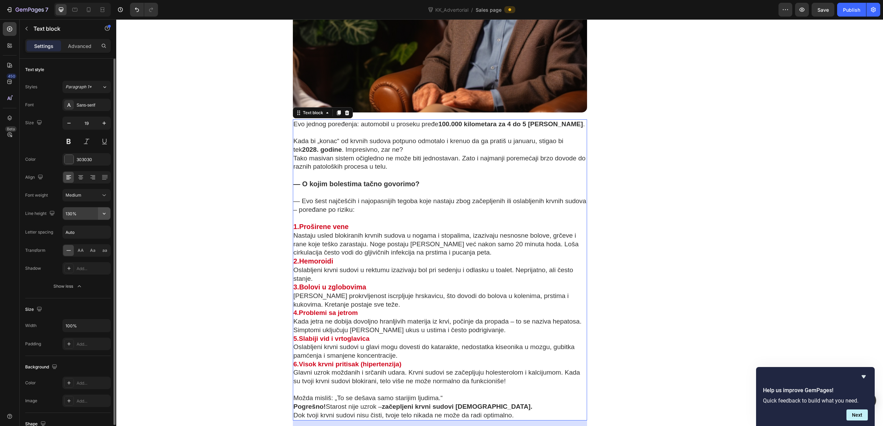
click at [103, 213] on icon "button" at bounding box center [104, 214] width 3 height 2
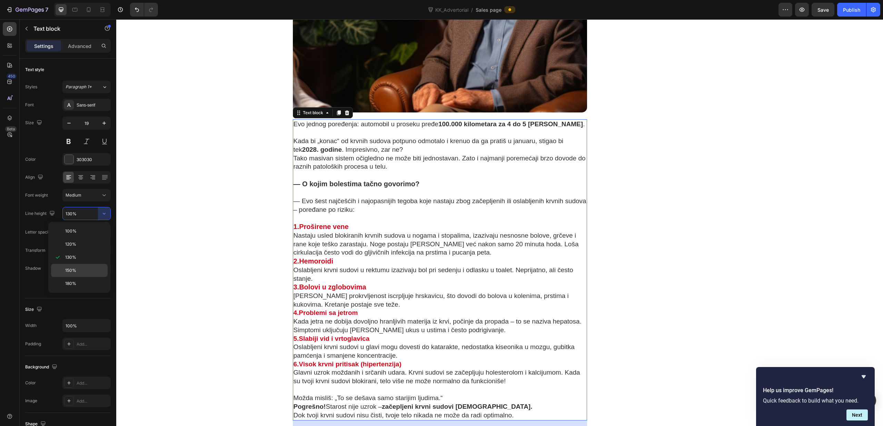
click at [80, 267] on div "150%" at bounding box center [79, 270] width 57 height 13
type input "150%"
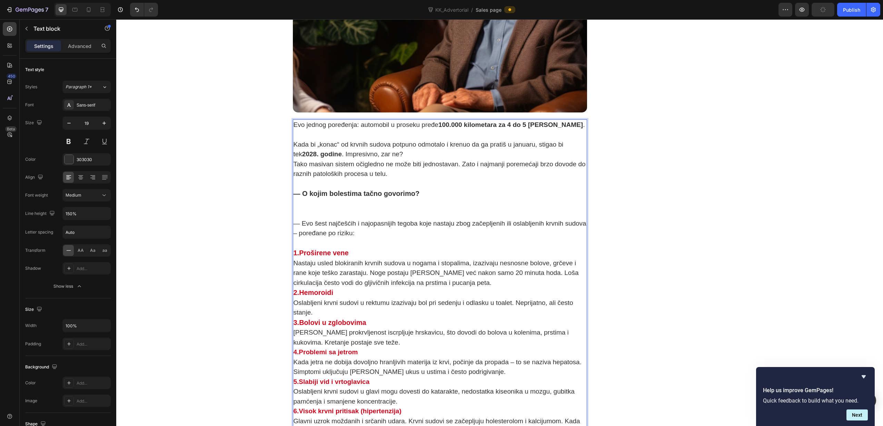
click at [465, 273] on p "1.Proširene vene Nastaju usled blokiranih krvnih sudova u nogama i stopalima, i…" at bounding box center [440, 268] width 293 height 40
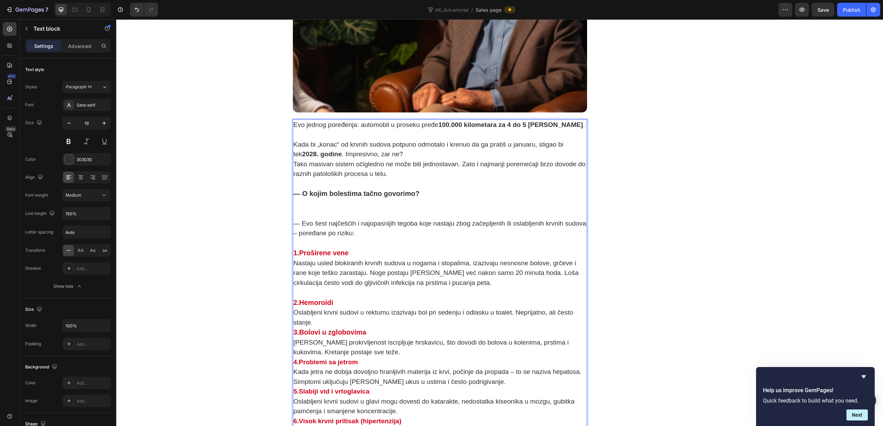
click at [366, 317] on p "2.Hemoroidi Oslabljeni krvni sudovi u rektumu izazivaju bol pri sedenju i odlas…" at bounding box center [440, 313] width 293 height 30
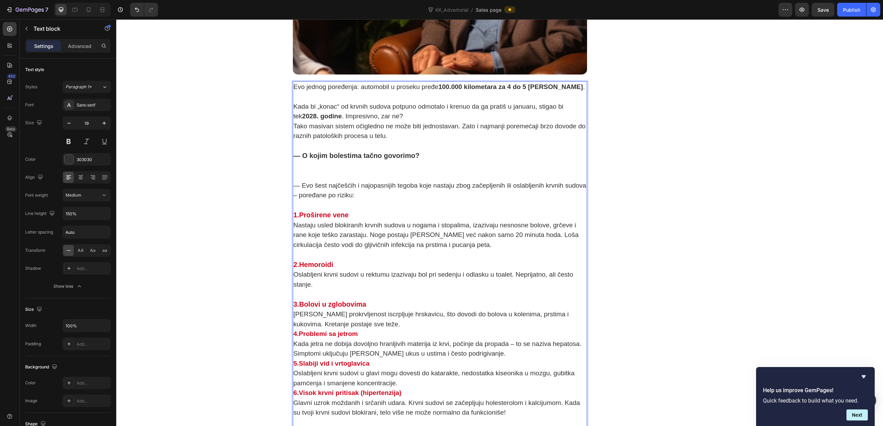
scroll to position [1307, 0]
click at [377, 299] on p "3.Bolovi u zglobovima [PERSON_NAME] prokrvljenost iscrpljuje hrskavicu, što dov…" at bounding box center [440, 314] width 293 height 30
click at [377, 314] on p "3.Bolovi u zglobovima [PERSON_NAME] prokrvljenost iscrpljuje hrskavicu, što dov…" at bounding box center [440, 314] width 293 height 30
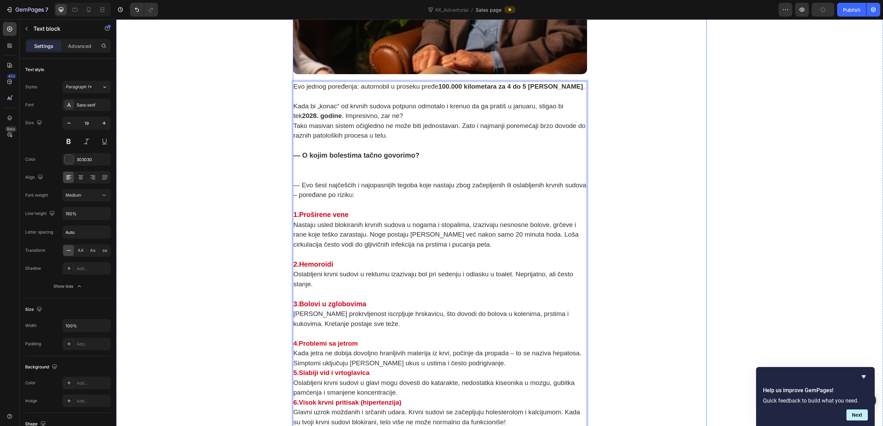
click at [610, 296] on div "Unique Value Proposition Heading Icon Product benefit 1 Text block Icon Product…" at bounding box center [658, 405] width 98 height 3176
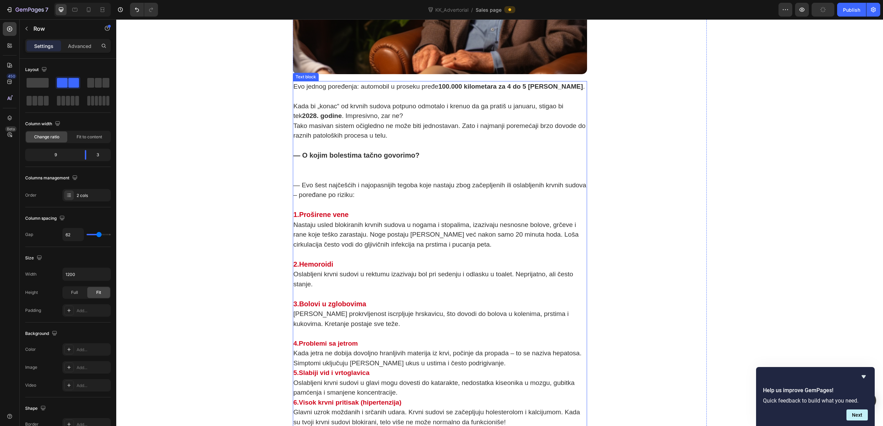
click at [444, 141] on p "Rich Text Editor. Editing area: main" at bounding box center [440, 146] width 293 height 10
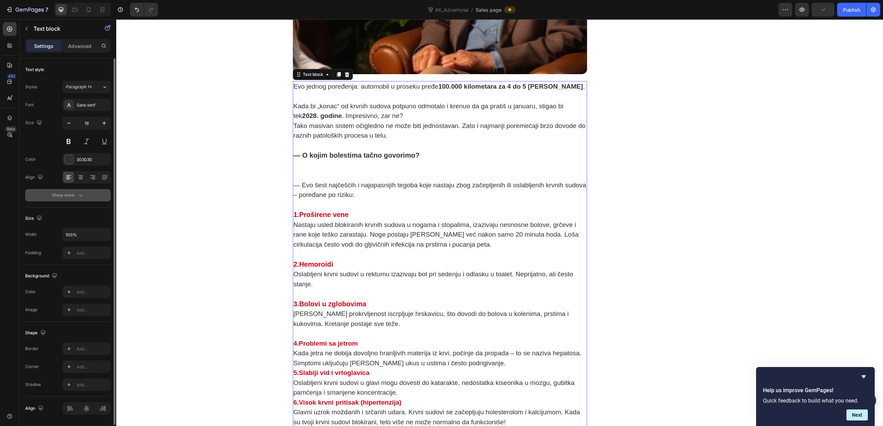
click at [69, 200] on button "Show more" at bounding box center [68, 195] width 86 height 12
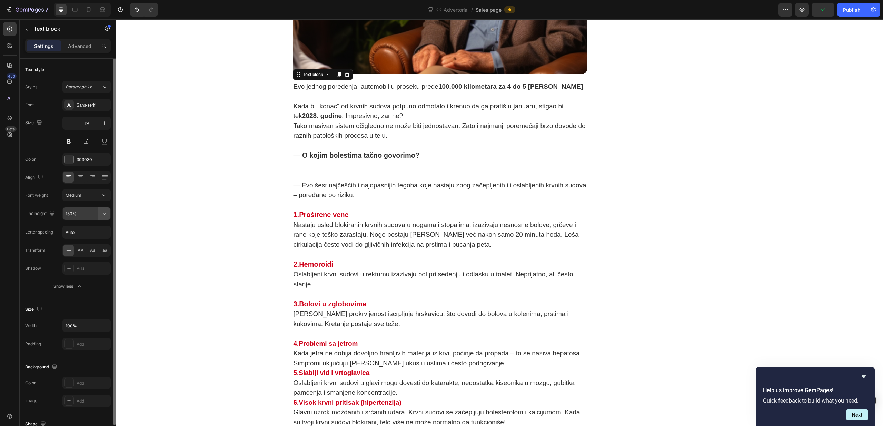
click at [105, 214] on icon "button" at bounding box center [104, 213] width 7 height 7
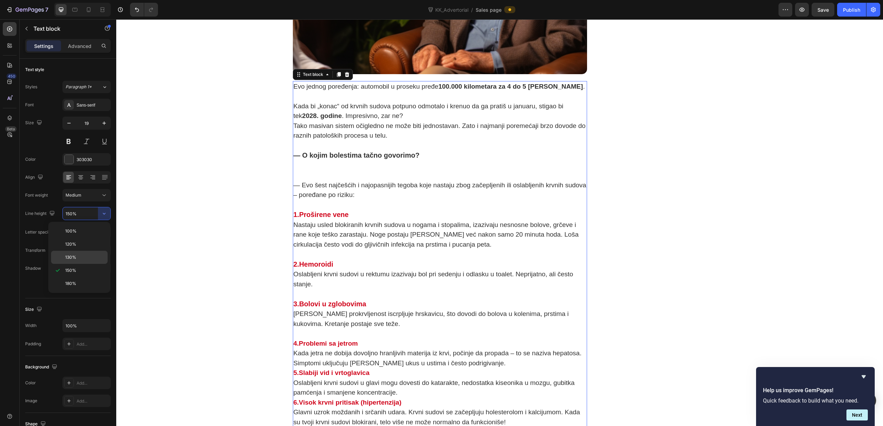
click at [81, 255] on p "130%" at bounding box center [84, 257] width 39 height 6
type input "130%"
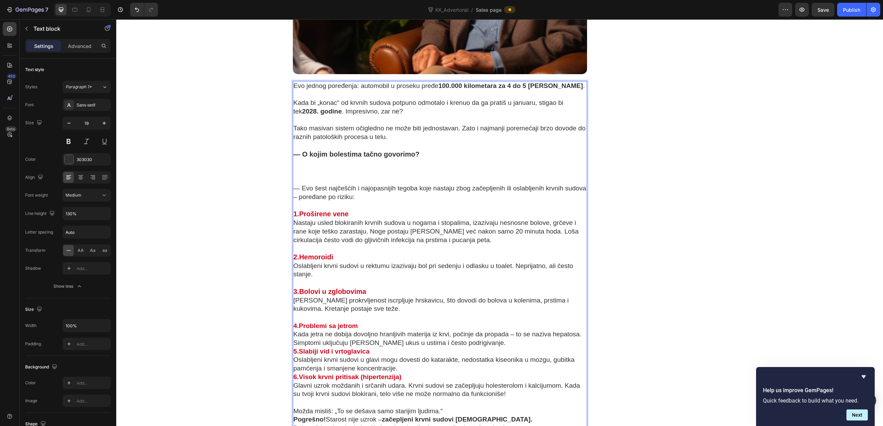
click at [335, 165] on p "— O kojim bolestima tačno govorimo?" at bounding box center [440, 167] width 293 height 35
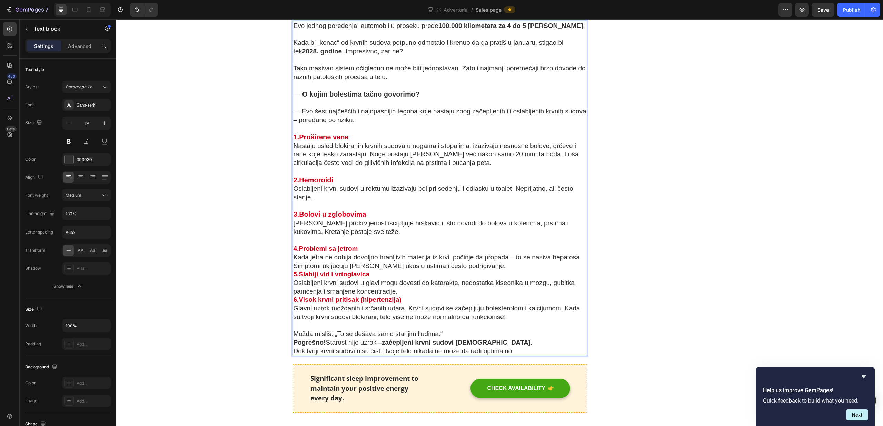
scroll to position [1368, 0]
click at [381, 270] on p "5.Slabiji vid i vrtoglavica Oslabljeni krvni sudovi u glavi mogu dovesti do kat…" at bounding box center [440, 283] width 293 height 26
click at [478, 254] on p "4.Problemi sa jetrom Kada jetra ne dobija dovoljno hranljivih materija iz krvi,…" at bounding box center [440, 257] width 293 height 26
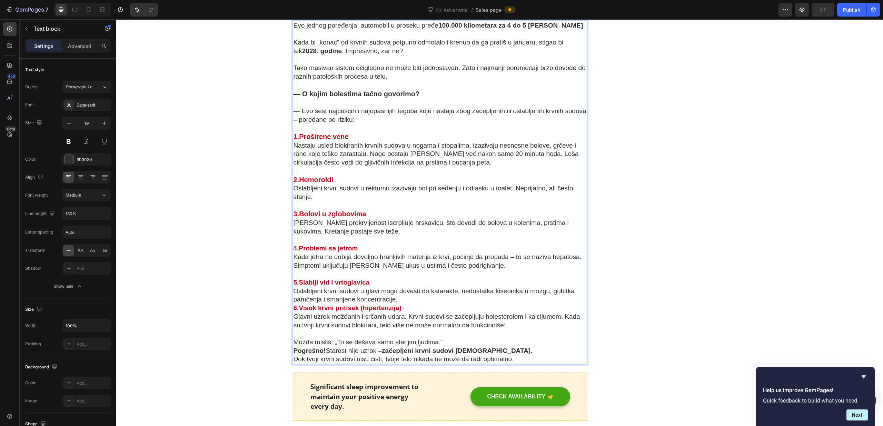
click at [415, 291] on p "5.Slabiji vid i vrtoglavica Oslabljeni krvni sudovi u glavi mogu dovesti do kat…" at bounding box center [440, 291] width 293 height 26
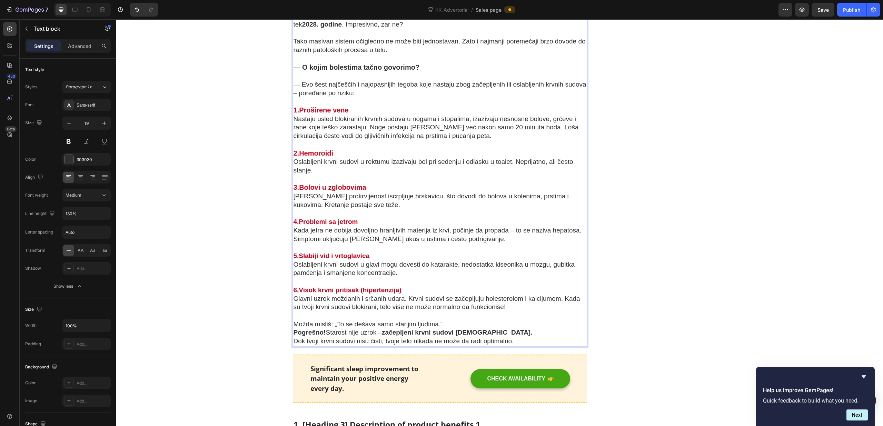
scroll to position [1396, 0]
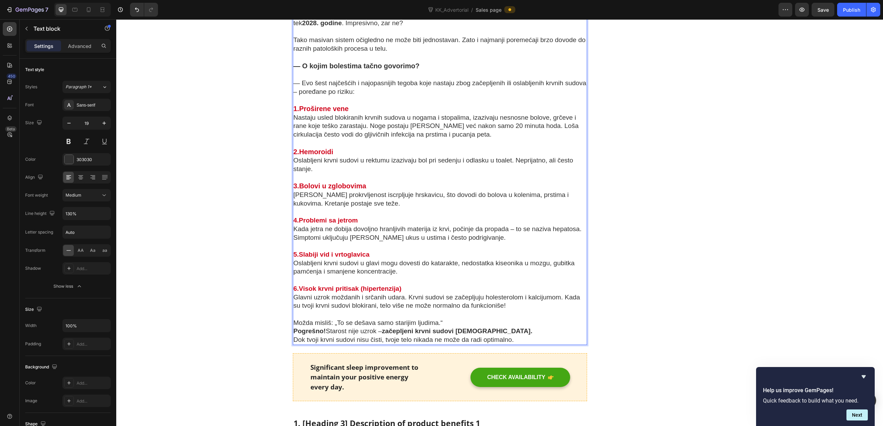
click at [485, 327] on p "Pogrešno! Starost nije uzrok – začepljeni krvni sudovi jesu." at bounding box center [440, 331] width 293 height 9
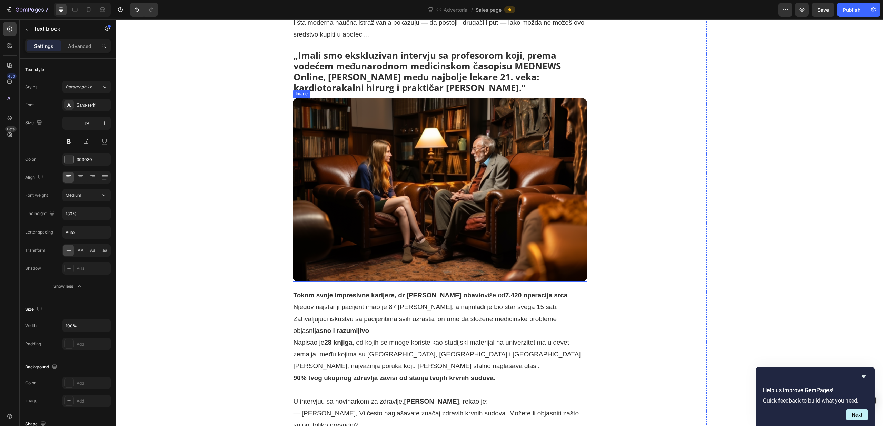
scroll to position [608, 0]
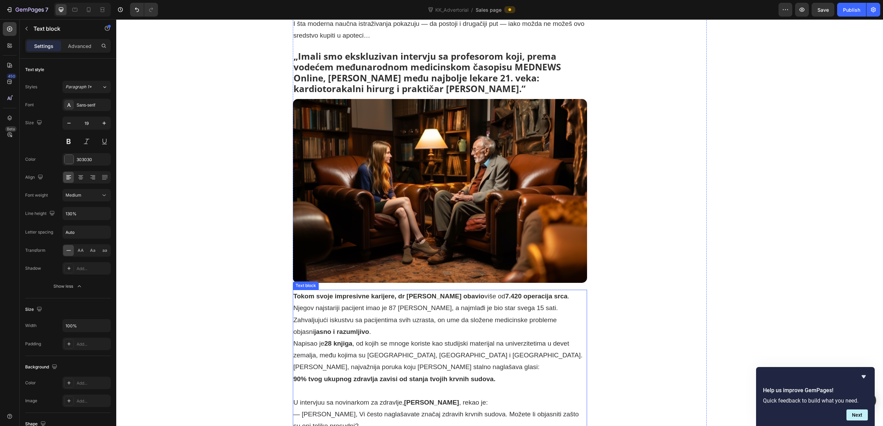
click at [539, 293] on strong "7.420 operacija srca" at bounding box center [537, 296] width 62 height 7
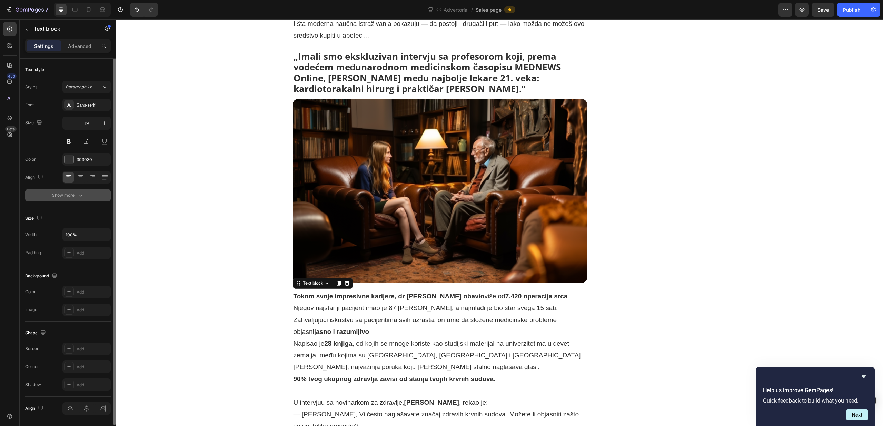
click at [70, 197] on div "Show more" at bounding box center [68, 195] width 32 height 7
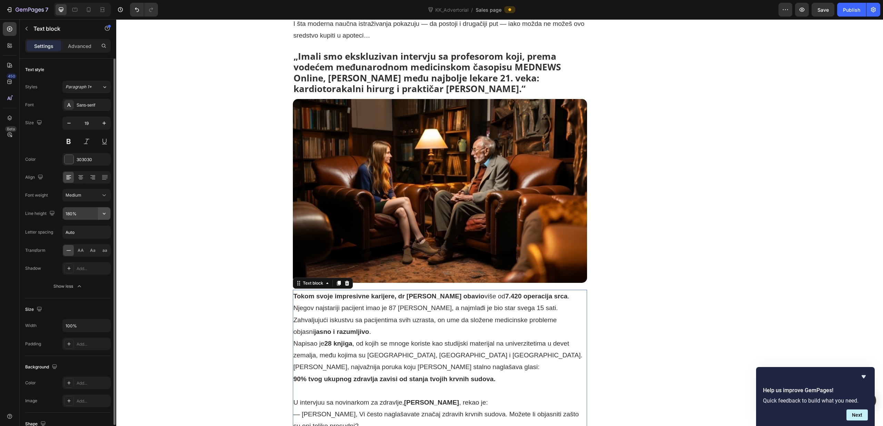
click at [106, 215] on icon "button" at bounding box center [104, 213] width 7 height 7
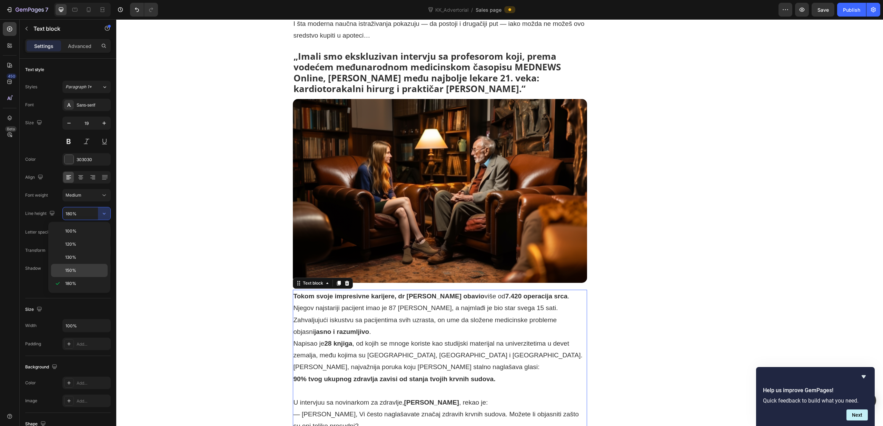
click at [84, 268] on p "150%" at bounding box center [84, 270] width 39 height 6
type input "150%"
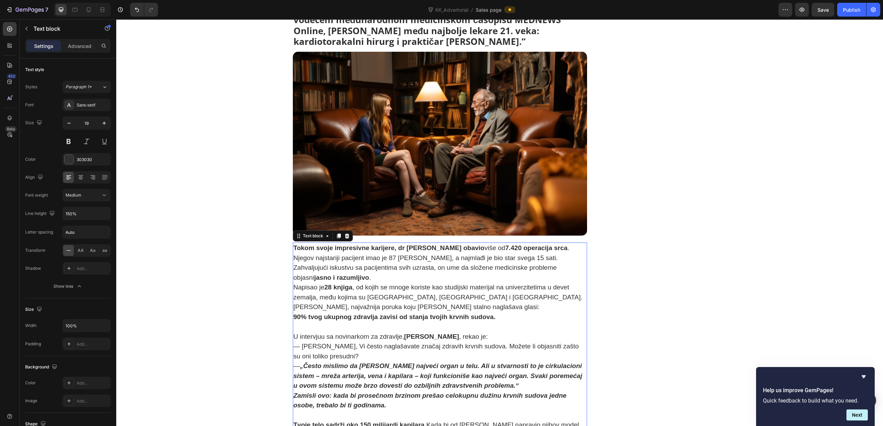
scroll to position [657, 0]
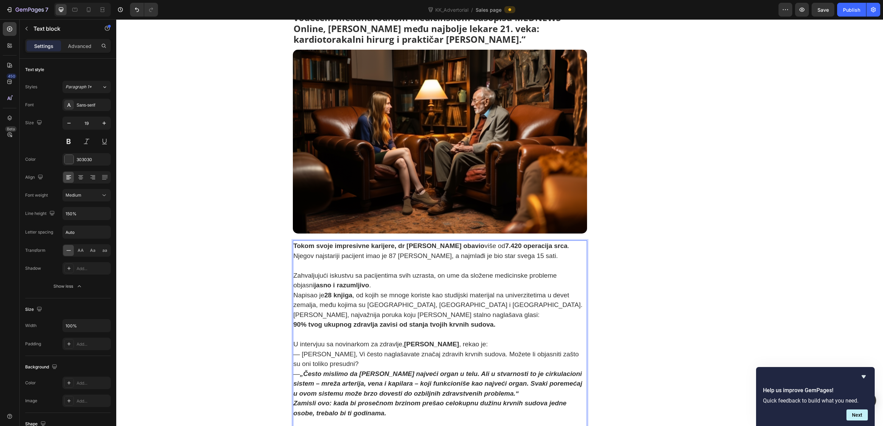
click at [359, 278] on p "Zahvaljujući iskustvu sa pacijentima svih uzrasta, on ume da složene medicinske…" at bounding box center [440, 281] width 293 height 20
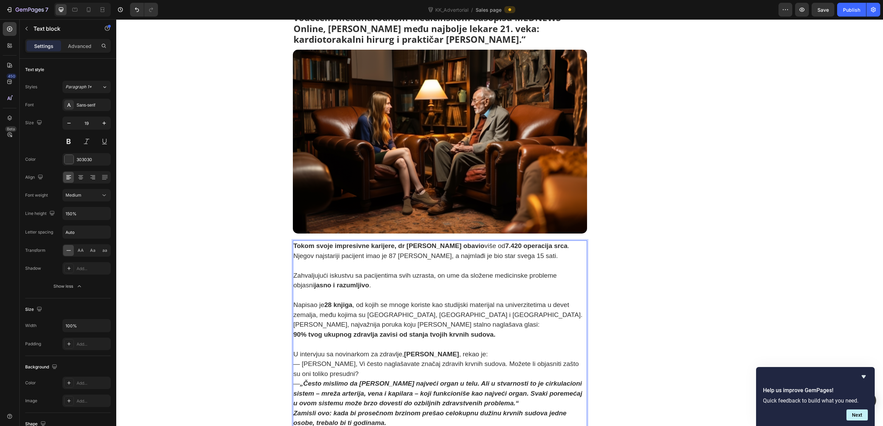
click at [459, 306] on p "Napisao je 28 knjiga , od kojih se mnoge koriste kao studijski materijal na uni…" at bounding box center [440, 310] width 293 height 20
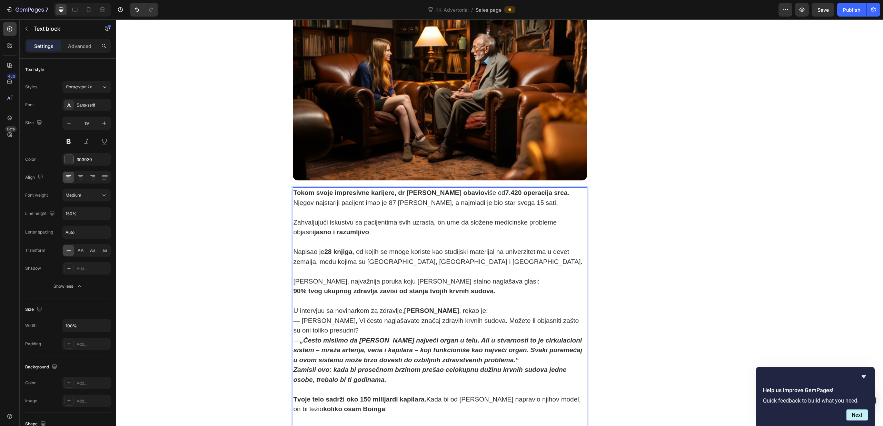
scroll to position [711, 0]
click at [481, 306] on p "U intervjuu sa novinarkom za zdravlje, [PERSON_NAME] , rekao je:" at bounding box center [440, 311] width 293 height 10
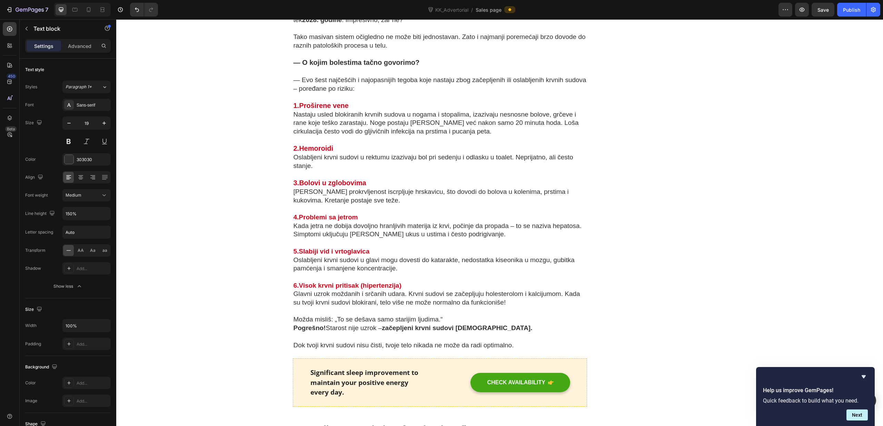
scroll to position [1394, 0]
click at [818, 10] on button "button" at bounding box center [823, 10] width 23 height 14
click at [856, 10] on div "Publish" at bounding box center [851, 9] width 17 height 7
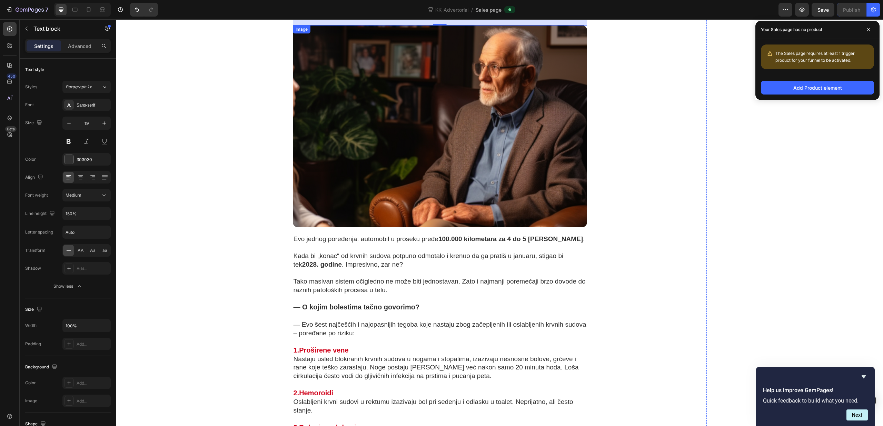
scroll to position [1108, 0]
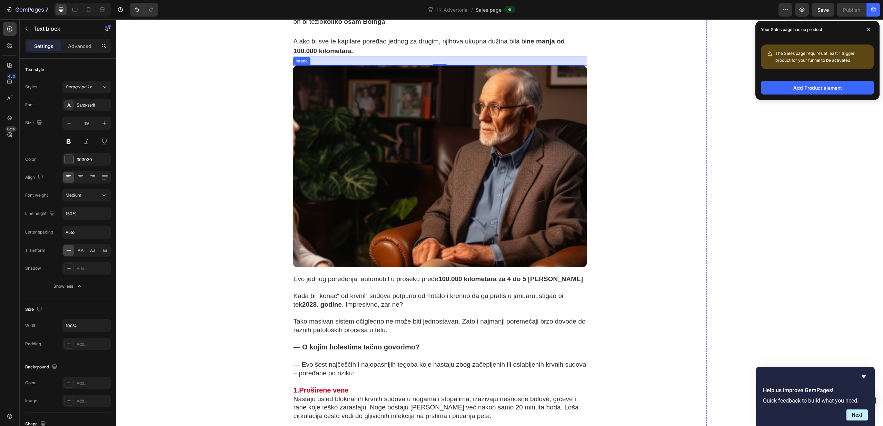
click at [353, 86] on img at bounding box center [440, 166] width 295 height 202
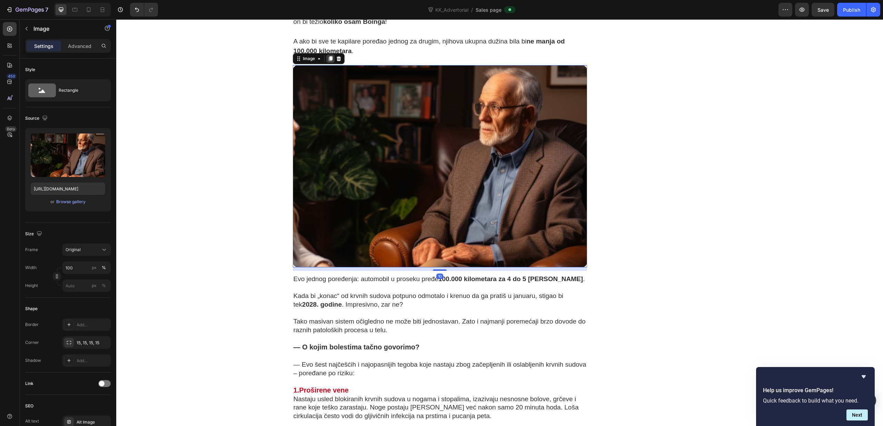
click at [329, 56] on icon at bounding box center [331, 58] width 4 height 5
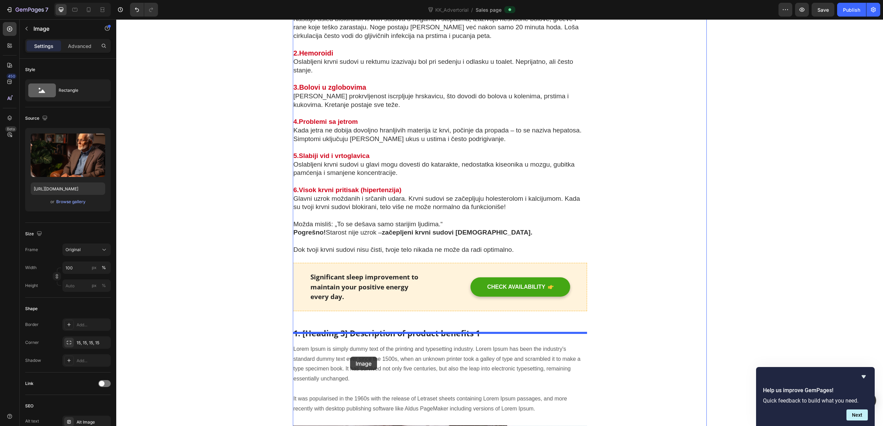
scroll to position [1698, 0]
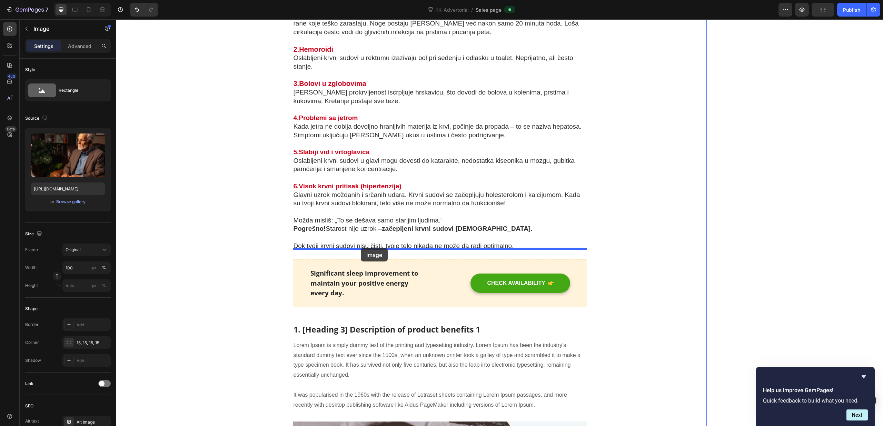
drag, startPoint x: 299, startPoint y: 212, endPoint x: 361, endPoint y: 248, distance: 71.7
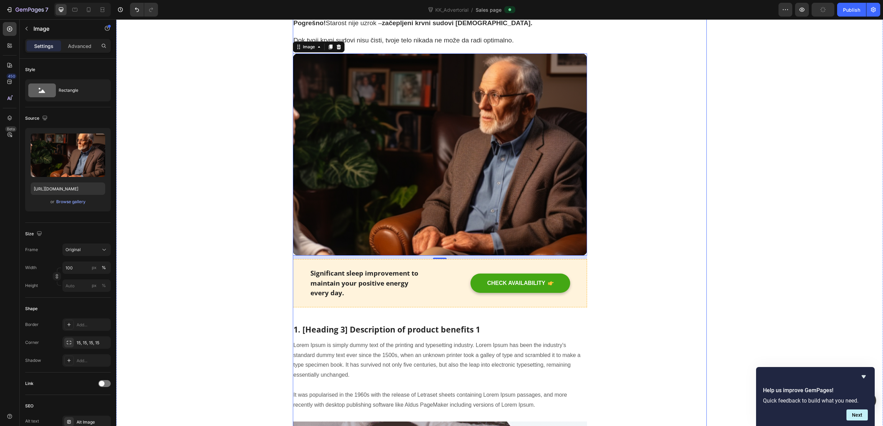
scroll to position [1492, 0]
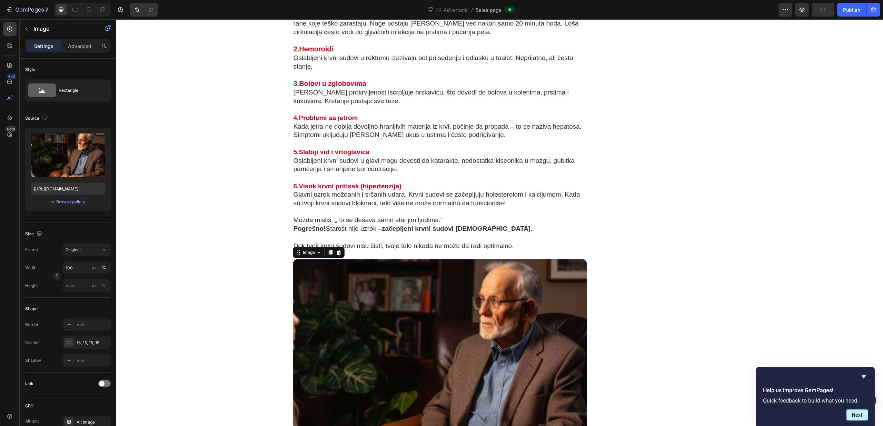
click at [499, 289] on img at bounding box center [440, 360] width 295 height 202
click at [68, 200] on div "Browse gallery" at bounding box center [70, 202] width 29 height 6
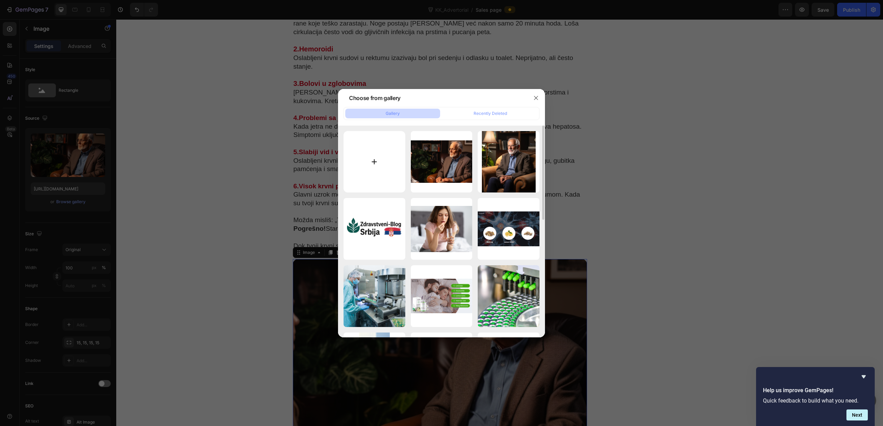
click at [378, 159] on input "file" at bounding box center [375, 162] width 62 height 62
type input "C:\fakepath\Zile.png"
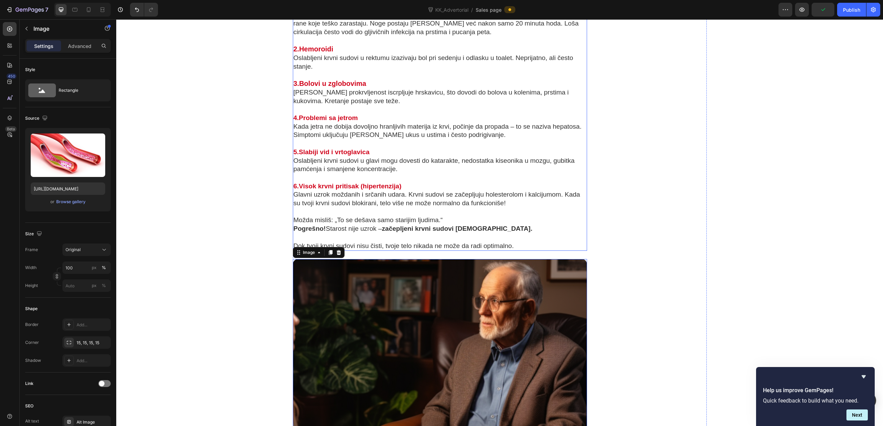
type input "[URL][DOMAIN_NAME]"
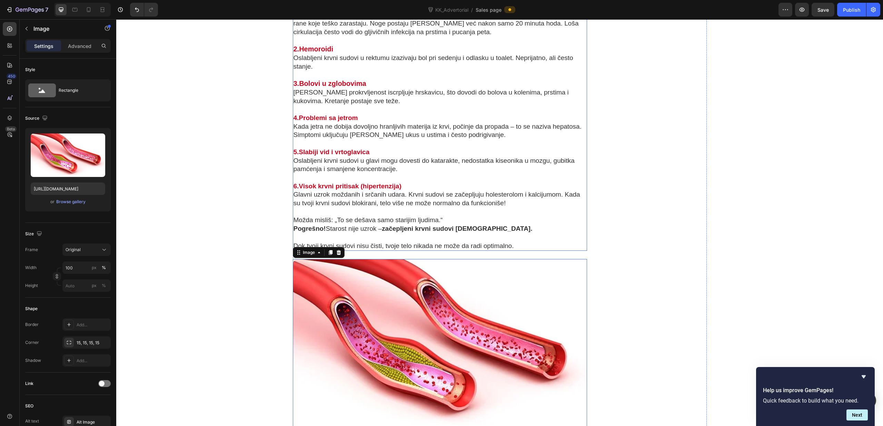
scroll to position [1569, 0]
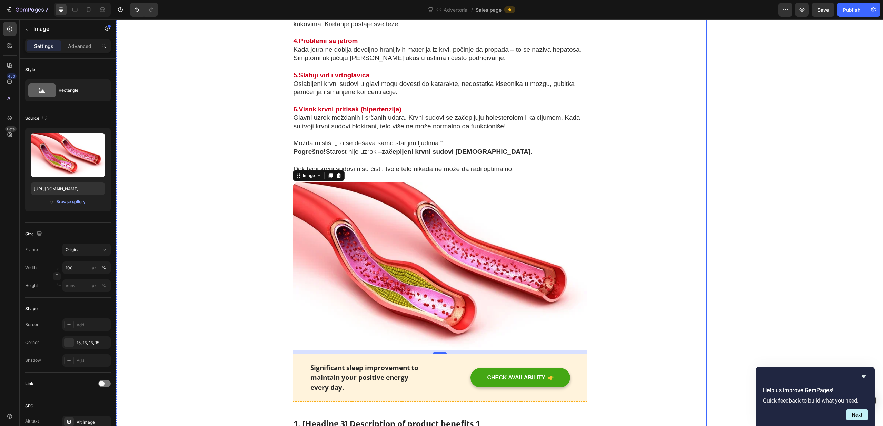
click at [630, 220] on div "Unique Value Proposition Heading Icon Product benefit 1 Text block Icon Product…" at bounding box center [658, 212] width 98 height 3315
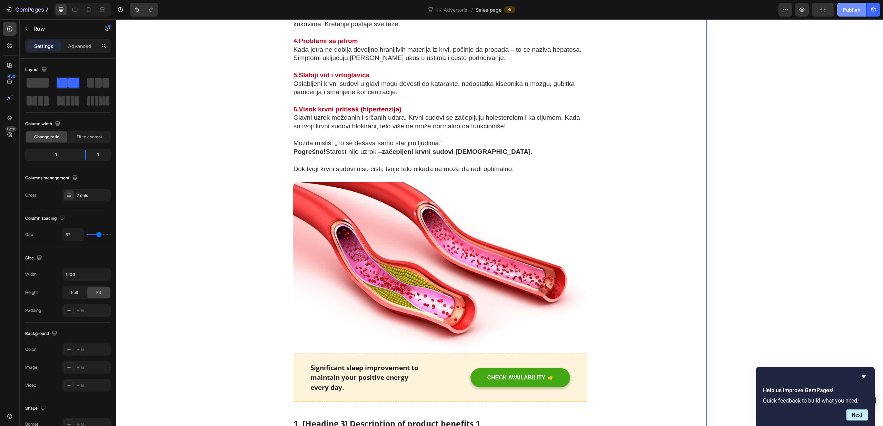
click at [850, 10] on div "Publish" at bounding box center [851, 9] width 17 height 7
click at [830, 12] on button "Save" at bounding box center [823, 10] width 23 height 14
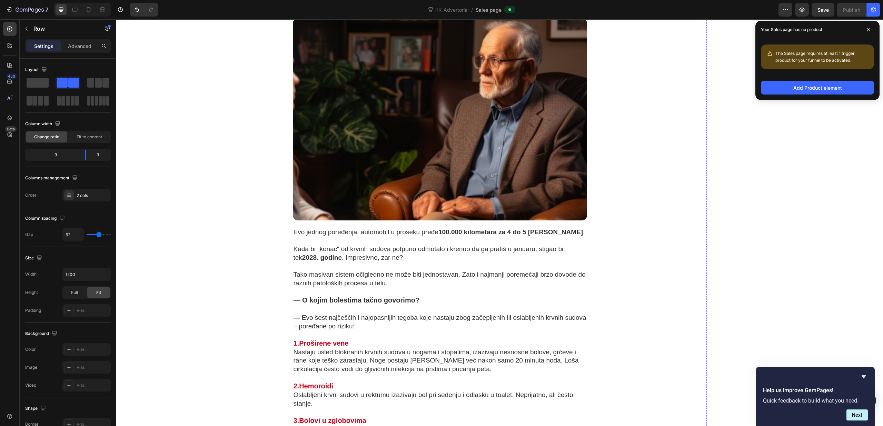
scroll to position [1157, 0]
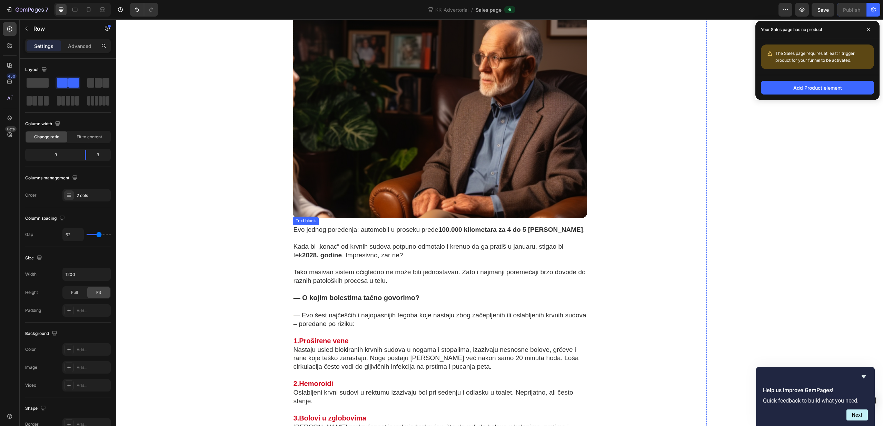
click at [485, 243] on p "Kada bi „konac“ od krvnih sudova potpuno odmotalo i krenuo da ga pratiš u janua…" at bounding box center [440, 251] width 293 height 17
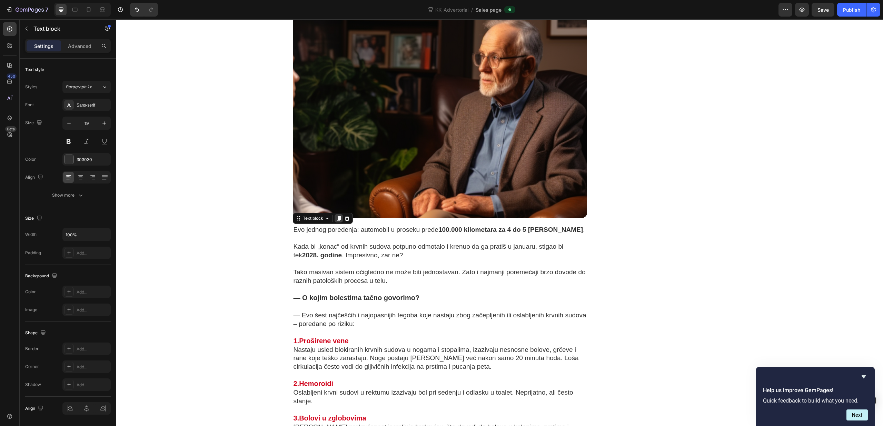
click at [338, 216] on icon at bounding box center [339, 219] width 6 height 6
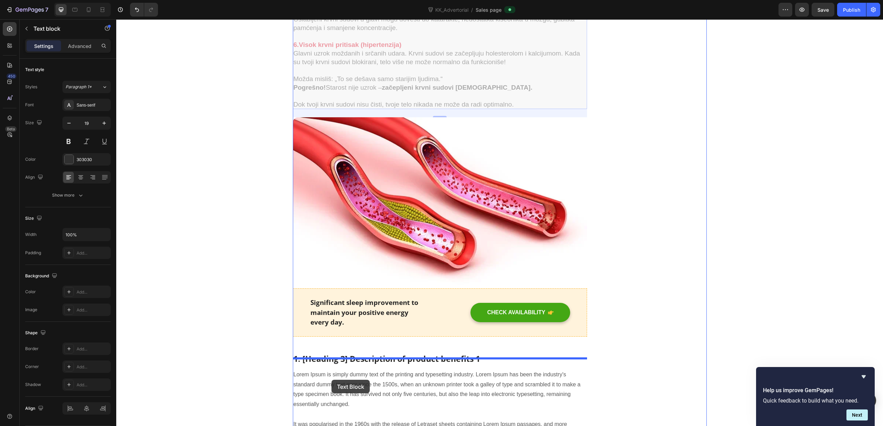
scroll to position [2033, 0]
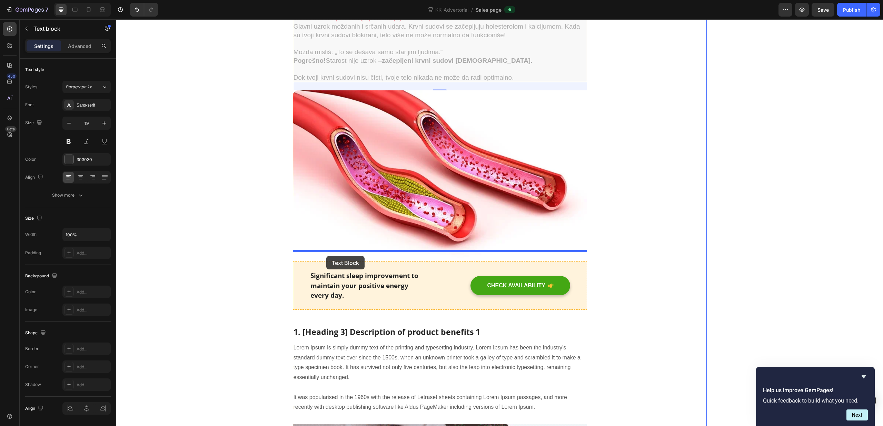
drag, startPoint x: 297, startPoint y: 38, endPoint x: 387, endPoint y: 250, distance: 229.8
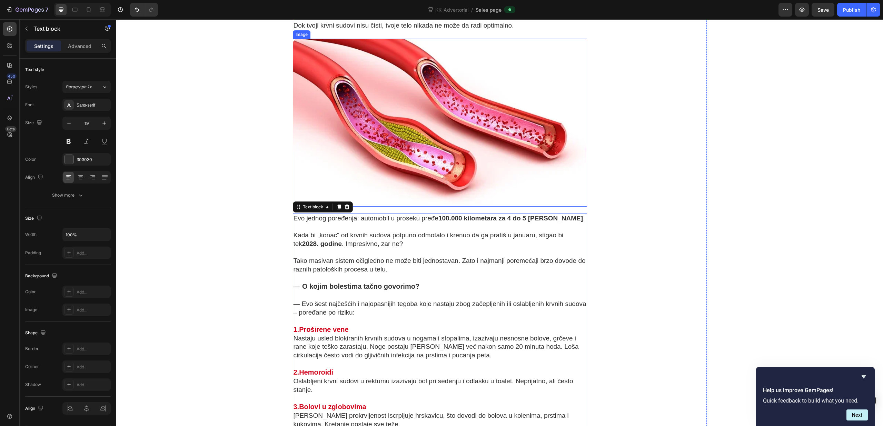
scroll to position [1715, 0]
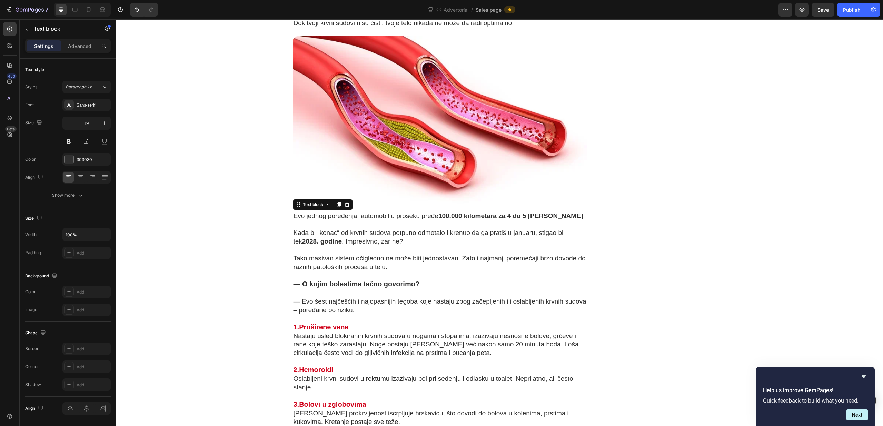
click at [361, 220] on p at bounding box center [440, 224] width 293 height 9
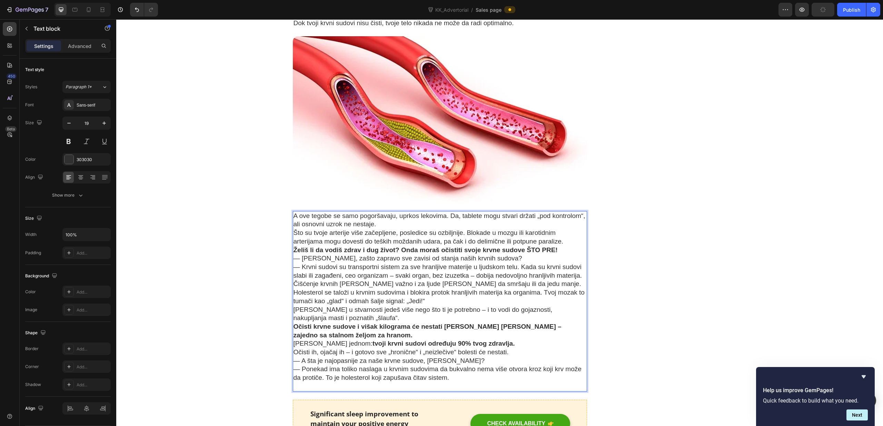
click at [380, 215] on p "A ove tegobe se samo pogoršavaju, uprkos lekovima. Da, tablete mogu stvari drža…" at bounding box center [440, 220] width 293 height 17
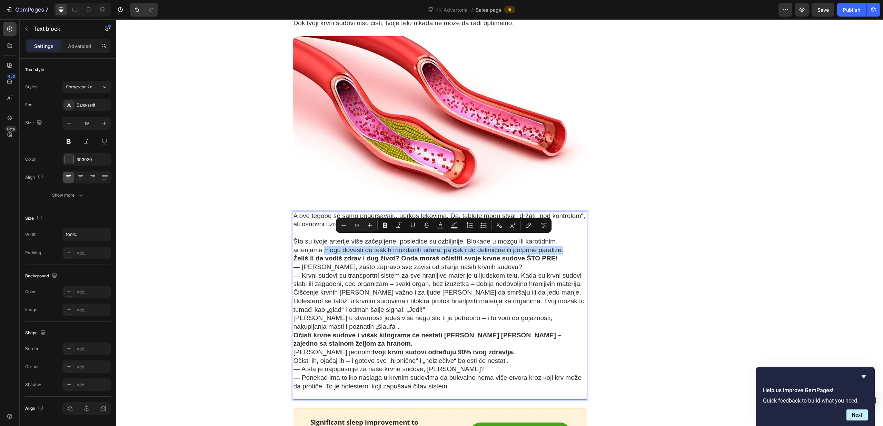
drag, startPoint x: 565, startPoint y: 241, endPoint x: 325, endPoint y: 243, distance: 239.5
click at [325, 243] on p "Što su tvoje arterije više začepljene, posledice su ozbiljnije. Blokade u mozgu…" at bounding box center [440, 245] width 293 height 17
drag, startPoint x: 383, startPoint y: 224, endPoint x: 389, endPoint y: 225, distance: 5.5
click at [383, 224] on icon "Editor contextual toolbar" at bounding box center [385, 225] width 4 height 5
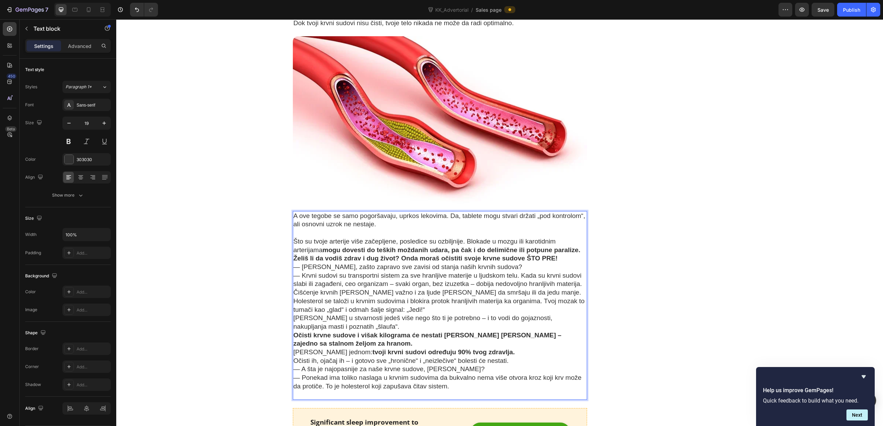
click at [580, 246] on strong "mogu dovesti do teških moždanih udara, pa čak i do delimične ili potpune parali…" at bounding box center [452, 249] width 258 height 7
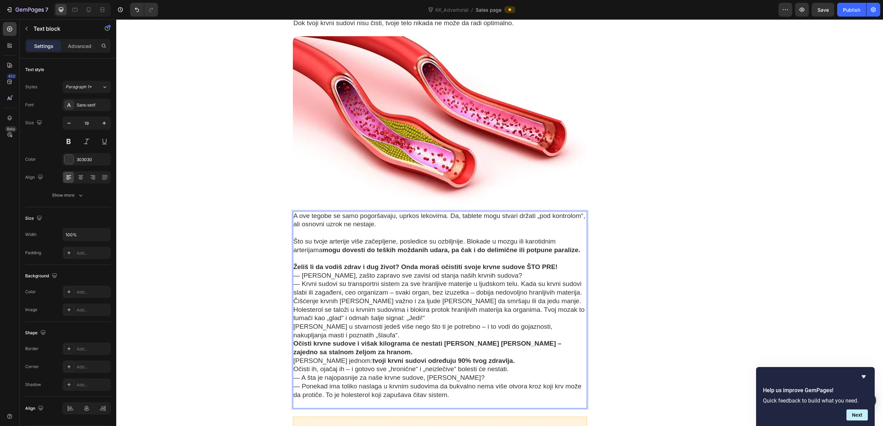
click at [563, 263] on p "Želiš li da vodiš zdrav i dug život? Onda moraš očistiti svoje krvne sudove ŠTO…" at bounding box center [440, 267] width 293 height 9
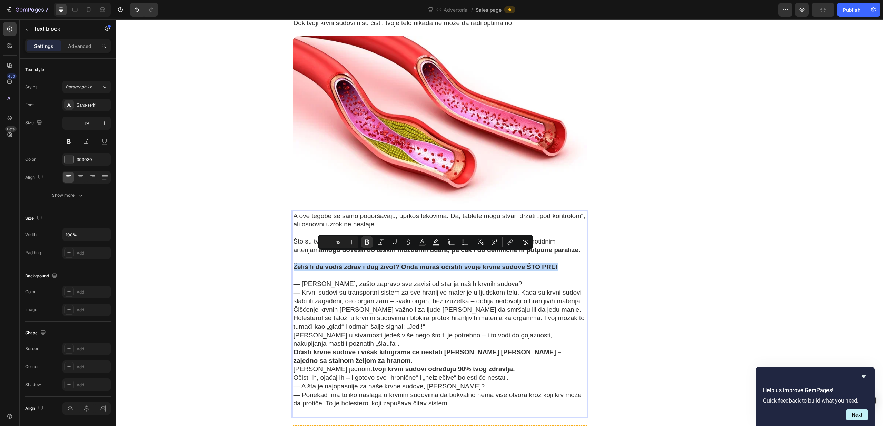
drag, startPoint x: 558, startPoint y: 256, endPoint x: 296, endPoint y: 256, distance: 261.9
click at [295, 263] on p "Želiš li da vodiš zdrav i dug život? Onda moraš očistiti svoje krvne sudove ŠTO…" at bounding box center [440, 267] width 293 height 9
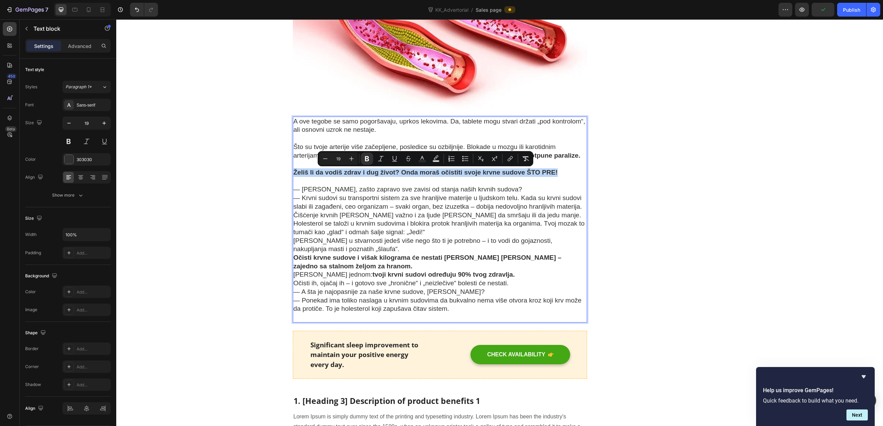
scroll to position [1812, 0]
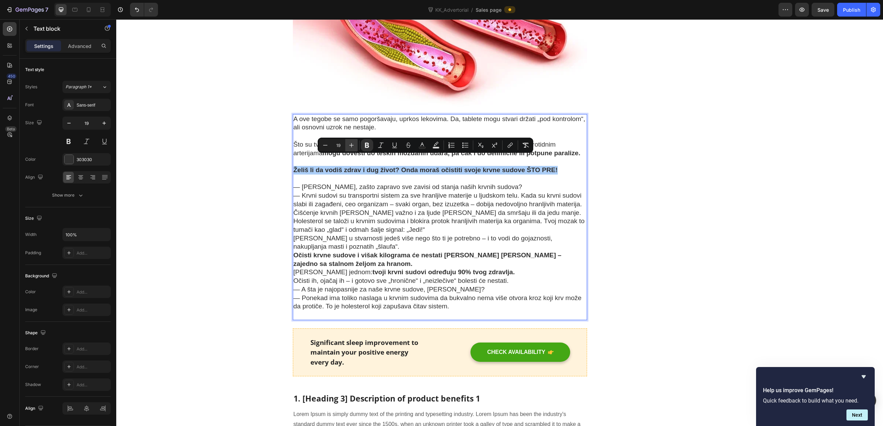
click at [353, 145] on icon "Editor contextual toolbar" at bounding box center [351, 145] width 7 height 7
type input "22"
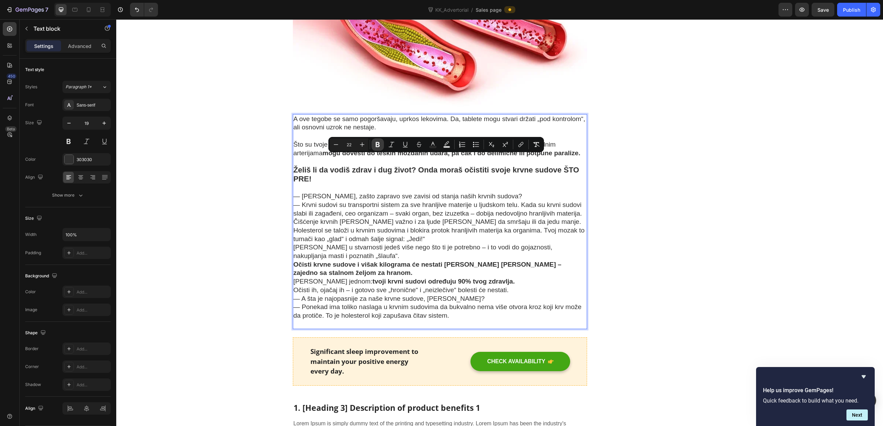
click at [376, 145] on icon "Editor contextual toolbar" at bounding box center [377, 144] width 7 height 7
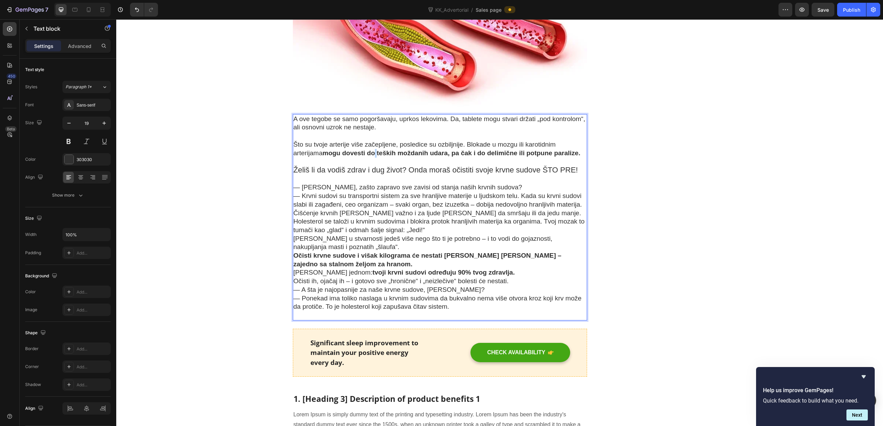
click at [376, 149] on strong "mogu dovesti do teških moždanih udara, pa čak i do delimične ili potpune parali…" at bounding box center [452, 152] width 258 height 7
click at [387, 166] on span "Želiš li da vodiš zdrav i dug život? Onda moraš očistiti svoje krvne sudove ŠTO…" at bounding box center [436, 170] width 285 height 9
drag, startPoint x: 294, startPoint y: 158, endPoint x: 595, endPoint y: 159, distance: 300.9
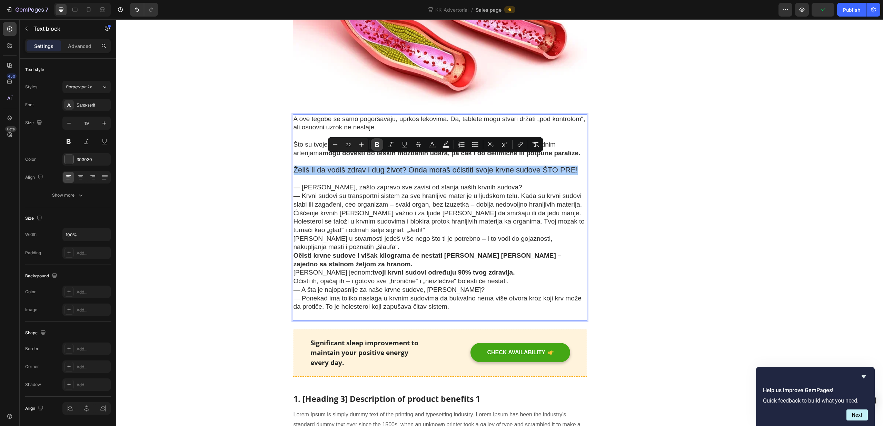
click at [379, 147] on icon "Editor contextual toolbar" at bounding box center [377, 144] width 7 height 7
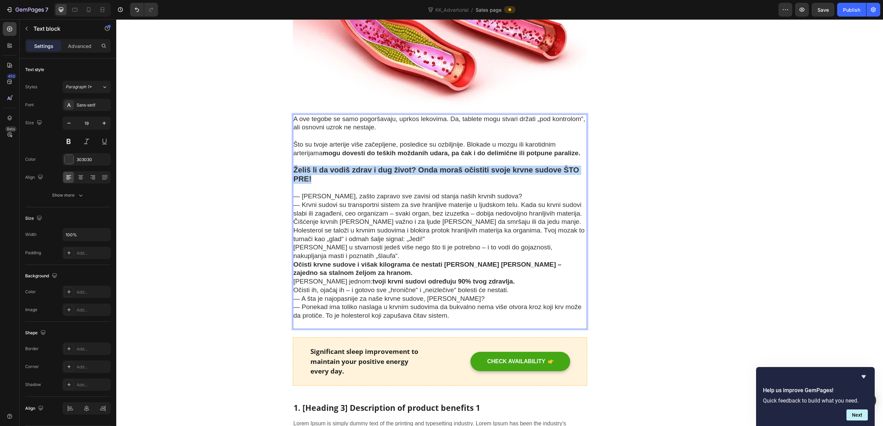
drag, startPoint x: 312, startPoint y: 169, endPoint x: 294, endPoint y: 161, distance: 20.1
click at [294, 166] on p "Želiš li da vodiš zdrav i dug život? Onda moraš očistiti svoje krvne sudove ŠTO…" at bounding box center [440, 175] width 293 height 18
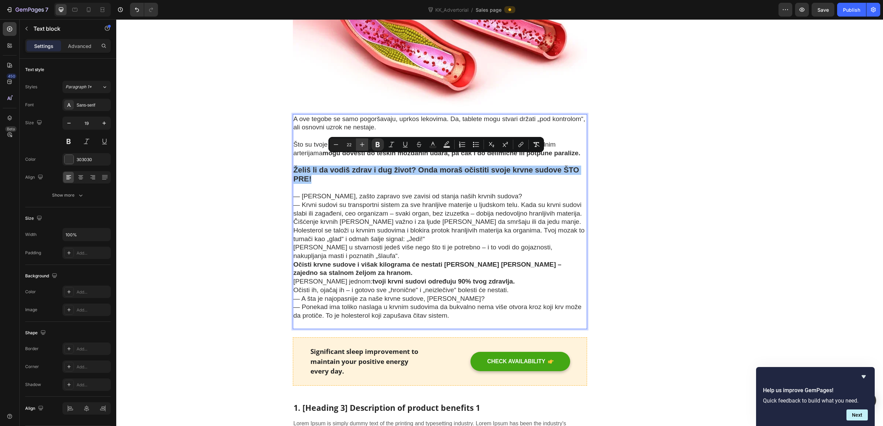
click at [363, 145] on icon "Editor contextual toolbar" at bounding box center [362, 144] width 7 height 7
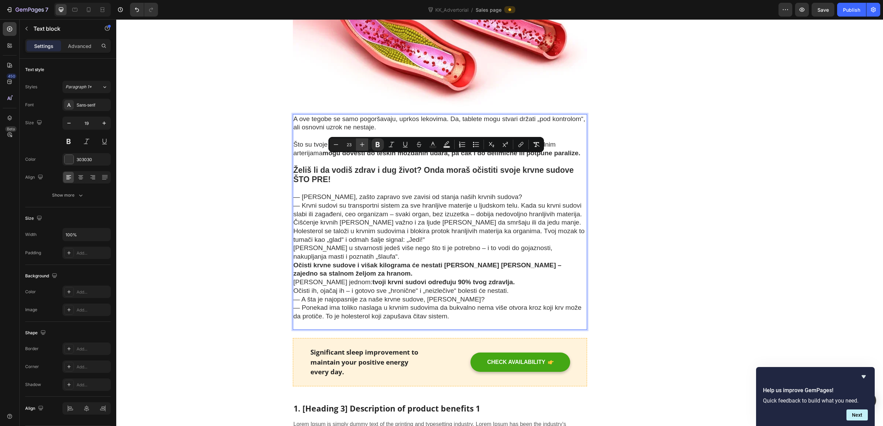
click at [363, 145] on icon "Editor contextual toolbar" at bounding box center [362, 144] width 7 height 7
type input "24"
click at [345, 145] on button "Minus" at bounding box center [339, 144] width 12 height 12
type input "22"
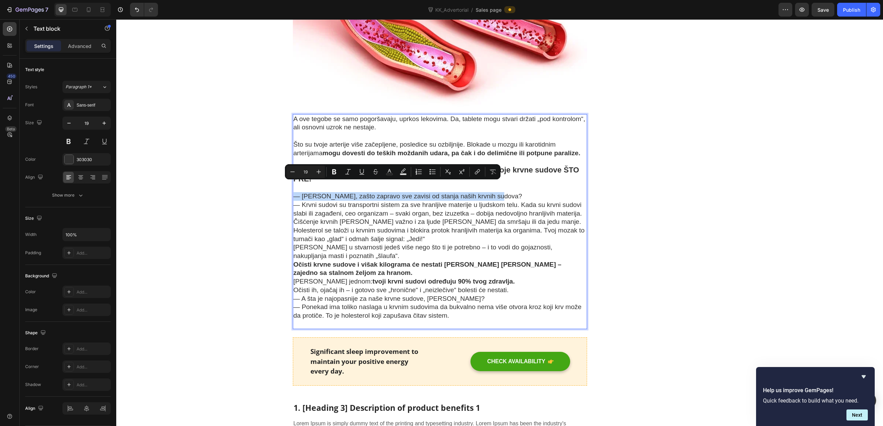
drag, startPoint x: 295, startPoint y: 188, endPoint x: 605, endPoint y: 196, distance: 310.0
click at [493, 192] on p "— [PERSON_NAME], zašto zapravo sve zavisi od stanja naših krvnih sudova?" at bounding box center [440, 196] width 293 height 9
click at [334, 171] on icon "Editor contextual toolbar" at bounding box center [334, 171] width 7 height 7
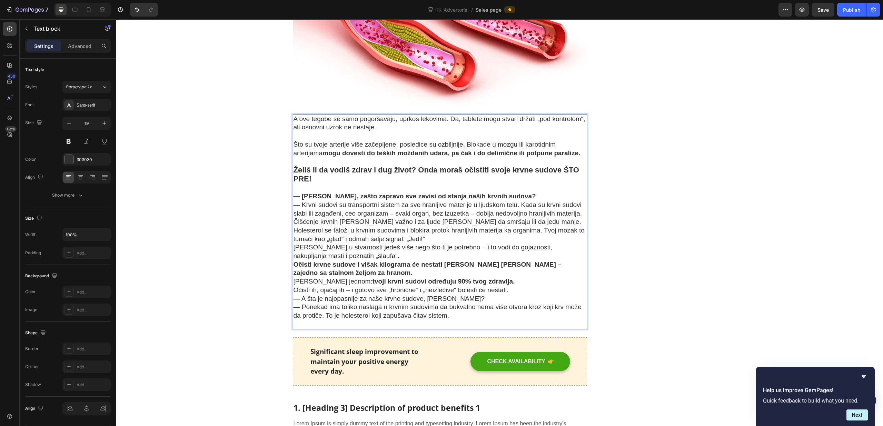
click at [510, 192] on p "— [PERSON_NAME], zašto zapravo sve zavisi od stanja naših krvnih sudova?" at bounding box center [440, 196] width 293 height 9
click at [514, 192] on p "— [PERSON_NAME], zašto zapravo sve zavisi od stanja naših krvnih sudova?" at bounding box center [440, 196] width 293 height 9
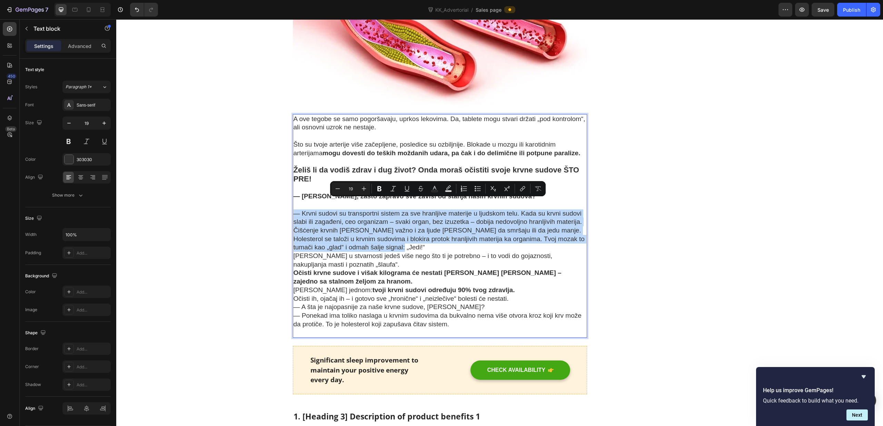
drag, startPoint x: 295, startPoint y: 204, endPoint x: 476, endPoint y: 234, distance: 183.4
click at [476, 234] on div "A ove tegobe se samo pogoršavaju, uprkos lekovima. Da, tablete mogu stvari drža…" at bounding box center [440, 226] width 295 height 224
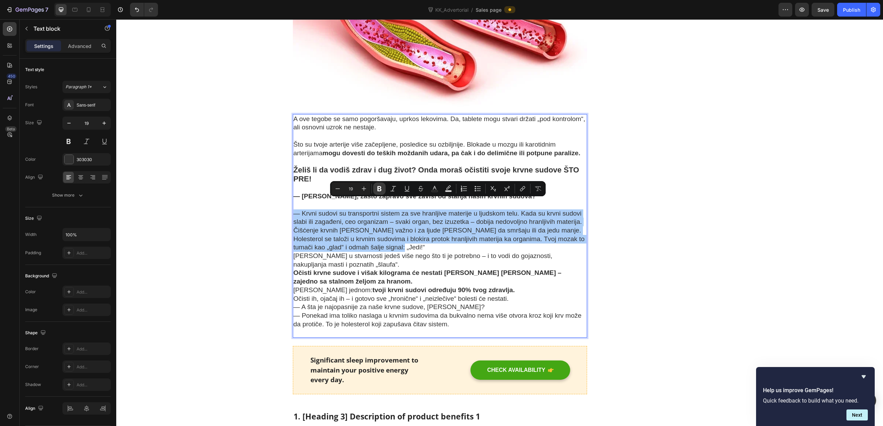
click at [385, 189] on button "Bold" at bounding box center [379, 189] width 12 height 12
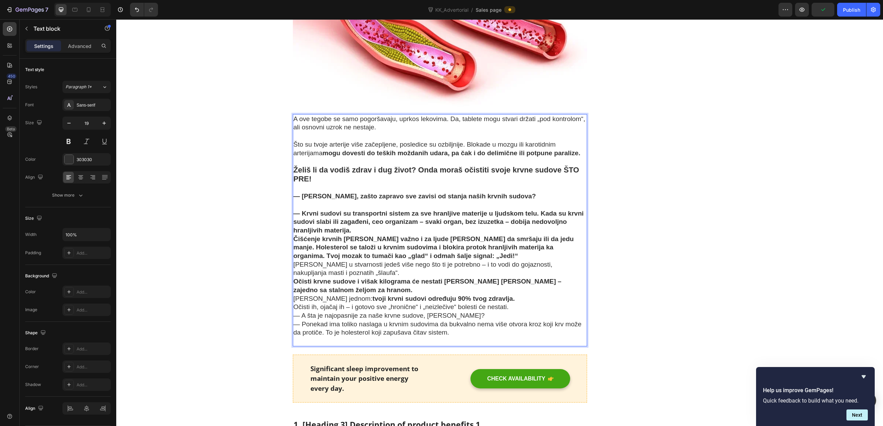
click at [380, 214] on strong "— Krvni sudovi su transportni sistem za sve hranljive materije u ljudskom telu.…" at bounding box center [439, 222] width 291 height 24
click at [370, 217] on p "— Krvni sudovi su transportni sistem za sve hranljive materije u ljudskom telu.…" at bounding box center [440, 222] width 293 height 26
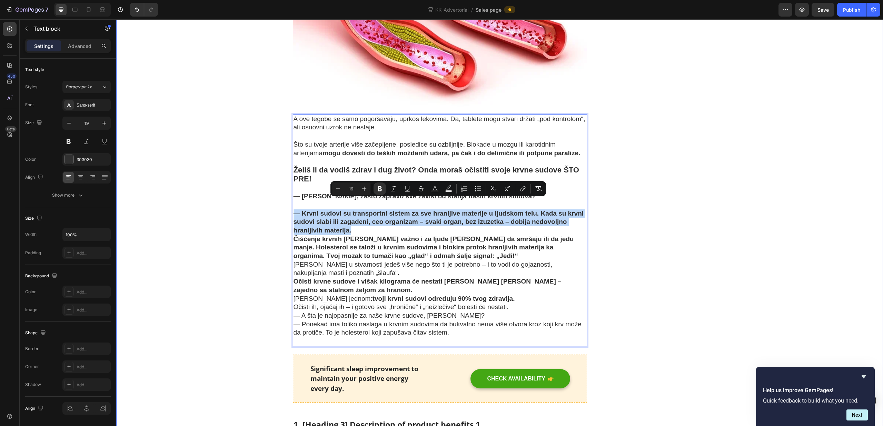
drag, startPoint x: 353, startPoint y: 223, endPoint x: 286, endPoint y: 205, distance: 69.1
click at [286, 205] on div "„ Visok krvni pritisak je avantura jednog lekara – plaćaš je svojim novcem i sv…" at bounding box center [499, 91] width 757 height 3559
click at [392, 192] on icon "Editor contextual toolbar" at bounding box center [393, 188] width 7 height 7
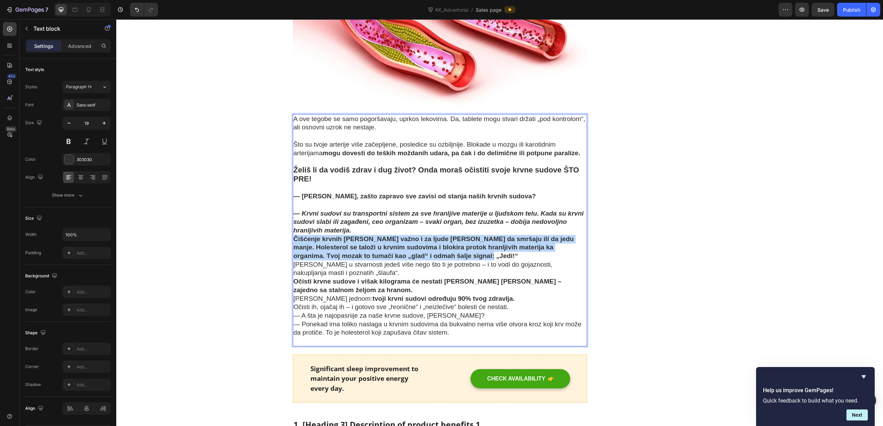
drag, startPoint x: 440, startPoint y: 245, endPoint x: 293, endPoint y: 231, distance: 147.8
click at [294, 235] on p "Čišćenje krvnih [PERSON_NAME] važno i za ljude [PERSON_NAME] da smršaju ili da …" at bounding box center [440, 248] width 293 height 26
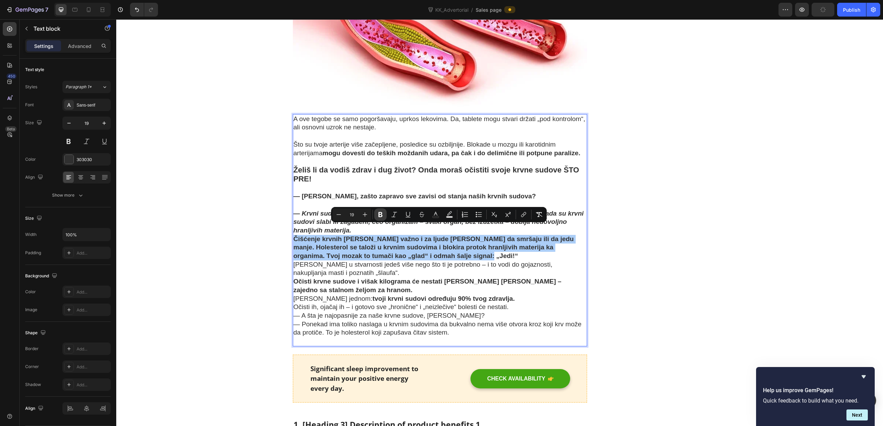
click at [377, 215] on button "Bold" at bounding box center [380, 214] width 12 height 12
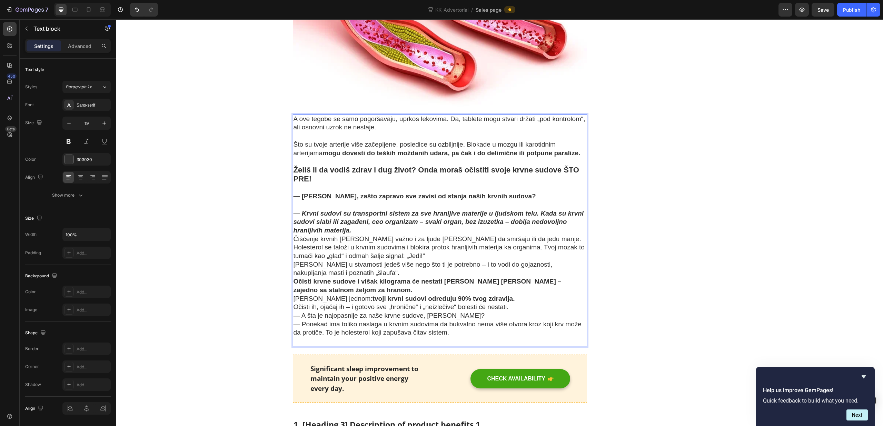
click at [368, 222] on p "— Krvni sudovi su transportni sistem za sve hranljive materije u ljudskom telu.…" at bounding box center [440, 222] width 293 height 26
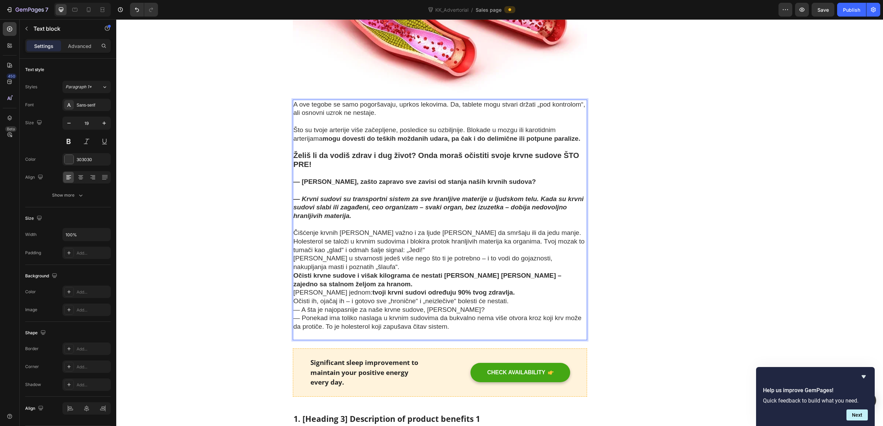
scroll to position [1828, 0]
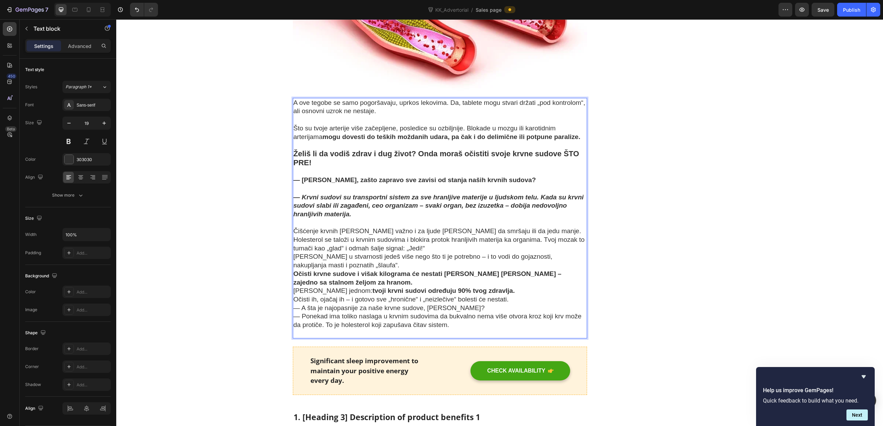
click at [381, 241] on p "Čišćenje krvnih [PERSON_NAME] važno i za ljude [PERSON_NAME] da smršaju ili da …" at bounding box center [440, 240] width 293 height 26
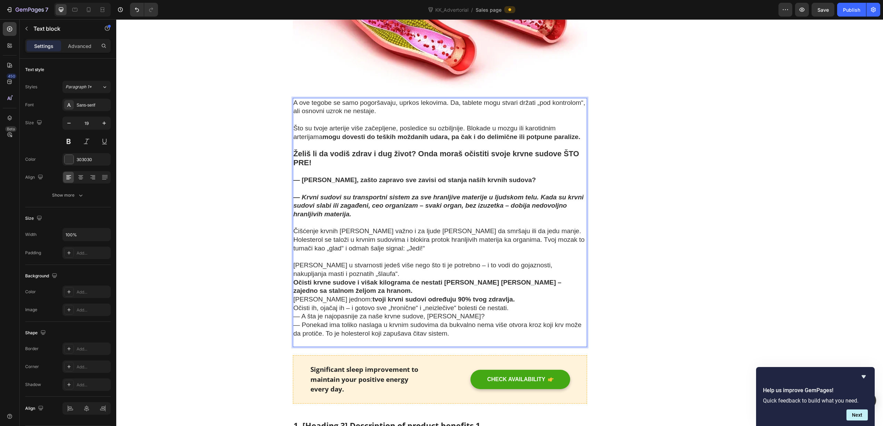
click at [565, 261] on p "[PERSON_NAME] u stvarnosti jedeš više nego što ti je potrebno – i to vodi do go…" at bounding box center [440, 269] width 293 height 17
click at [374, 265] on p "[PERSON_NAME] u stvarnosti jedeš više nego što ti je potrebno – i to vodi do go…" at bounding box center [440, 269] width 293 height 17
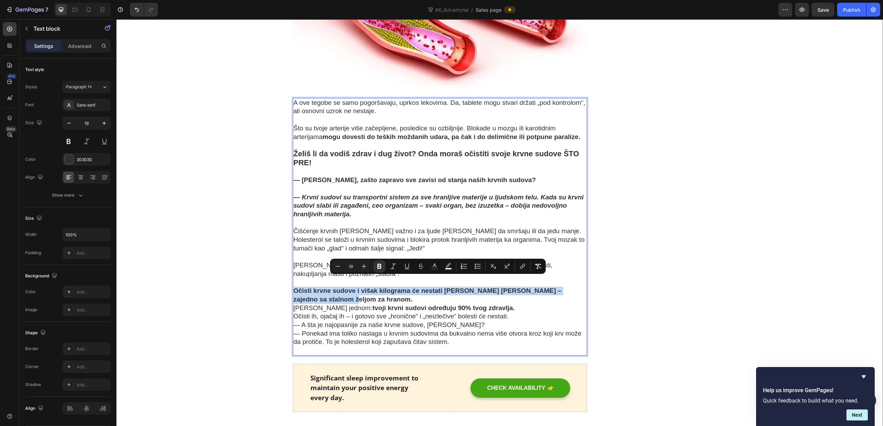
drag, startPoint x: 319, startPoint y: 290, endPoint x: 290, endPoint y: 279, distance: 31.3
click at [289, 280] on div "„ Visok krvni pritisak je avantura jednog lekara – plaćaš je svojim novcem i sv…" at bounding box center [499, 88] width 757 height 3585
click at [394, 266] on icon "Editor contextual toolbar" at bounding box center [393, 266] width 7 height 7
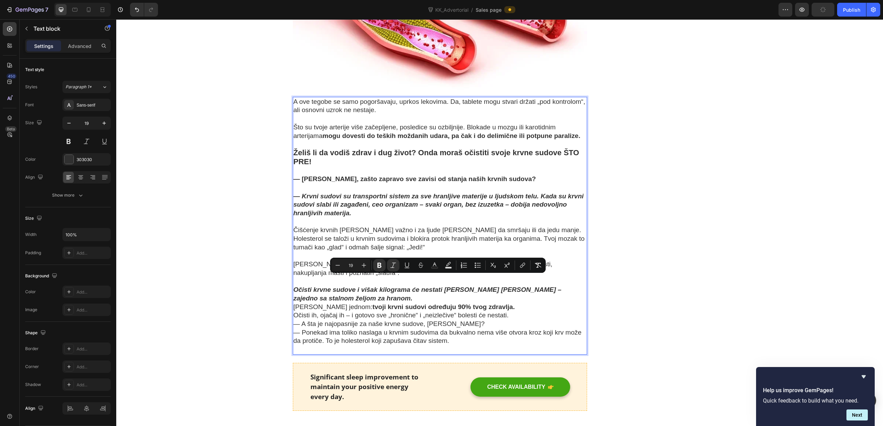
click at [473, 320] on p "— A šta je najopasnije za naše krvne sudove, [PERSON_NAME]?" at bounding box center [440, 324] width 293 height 9
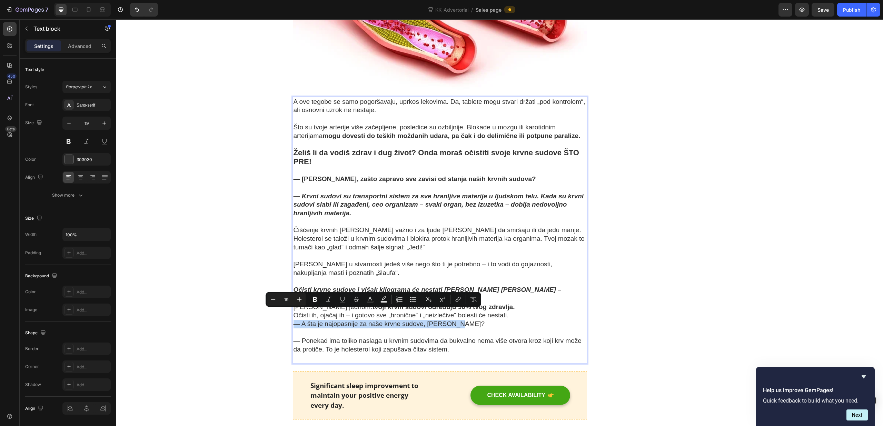
drag, startPoint x: 455, startPoint y: 314, endPoint x: 305, endPoint y: 312, distance: 149.8
click at [296, 320] on p "— A šta je najopasnije za naše krvne sudove, [PERSON_NAME]?" at bounding box center [440, 324] width 293 height 9
drag, startPoint x: 315, startPoint y: 301, endPoint x: 439, endPoint y: 303, distance: 123.6
click at [315, 301] on icon "Editor contextual toolbar" at bounding box center [315, 299] width 7 height 7
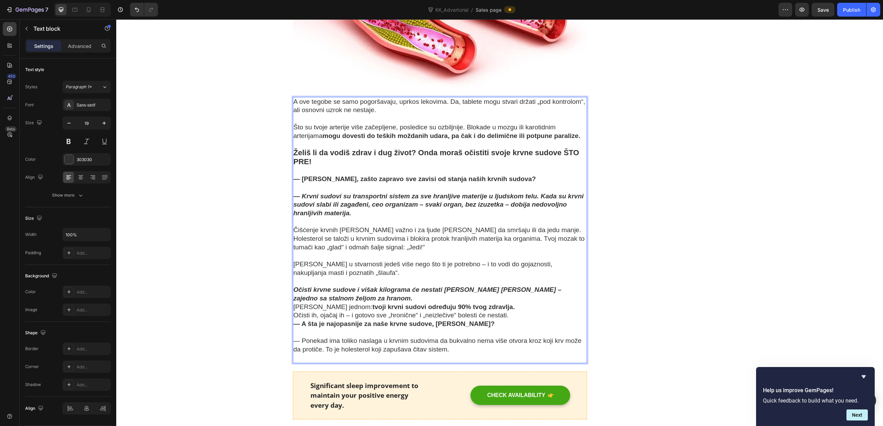
click at [517, 311] on p "Očisti ih, ojačaj ih – i gotovo sve „hronične“ i „neizlečive“ bolesti će nestat…" at bounding box center [440, 315] width 293 height 9
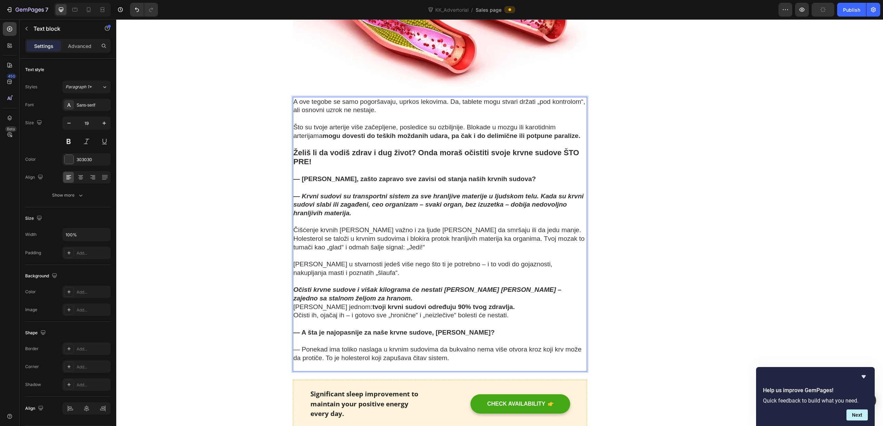
click at [482, 303] on p "[PERSON_NAME] jednom: tvoji krvni sudovi određuju 90% tvog zdravlja." at bounding box center [440, 307] width 293 height 9
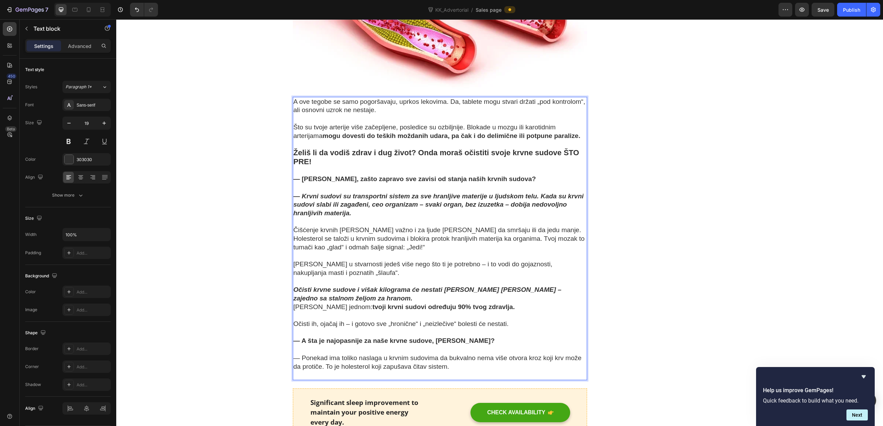
scroll to position [1830, 0]
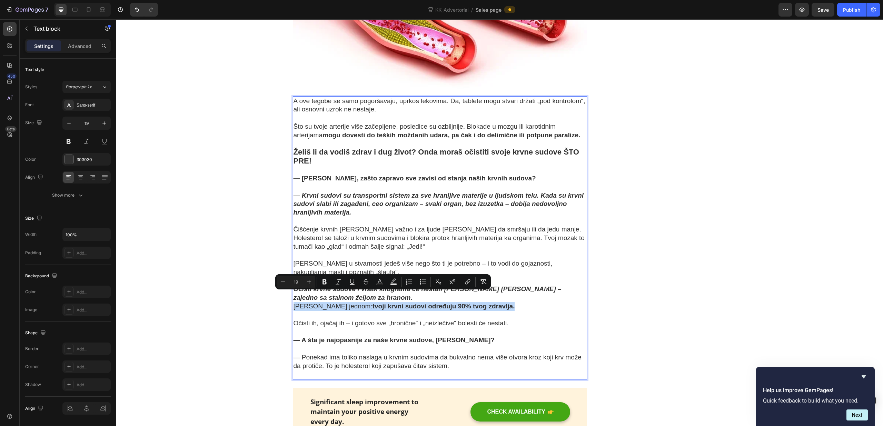
drag, startPoint x: 294, startPoint y: 296, endPoint x: 477, endPoint y: 295, distance: 183.3
click at [477, 302] on p "[PERSON_NAME] jednom: tvoji krvni sudovi određuju 90% tvog zdravlja." at bounding box center [440, 306] width 293 height 9
click at [328, 283] on icon "Editor contextual toolbar" at bounding box center [324, 281] width 7 height 7
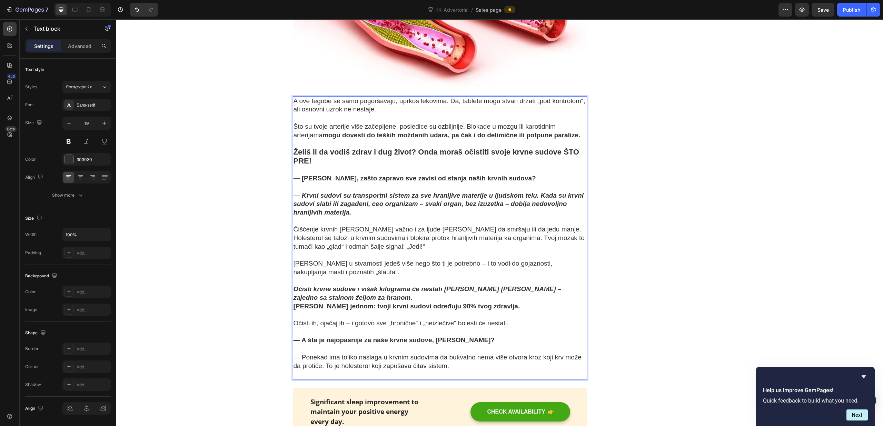
click at [331, 287] on p "Očisti krvne sudove i višak kilograma će nestati [PERSON_NAME] [PERSON_NAME] – …" at bounding box center [440, 293] width 293 height 17
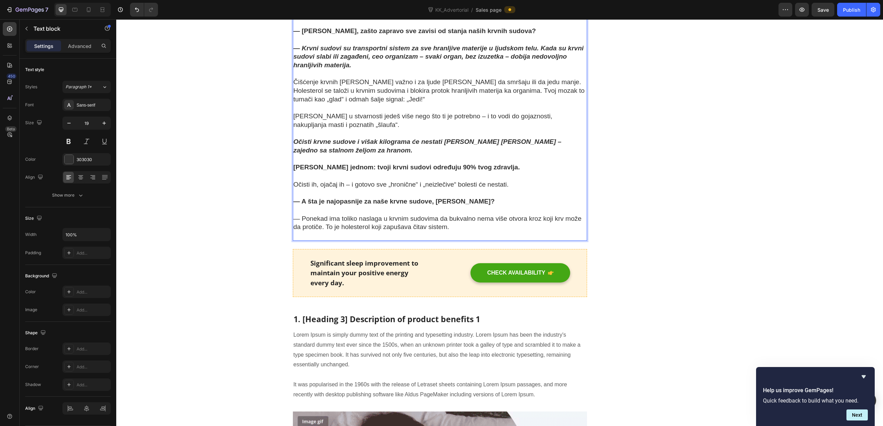
scroll to position [1983, 0]
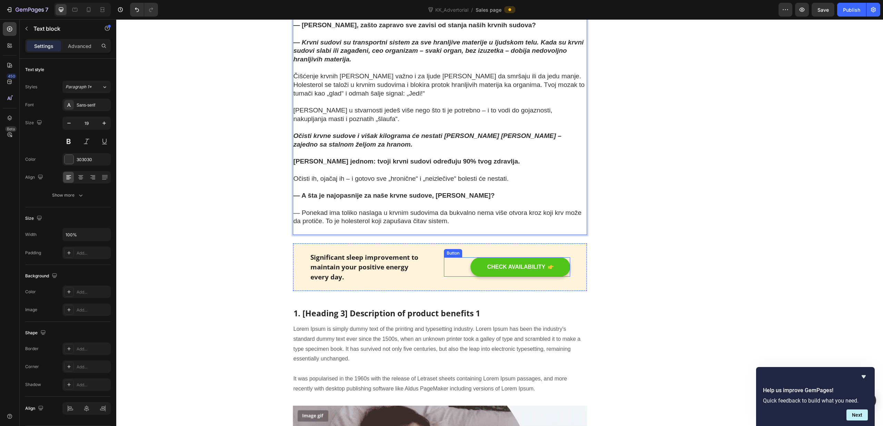
click at [500, 257] on button "CHECK AVAILABILITY" at bounding box center [521, 266] width 100 height 19
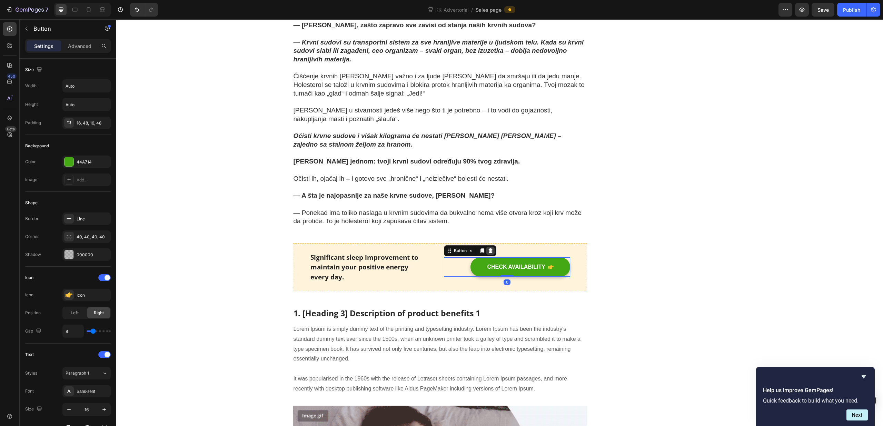
click at [488, 248] on icon at bounding box center [491, 251] width 6 height 6
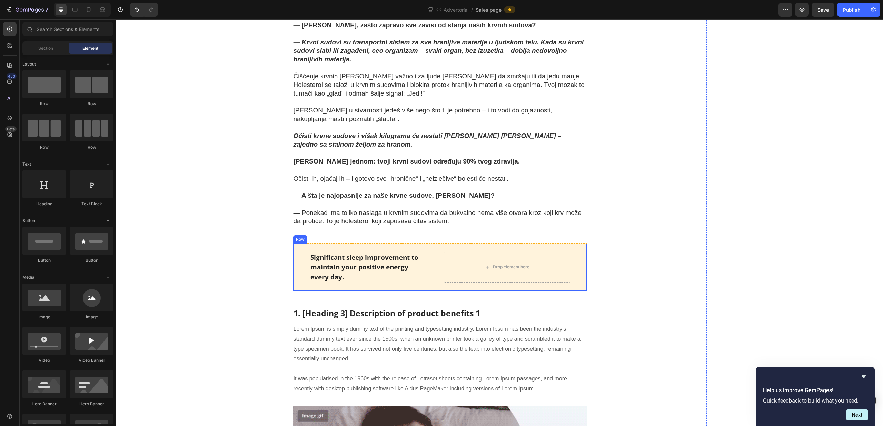
click at [373, 243] on div "Significant sleep improvement to maintain your positive energy every day. Text …" at bounding box center [440, 267] width 295 height 48
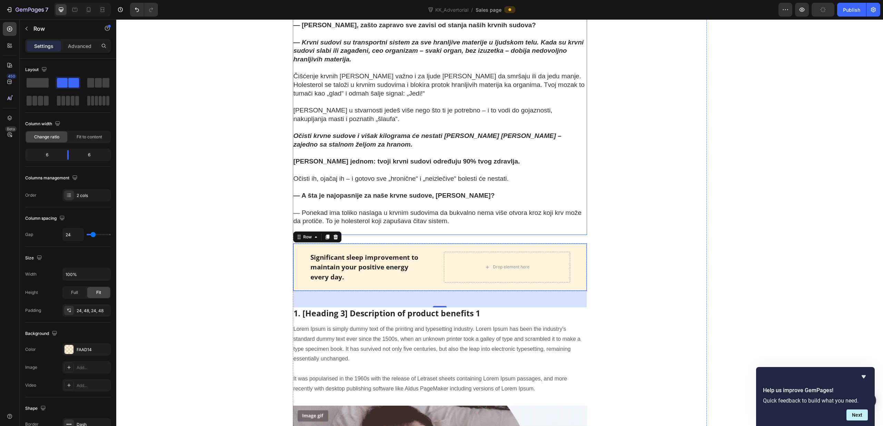
click at [372, 226] on p "Rich Text Editor. Editing area: main" at bounding box center [440, 230] width 293 height 9
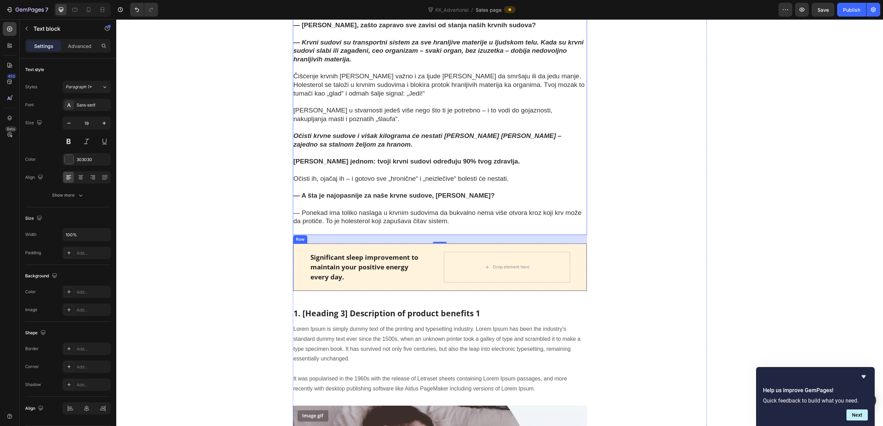
click at [367, 243] on div "Significant sleep improvement to maintain your positive energy every day. Text …" at bounding box center [440, 267] width 295 height 48
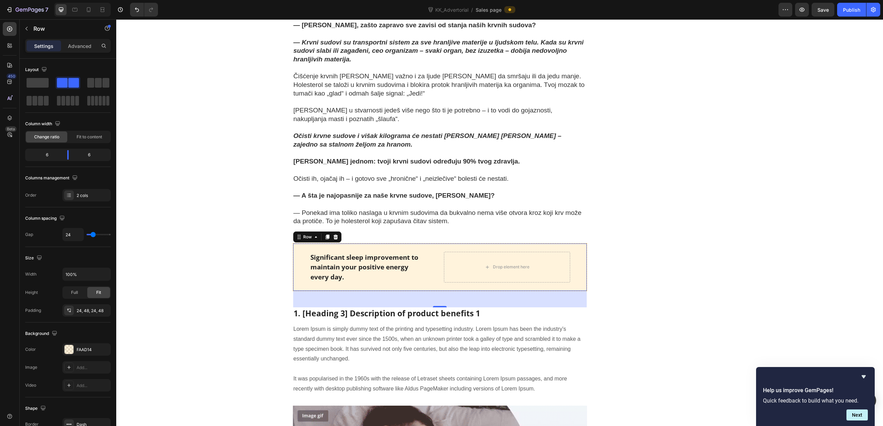
click at [379, 243] on div "Significant sleep improvement to maintain your positive energy every day. Text …" at bounding box center [440, 267] width 295 height 48
click at [384, 224] on div "A ove tegobe se samo pogoršavaju, uprkos lekovima. Da, tablete mogu stvari drža…" at bounding box center [440, 89] width 295 height 292
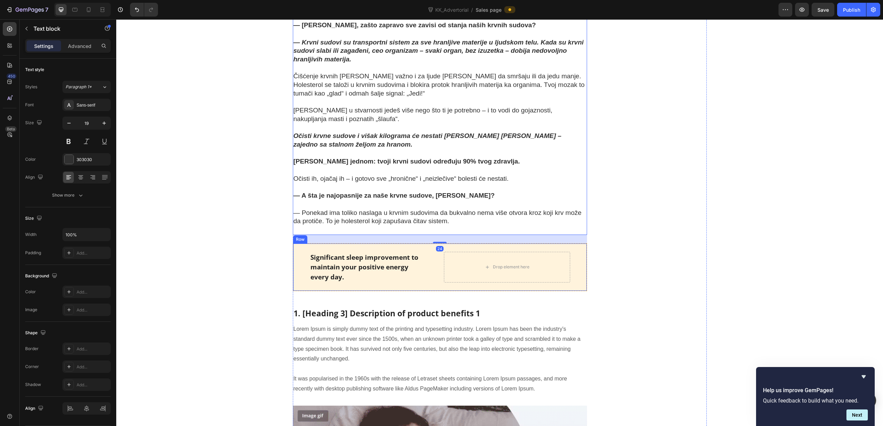
click at [384, 243] on div "Significant sleep improvement to maintain your positive energy every day. Text …" at bounding box center [440, 267] width 295 height 48
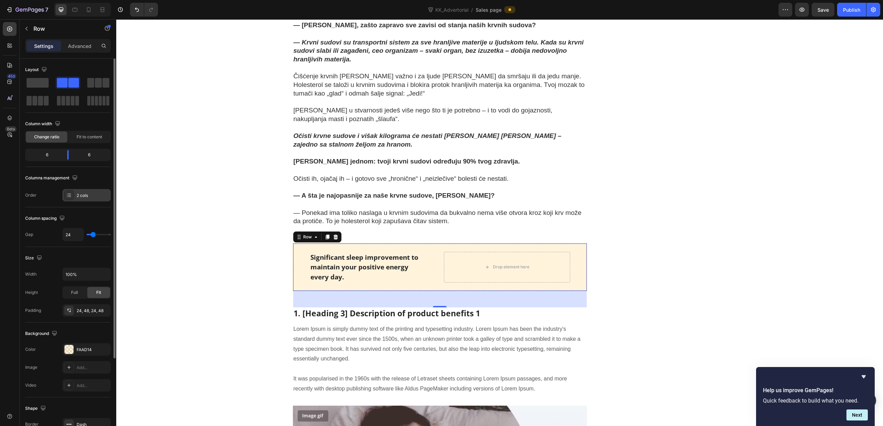
click at [91, 198] on div "2 cols" at bounding box center [93, 196] width 32 height 6
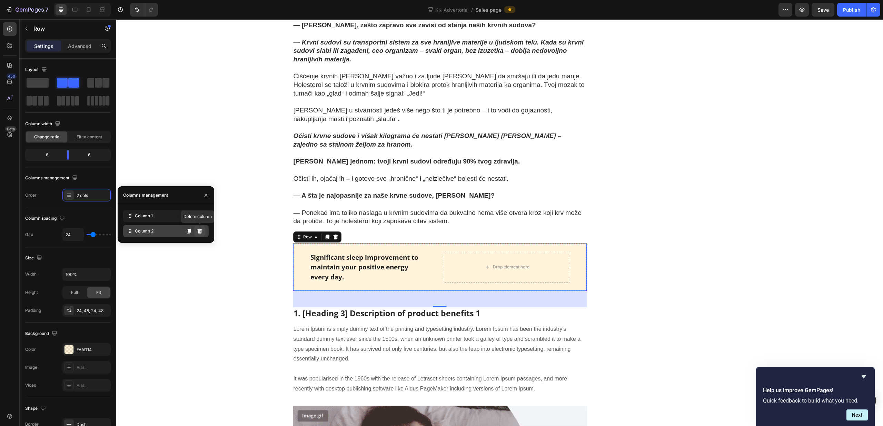
click at [198, 230] on icon at bounding box center [200, 231] width 4 height 5
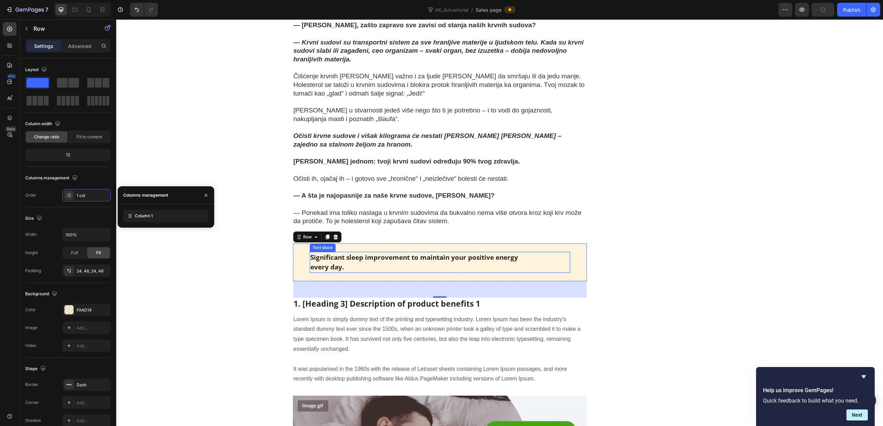
click at [349, 253] on p "Significant sleep improvement to maintain your positive energy every day." at bounding box center [441, 263] width 260 height 20
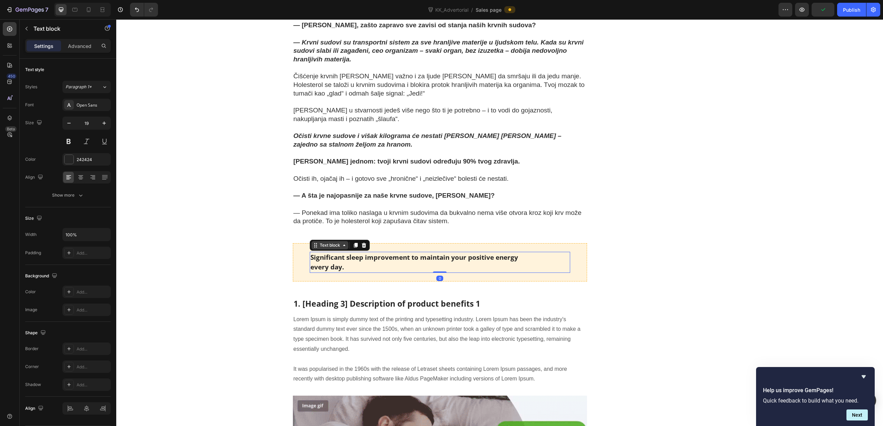
click at [340, 242] on div "Text block" at bounding box center [330, 245] width 23 height 6
click at [331, 242] on div "Text block" at bounding box center [330, 245] width 23 height 6
click at [352, 257] on p "Significant sleep improvement to maintain your positive energy every day." at bounding box center [441, 263] width 260 height 20
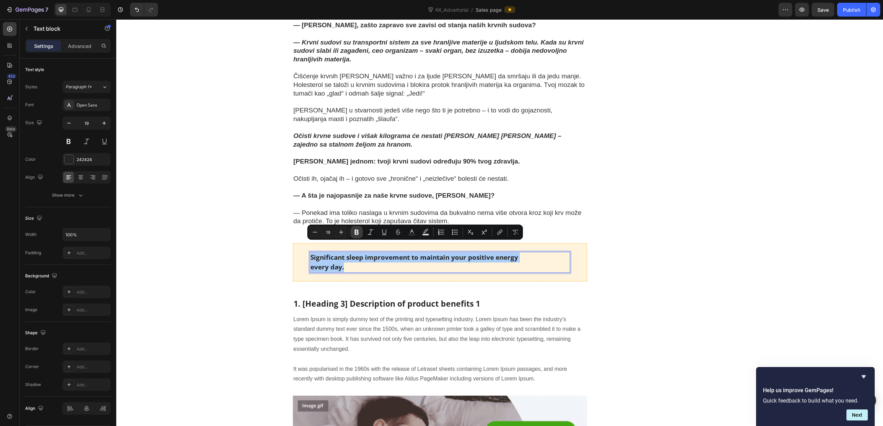
click at [353, 234] on icon "Editor contextual toolbar" at bounding box center [356, 232] width 7 height 7
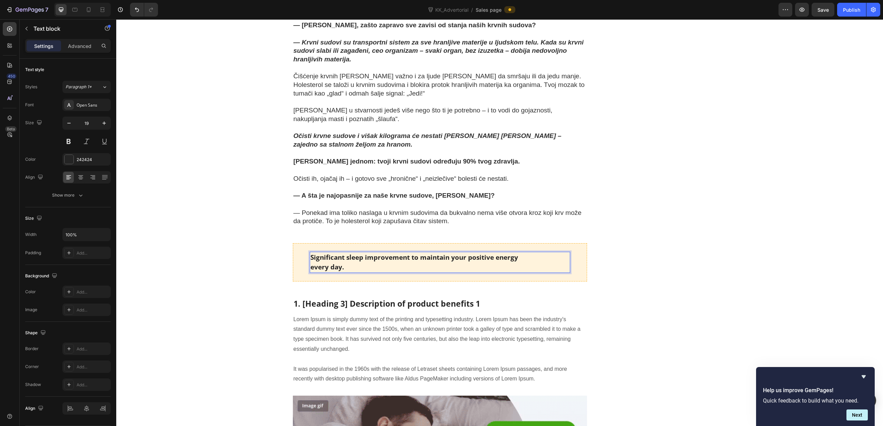
click at [353, 243] on div "Significant sleep improvement to maintain your positive energy every day. Text …" at bounding box center [440, 262] width 295 height 38
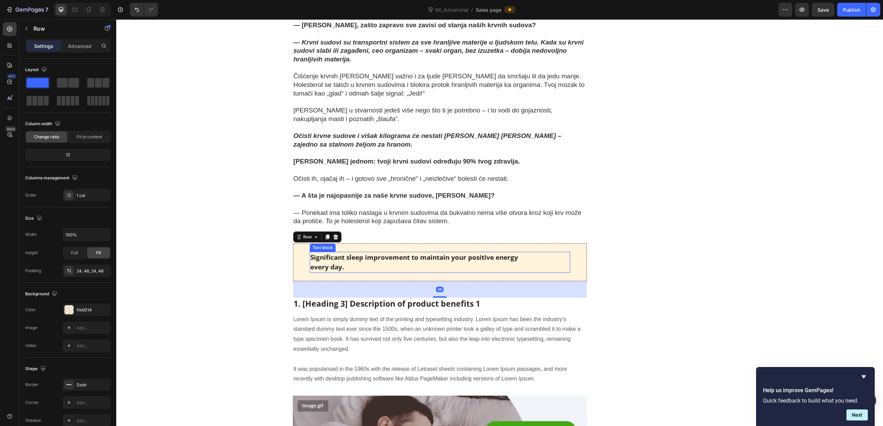
click at [349, 254] on p "Significant sleep improvement to maintain your positive energy every day." at bounding box center [441, 263] width 260 height 20
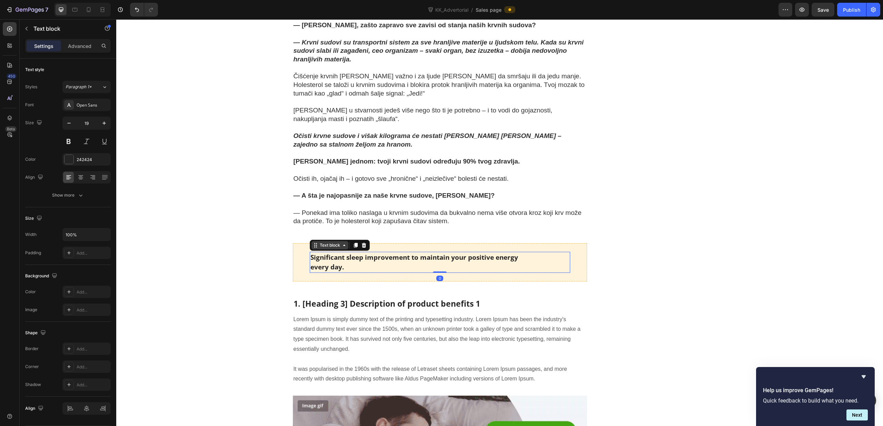
click at [342, 243] on icon at bounding box center [345, 246] width 6 height 6
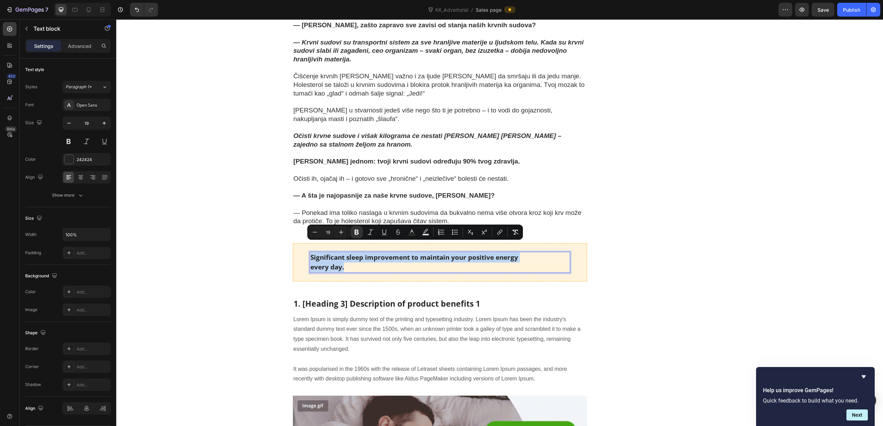
drag, startPoint x: 349, startPoint y: 255, endPoint x: 310, endPoint y: 248, distance: 39.2
click at [311, 253] on p "Significant sleep improvement to maintain your positive energy every day." at bounding box center [441, 263] width 260 height 20
click at [358, 235] on icon "Editor contextual toolbar" at bounding box center [356, 232] width 7 height 7
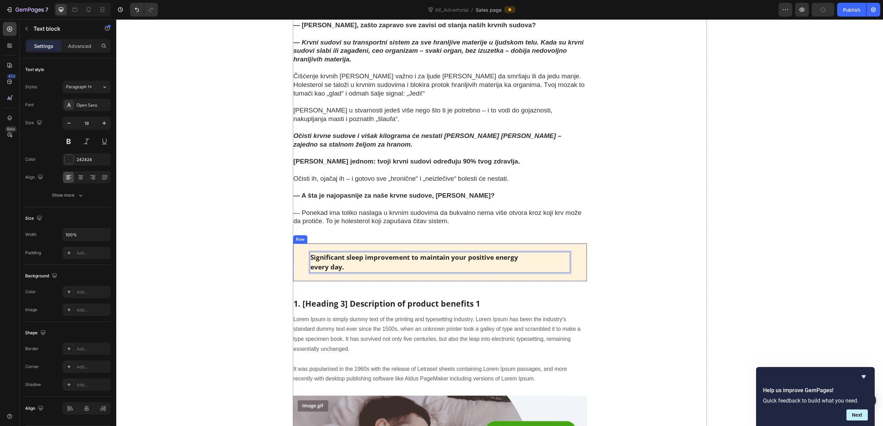
click at [304, 243] on div "Significant sleep improvement to maintain your positive energy every day. Text …" at bounding box center [440, 262] width 295 height 38
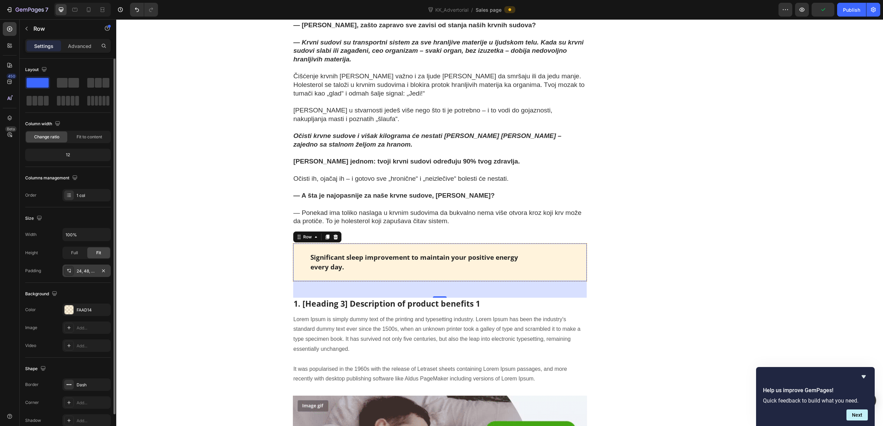
click at [84, 268] on div "24, 48, 24, 48" at bounding box center [87, 271] width 20 height 6
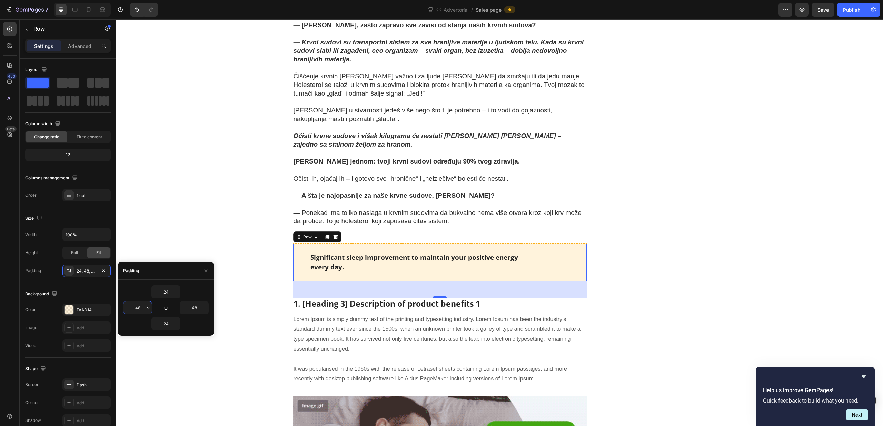
drag, startPoint x: 139, startPoint y: 309, endPoint x: 157, endPoint y: 308, distance: 18.0
click at [139, 309] on input "48" at bounding box center [138, 308] width 28 height 12
type input "15"
click at [201, 307] on input "48" at bounding box center [194, 308] width 28 height 12
type input "15"
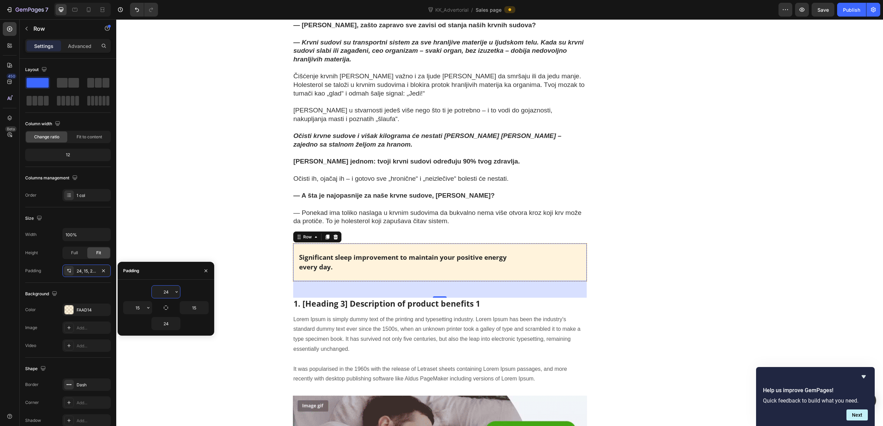
click at [169, 293] on input "24" at bounding box center [166, 292] width 28 height 12
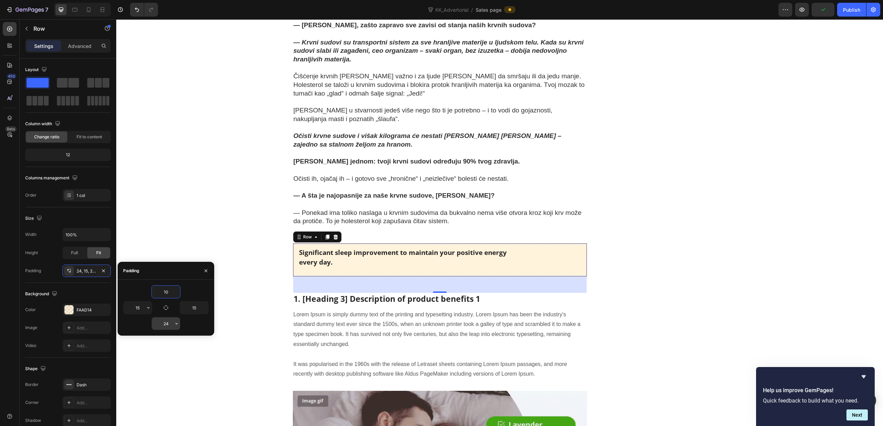
type input "10"
click at [171, 323] on input "24" at bounding box center [166, 323] width 28 height 12
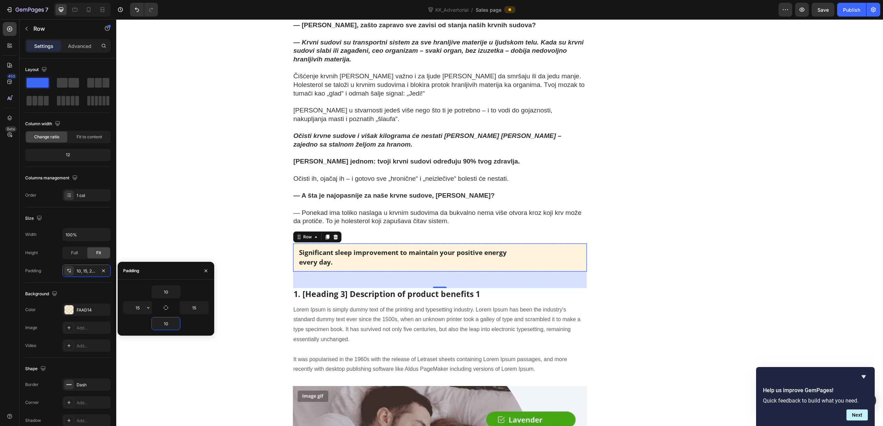
type input "10"
click at [202, 322] on div "10" at bounding box center [166, 323] width 86 height 13
click at [339, 256] on p "Significant sleep improvement to maintain your positive energy every day." at bounding box center [440, 258] width 282 height 20
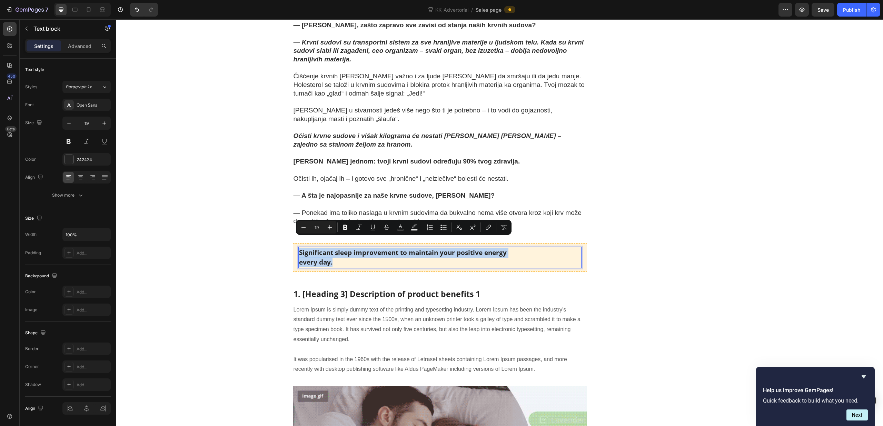
drag, startPoint x: 333, startPoint y: 254, endPoint x: 299, endPoint y: 244, distance: 35.7
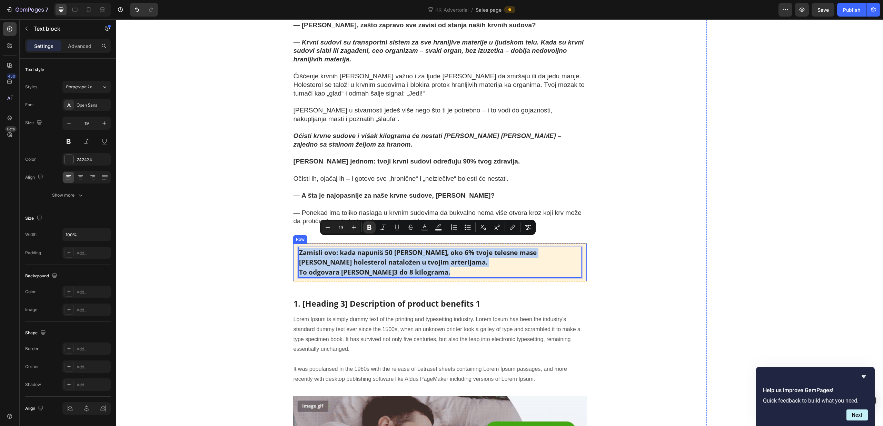
drag, startPoint x: 431, startPoint y: 264, endPoint x: 297, endPoint y: 246, distance: 135.1
click at [297, 246] on div "Zamisli ovo: kada napuniš 50 [PERSON_NAME], oko 6% tvoje telesne mase [PERSON_N…" at bounding box center [440, 262] width 295 height 39
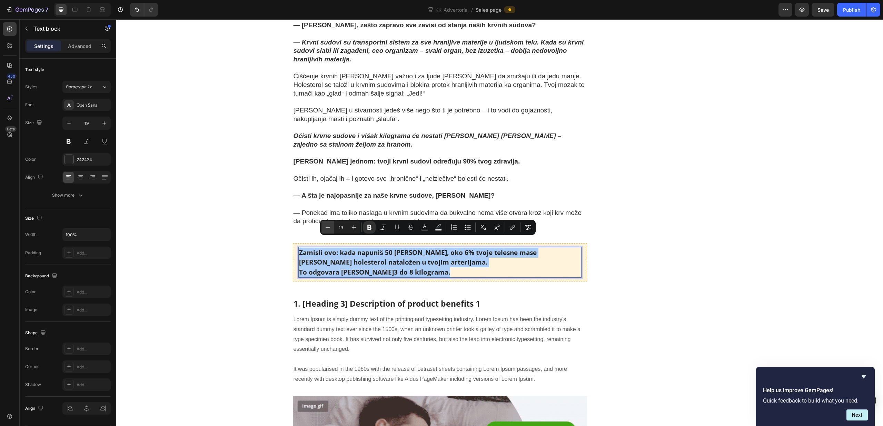
click at [328, 228] on icon "Editor contextual toolbar" at bounding box center [327, 227] width 7 height 7
type input "18"
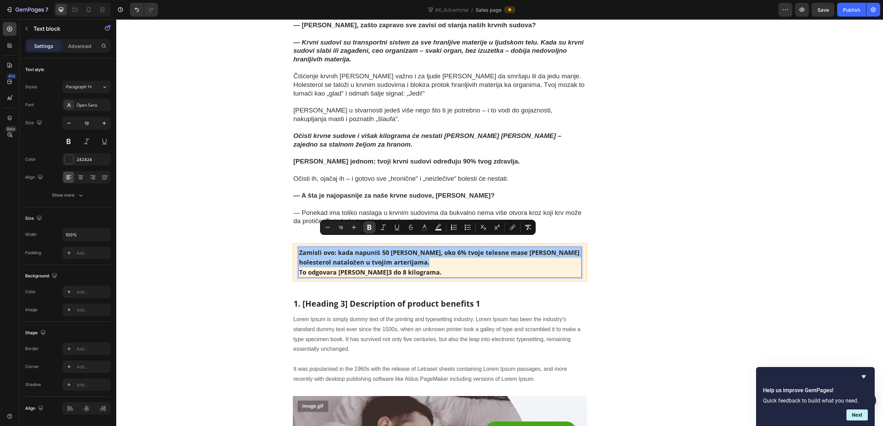
click at [366, 228] on button "Bold" at bounding box center [369, 227] width 12 height 12
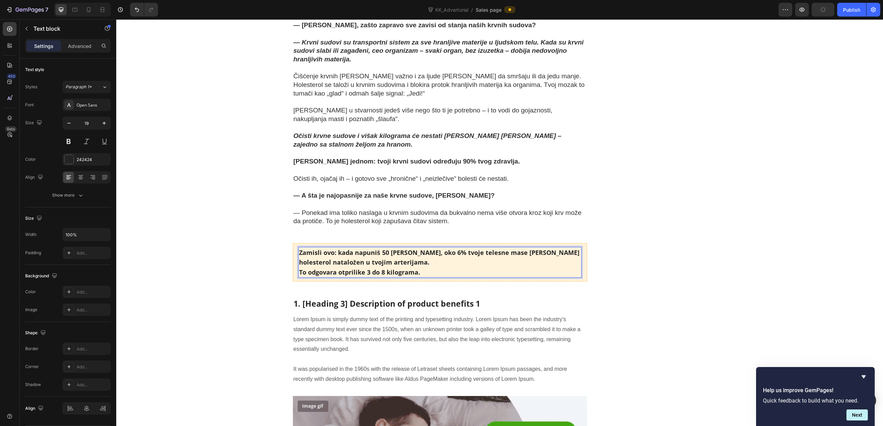
click at [423, 267] on p "To odgovara otprilike 3 do 8 kilograma." at bounding box center [440, 272] width 282 height 10
click at [296, 254] on div "Zamisli ovo: kada napuniš 50 [PERSON_NAME], oko 6% tvoje telesne mase [PERSON_N…" at bounding box center [440, 262] width 295 height 39
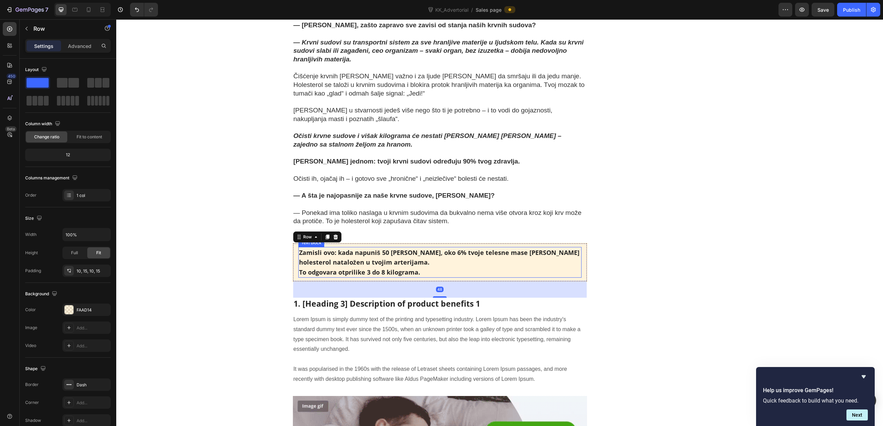
click at [465, 267] on p "To odgovara otprilike 3 do 8 kilograma." at bounding box center [440, 272] width 282 height 10
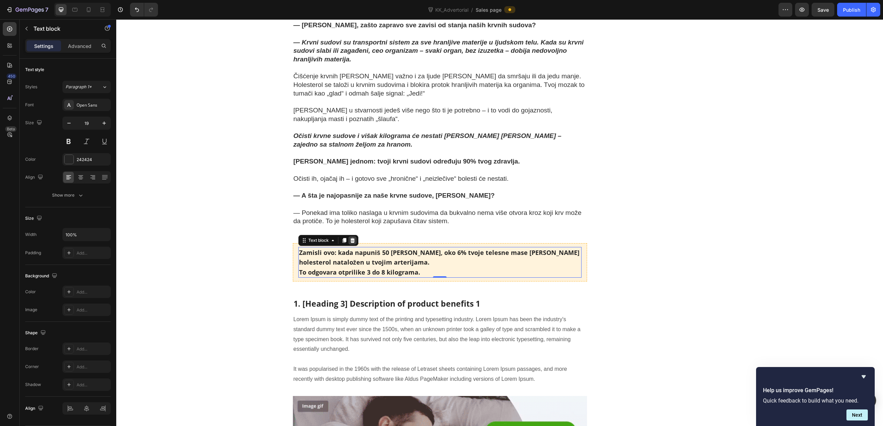
click at [354, 238] on icon at bounding box center [352, 240] width 4 height 5
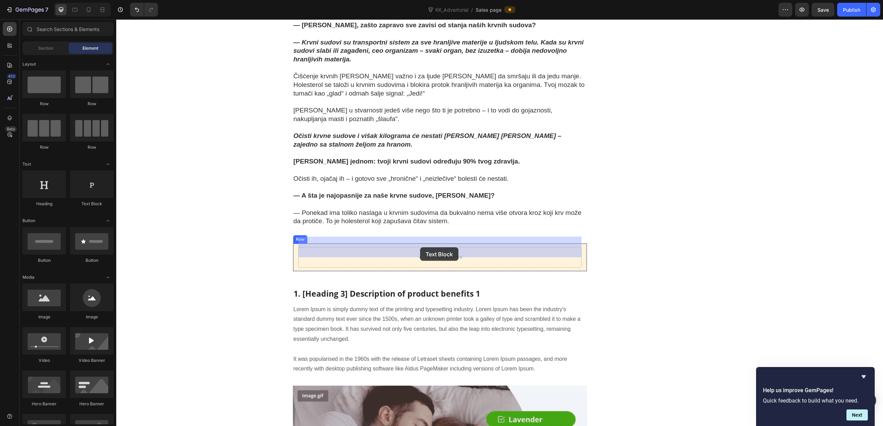
drag, startPoint x: 199, startPoint y: 209, endPoint x: 420, endPoint y: 247, distance: 224.8
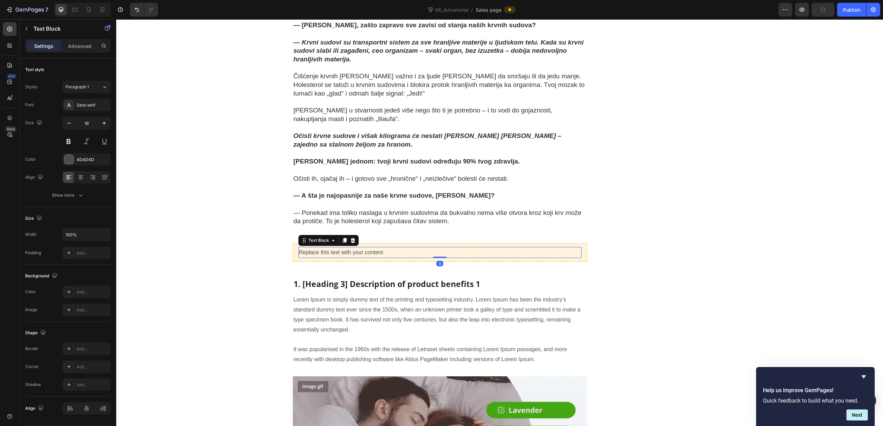
click at [396, 247] on div "Replace this text with your content" at bounding box center [441, 252] width 284 height 11
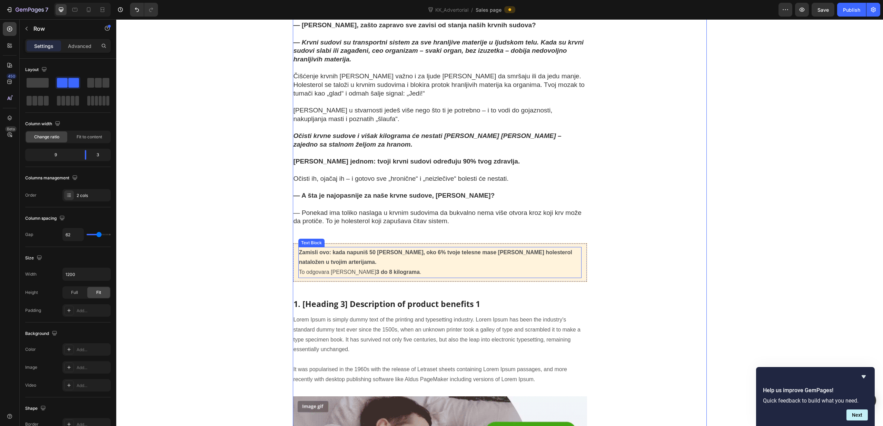
click at [384, 250] on strong "Zamisli ovo: kada napuniš 50 [PERSON_NAME], oko 6% tvoje telesne mase [PERSON_N…" at bounding box center [435, 258] width 273 height 16
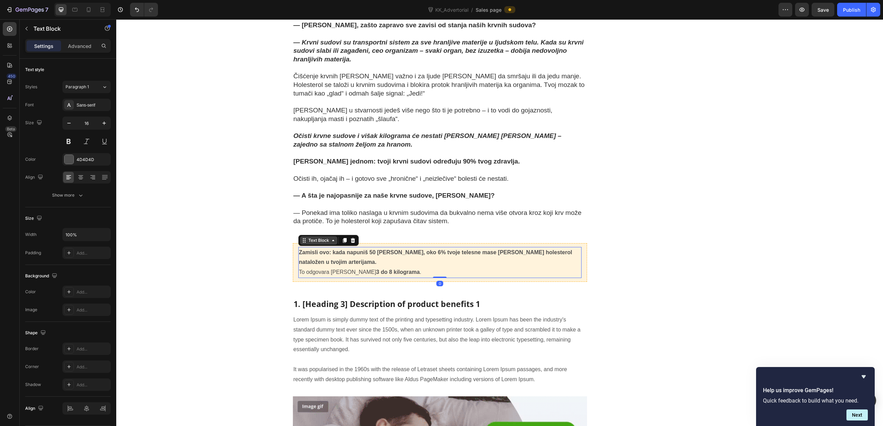
click at [319, 237] on div "Text Block" at bounding box center [318, 240] width 23 height 6
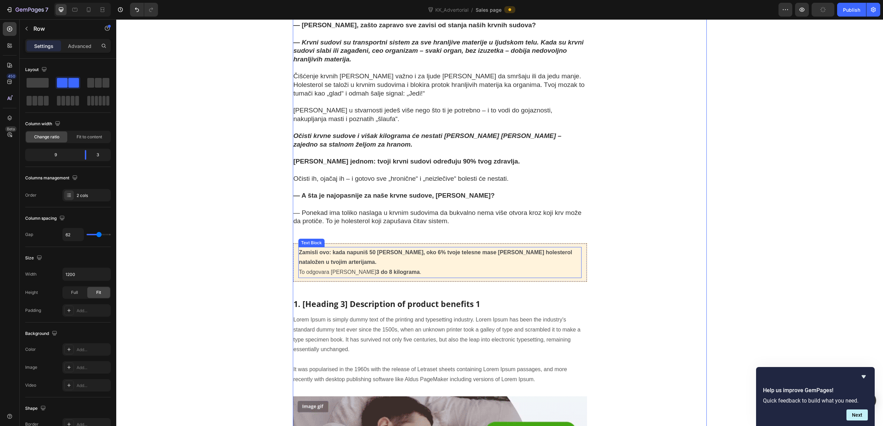
click at [571, 248] on p "Zamisli ovo: kada napuniš 50 [PERSON_NAME], oko 6% tvoje telesne mase [PERSON_N…" at bounding box center [440, 258] width 282 height 20
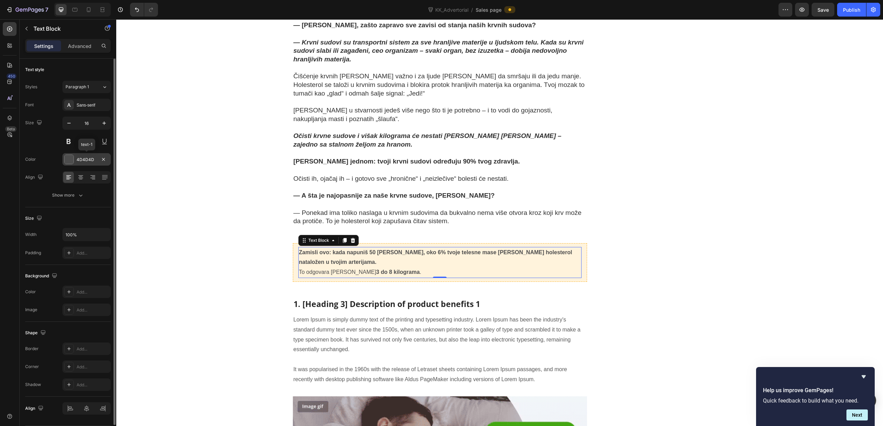
click at [96, 161] on div "4D4D4D" at bounding box center [87, 160] width 20 height 6
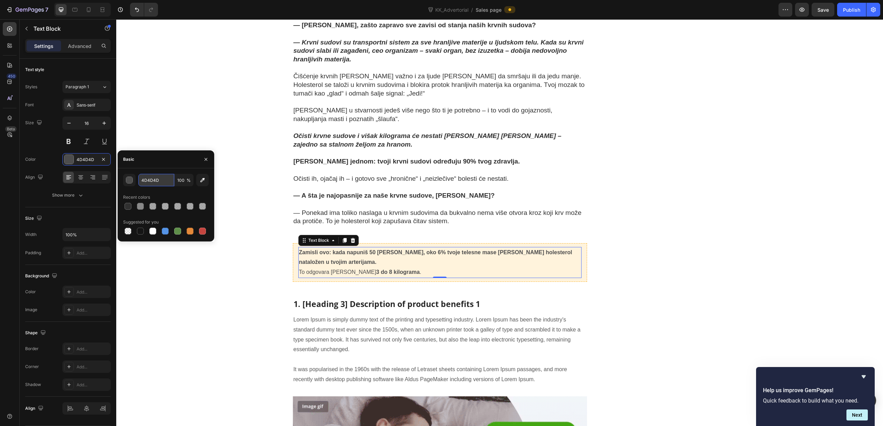
click at [153, 182] on input "4D4D4D" at bounding box center [156, 180] width 36 height 12
type input "303030"
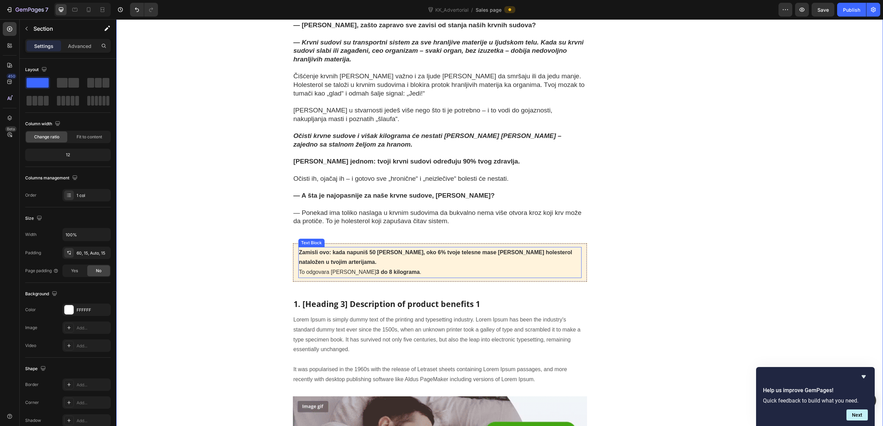
click at [395, 248] on p "Zamisli ovo: kada napuniš 50 [PERSON_NAME], oko 6% tvoje telesne mase [PERSON_N…" at bounding box center [440, 258] width 282 height 20
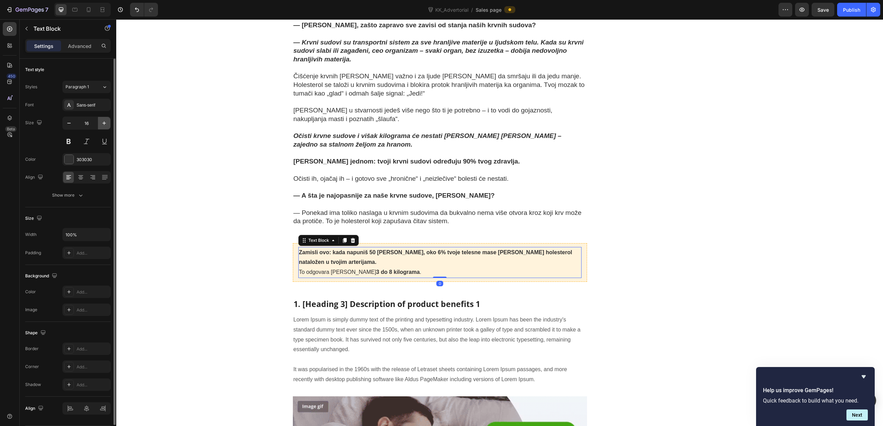
click at [105, 124] on icon "button" at bounding box center [104, 123] width 7 height 7
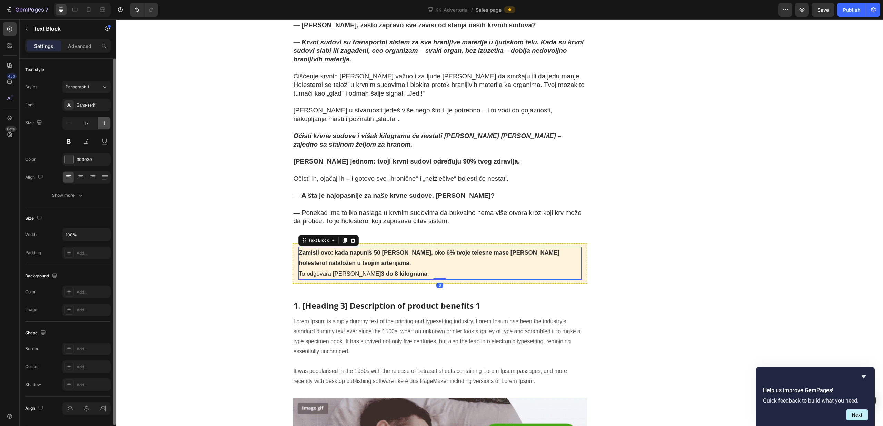
click at [105, 124] on icon "button" at bounding box center [104, 123] width 7 height 7
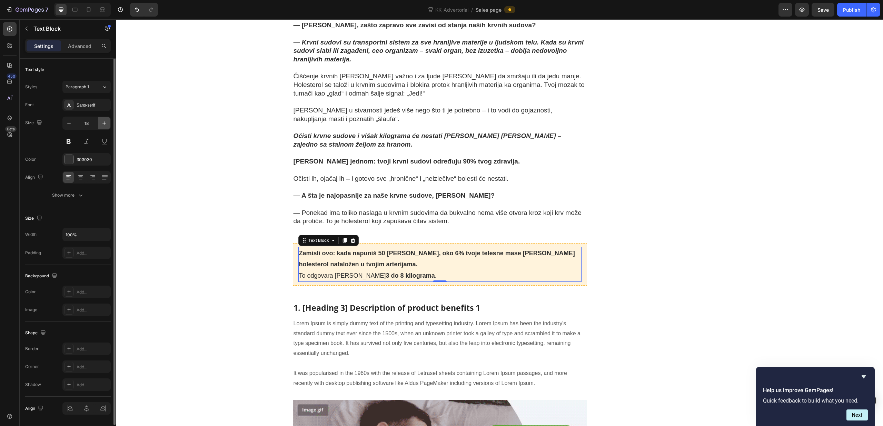
type input "19"
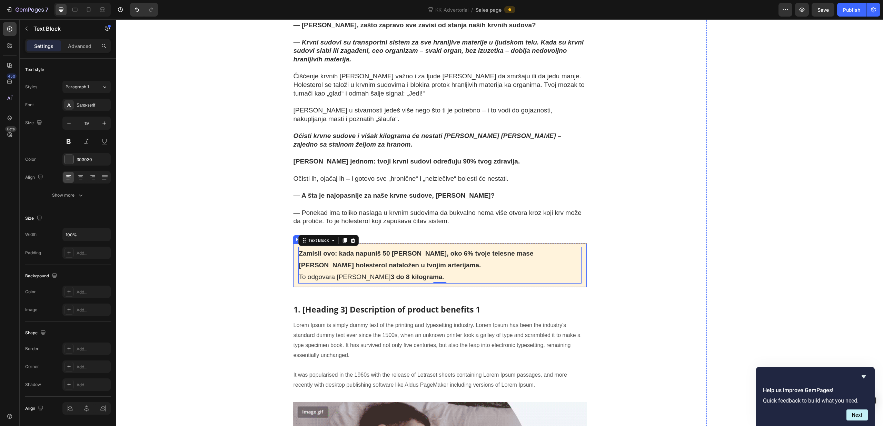
click at [554, 243] on div "Zamisli ovo: kada napuniš 50 [PERSON_NAME], oko 6% tvoje telesne mase [PERSON_N…" at bounding box center [440, 265] width 295 height 45
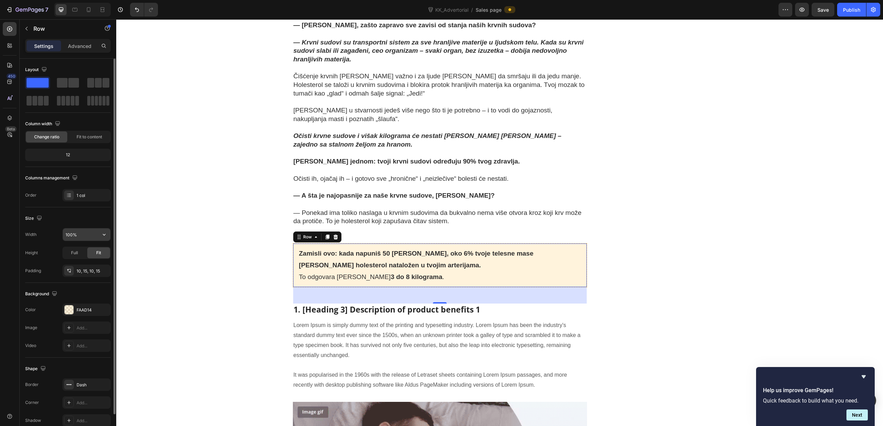
scroll to position [34, 0]
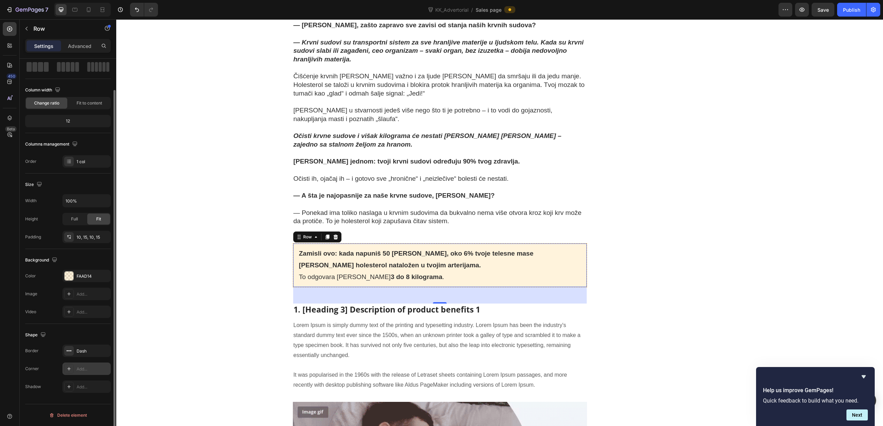
click at [68, 370] on icon at bounding box center [69, 369] width 6 height 6
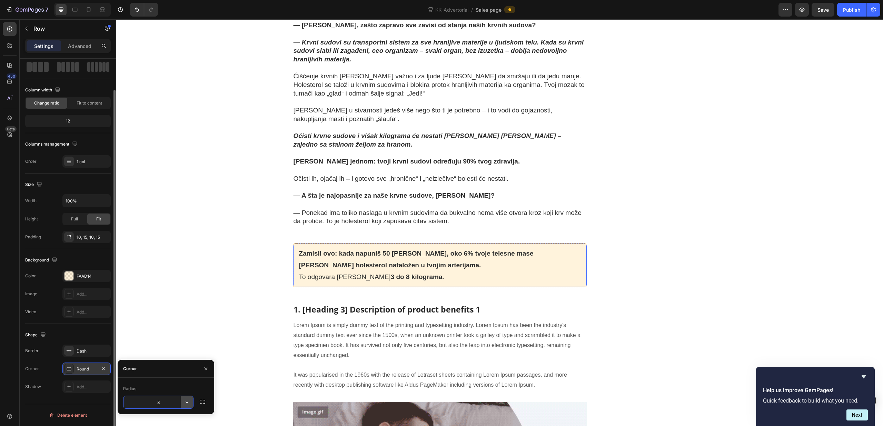
click at [188, 403] on icon "button" at bounding box center [187, 402] width 7 height 7
click at [183, 373] on icon at bounding box center [183, 370] width 7 height 7
click at [159, 406] on input "8" at bounding box center [159, 402] width 70 height 12
type input "15"
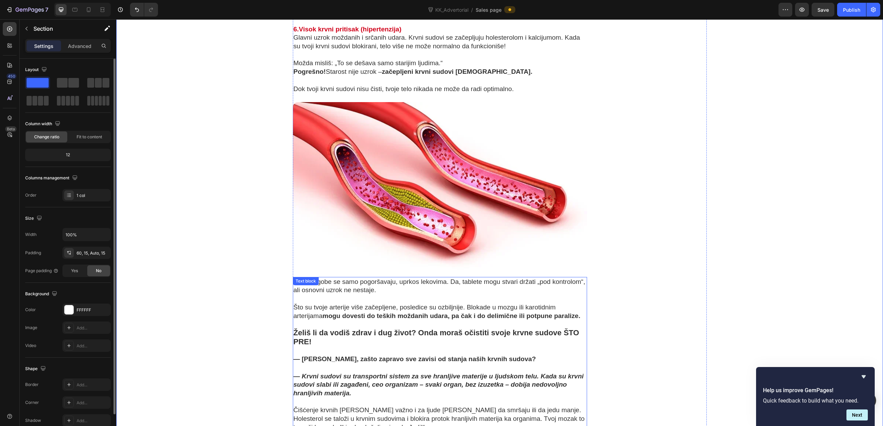
scroll to position [1626, 0]
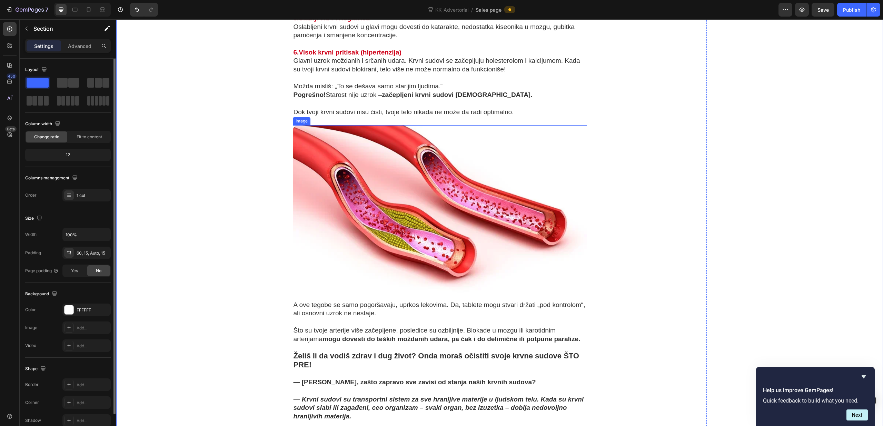
click at [379, 166] on img at bounding box center [440, 209] width 295 height 168
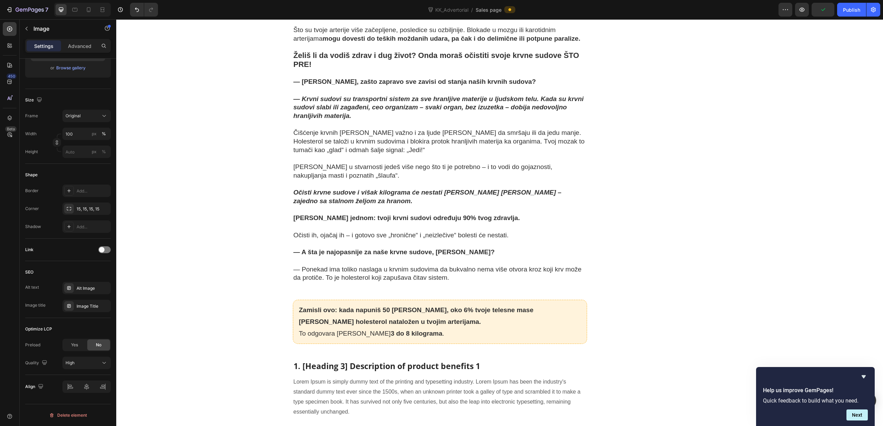
scroll to position [1993, 0]
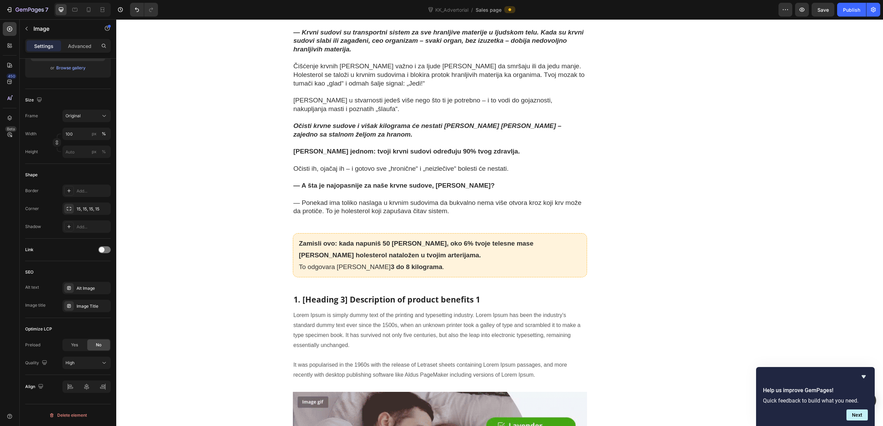
click at [853, 17] on div "7 Version history KK_Advertorial / Sales page Preview Save Publish" at bounding box center [441, 10] width 883 height 20
click at [852, 15] on button "Publish" at bounding box center [852, 10] width 29 height 14
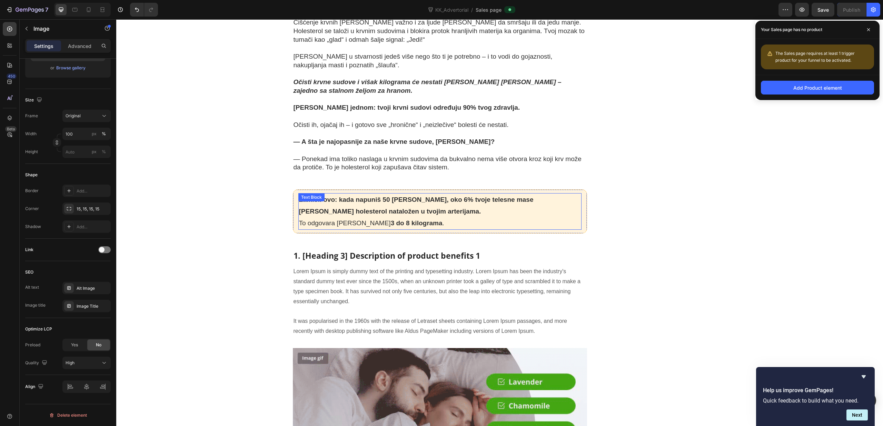
scroll to position [2037, 0]
